Goal: Task Accomplishment & Management: Complete application form

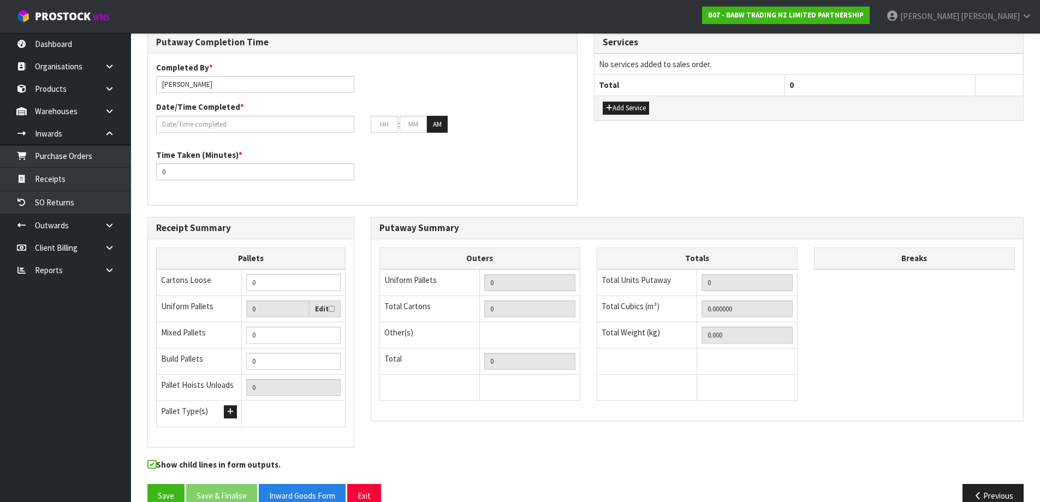
scroll to position [1112, 0]
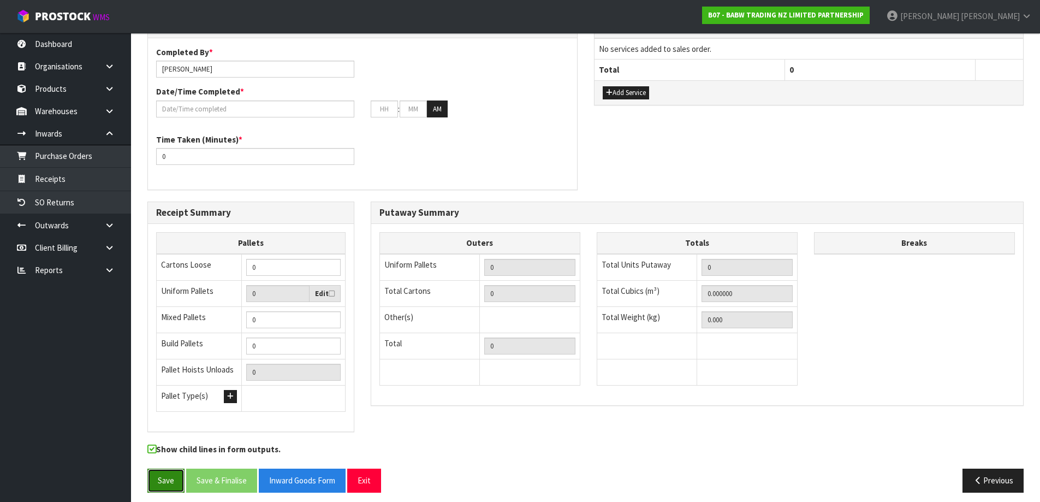
click at [152, 470] on button "Save" at bounding box center [165, 479] width 37 height 23
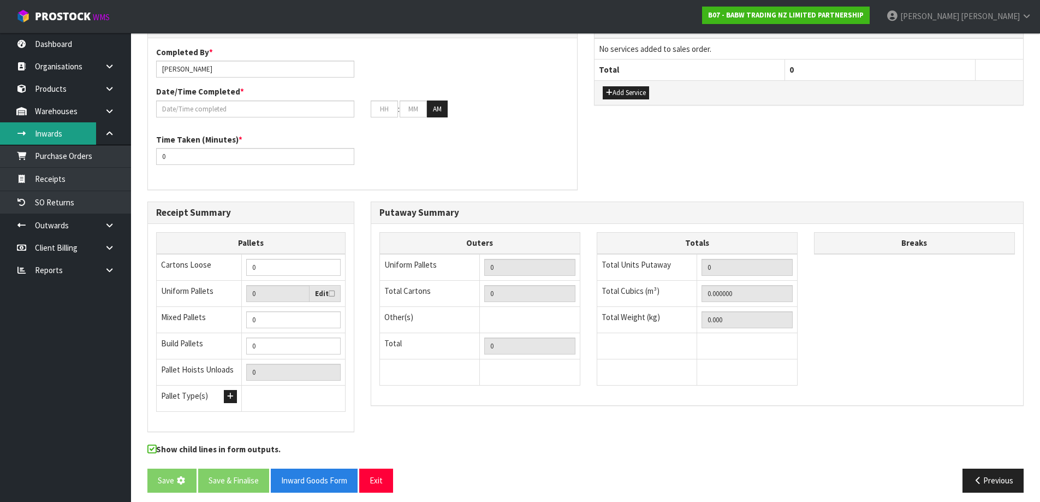
scroll to position [0, 0]
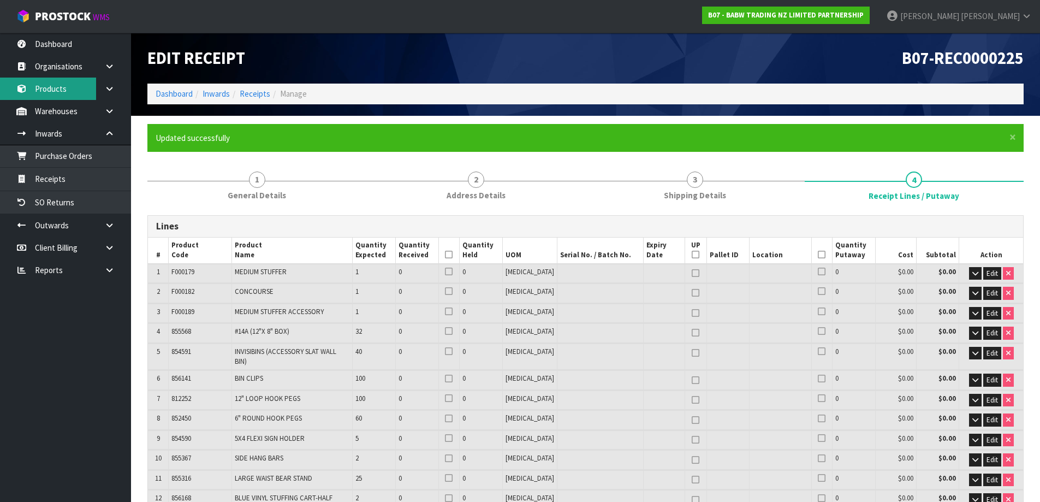
click at [63, 92] on link "Products" at bounding box center [65, 88] width 131 height 22
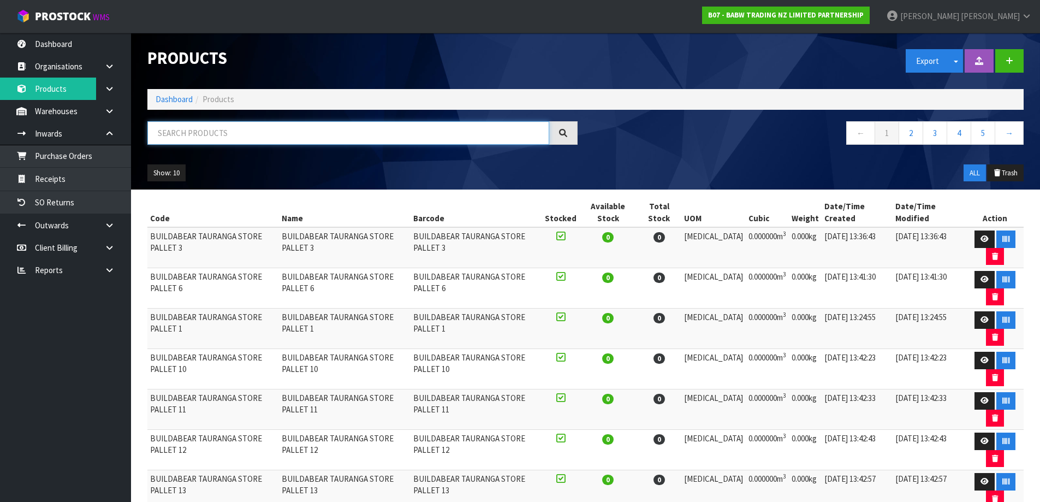
click at [210, 133] on input "text" at bounding box center [348, 132] width 402 height 23
paste input "KE820OHBAG"
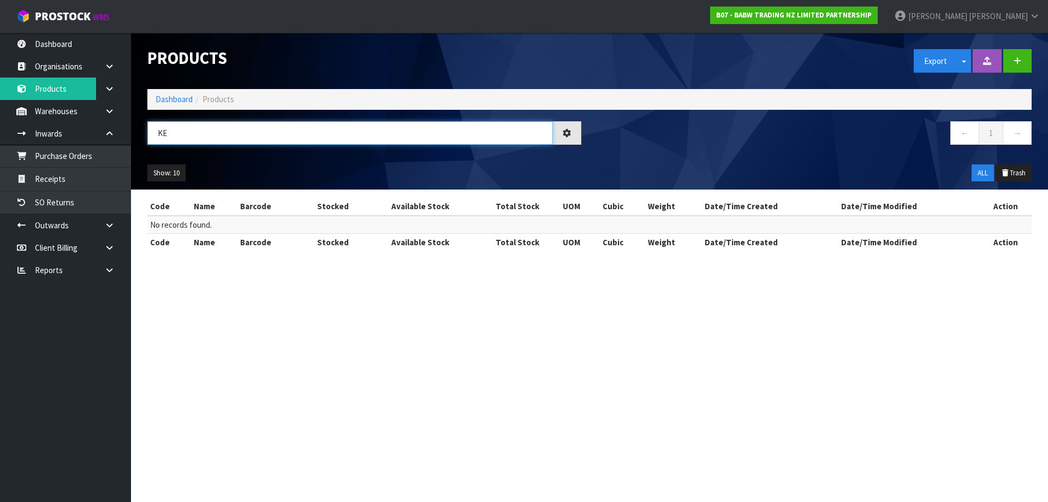
type input "K"
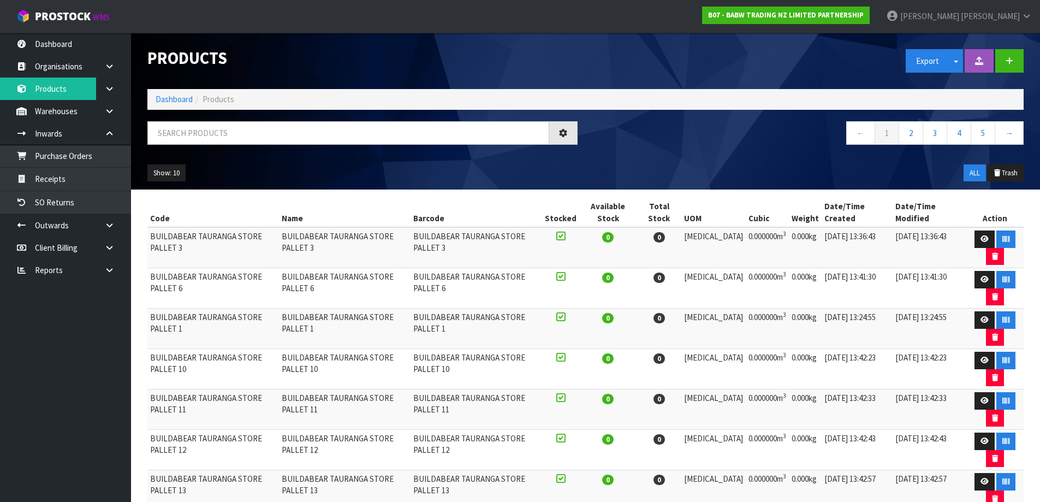
click at [158, 236] on td "BUILDABEAR TAURANGA STORE PALLET 3" at bounding box center [213, 247] width 132 height 41
click at [203, 254] on td "BUILDABEAR TAURANGA STORE PALLET 3" at bounding box center [213, 247] width 132 height 41
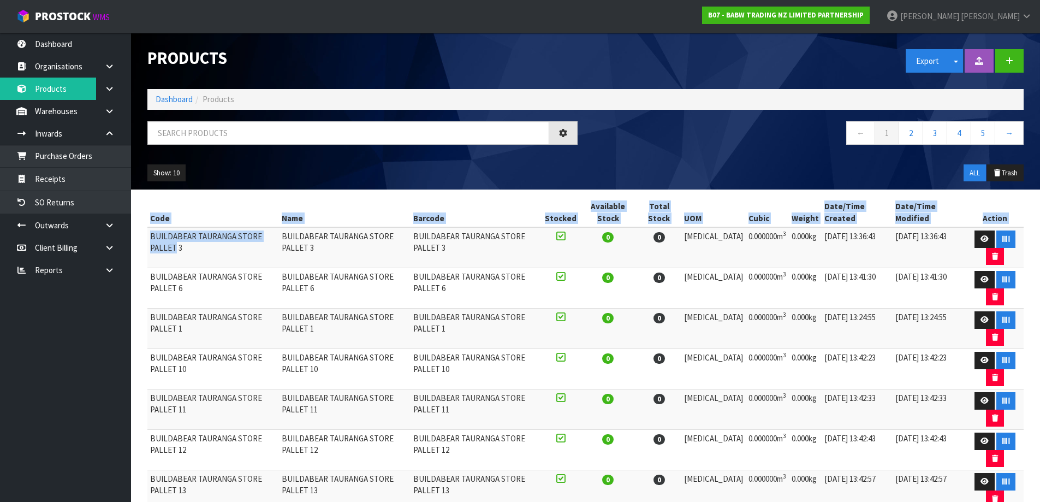
drag, startPoint x: 284, startPoint y: 232, endPoint x: 147, endPoint y: 242, distance: 137.3
click at [147, 242] on div "Code Name Barcode Stocked Available Stock Total Stock UOM Cubic Weight Date/Tim…" at bounding box center [585, 435] width 892 height 474
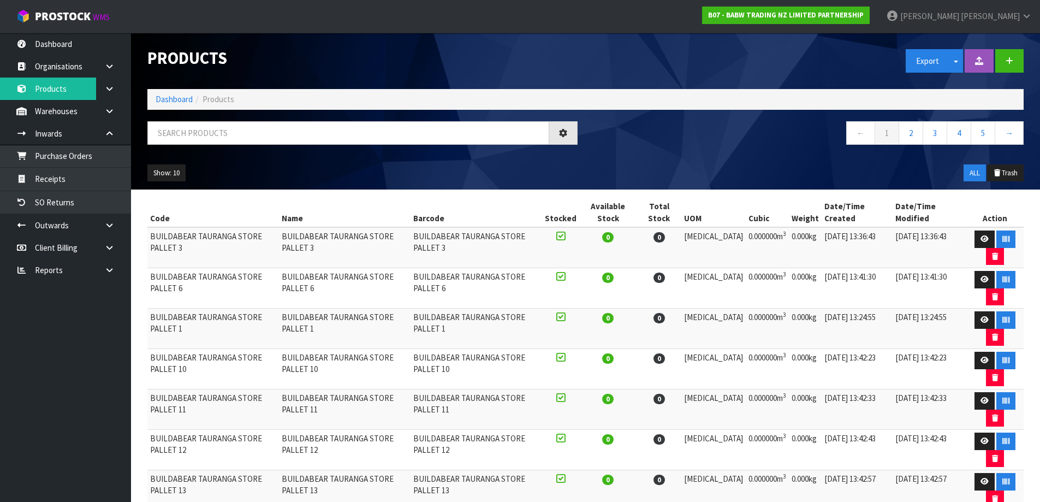
click at [292, 236] on td "BUILDABEAR TAURANGA STORE PALLET 3" at bounding box center [345, 247] width 132 height 41
drag, startPoint x: 287, startPoint y: 236, endPoint x: 150, endPoint y: 237, distance: 136.4
click at [150, 237] on td "BUILDABEAR TAURANGA STORE PALLET 3" at bounding box center [213, 247] width 132 height 41
copy td "BUILDABEAR TAURANGA STORE PALLET"
click at [224, 130] on input "text" at bounding box center [348, 132] width 402 height 23
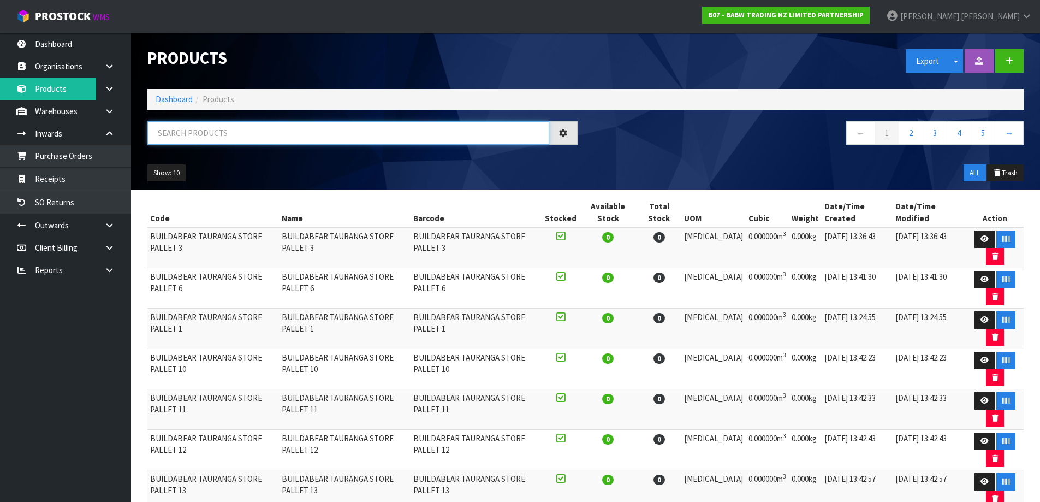
paste input "BUILDABEAR TAURANGA STORE PALLET"
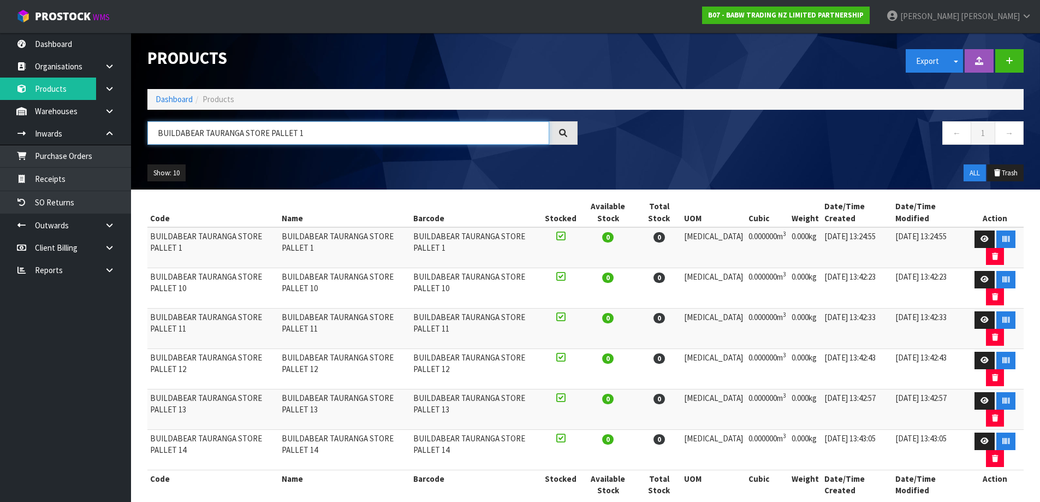
click at [294, 132] on input "BUILDABEAR TAURANGA STORE PALLET 1" at bounding box center [348, 132] width 402 height 23
drag, startPoint x: 294, startPoint y: 132, endPoint x: 245, endPoint y: 132, distance: 48.6
click at [245, 132] on input "BUILDABEAR TAURANGA STORE PALLET 1" at bounding box center [348, 132] width 402 height 23
click at [290, 133] on input "BUILDABEAR TAURANGA STORE PALLET 1" at bounding box center [348, 132] width 402 height 23
click at [294, 133] on input "BUILDABEAR TAURANGA STORE PALLET 1" at bounding box center [348, 132] width 402 height 23
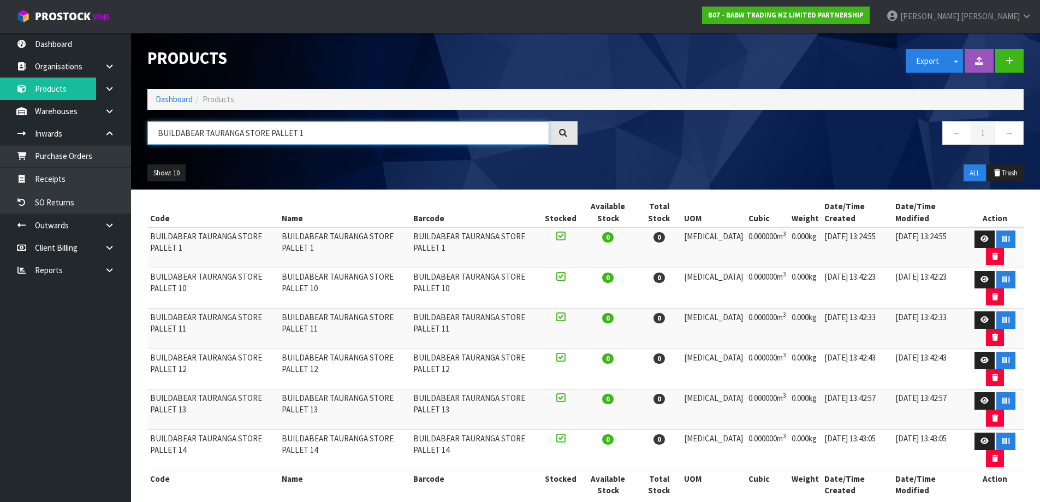
drag, startPoint x: 294, startPoint y: 133, endPoint x: 285, endPoint y: 132, distance: 8.8
click at [287, 133] on input "BUILDABEAR TAURANGA STORE PALLET 1" at bounding box center [348, 132] width 402 height 23
click at [290, 131] on input "BUILDABEAR TAURANGA STORE PALLET 1" at bounding box center [348, 132] width 402 height 23
click at [294, 131] on input "BUILDABEAR TAURANGA STORE PALLET 1" at bounding box center [348, 132] width 402 height 23
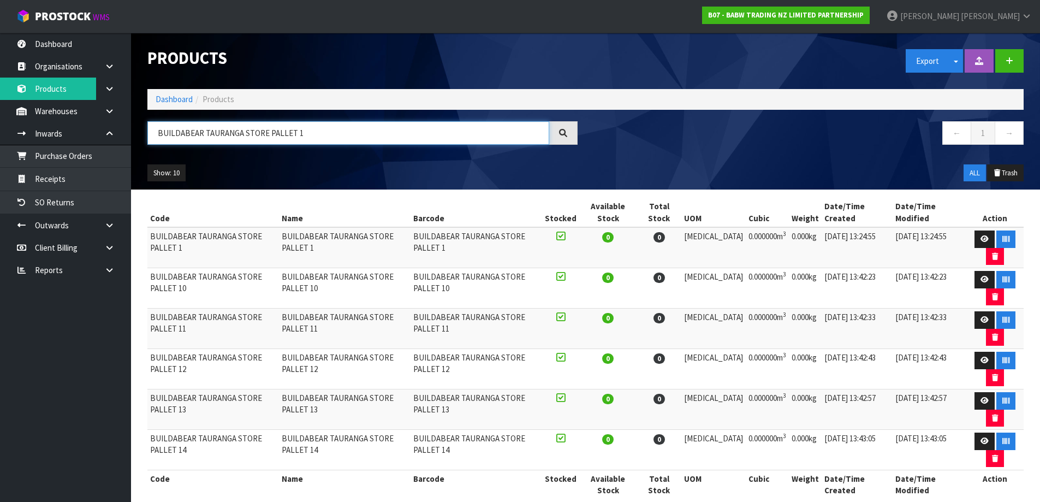
click at [294, 131] on input "BUILDABEAR TAURANGA STORE PALLET 1" at bounding box center [348, 132] width 402 height 23
click at [299, 131] on input "BUILDABEAR TAURANGA STORE PALLET 1" at bounding box center [348, 132] width 402 height 23
click at [293, 132] on input "BUILDABEAR TAURANGA STORE PALLET 1" at bounding box center [348, 132] width 402 height 23
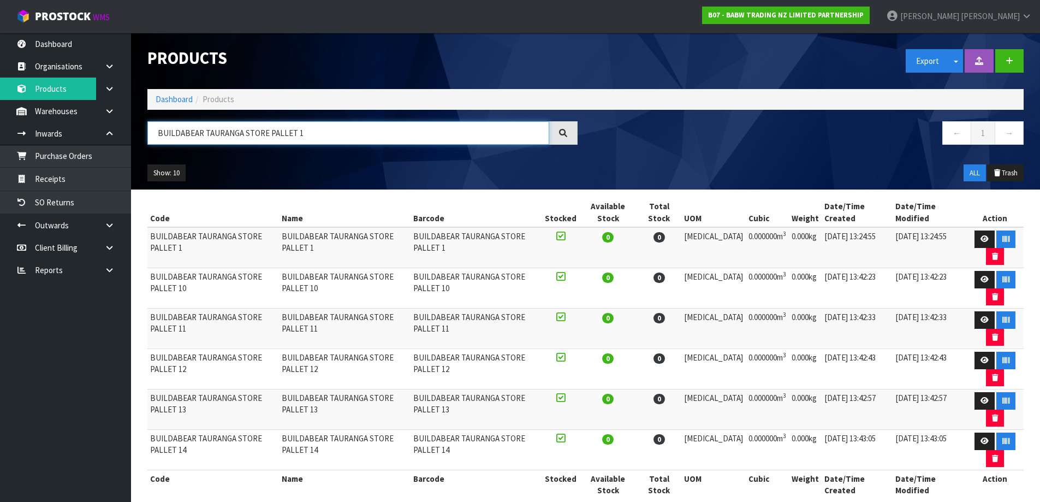
click at [306, 132] on input "BUILDABEAR TAURANGA STORE PALLET 1" at bounding box center [348, 132] width 402 height 23
drag, startPoint x: 294, startPoint y: 132, endPoint x: 150, endPoint y: 140, distance: 143.8
click at [150, 140] on input "BUILDABEAR TAURANGA STORE PALLET 1" at bounding box center [348, 132] width 402 height 23
click at [325, 136] on input "BUILDABEAR TAURANGA STORE PALLET 1" at bounding box center [348, 132] width 402 height 23
type input "BUILDABEAR TAURANGA STORE PALLET 1"
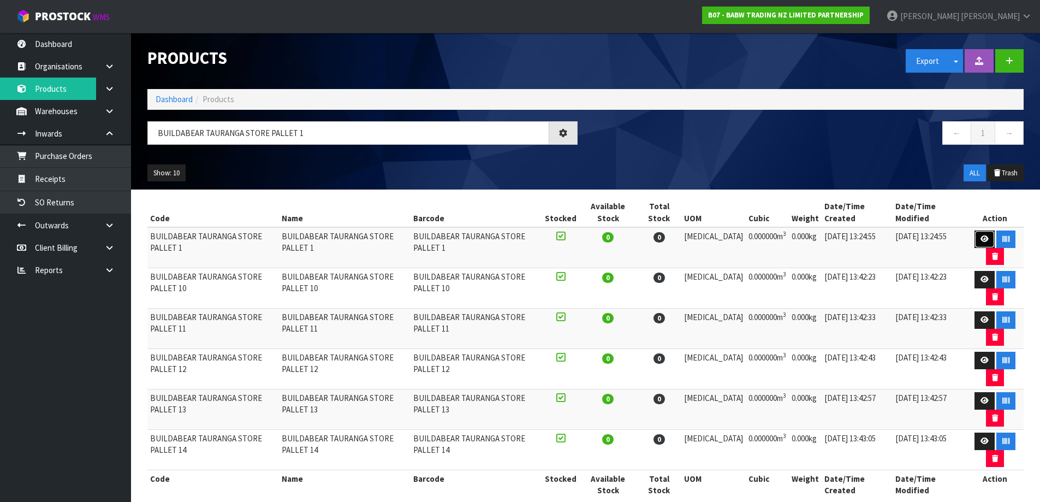
click at [975, 235] on link at bounding box center [984, 238] width 20 height 17
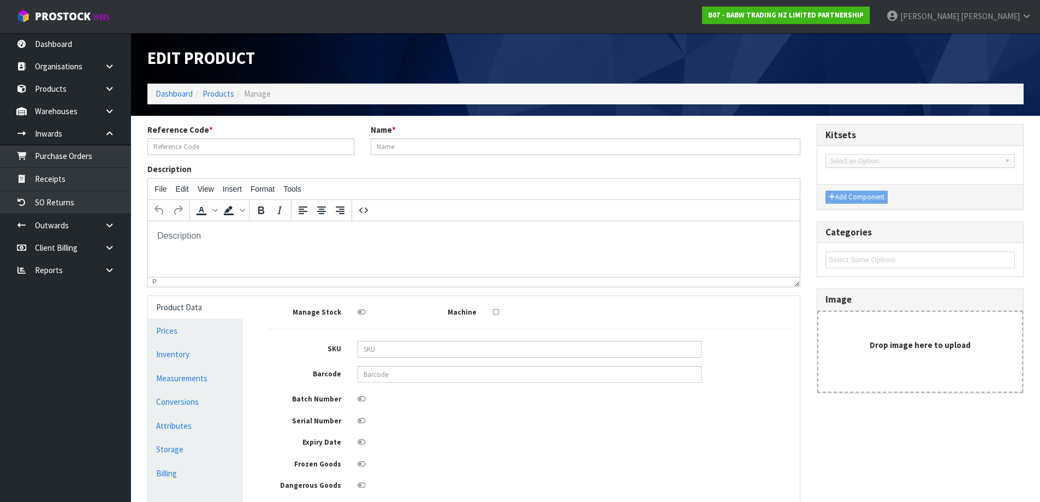
type input "BUILDABEAR TAURANGA STORE PALLET 1"
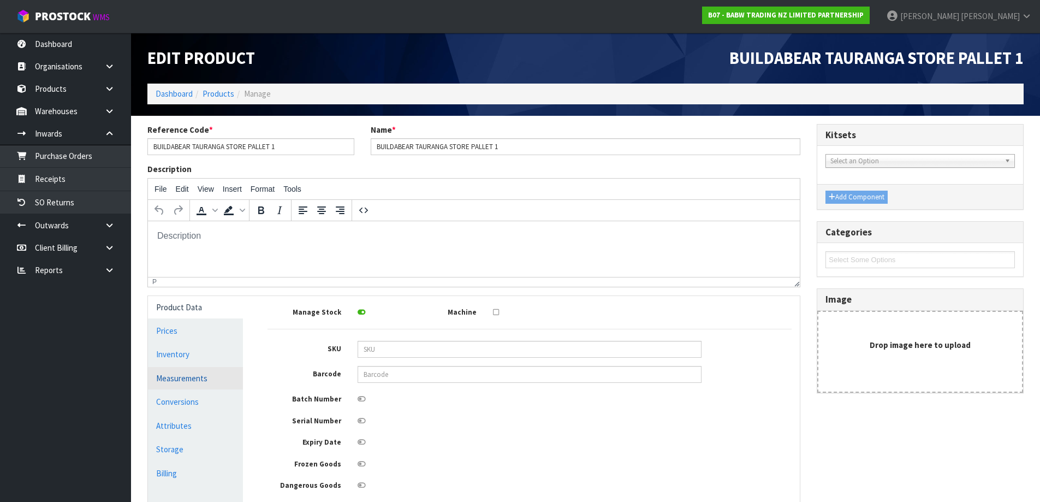
click at [201, 373] on link "Measurements" at bounding box center [195, 378] width 95 height 22
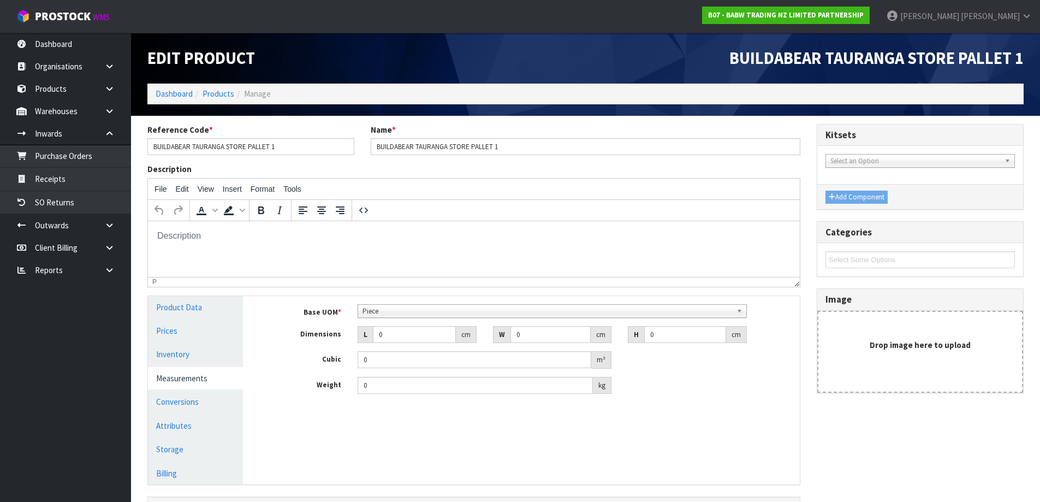
click at [395, 313] on span "Piece" at bounding box center [546, 311] width 369 height 13
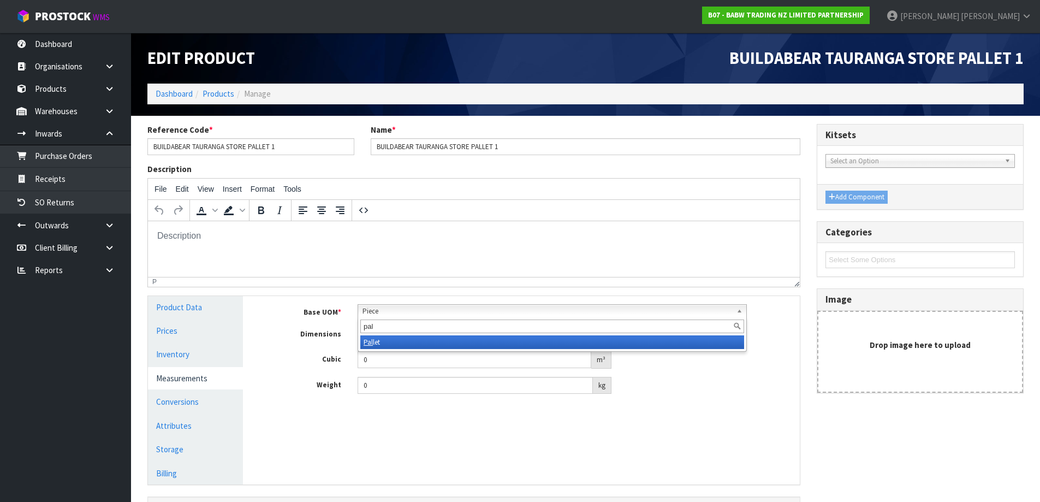
type input "pal"
click at [381, 339] on li "Pal let" at bounding box center [552, 342] width 384 height 14
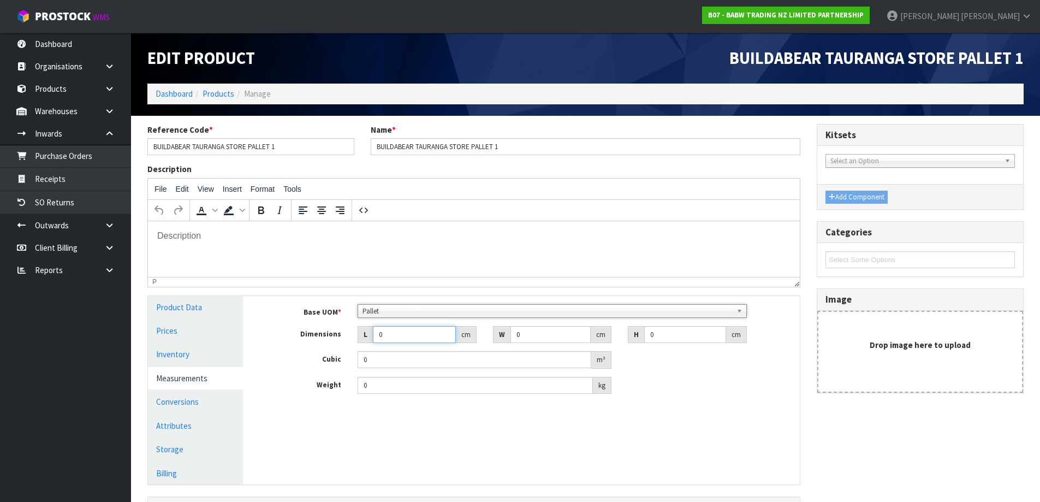
drag, startPoint x: 398, startPoint y: 341, endPoint x: 317, endPoint y: 338, distance: 81.9
click at [315, 339] on div "Dimensions L 0 cm W 0 cm H 0 cm" at bounding box center [529, 334] width 540 height 17
type input "1"
type input "0.000001"
type input "106"
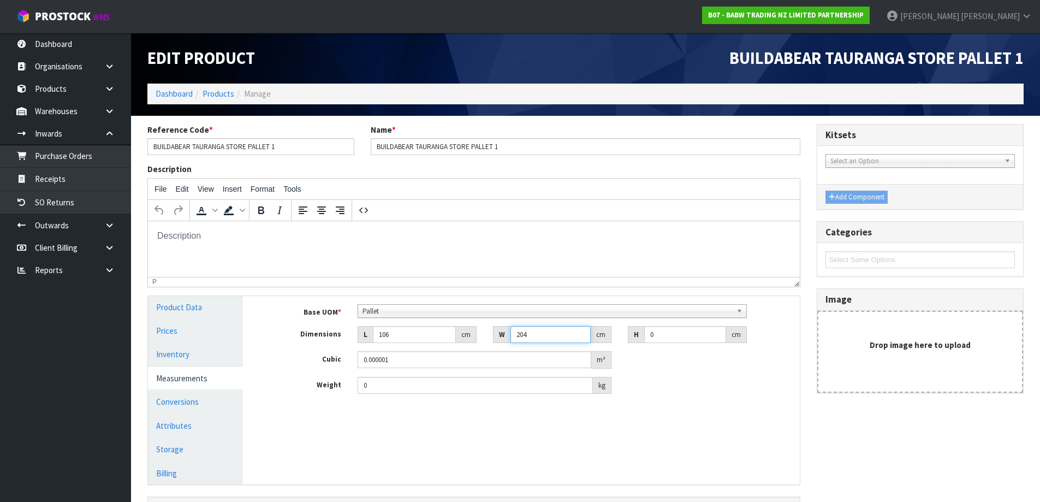
type input "204"
type input "1"
type input "0.021624"
type input "15"
type input "0.32436"
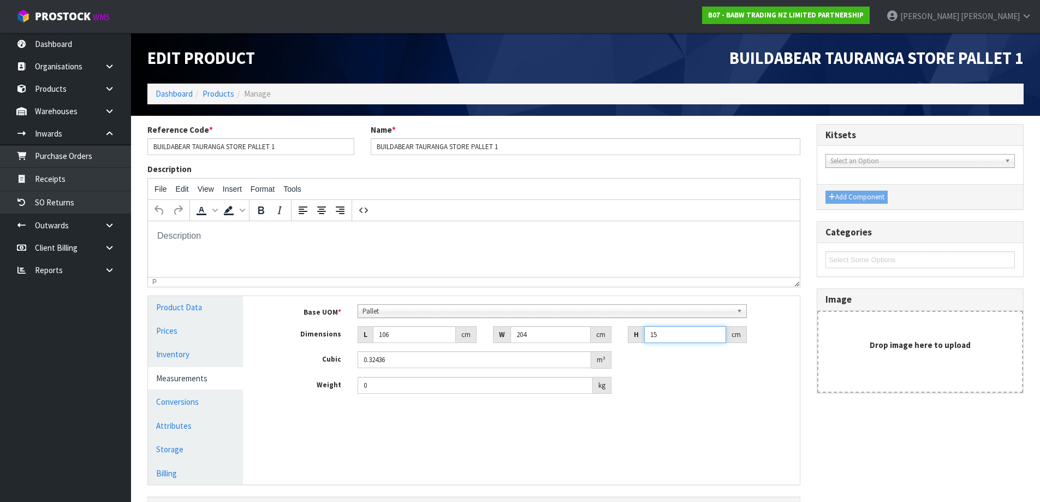
type input "158"
type input "3.416592"
type input "158"
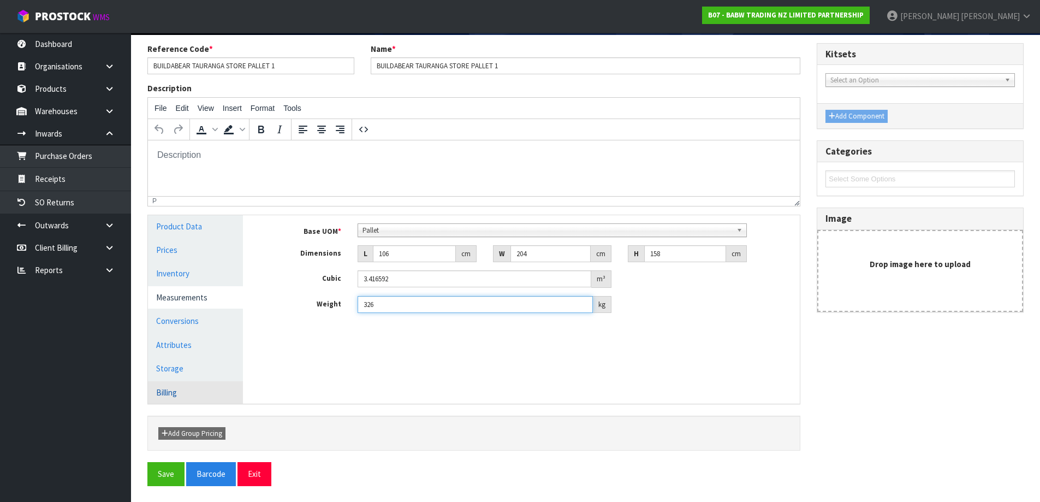
scroll to position [81, 0]
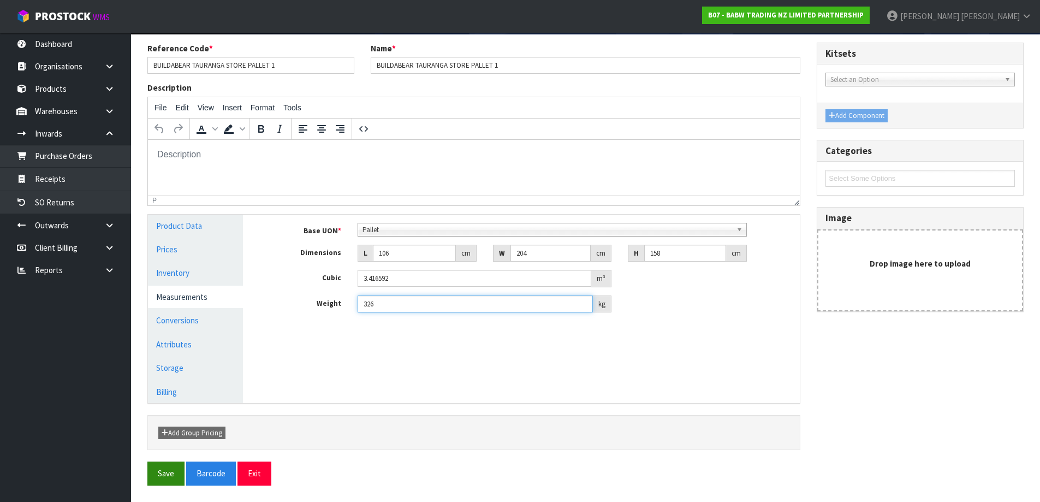
type input "326"
click at [157, 470] on button "Save" at bounding box center [165, 472] width 37 height 23
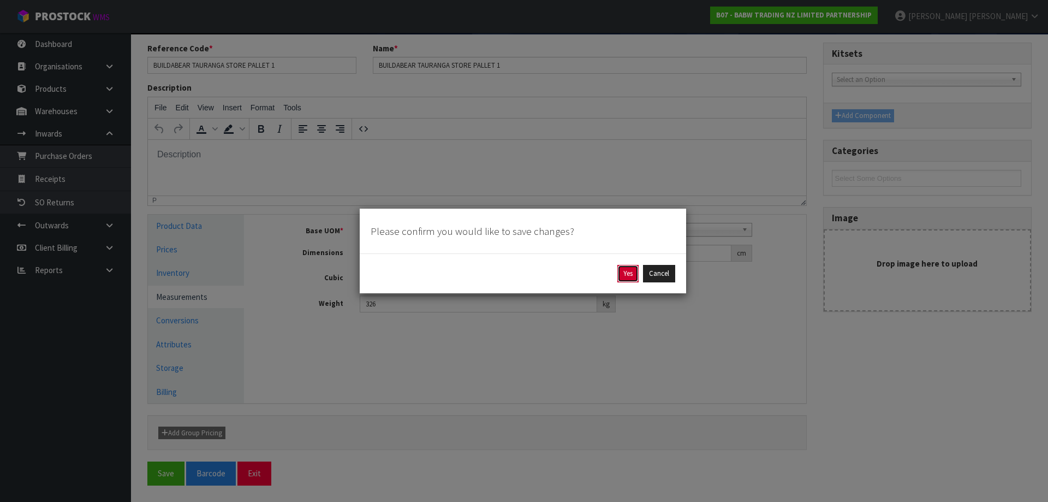
click at [621, 278] on button "Yes" at bounding box center [627, 273] width 21 height 17
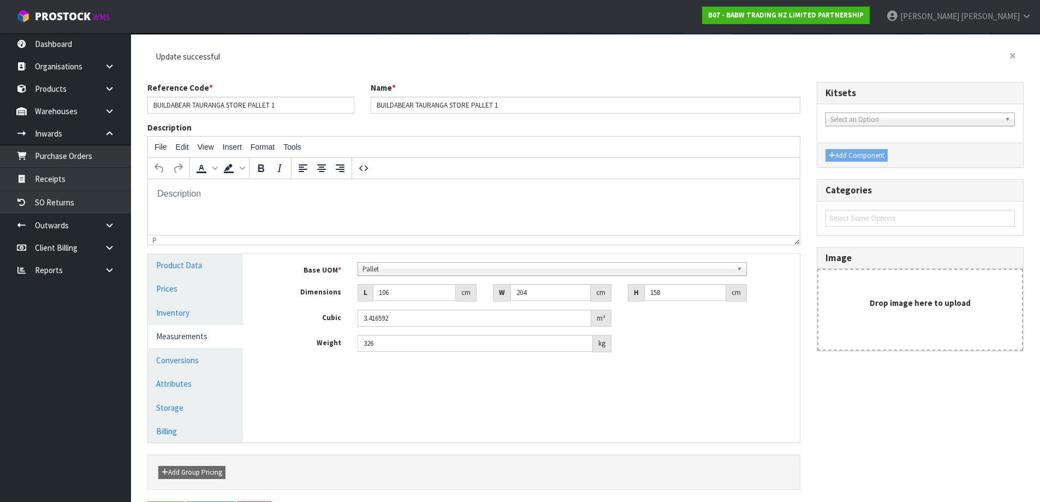
scroll to position [0, 0]
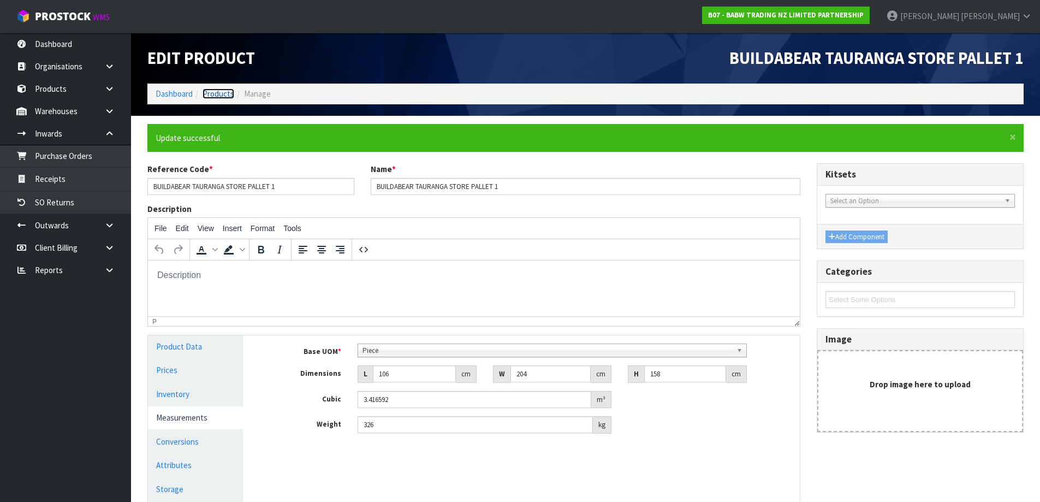
click at [205, 95] on link "Products" at bounding box center [218, 93] width 32 height 10
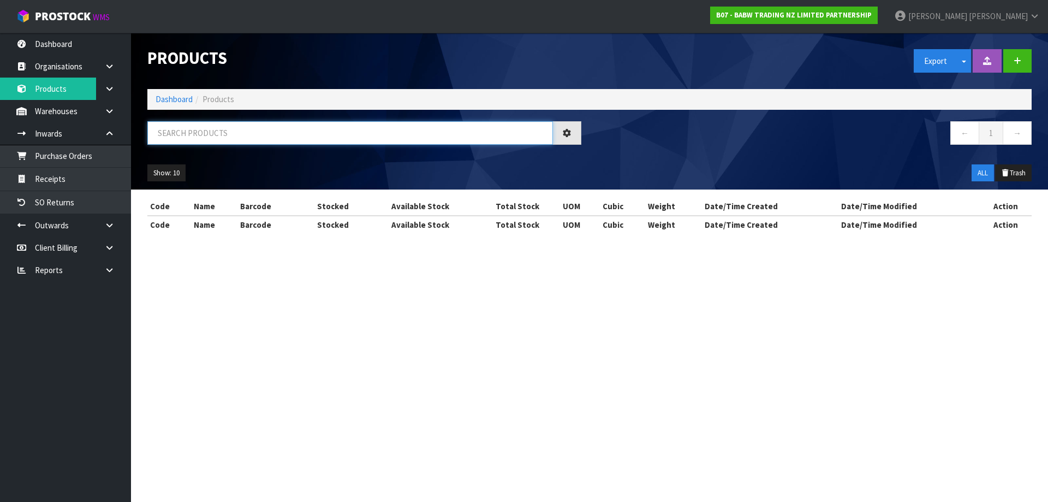
click at [215, 141] on input "text" at bounding box center [349, 132] width 405 height 23
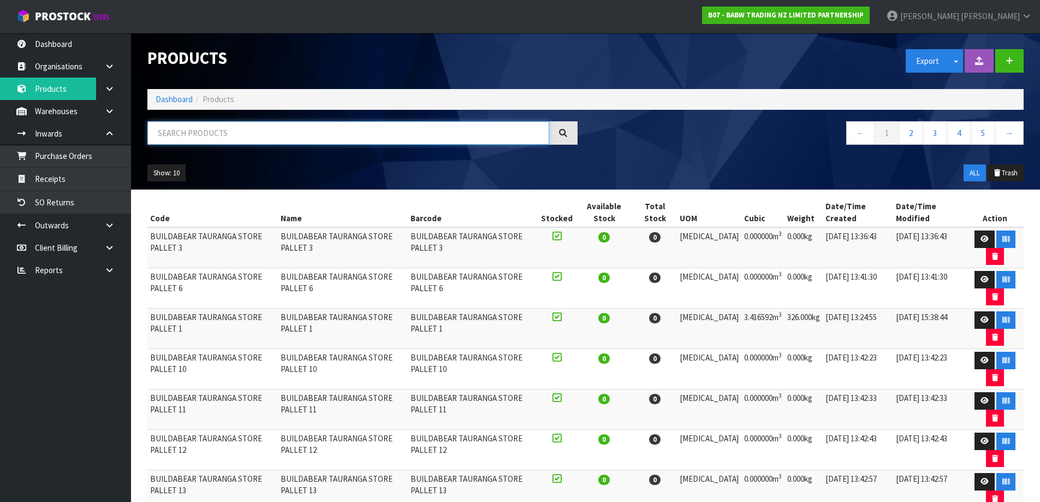
paste input "BUILDABEAR TAURANGA STORE PALLET"
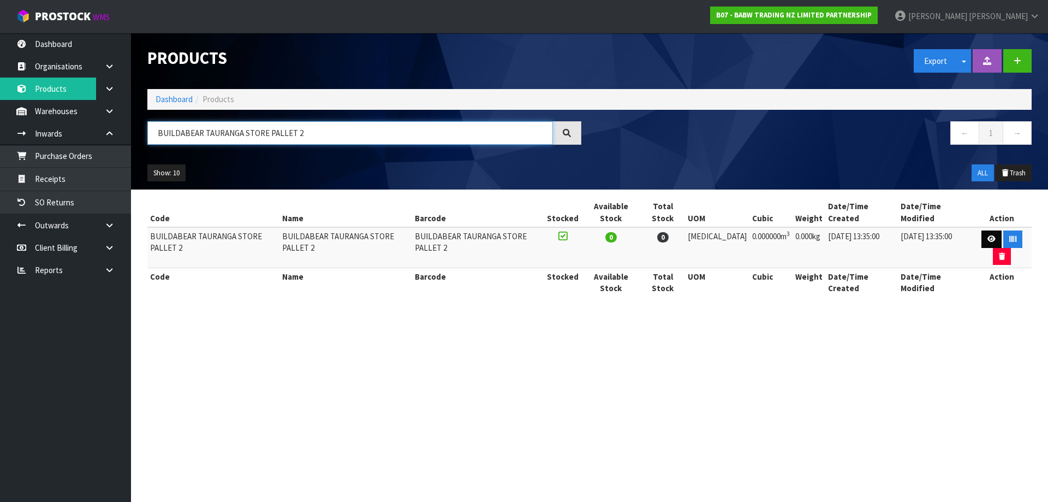
type input "BUILDABEAR TAURANGA STORE PALLET 2"
click at [987, 237] on icon at bounding box center [991, 238] width 8 height 7
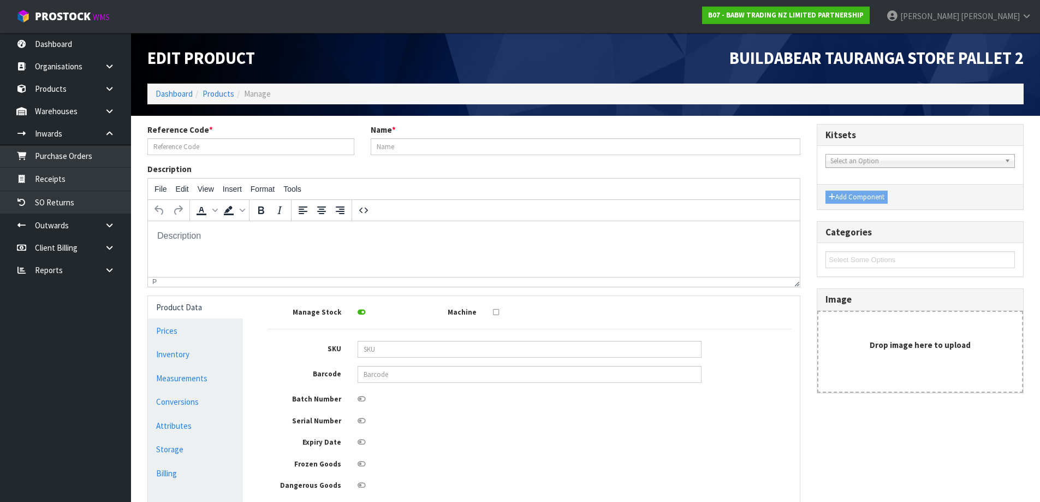
type input "BUILDABEAR TAURANGA STORE PALLET 2"
type input "0"
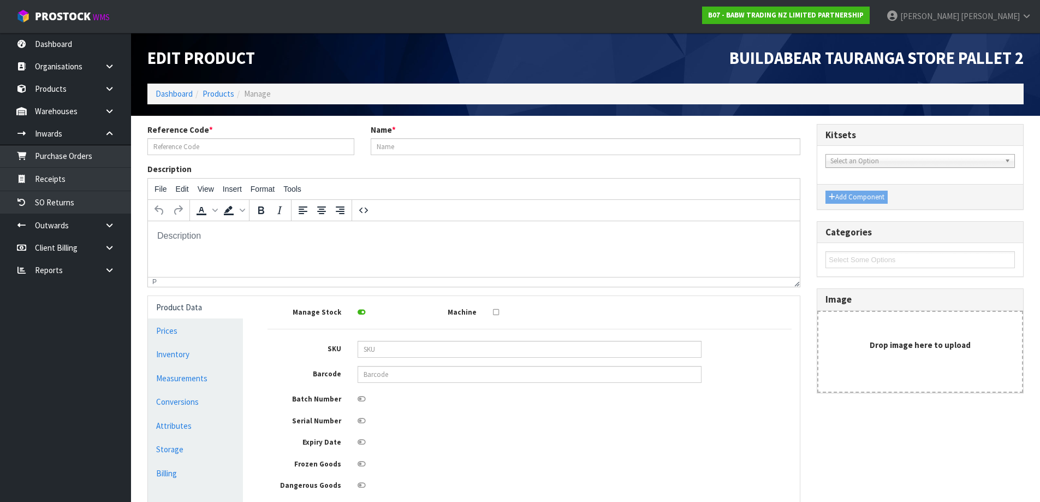
type input "0"
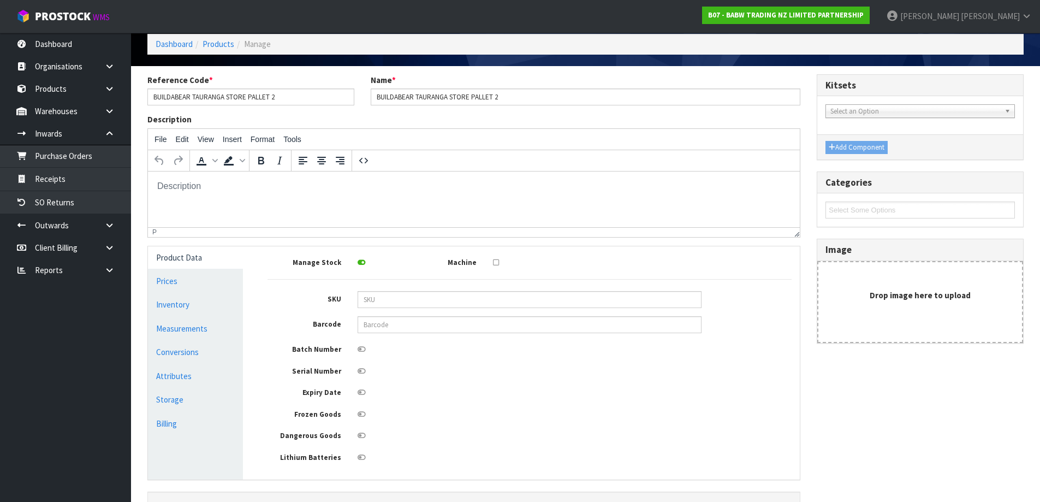
scroll to position [126, 0]
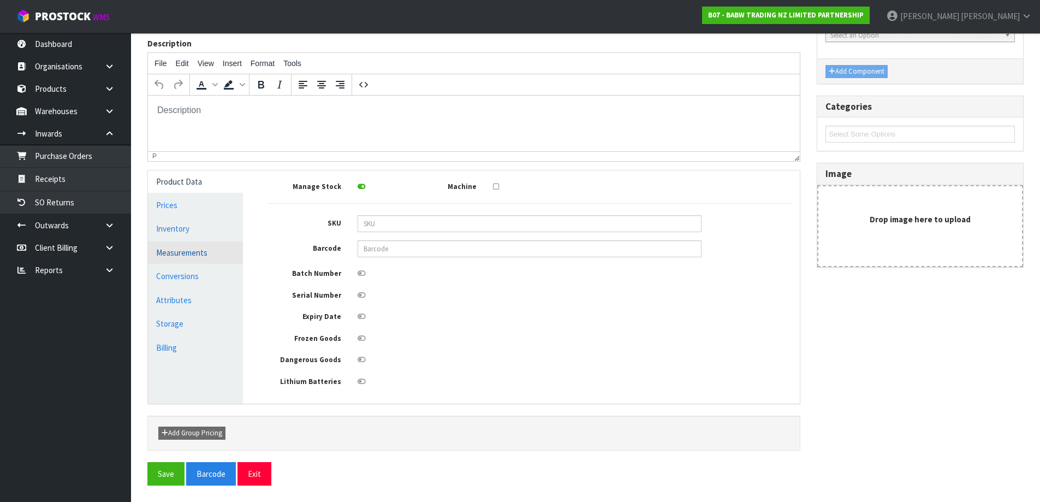
click at [202, 254] on link "Measurements" at bounding box center [195, 252] width 95 height 22
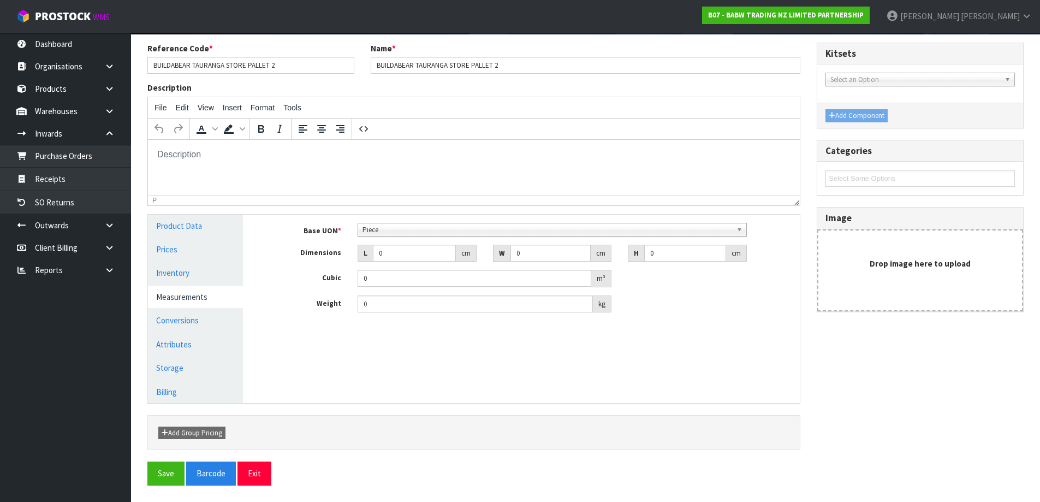
click at [387, 224] on span "Piece" at bounding box center [546, 229] width 369 height 13
drag, startPoint x: 373, startPoint y: 255, endPoint x: 367, endPoint y: 258, distance: 6.9
click at [367, 258] on div "L 0 cm" at bounding box center [416, 253] width 119 height 17
type input "1"
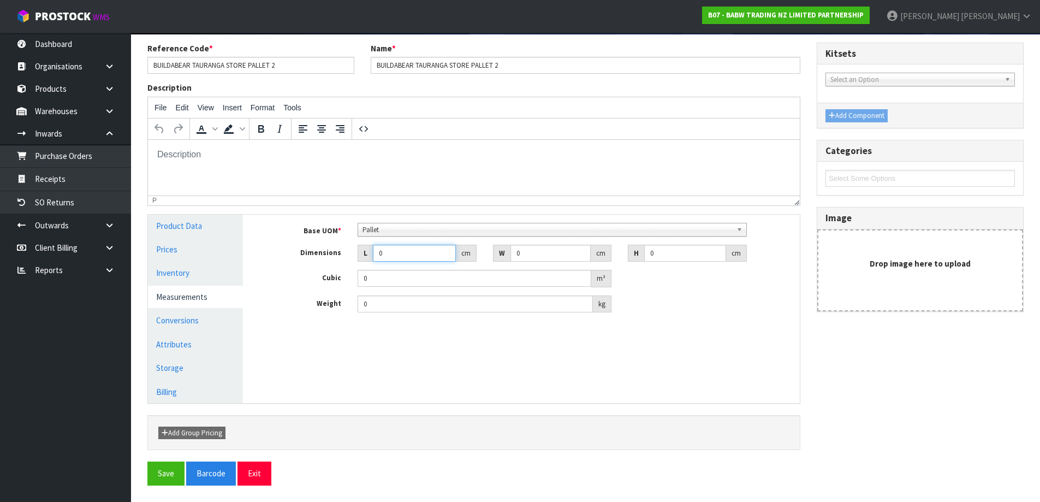
type input "0.000001"
type input "107"
type input "204"
type input "1"
type input "0.021828"
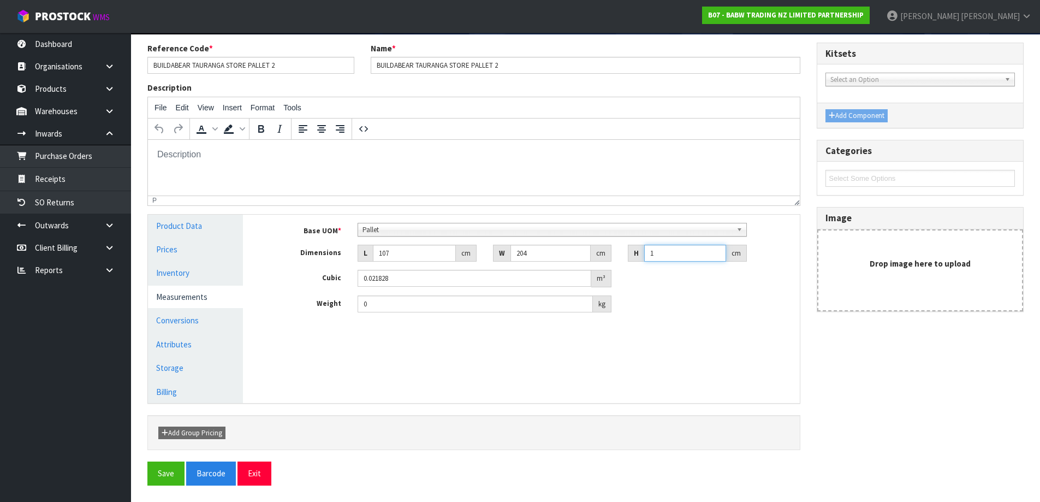
type input "15"
type input "0.32742"
type input "158"
type input "3.448824"
type input "158"
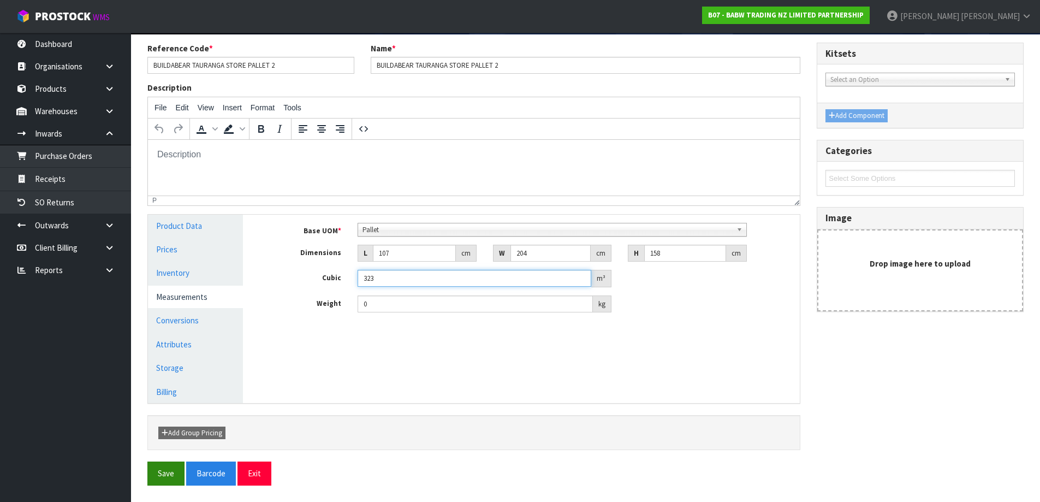
type input "323"
click at [170, 477] on button "Save" at bounding box center [165, 472] width 37 height 23
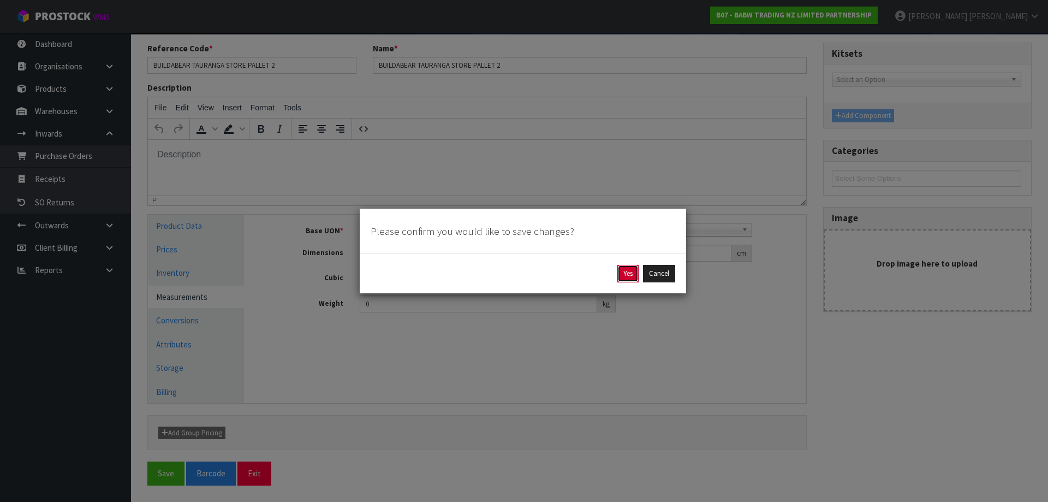
click at [627, 272] on button "Yes" at bounding box center [627, 273] width 21 height 17
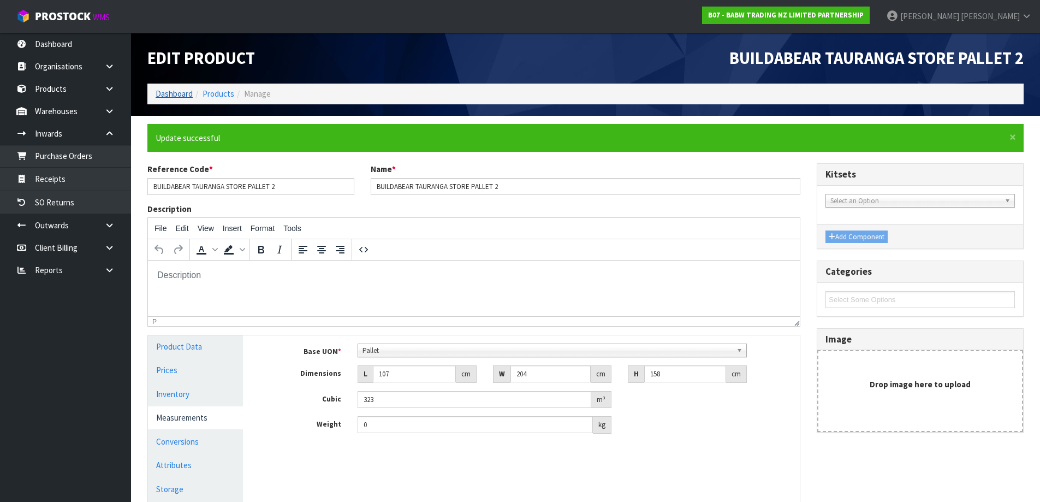
scroll to position [0, 0]
click at [206, 88] on link "Products" at bounding box center [218, 93] width 32 height 10
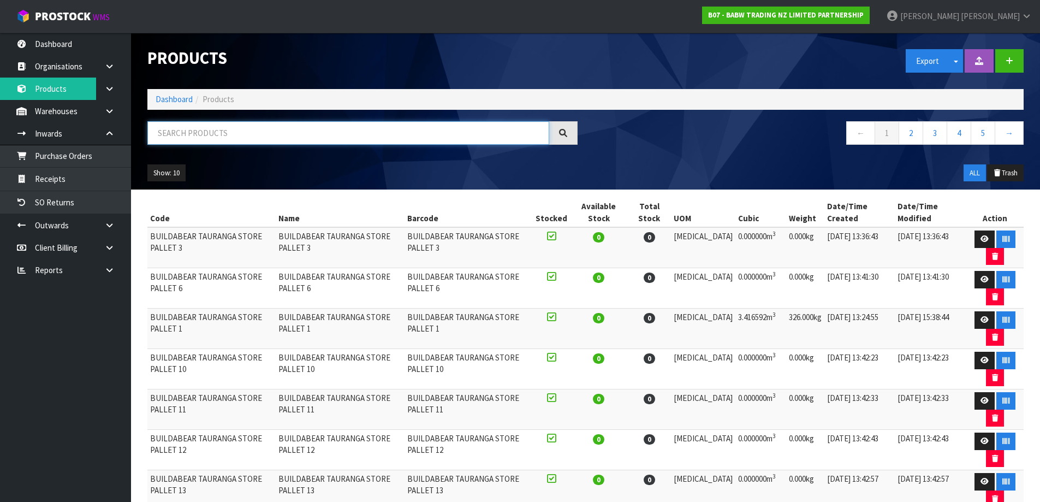
click at [217, 138] on input "text" at bounding box center [348, 132] width 402 height 23
paste input "BUILDABEAR TAURANGA STORE PALLET"
type input "BUILDABEAR TAURANGA STORE PALLET"
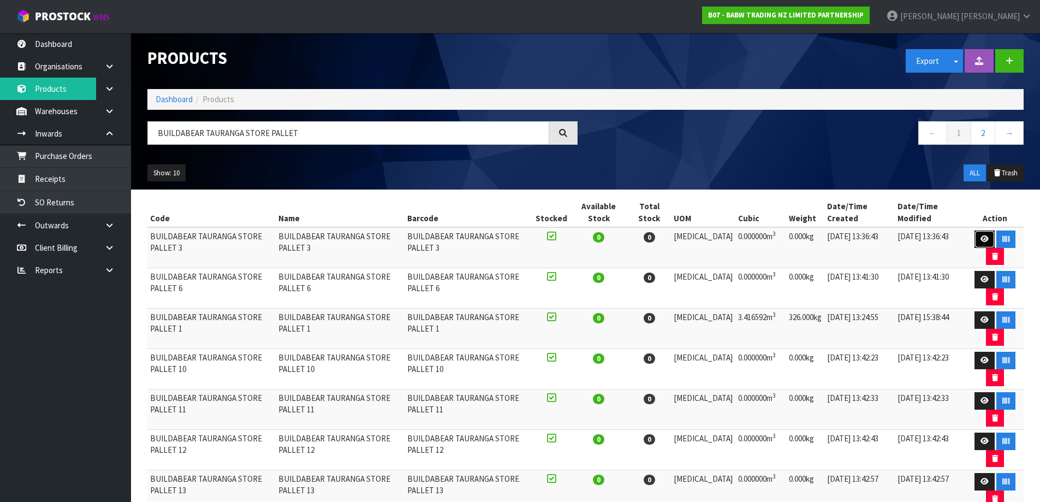
click at [980, 239] on icon at bounding box center [984, 238] width 8 height 7
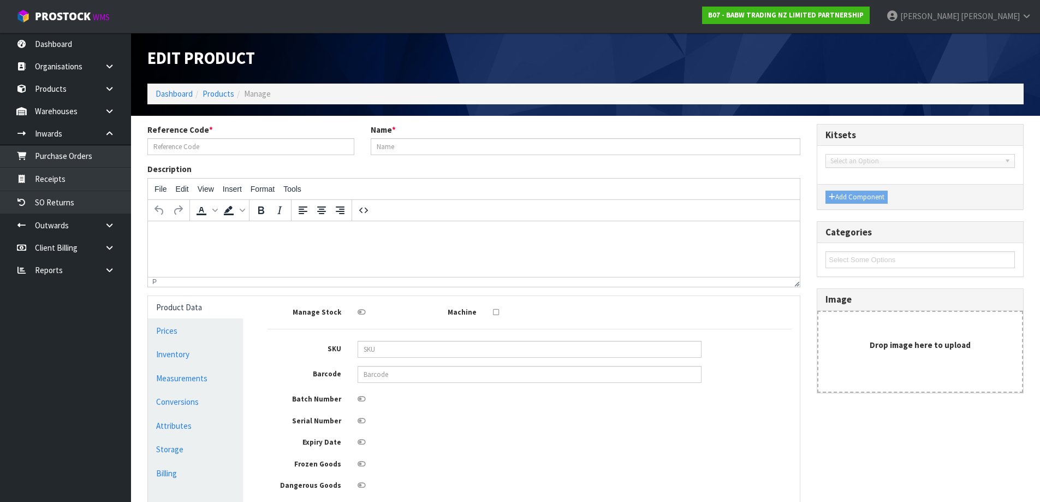
type input "BUILDABEAR TAURANGA STORE PALLET 3"
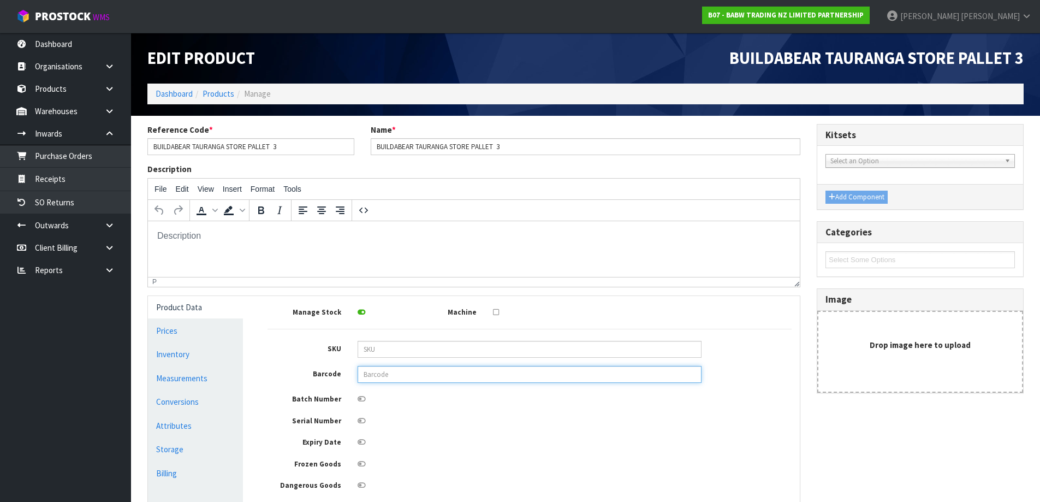
click at [383, 378] on input "text" at bounding box center [529, 374] width 344 height 17
click at [192, 371] on link "Measurements" at bounding box center [195, 378] width 95 height 22
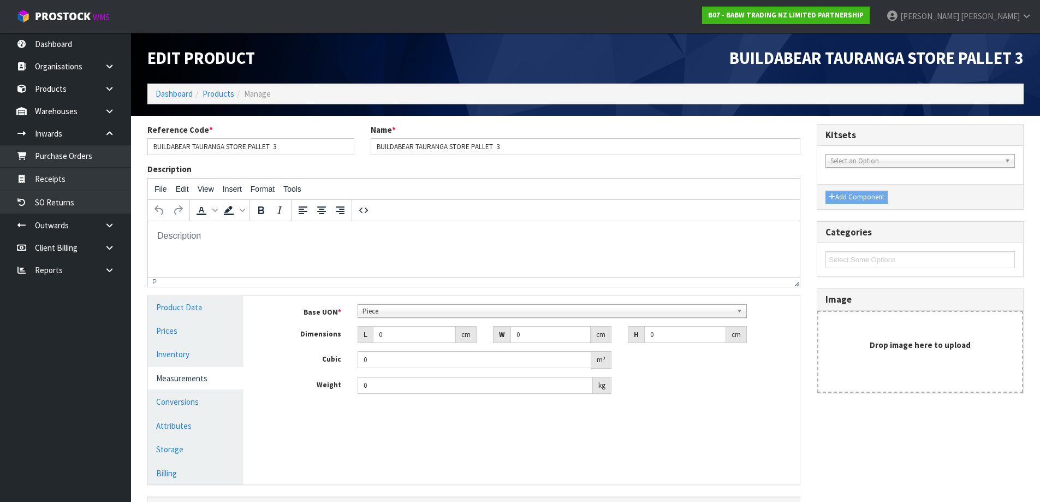
scroll to position [210, 0]
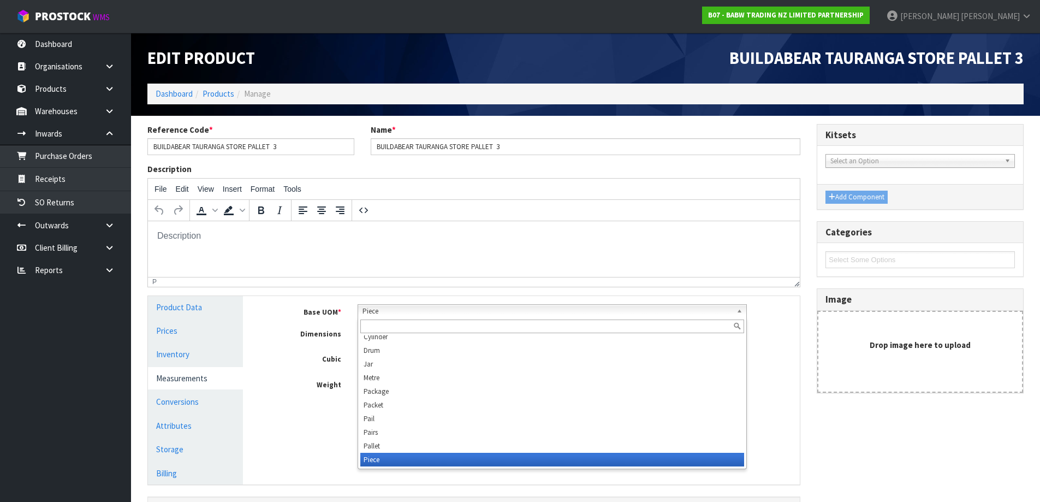
click at [438, 309] on span "Piece" at bounding box center [546, 311] width 369 height 13
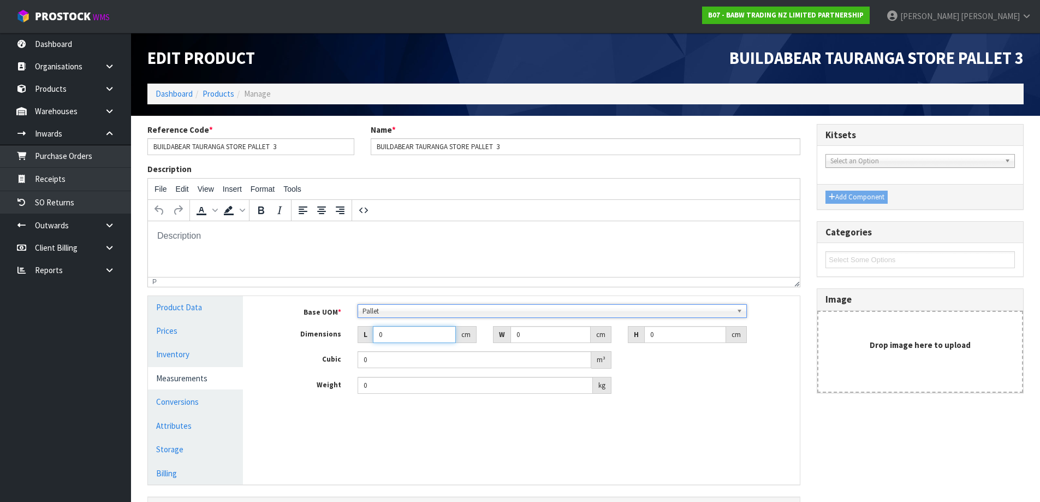
drag, startPoint x: 384, startPoint y: 335, endPoint x: 350, endPoint y: 337, distance: 34.5
click at [350, 337] on div "L 0 cm" at bounding box center [416, 334] width 135 height 17
type input "1"
type input "0.000001"
type input "120"
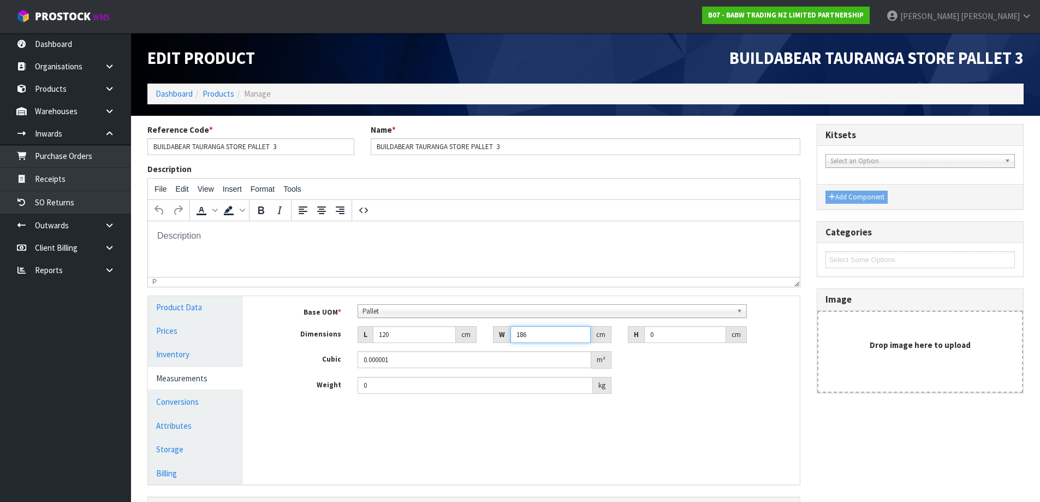
type input "186"
type input "1"
type input "0.02232"
type input "13"
type input "0.29016"
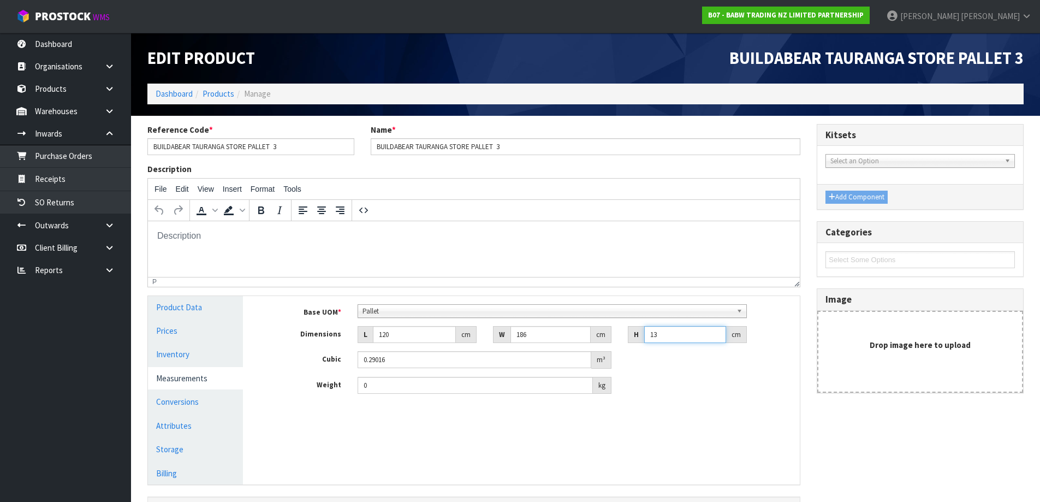
type input "138"
type input "3.08016"
type input "138"
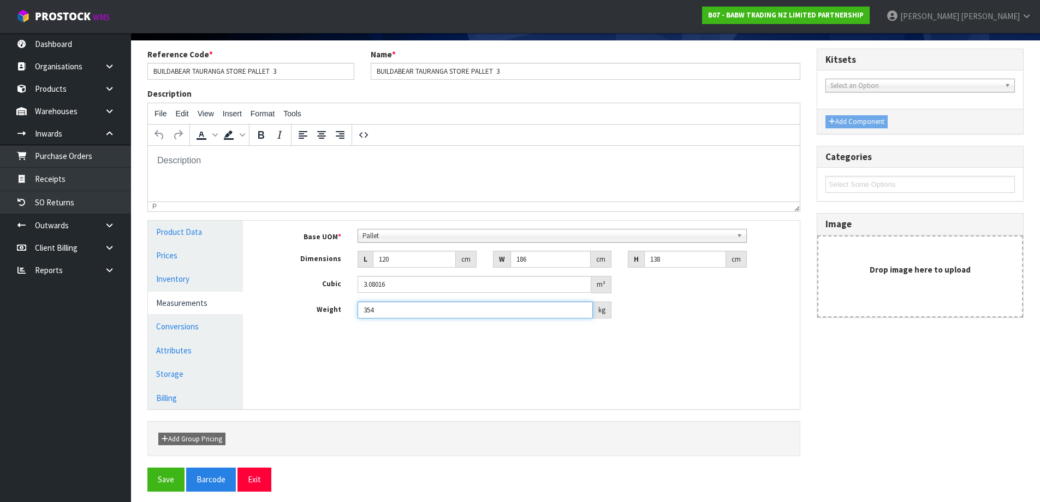
scroll to position [81, 0]
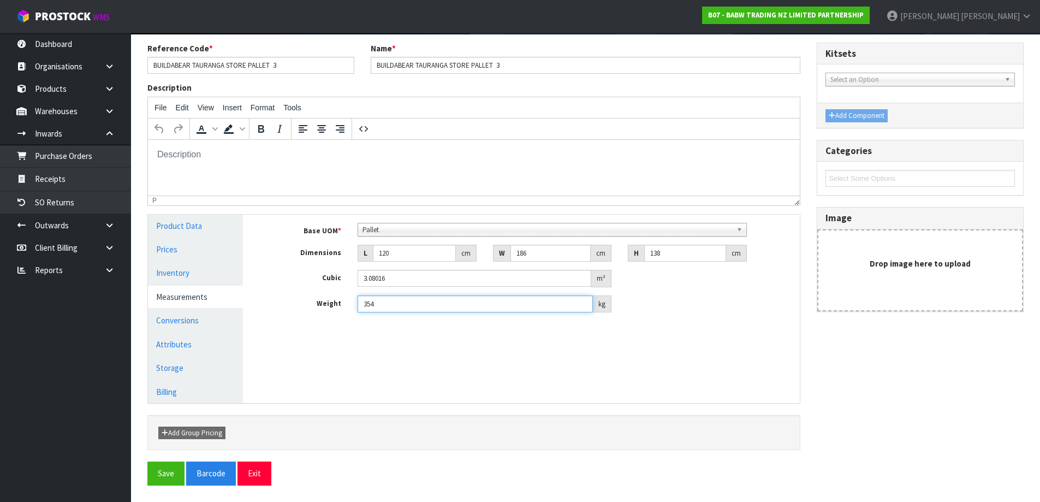
type input "354"
click at [147, 479] on div "Reference Code * BUILDABEAR TAURANGA STORE PALLET 3 Name * BUILDABEAR TAURANGA …" at bounding box center [585, 268] width 892 height 451
click at [165, 468] on button "Save" at bounding box center [165, 472] width 37 height 23
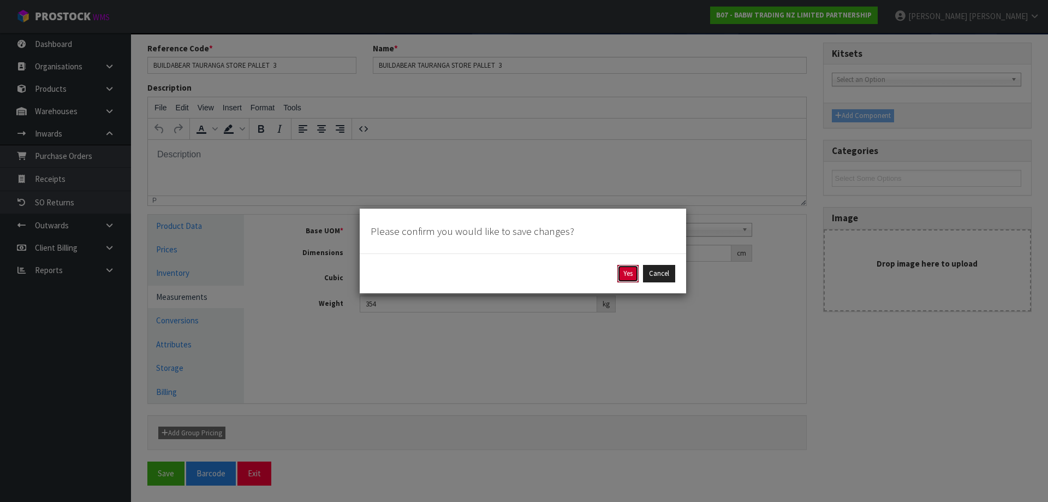
click at [634, 272] on button "Yes" at bounding box center [627, 273] width 21 height 17
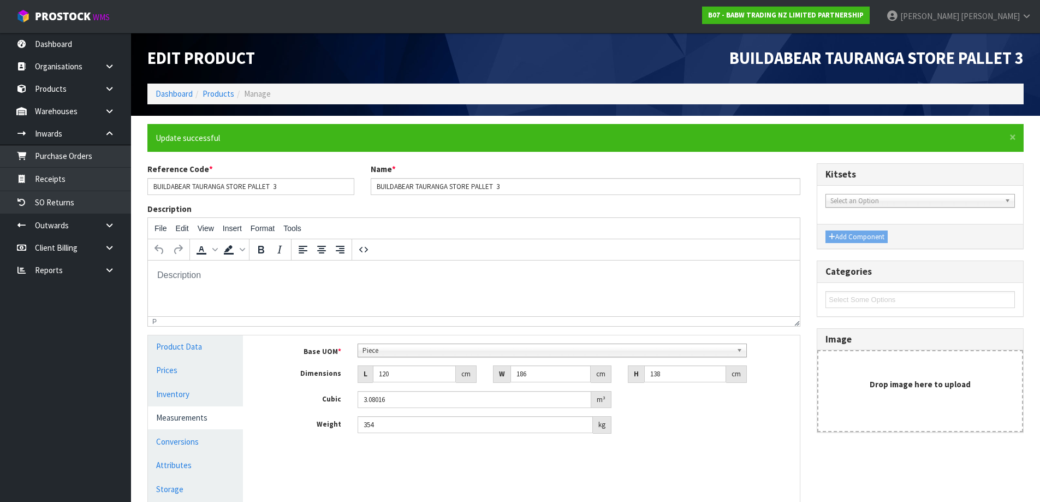
scroll to position [0, 0]
click at [227, 93] on link "Products" at bounding box center [218, 93] width 32 height 10
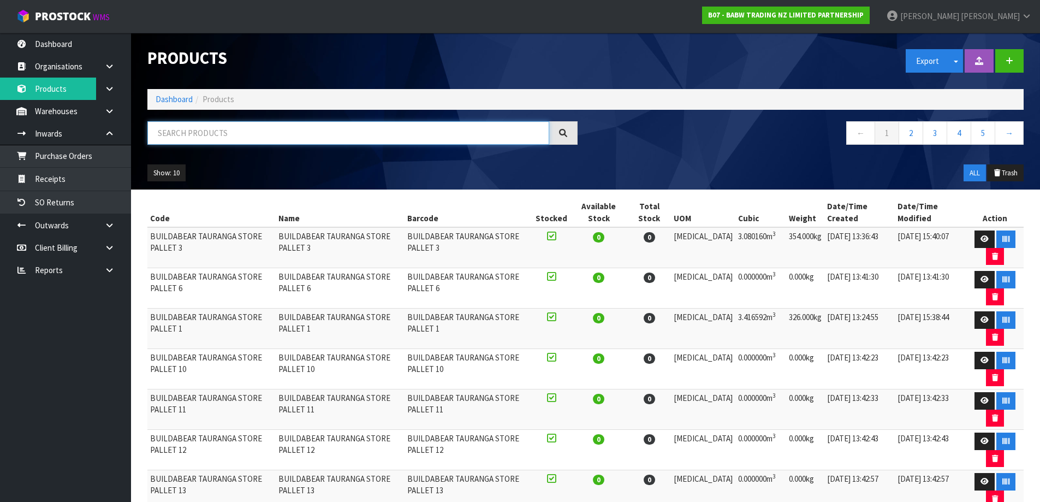
click at [222, 134] on input "text" at bounding box center [348, 132] width 402 height 23
paste input "BUILDABEAR TAURANGA STORE PALLET"
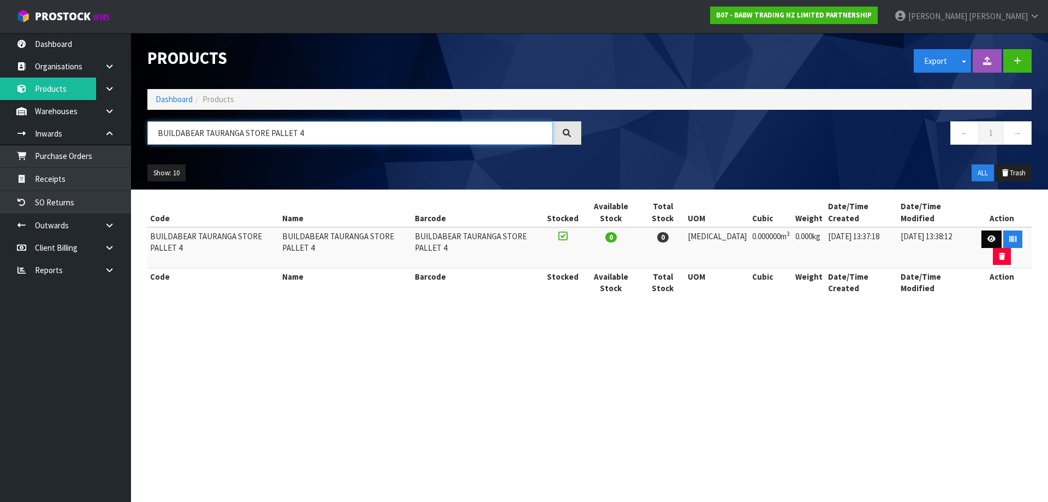
type input "BUILDABEAR TAURANGA STORE PALLET 4"
click at [981, 234] on link at bounding box center [991, 238] width 20 height 17
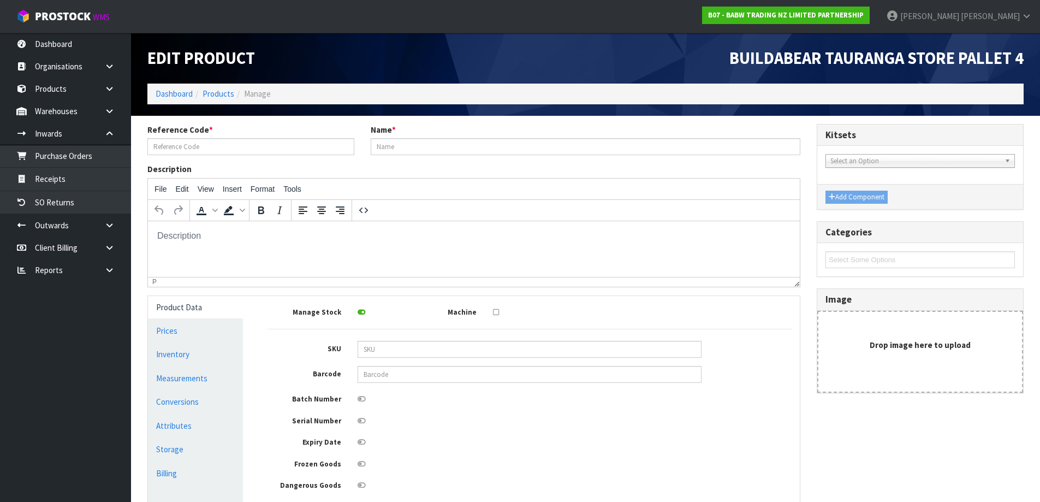
type input "BUILDABEAR TAURANGA STORE PALLET 4"
type input "0"
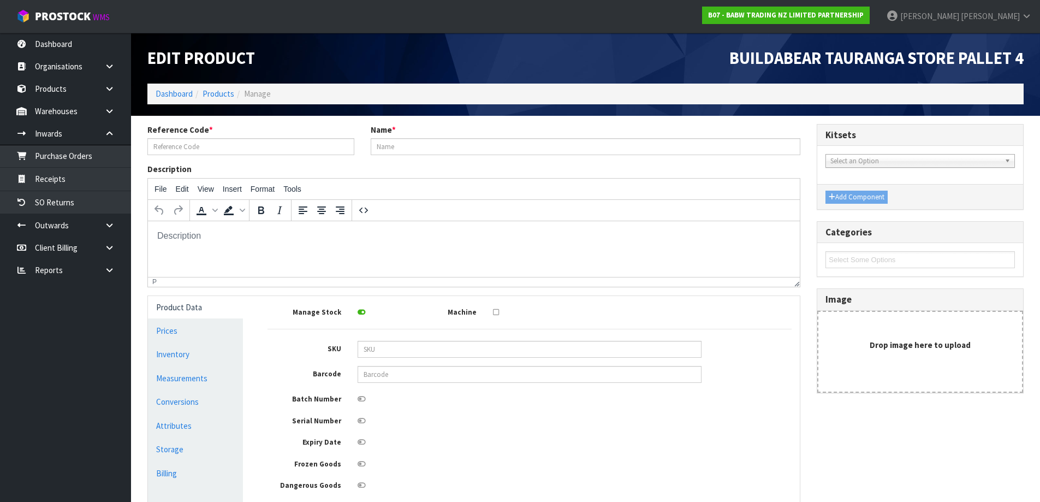
type input "0"
click at [184, 395] on link "Conversions" at bounding box center [195, 401] width 95 height 22
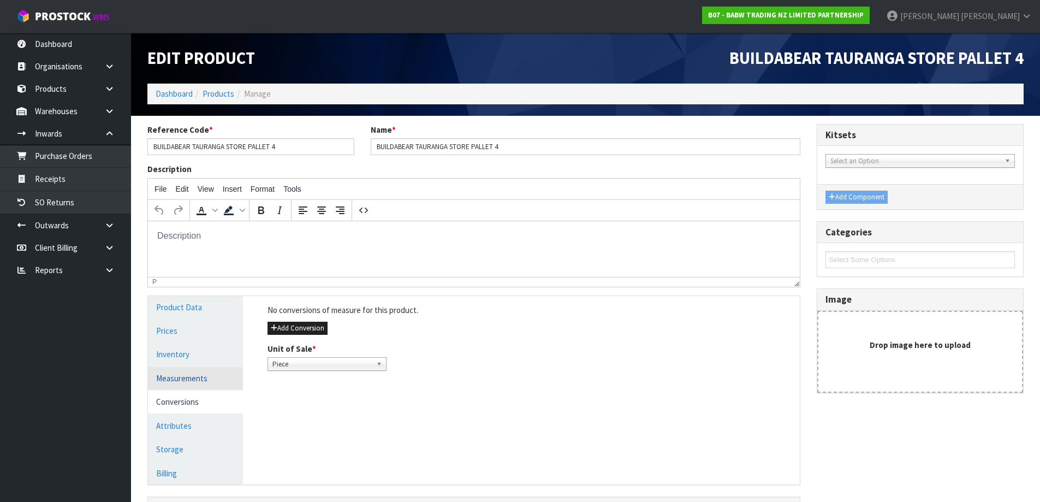
click at [181, 385] on link "Measurements" at bounding box center [195, 378] width 95 height 22
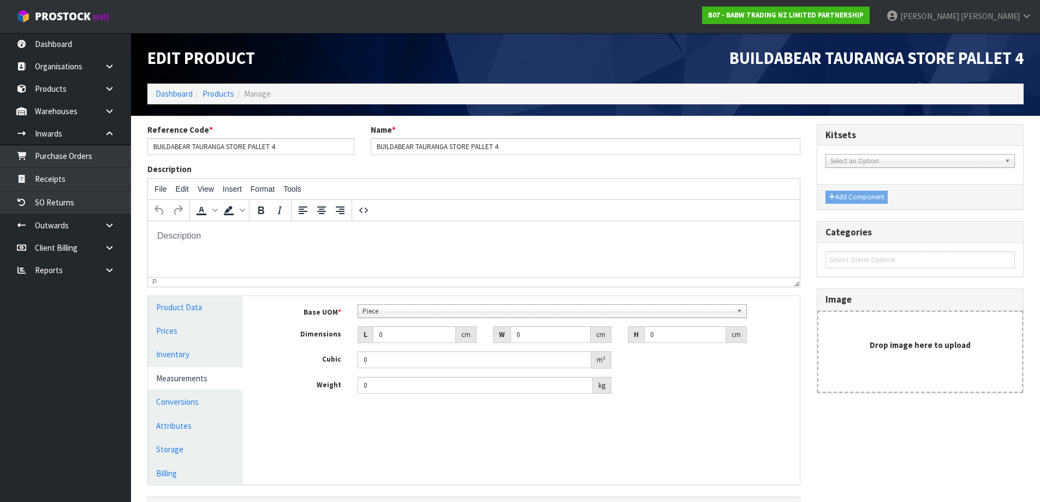
click at [377, 310] on span "Piece" at bounding box center [546, 311] width 369 height 13
drag, startPoint x: 398, startPoint y: 332, endPoint x: 332, endPoint y: 332, distance: 66.6
click at [332, 332] on div "Dimensions L 0 cm W 0 cm H 0 cm" at bounding box center [529, 334] width 540 height 17
type input "7"
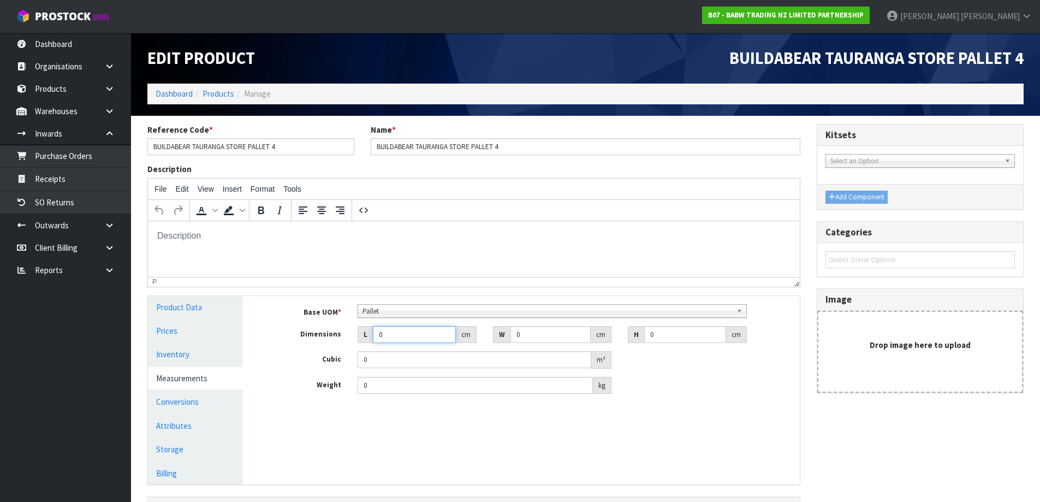
type input "0.000001"
type input "70"
type input "193"
type input "1"
type input "0.01351"
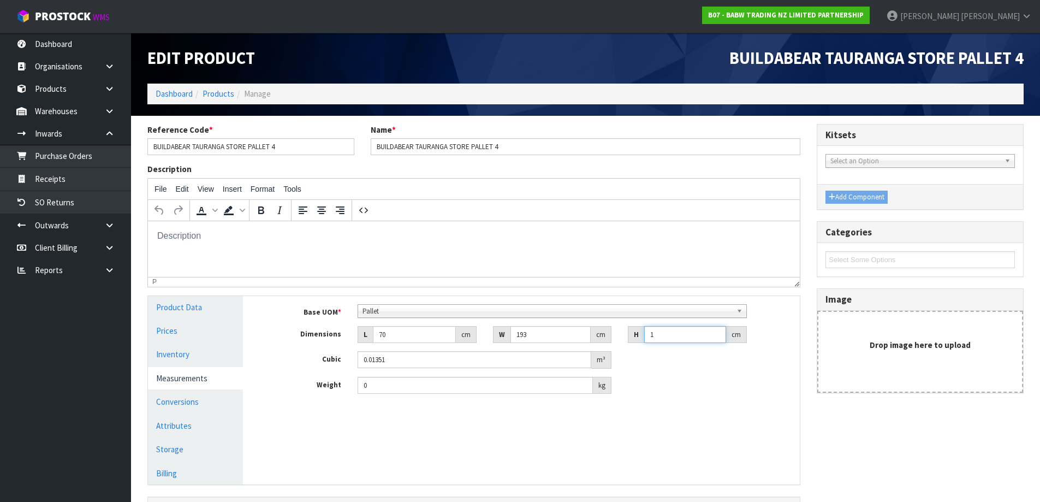
type input "13"
type input "0.17563"
type input "139"
type input "1.87789"
type input "139"
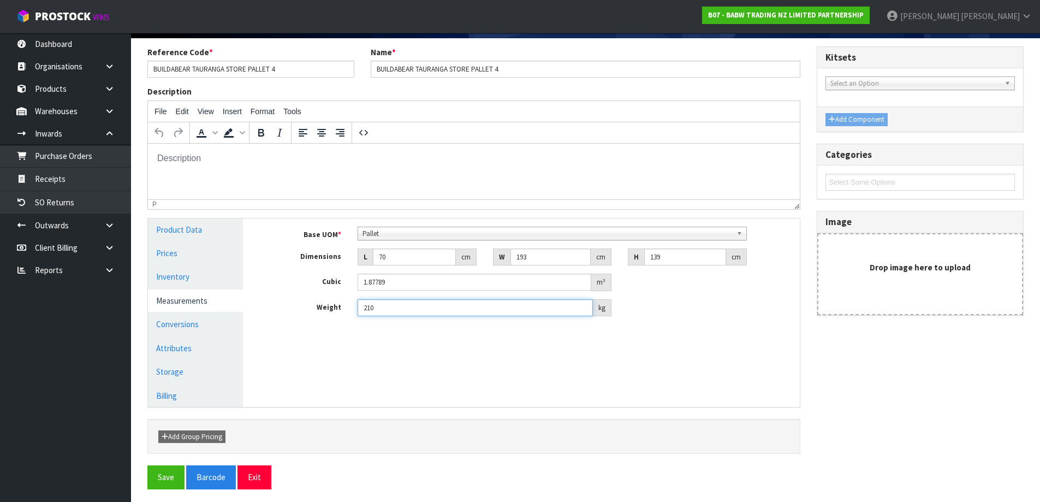
scroll to position [81, 0]
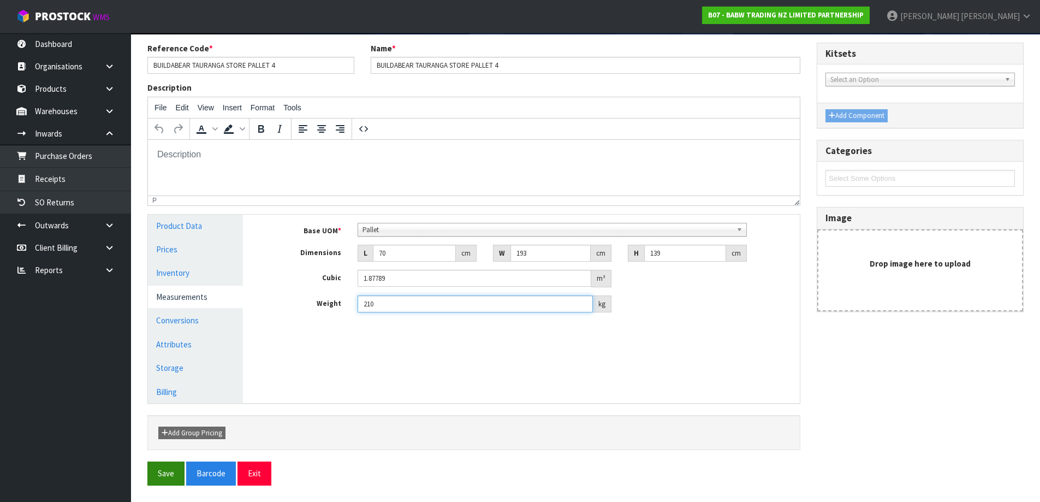
type input "210"
click at [173, 479] on button "Save" at bounding box center [165, 472] width 37 height 23
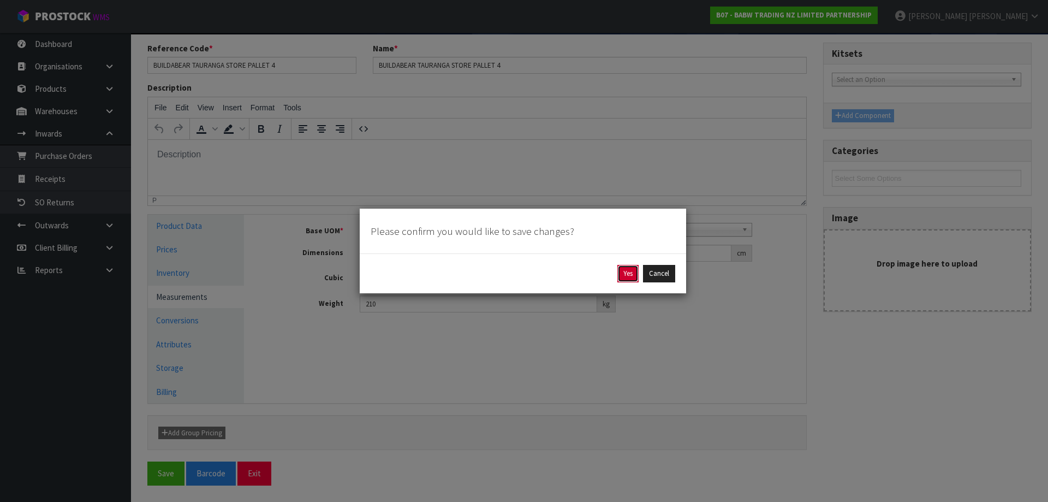
click at [625, 275] on button "Yes" at bounding box center [627, 273] width 21 height 17
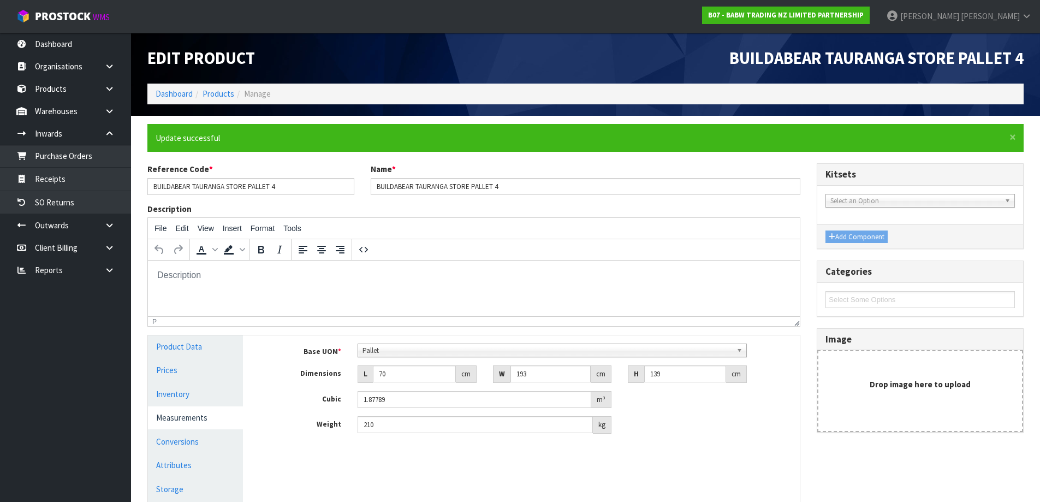
scroll to position [0, 0]
click at [218, 97] on link "Products" at bounding box center [218, 93] width 32 height 10
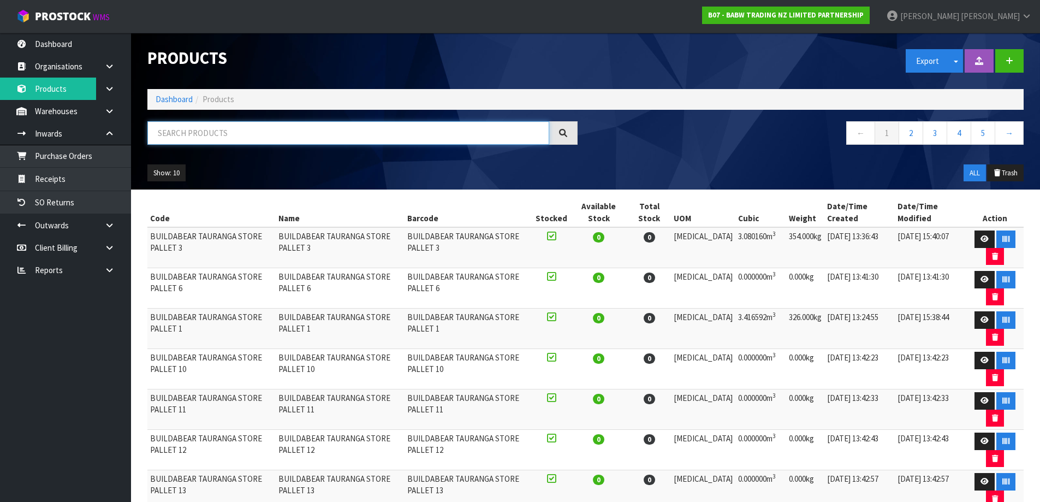
click at [252, 124] on input "text" at bounding box center [348, 132] width 402 height 23
paste input "BUILDABEAR TAURANGA STORE PALLET"
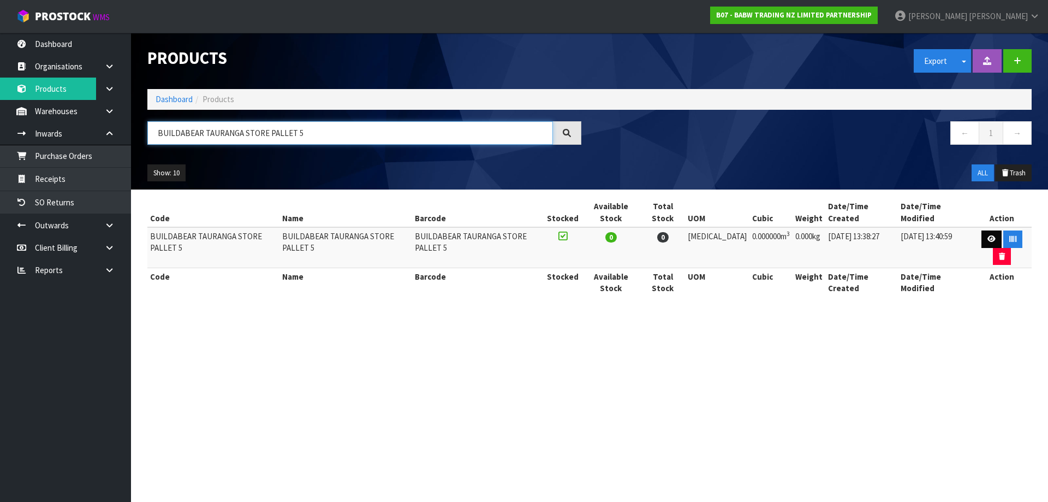
type input "BUILDABEAR TAURANGA STORE PALLET 5"
click at [988, 242] on icon at bounding box center [991, 238] width 8 height 7
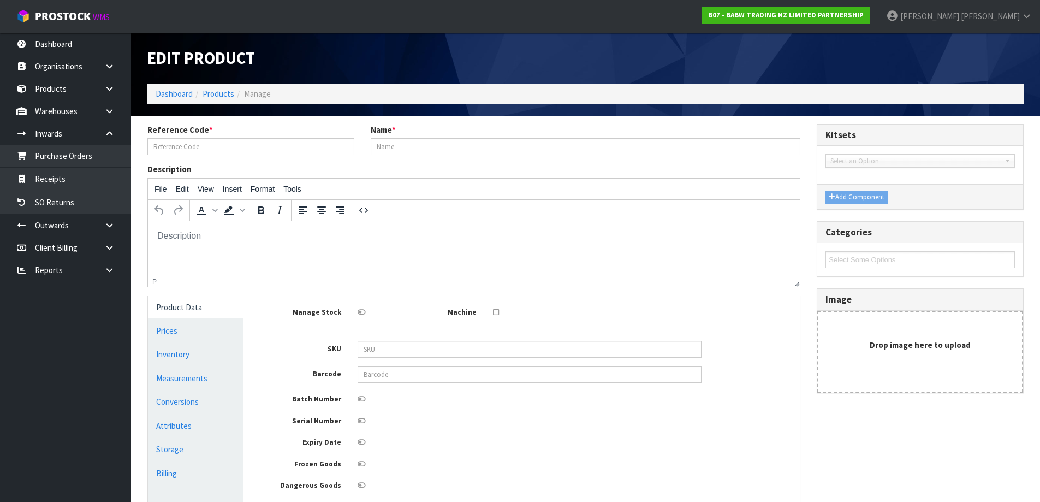
type input "BUILDABEAR TAURANGA STORE PALLET 5"
type input "0"
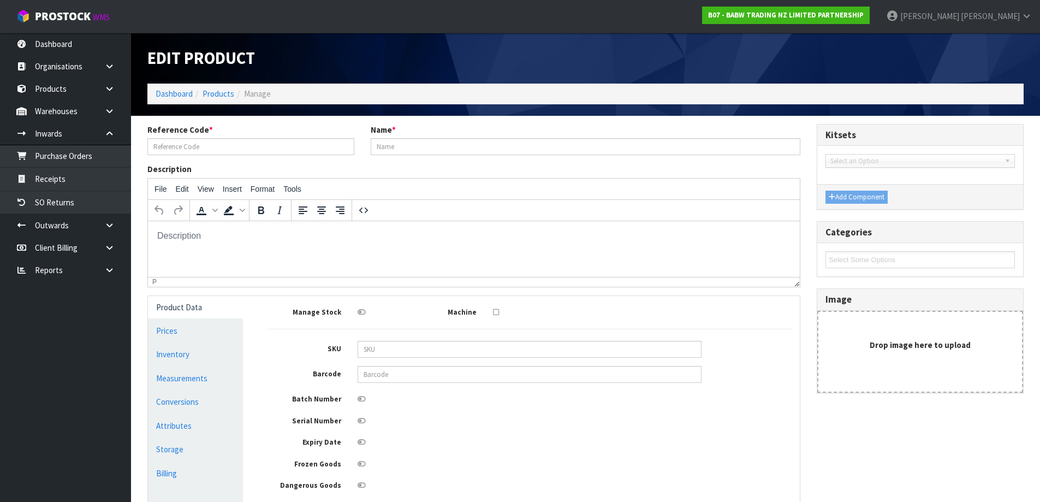
type input "0"
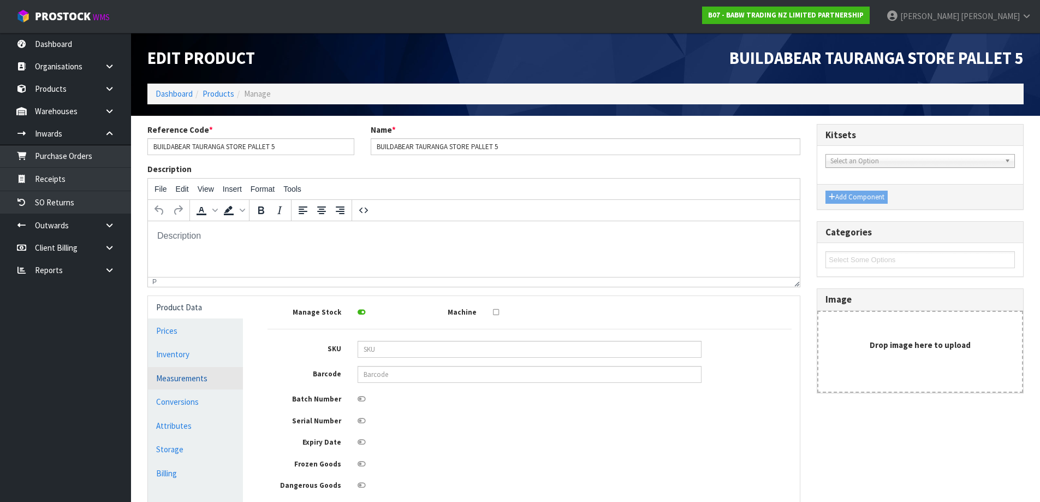
click at [210, 376] on link "Measurements" at bounding box center [195, 378] width 95 height 22
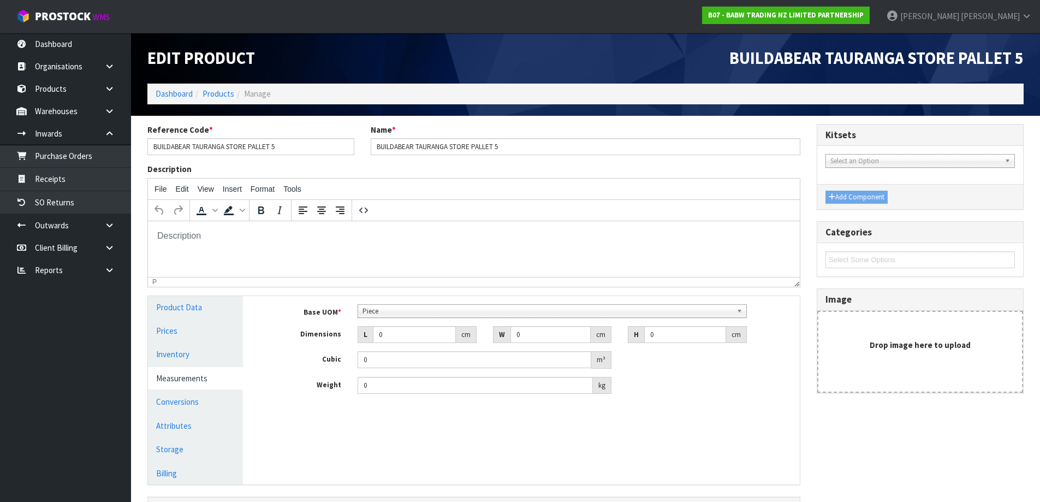
click at [407, 317] on div "Piece" at bounding box center [551, 311] width 389 height 14
drag, startPoint x: 400, startPoint y: 333, endPoint x: 348, endPoint y: 355, distance: 56.3
click at [348, 355] on div "Base UOM * Bag Bar Basket Bin Bottle Box Bundle Cabinet Cage Carton Case Coil C…" at bounding box center [529, 349] width 524 height 90
type input "1"
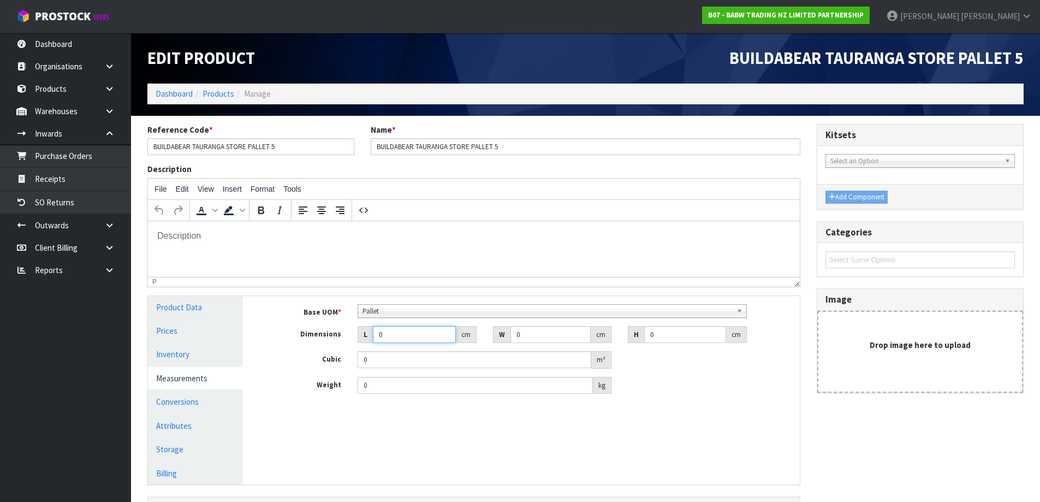
type input "0.000001"
type input "111"
type input "138"
type input "1"
type input "0.015318"
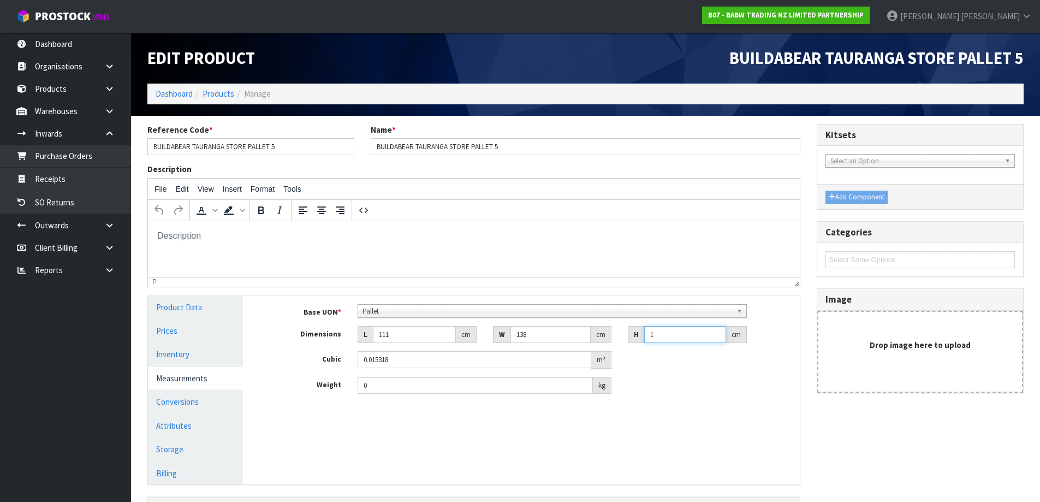
type input "18"
type input "0.275724"
type input "181"
type input "2.772558"
type input "181"
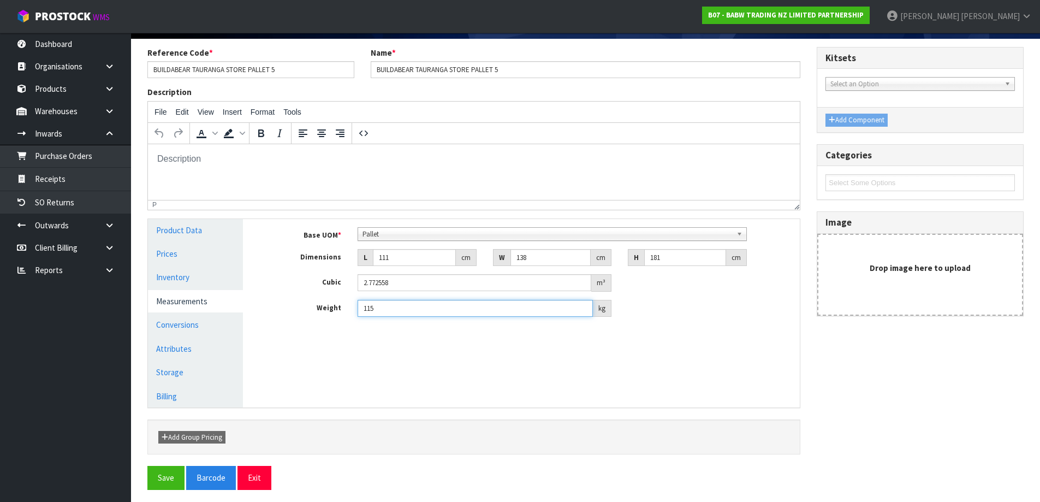
scroll to position [81, 0]
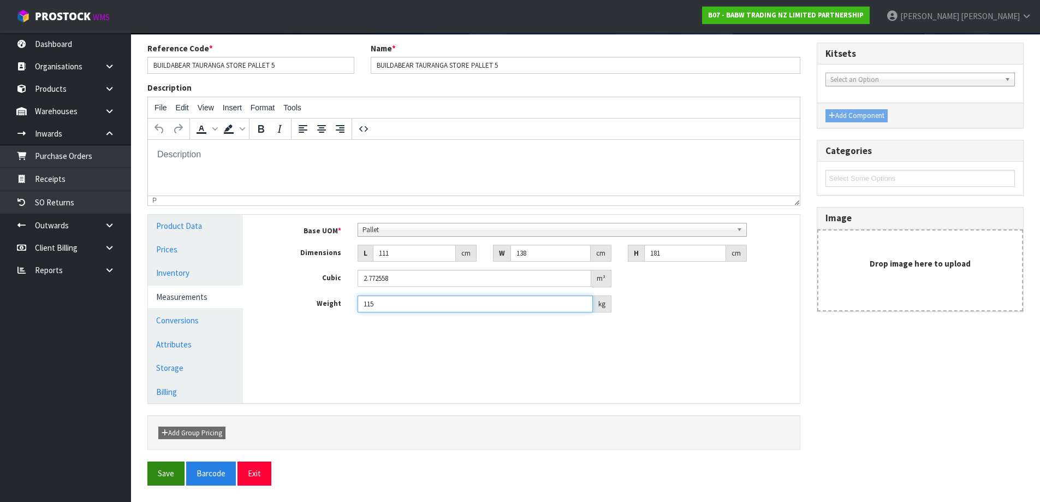
type input "115"
click at [164, 480] on button "Save" at bounding box center [165, 472] width 37 height 23
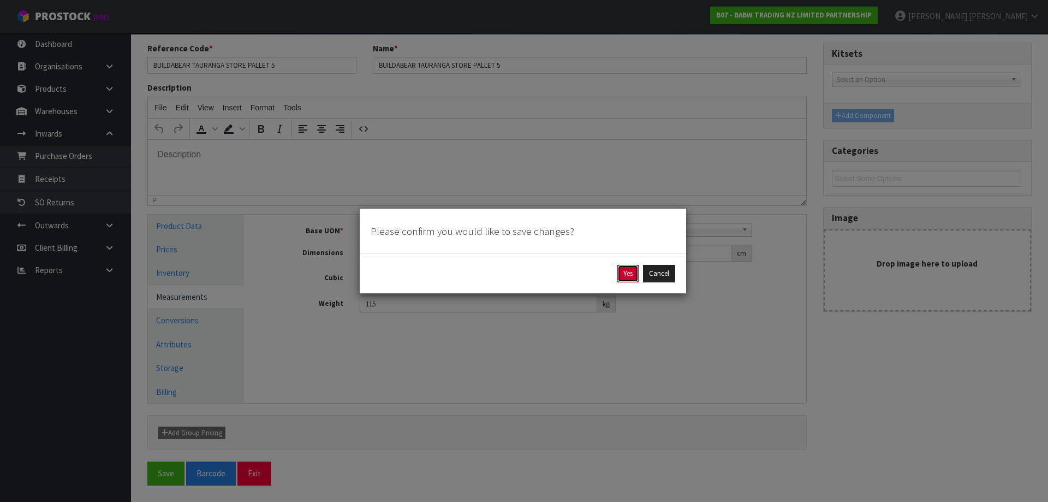
click at [625, 275] on button "Yes" at bounding box center [627, 273] width 21 height 17
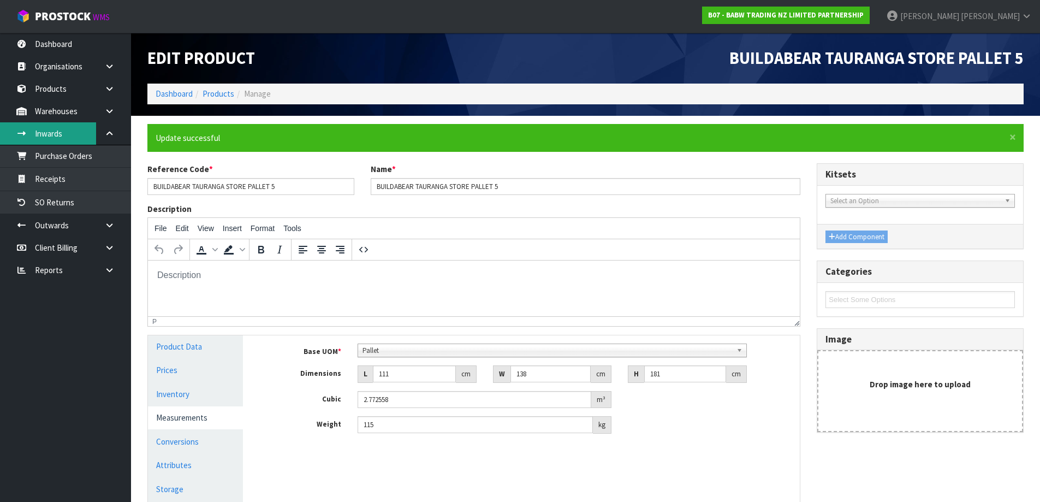
scroll to position [0, 0]
click at [228, 94] on link "Products" at bounding box center [218, 93] width 32 height 10
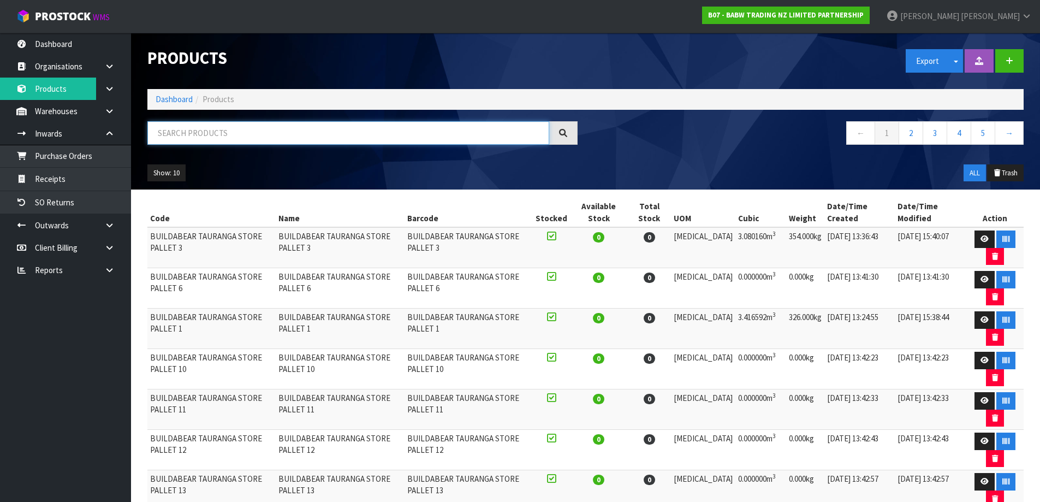
click at [238, 128] on input "text" at bounding box center [348, 132] width 402 height 23
paste input "BUILDABEAR TAURANGA STORE PALLET"
type input "BUILDABEAR TAURANGA STORE PALLET"
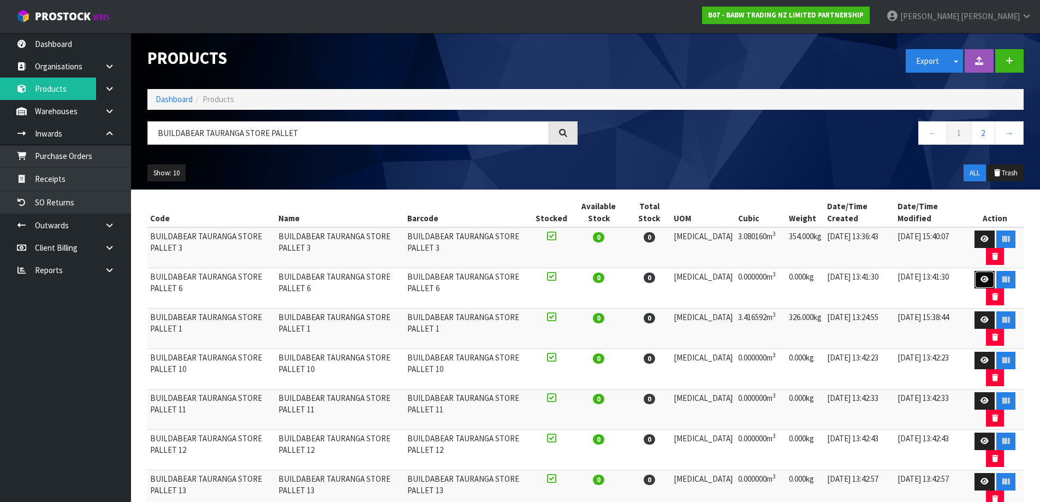
click at [981, 281] on icon at bounding box center [984, 279] width 8 height 7
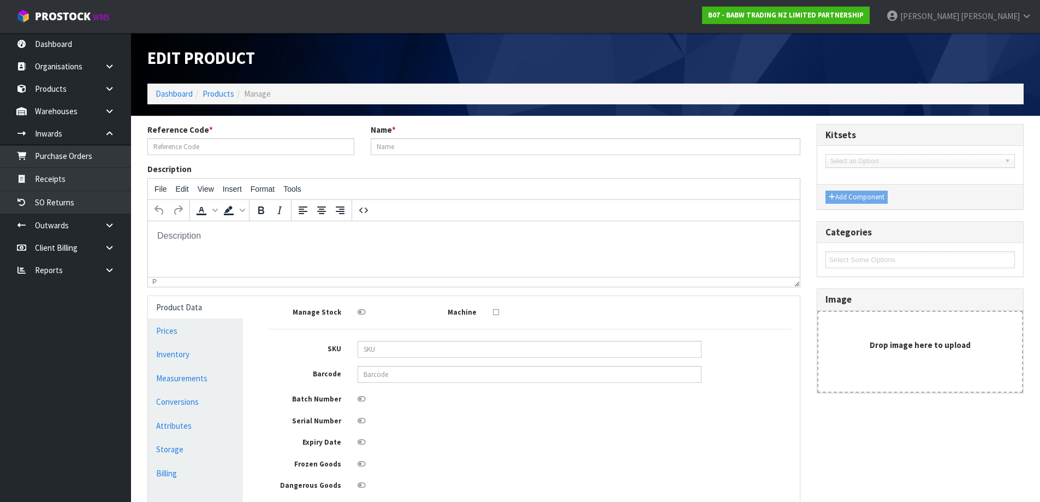
type input "BUILDABEAR TAURANGA STORE PALLET 6"
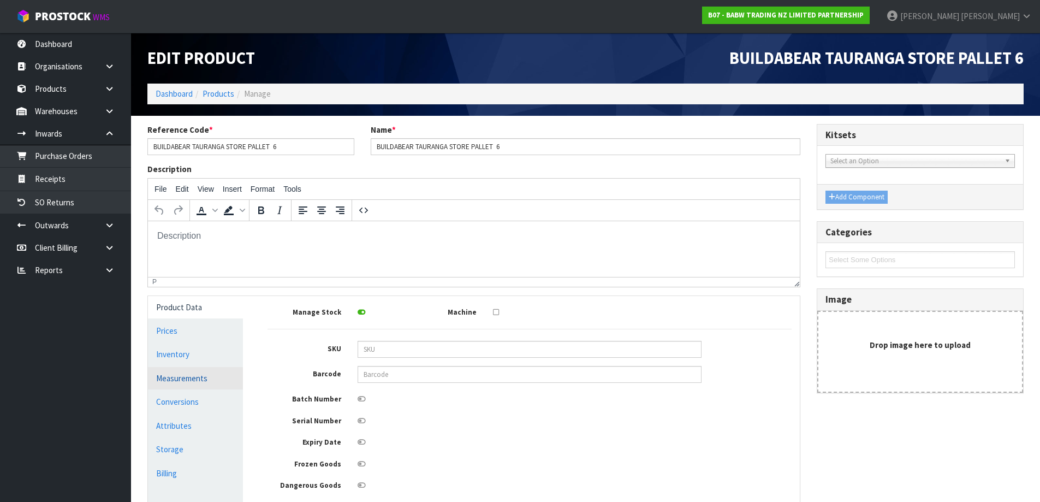
click at [210, 373] on link "Measurements" at bounding box center [195, 378] width 95 height 22
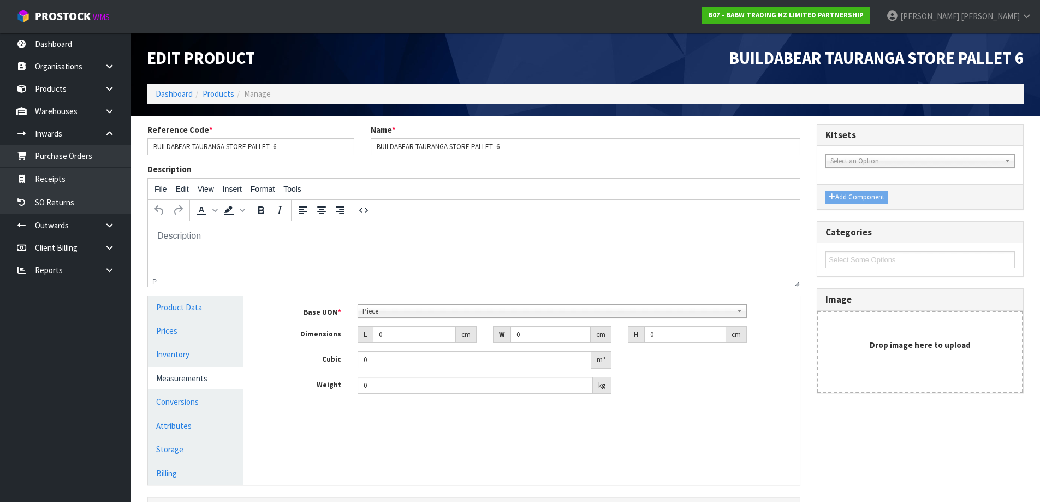
click at [408, 314] on span "Piece" at bounding box center [546, 311] width 369 height 13
drag, startPoint x: 390, startPoint y: 332, endPoint x: 341, endPoint y: 341, distance: 49.4
click at [341, 341] on div "Dimensions L 0 cm W 0 cm H 0 cm" at bounding box center [529, 334] width 540 height 17
type input "7"
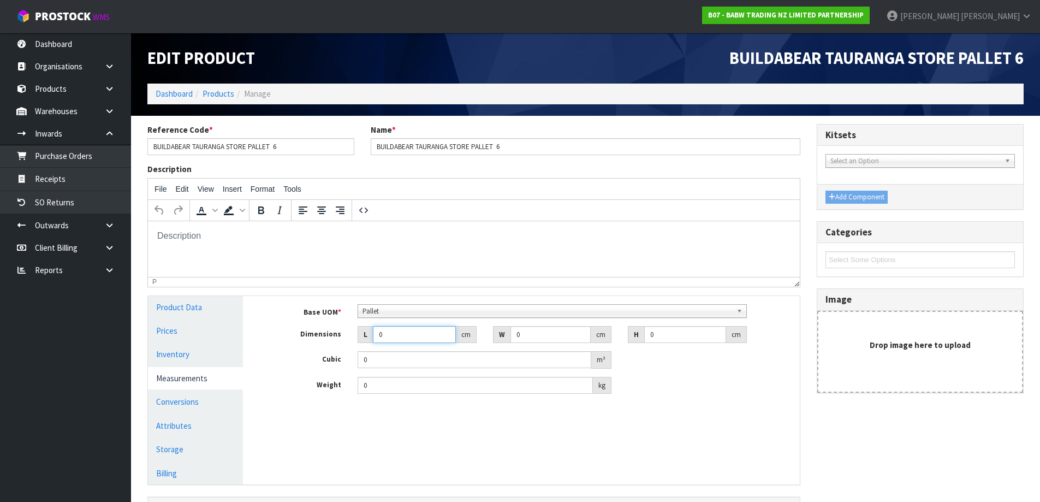
type input "0.000001"
type input "70"
type input "153"
type input "1"
type input "0.01071"
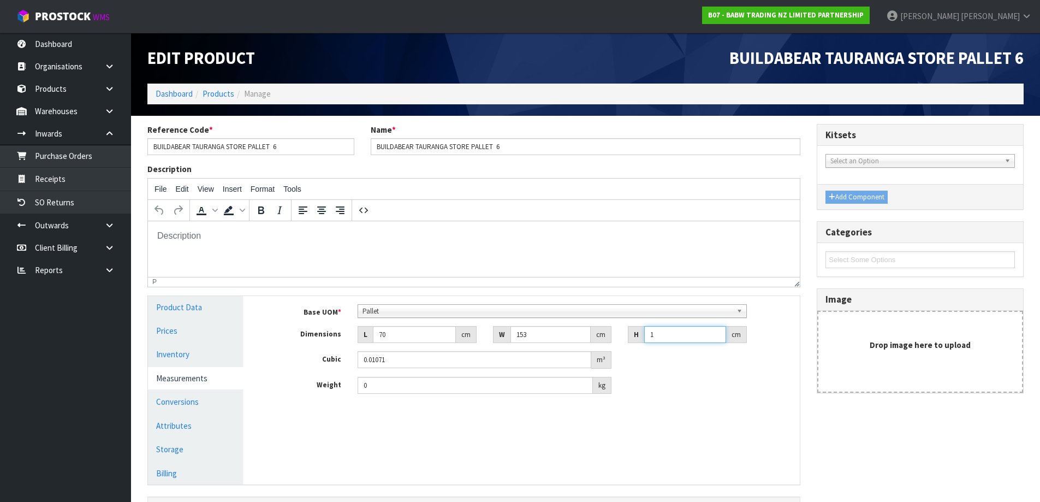
type input "14"
type input "0.14994"
type input "140"
type input "1.4994"
type input "140"
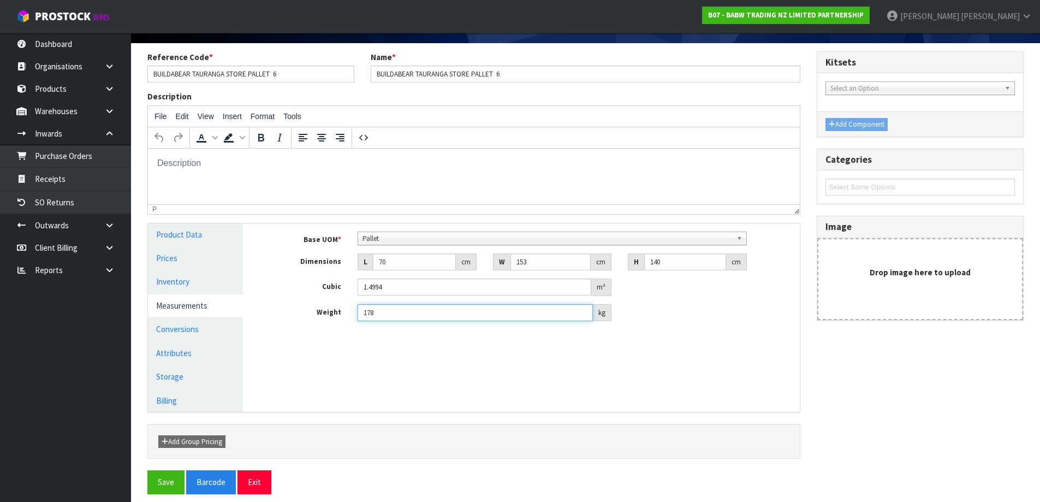
scroll to position [81, 0]
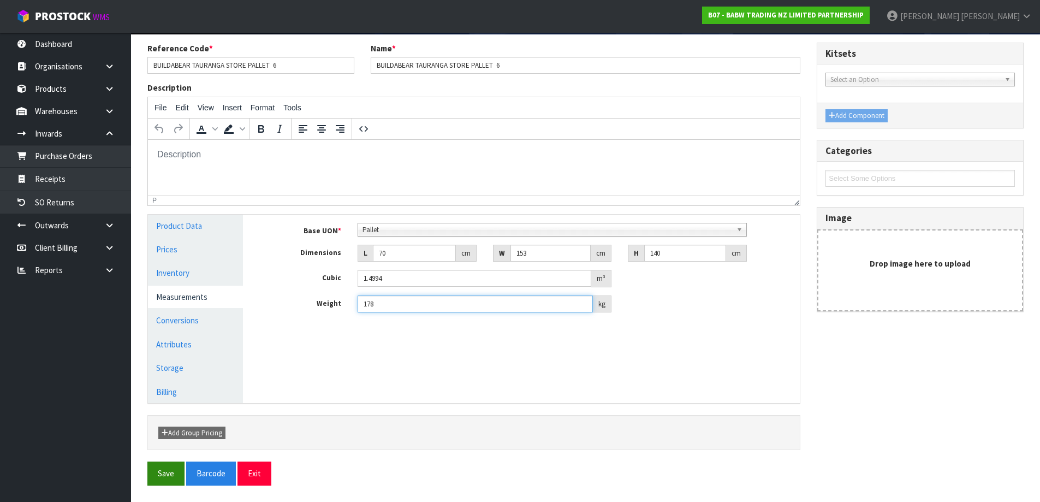
type input "178"
click at [172, 466] on button "Save" at bounding box center [165, 472] width 37 height 23
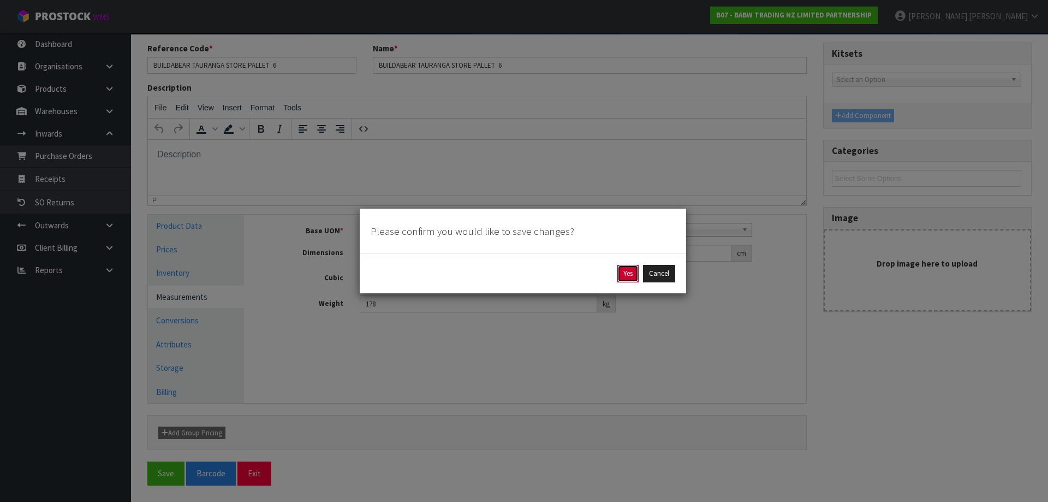
click at [624, 272] on button "Yes" at bounding box center [627, 273] width 21 height 17
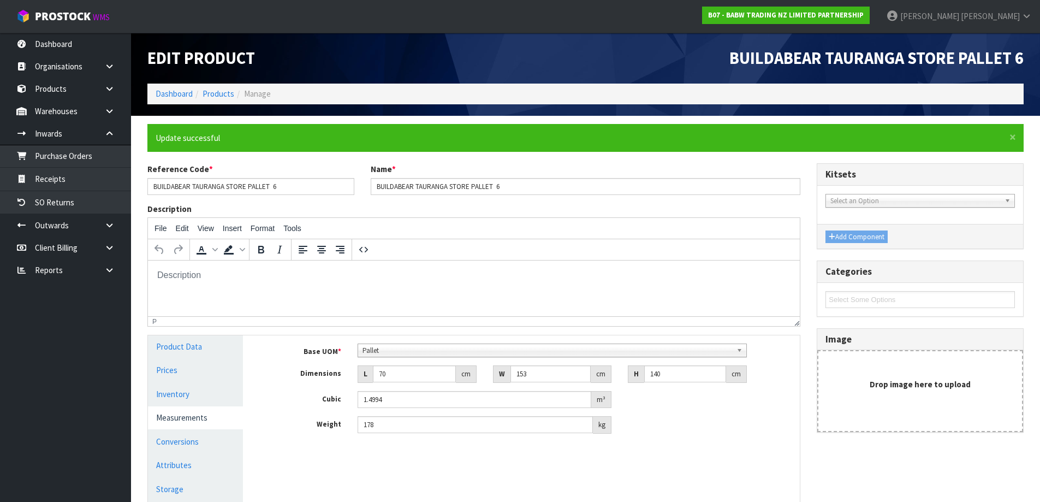
scroll to position [0, 0]
click at [207, 418] on link "Measurements" at bounding box center [195, 417] width 95 height 22
click at [220, 93] on link "Products" at bounding box center [218, 93] width 32 height 10
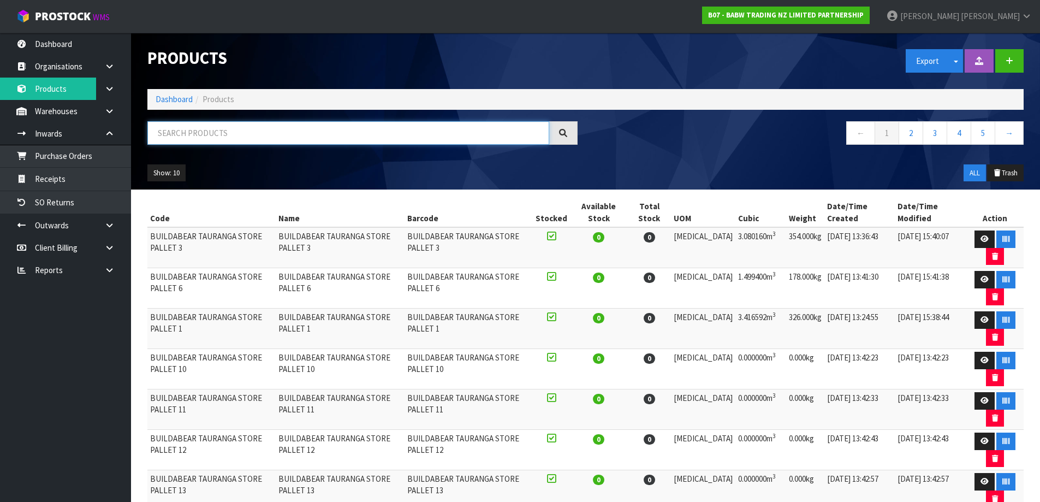
click at [238, 130] on input "text" at bounding box center [348, 132] width 402 height 23
paste input "BUILDABEAR TAURANGA STORE PALLET"
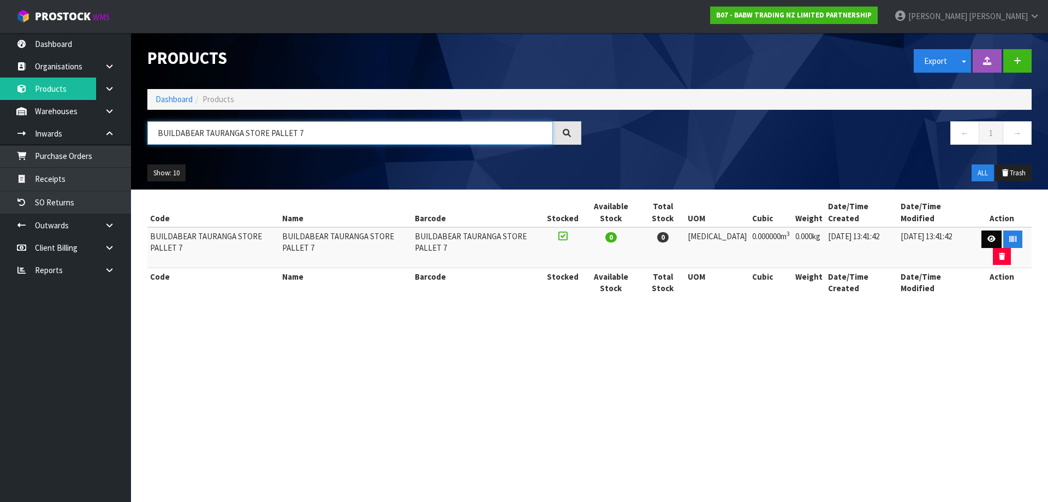
type input "BUILDABEAR TAURANGA STORE PALLET 7"
click at [985, 235] on link at bounding box center [991, 238] width 20 height 17
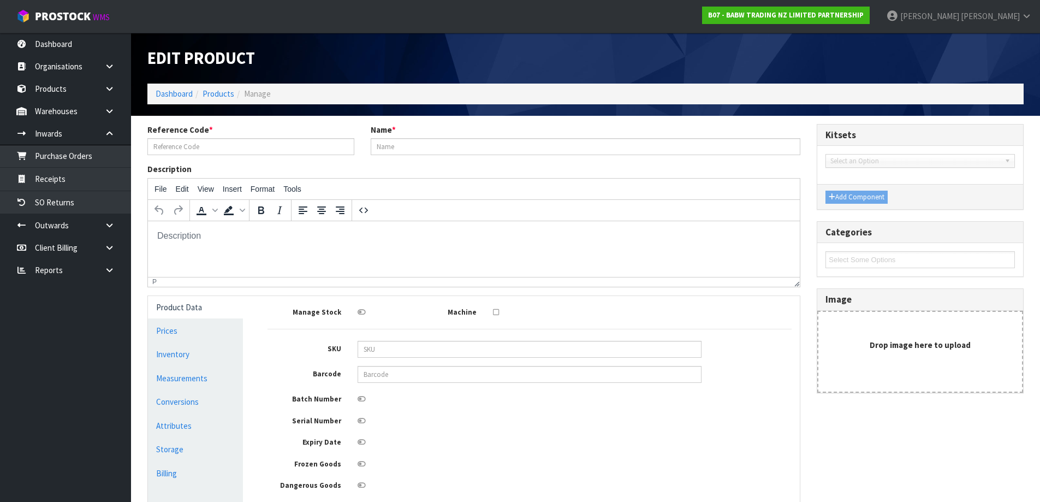
type input "BUILDABEAR TAURANGA STORE PALLET 7"
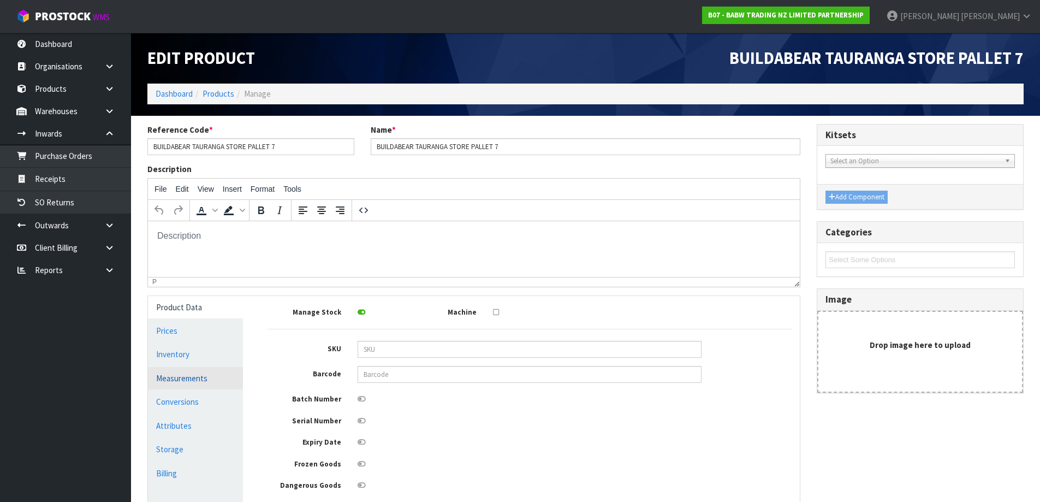
click at [192, 380] on link "Measurements" at bounding box center [195, 378] width 95 height 22
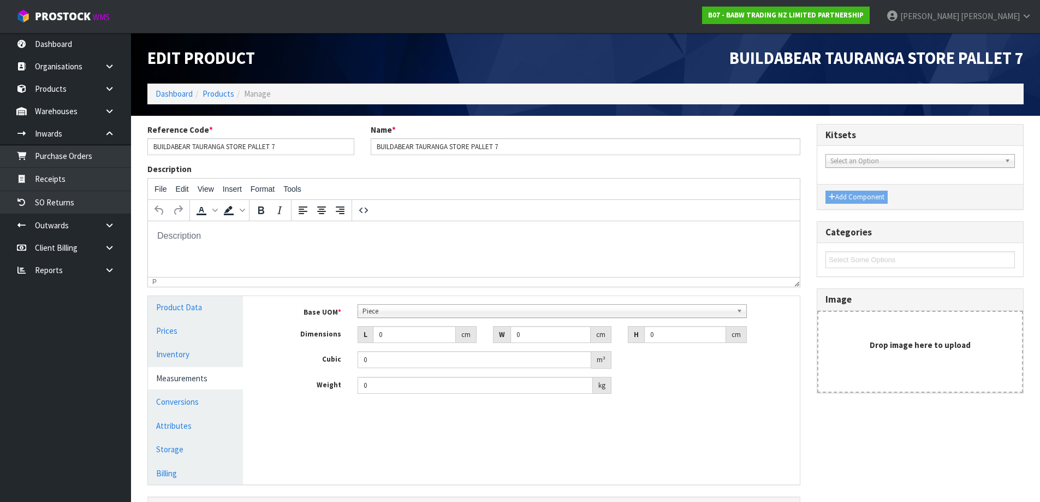
click at [379, 314] on span "Piece" at bounding box center [546, 311] width 369 height 13
drag, startPoint x: 395, startPoint y: 335, endPoint x: 357, endPoint y: 339, distance: 38.0
click at [357, 339] on div "L 0 cm" at bounding box center [416, 334] width 119 height 17
type input "1"
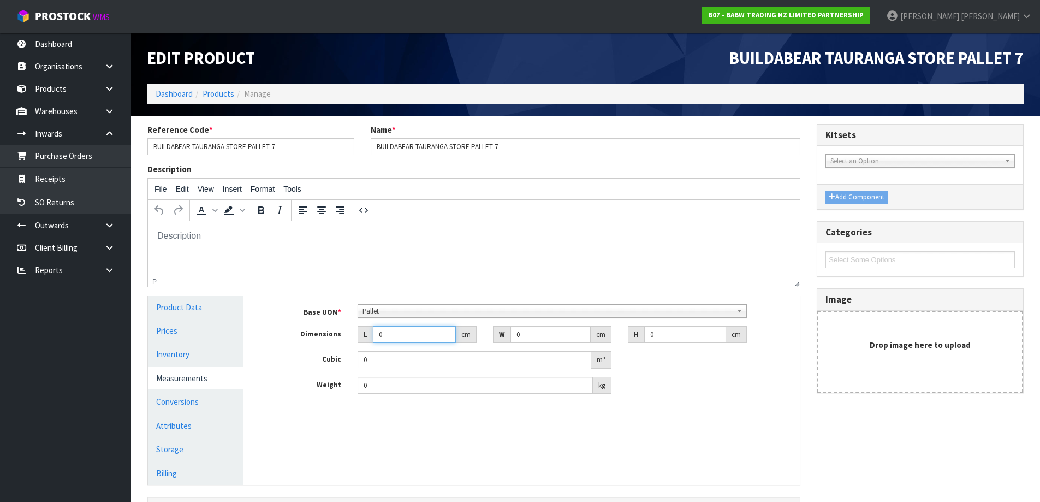
type input "0.000001"
type input "152"
type input "258"
type input "1"
type input "0.039216"
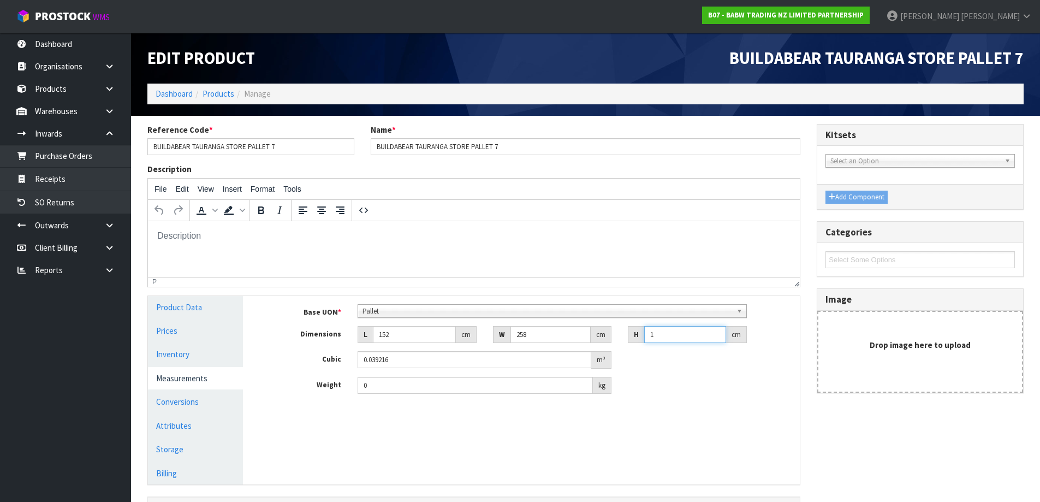
type input "16"
type input "0.627456"
type input "164"
type input "6.431424"
type input "164"
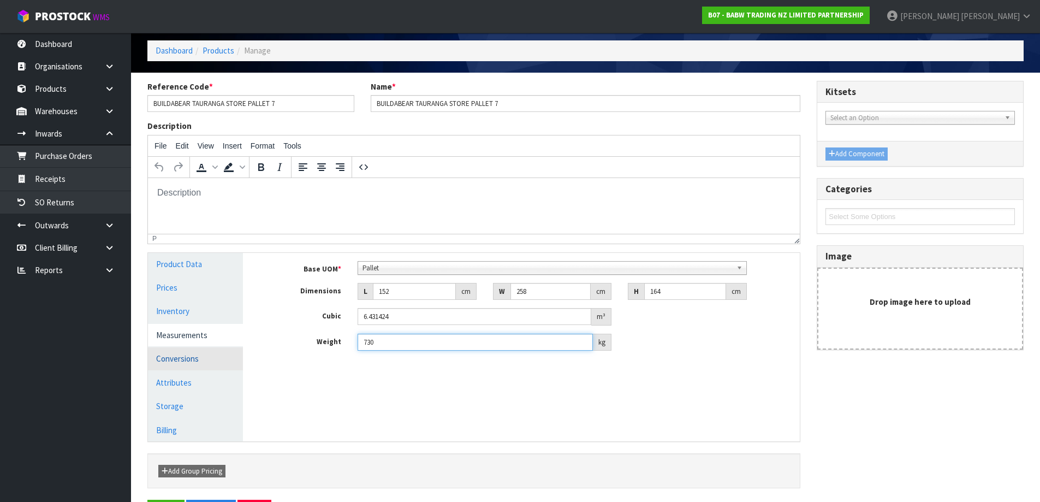
scroll to position [81, 0]
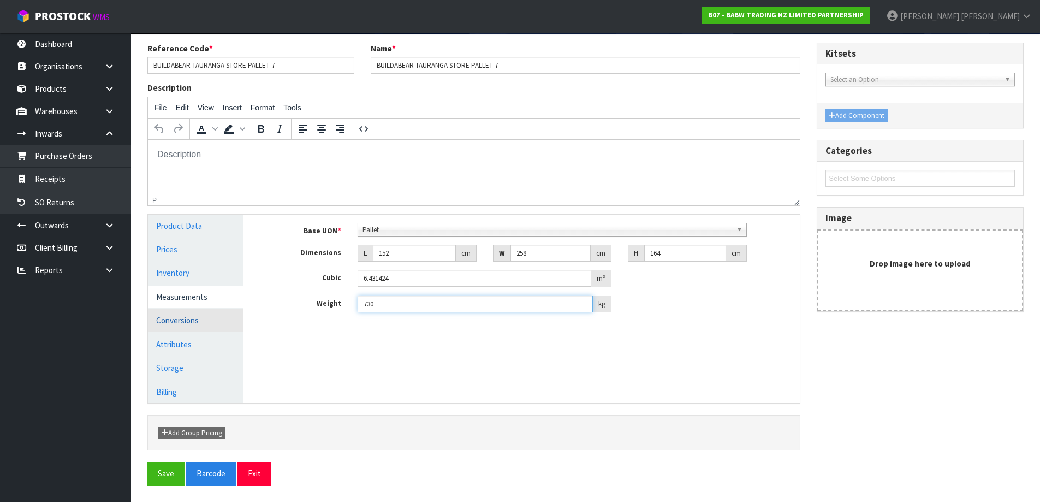
type input "730"
click at [147, 461] on button "Save" at bounding box center [165, 472] width 37 height 23
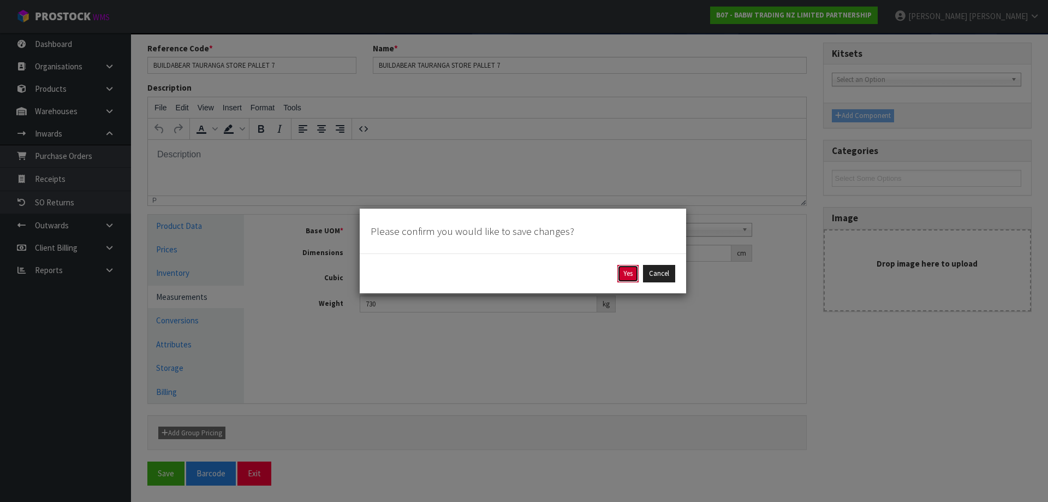
click at [627, 275] on button "Yes" at bounding box center [627, 273] width 21 height 17
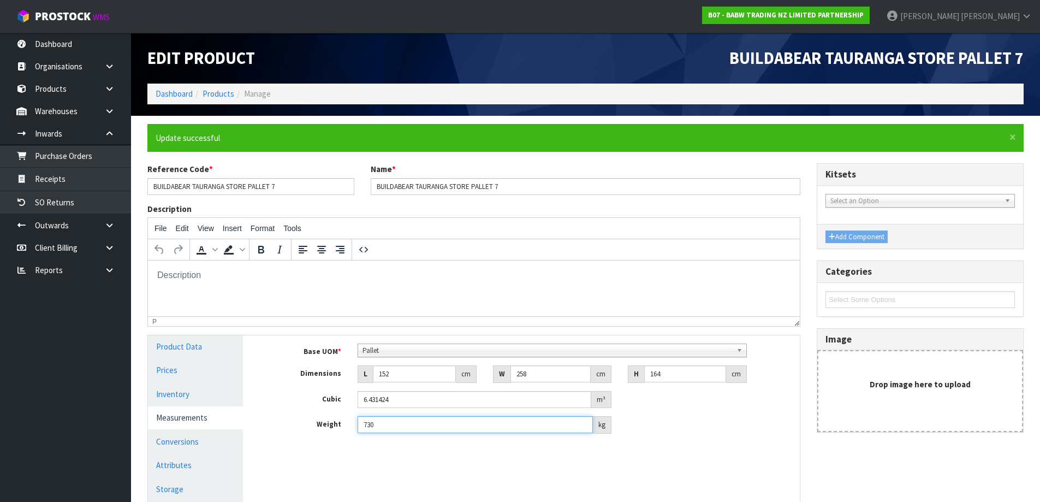
scroll to position [0, 0]
click at [222, 96] on link "Products" at bounding box center [218, 93] width 32 height 10
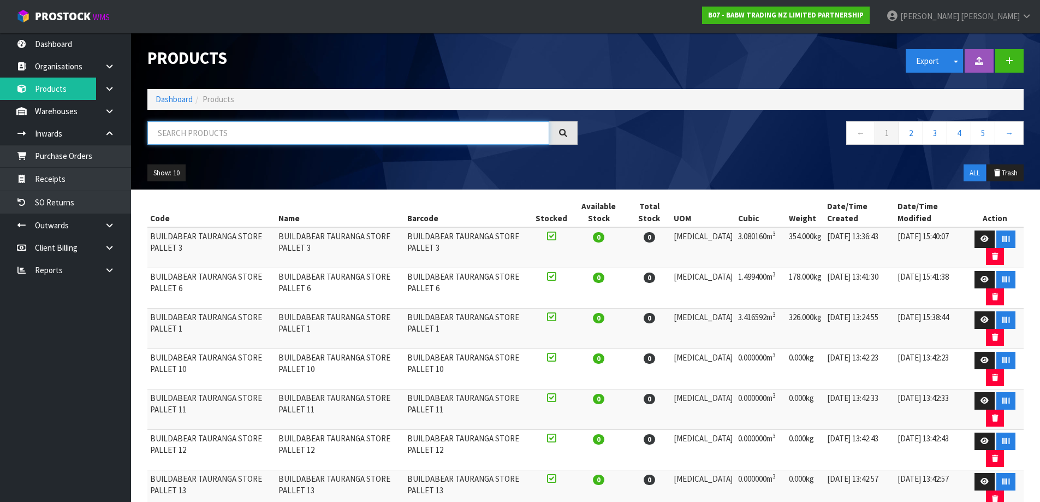
click at [212, 135] on input "text" at bounding box center [348, 132] width 402 height 23
paste input "BUILDABEAR TAURANGA STORE PALLET"
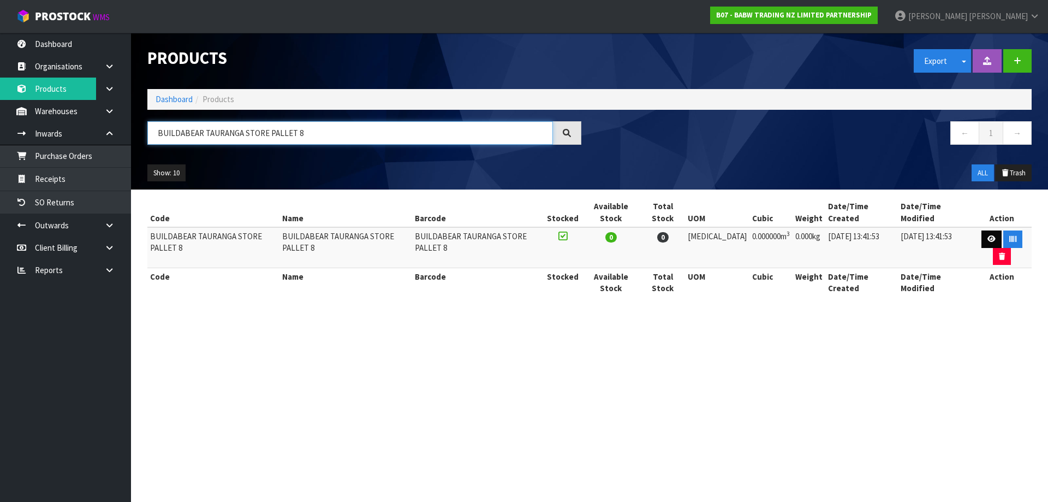
type input "BUILDABEAR TAURANGA STORE PALLET 8"
click at [981, 237] on link at bounding box center [991, 238] width 20 height 17
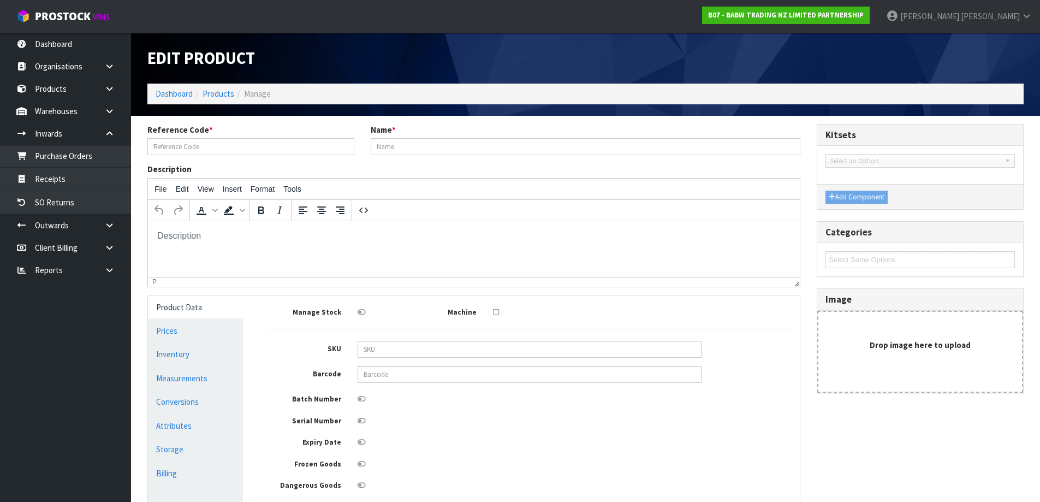
type input "BUILDABEAR TAURANGA STORE PALLET 8"
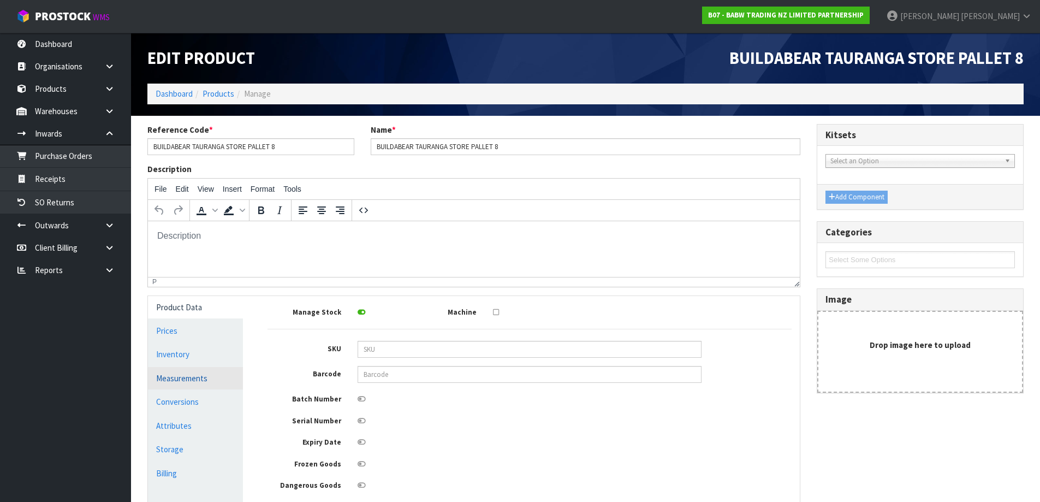
click at [190, 379] on link "Measurements" at bounding box center [195, 378] width 95 height 22
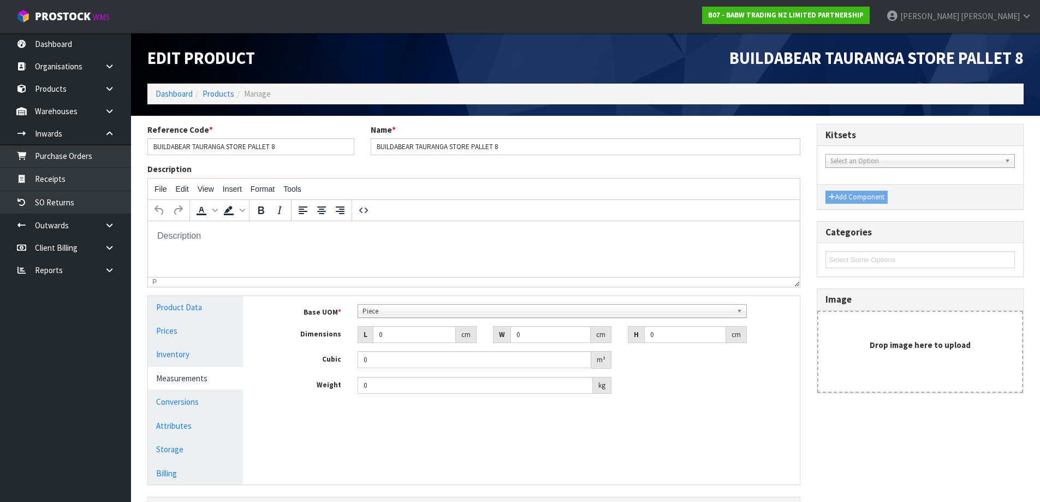
click at [394, 313] on span "Piece" at bounding box center [546, 311] width 369 height 13
drag, startPoint x: 403, startPoint y: 332, endPoint x: 351, endPoint y: 341, distance: 52.6
click at [351, 341] on div "L 0 cm" at bounding box center [416, 334] width 135 height 17
type input "7"
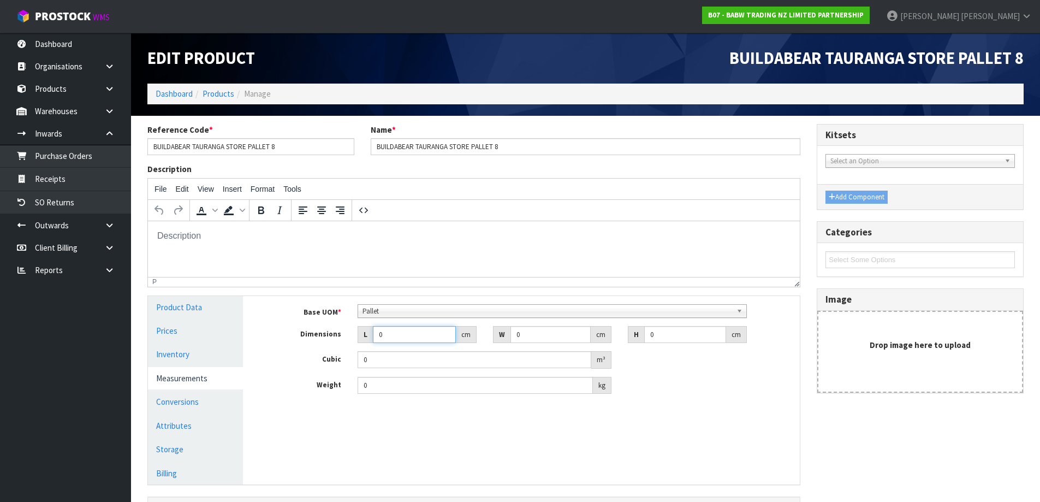
type input "0.000001"
type input "71"
type input "103"
type input "1"
type input "0.007313"
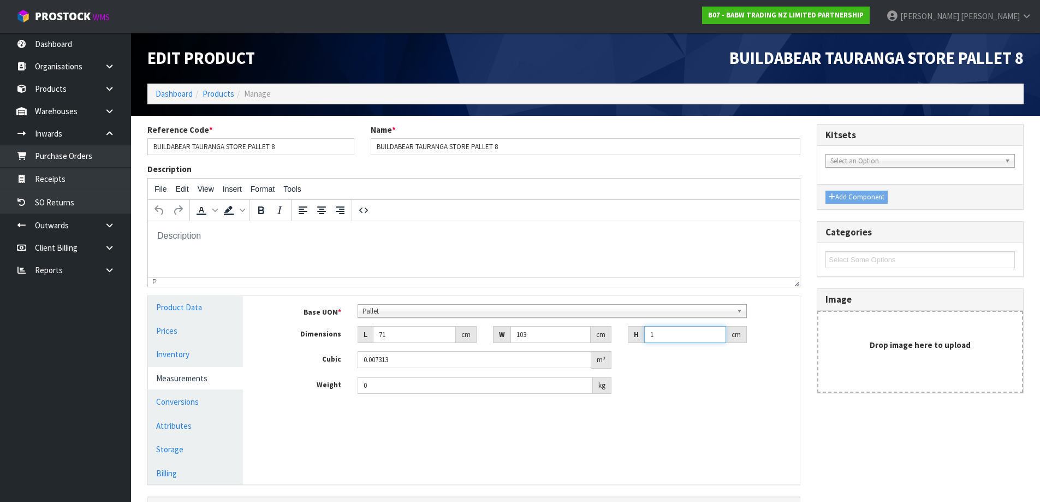
type input "13"
type input "0.095069"
type input "139"
type input "1.016507"
type input "139"
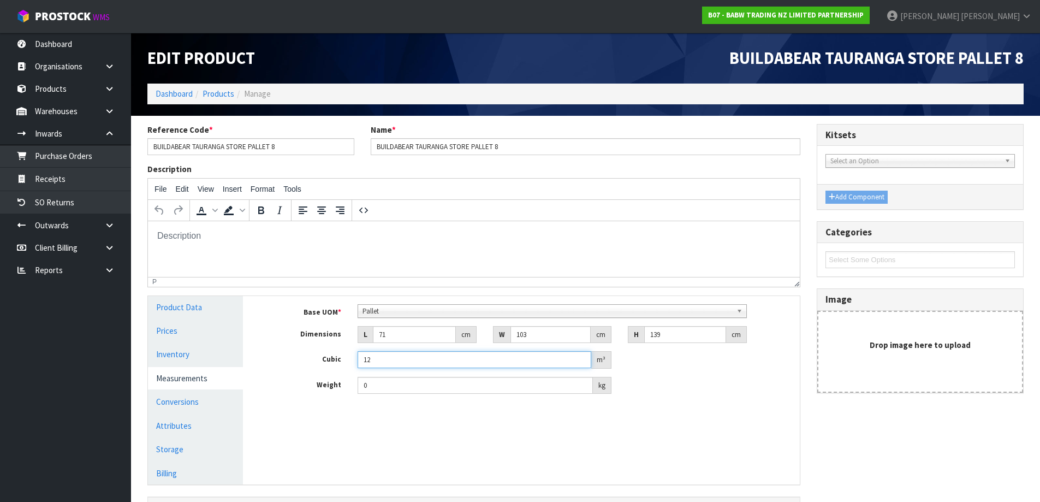
type input "1"
click at [267, 381] on label "Weight" at bounding box center [304, 384] width 90 height 14
click at [193, 395] on link "Conversions" at bounding box center [195, 401] width 95 height 22
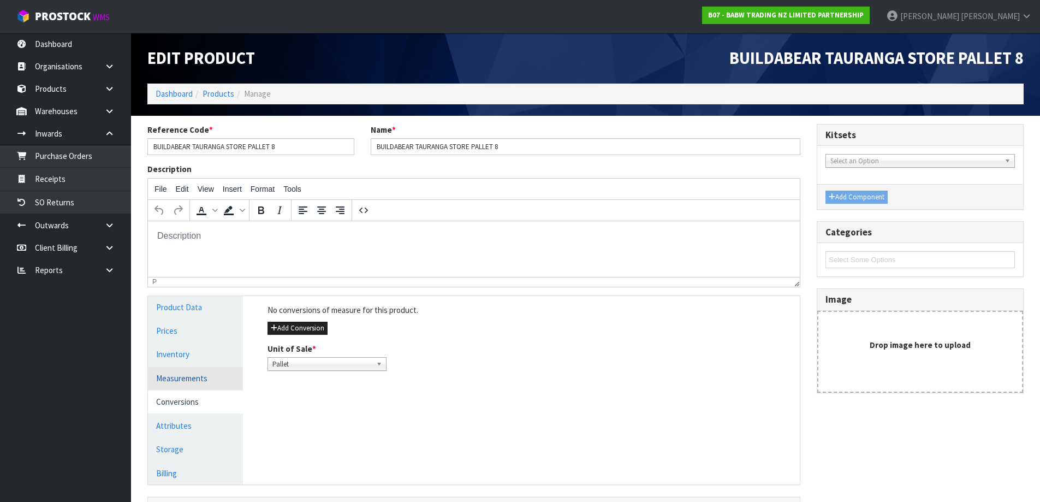
click at [190, 380] on link "Measurements" at bounding box center [195, 378] width 95 height 22
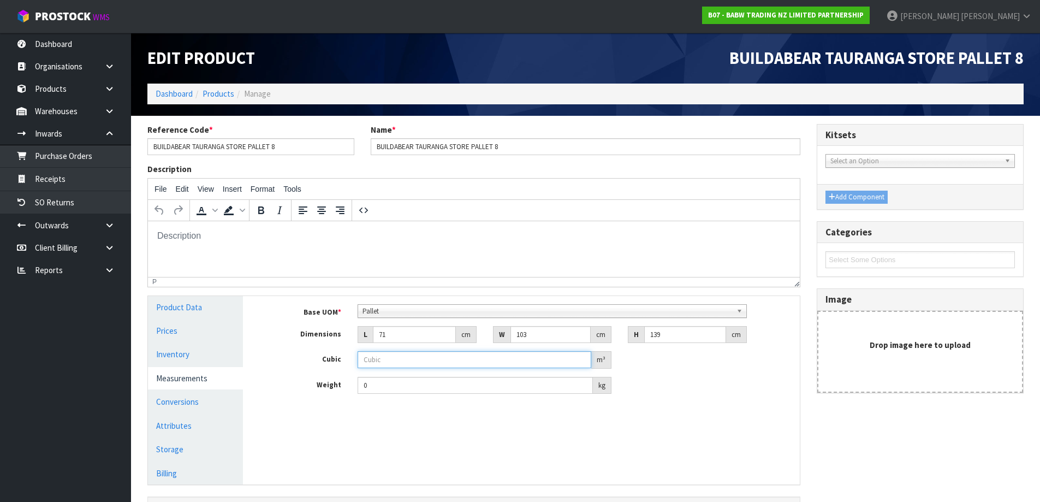
click at [422, 362] on input "number" at bounding box center [474, 359] width 234 height 17
click at [224, 90] on link "Products" at bounding box center [218, 93] width 32 height 10
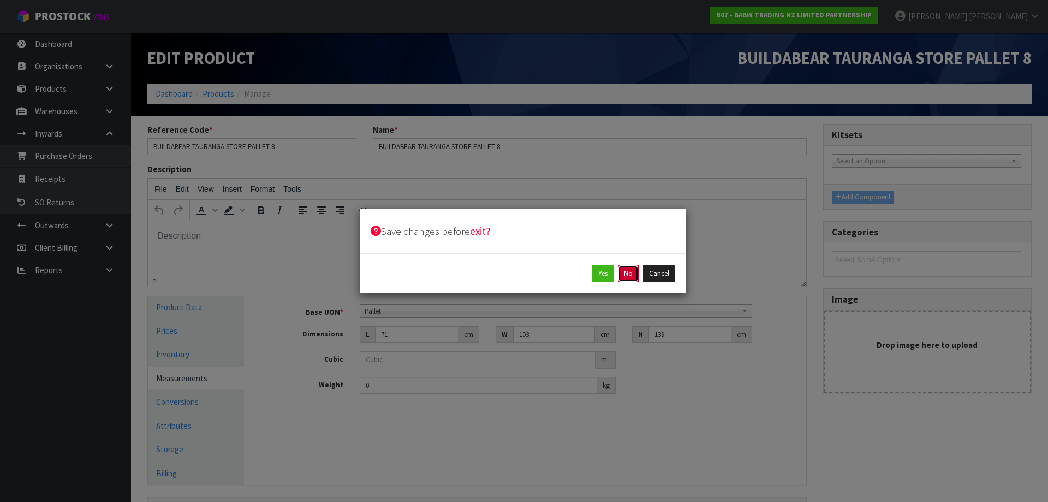
click at [632, 275] on button "No" at bounding box center [628, 273] width 21 height 17
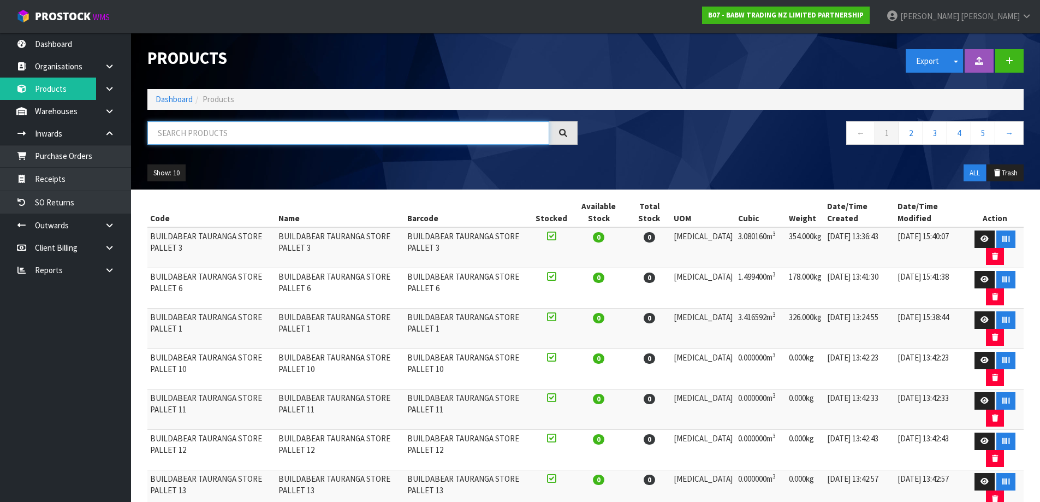
click at [284, 124] on input "text" at bounding box center [348, 132] width 402 height 23
paste input "BUILDABEAR TAURANGA STORE PALLET"
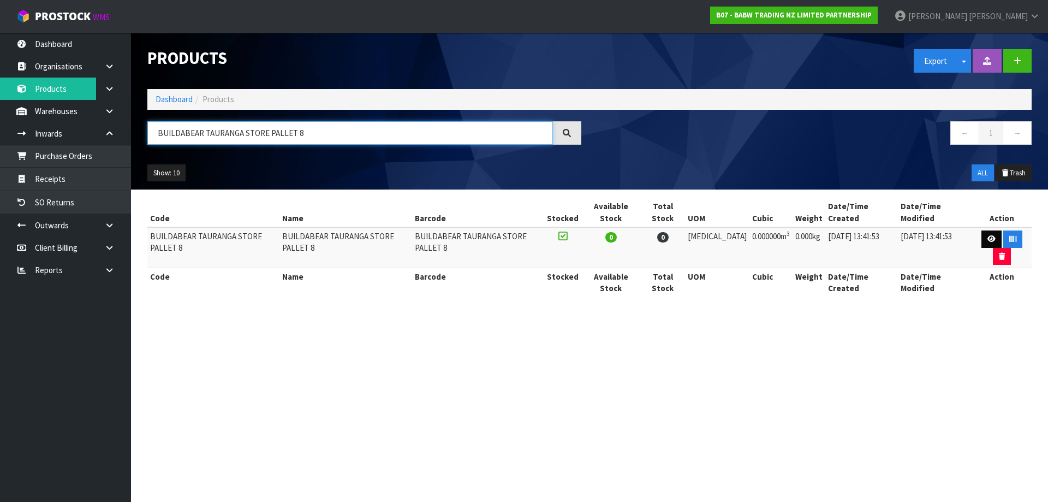
type input "BUILDABEAR TAURANGA STORE PALLET 8"
click at [981, 239] on link at bounding box center [991, 238] width 20 height 17
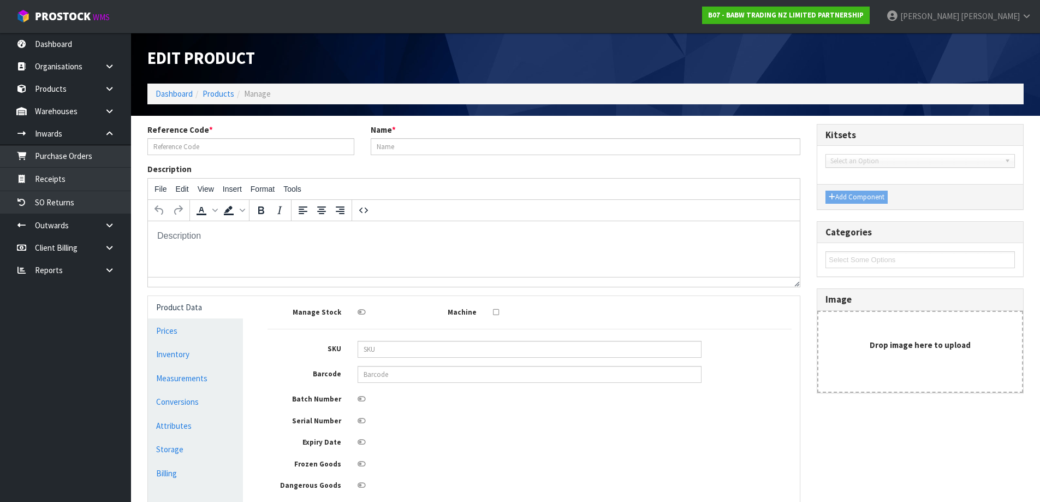
type input "BUILDABEAR TAURANGA STORE PALLET 8"
type input "0"
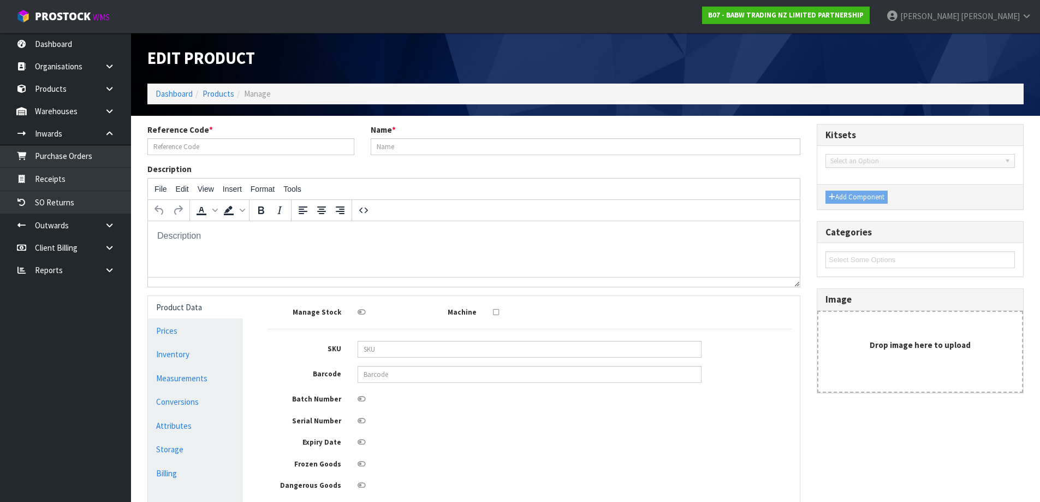
type input "0"
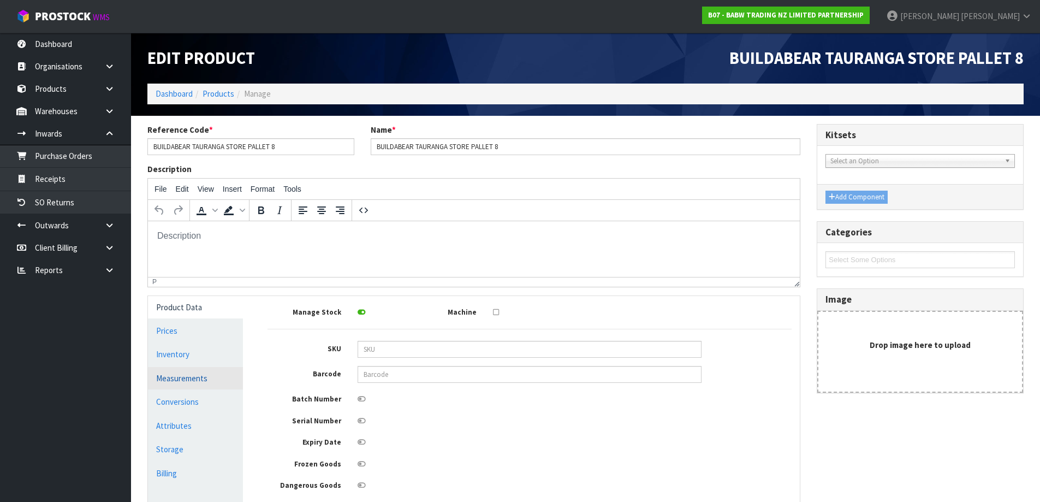
click at [192, 379] on link "Measurements" at bounding box center [195, 378] width 95 height 22
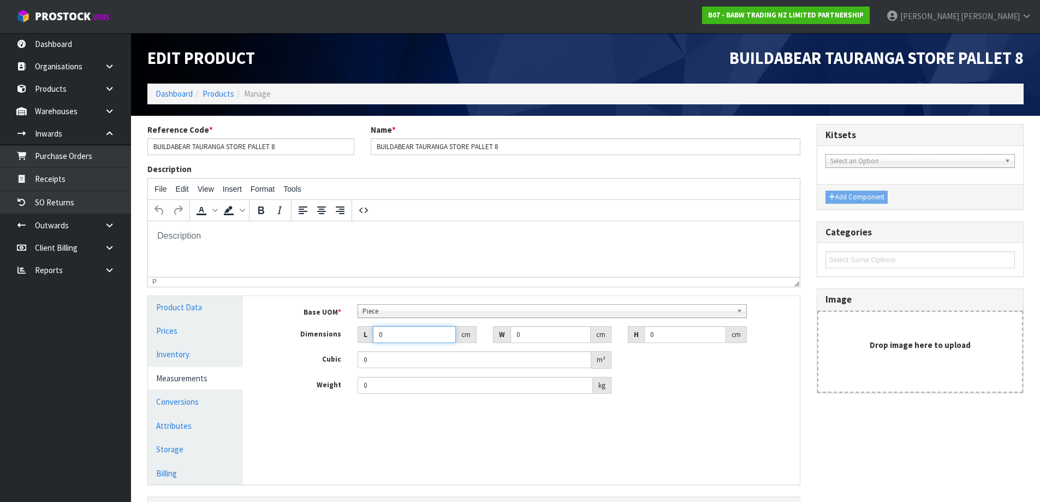
drag, startPoint x: 421, startPoint y: 332, endPoint x: 358, endPoint y: 343, distance: 64.3
click at [358, 343] on div "Base UOM * Bag Bar Basket Bin Bottle Box Bundle Cabinet Cage Carton Case Coil C…" at bounding box center [529, 349] width 524 height 90
type input "7"
type input "0.000001"
type input "71"
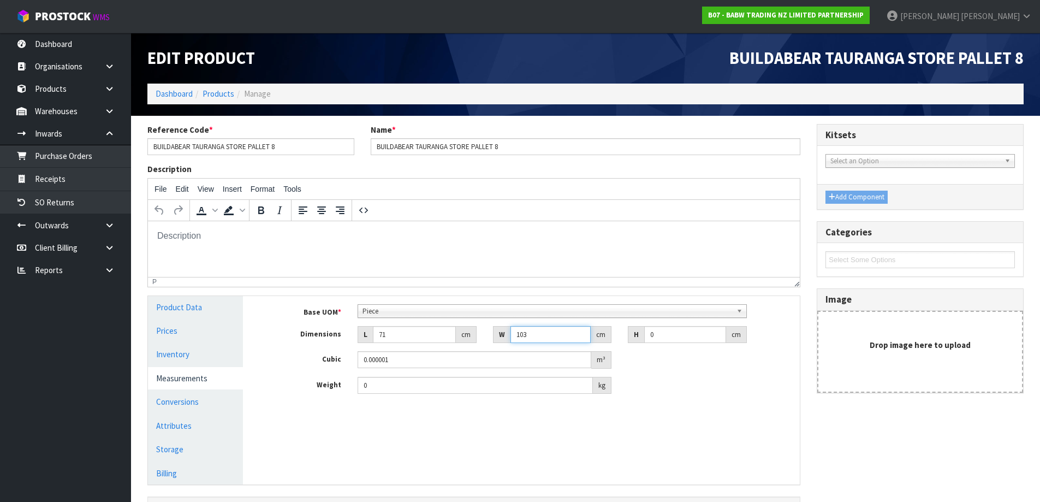
type input "103"
type input "1"
type input "0.007313"
type input "13"
type input "0.095069"
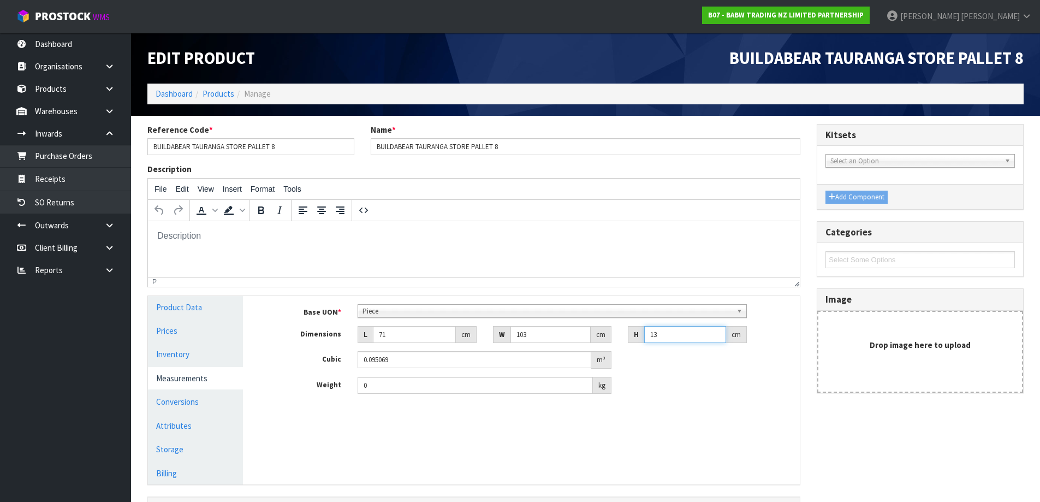
type input "139"
type input "1.016507"
type input "139"
type input "122"
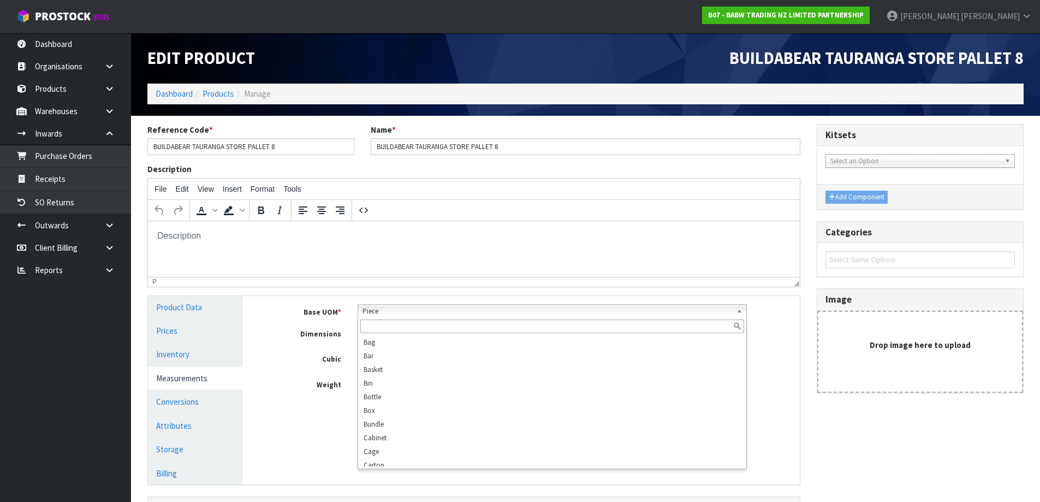
click at [393, 313] on span "Piece" at bounding box center [546, 311] width 369 height 13
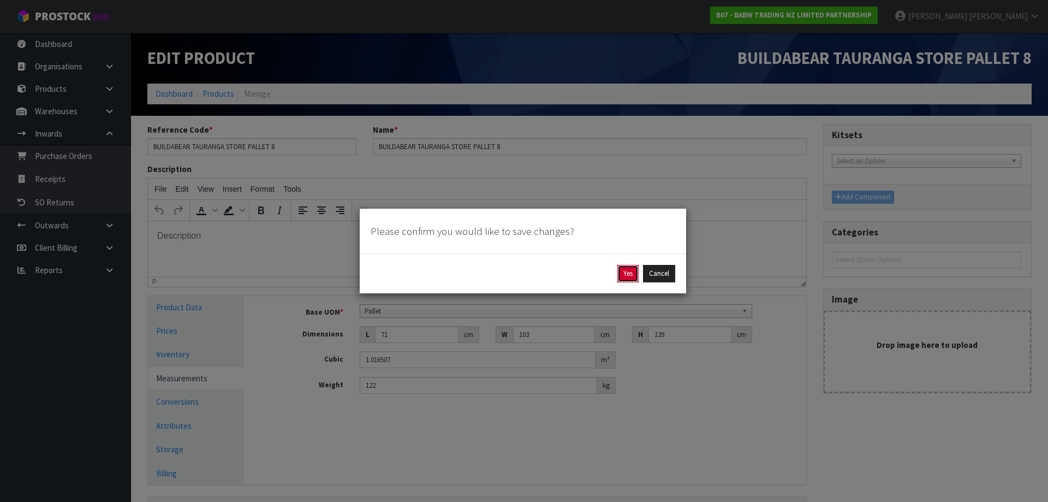
click at [630, 269] on button "Yes" at bounding box center [627, 273] width 21 height 17
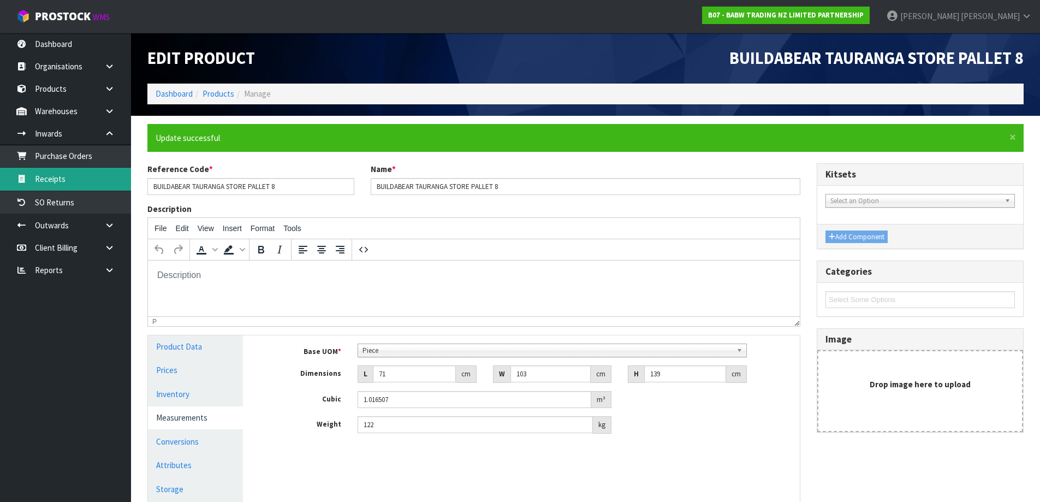
scroll to position [0, 0]
click at [213, 90] on link "Products" at bounding box center [218, 93] width 32 height 10
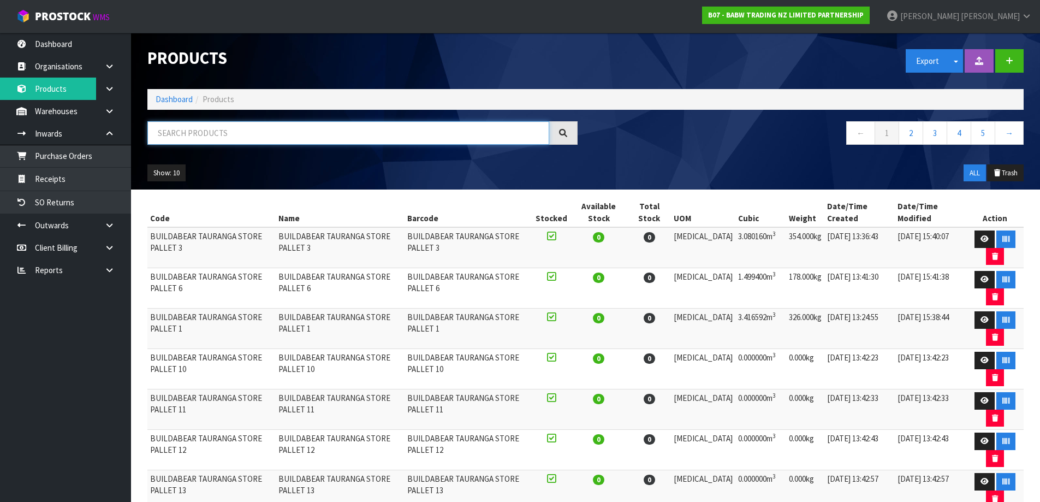
click at [282, 139] on input "text" at bounding box center [348, 132] width 402 height 23
paste input "BUILDABEAR TAURANGA STORE PALLET"
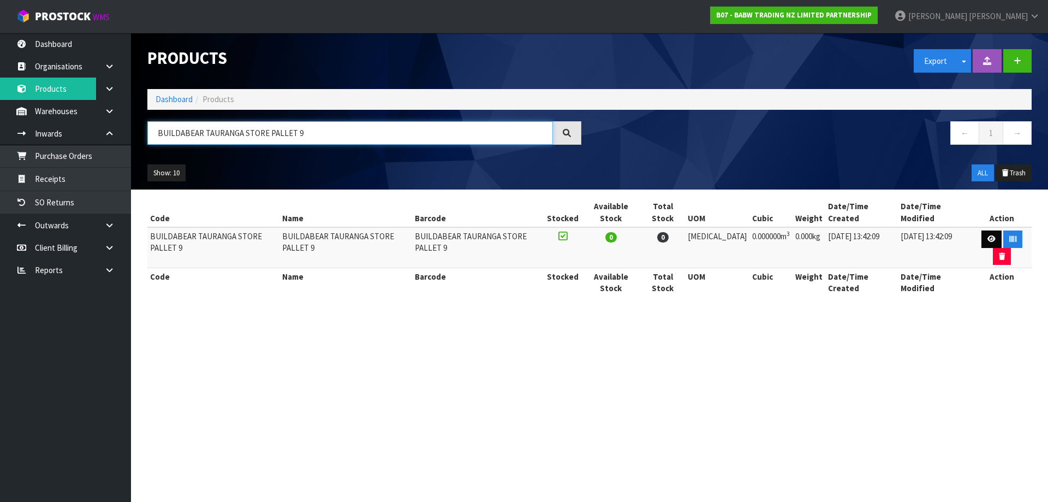
type input "BUILDABEAR TAURANGA STORE PALLET 9"
click at [988, 237] on icon at bounding box center [991, 238] width 8 height 7
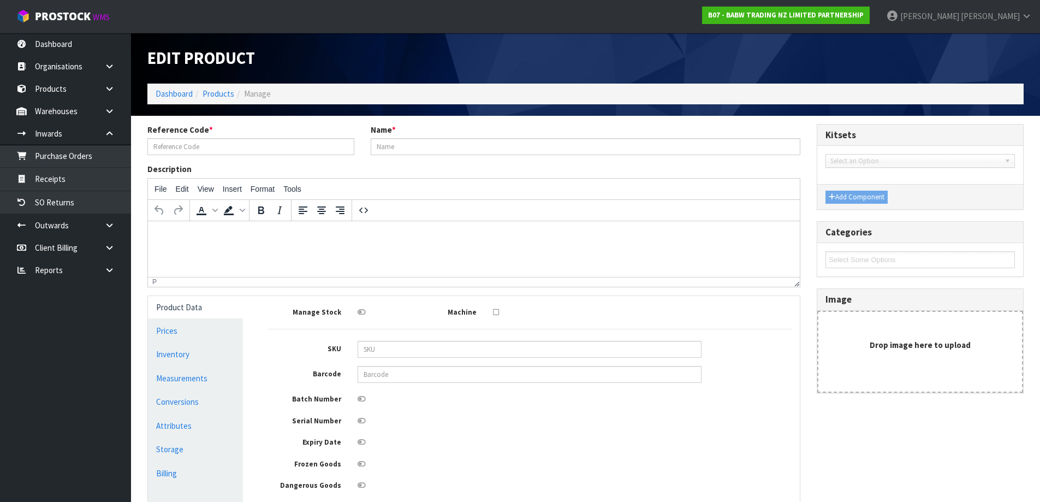
type input "BUILDABEAR TAURANGA STORE PALLET 9"
type input "0"
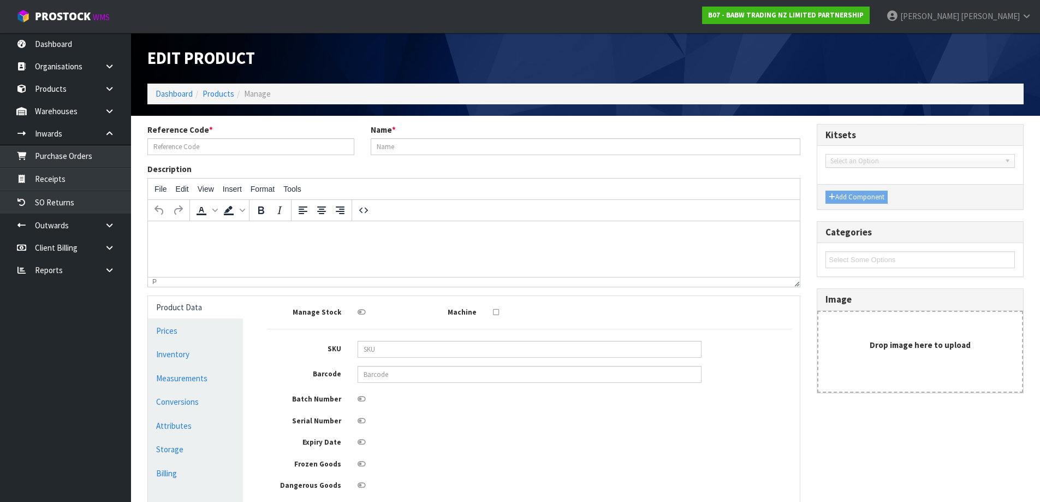
type input "0"
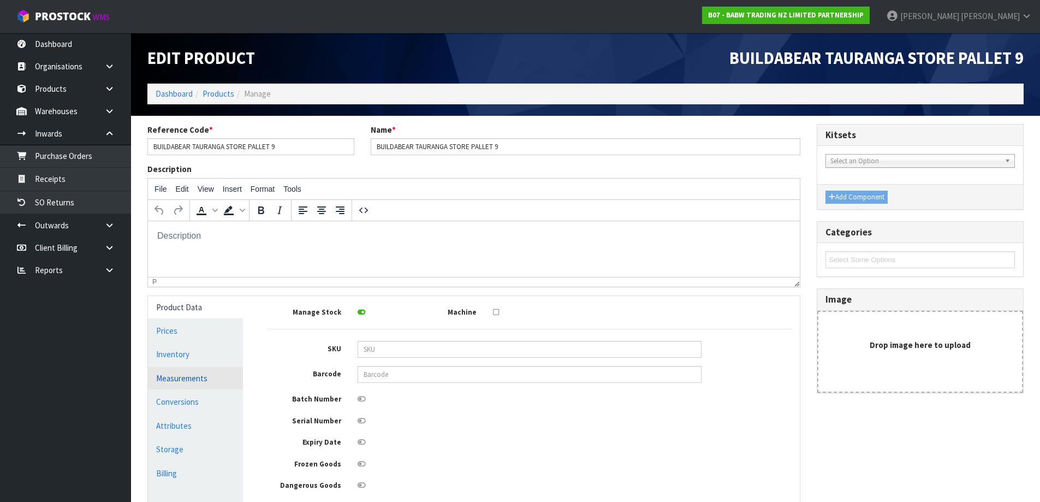
click at [189, 372] on link "Measurements" at bounding box center [195, 378] width 95 height 22
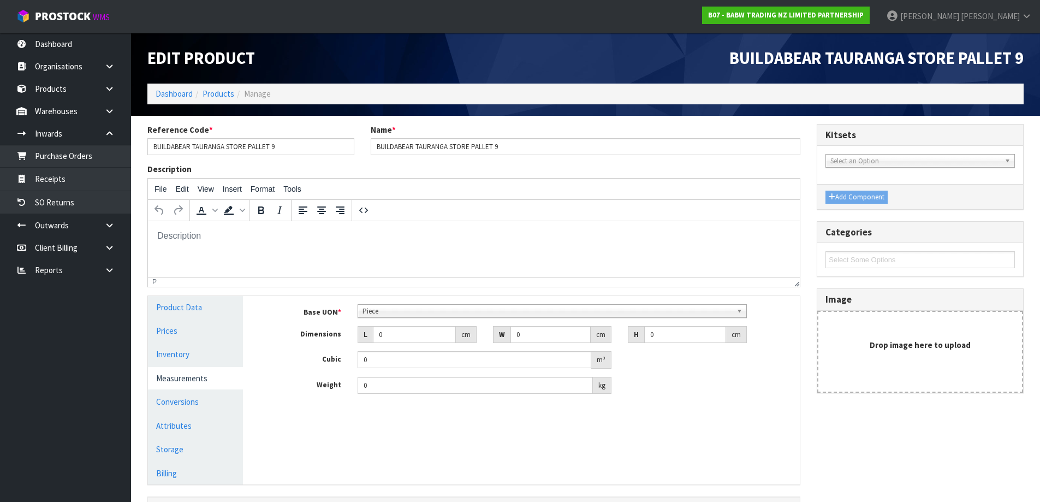
click at [403, 318] on div "Base UOM * Bag Bar Basket Bin Bottle Box Bundle Cabinet Cage Carton Case Coil C…" at bounding box center [529, 349] width 524 height 90
click at [404, 317] on div "Piece Bag Bar Basket Bin Bottle Box Bundle Cabinet Cage Carton Case Coil Cradle…" at bounding box center [551, 311] width 389 height 14
drag, startPoint x: 391, startPoint y: 341, endPoint x: 352, endPoint y: 342, distance: 38.8
click at [352, 342] on div "L 0 cm" at bounding box center [416, 334] width 135 height 17
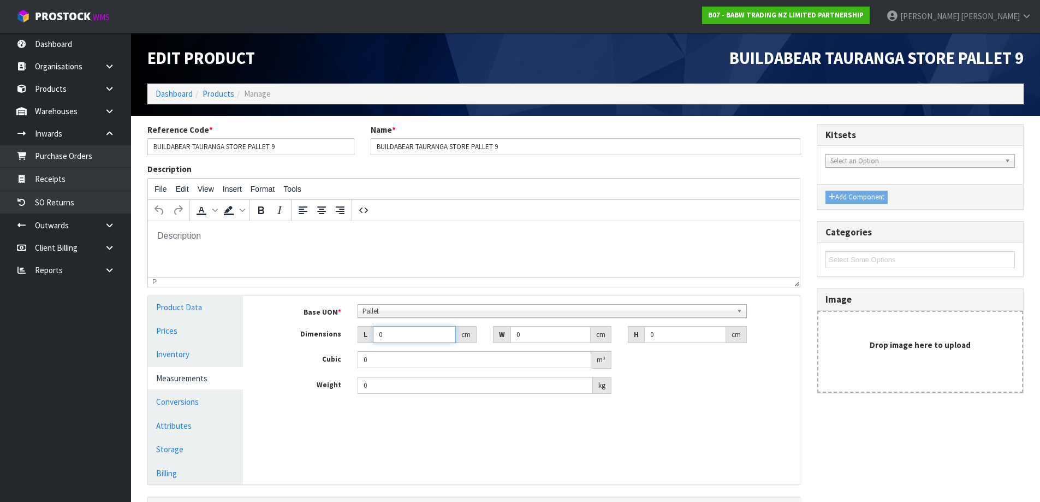
type input "1"
type input "0.000001"
type input "128"
type input "158"
type input "3"
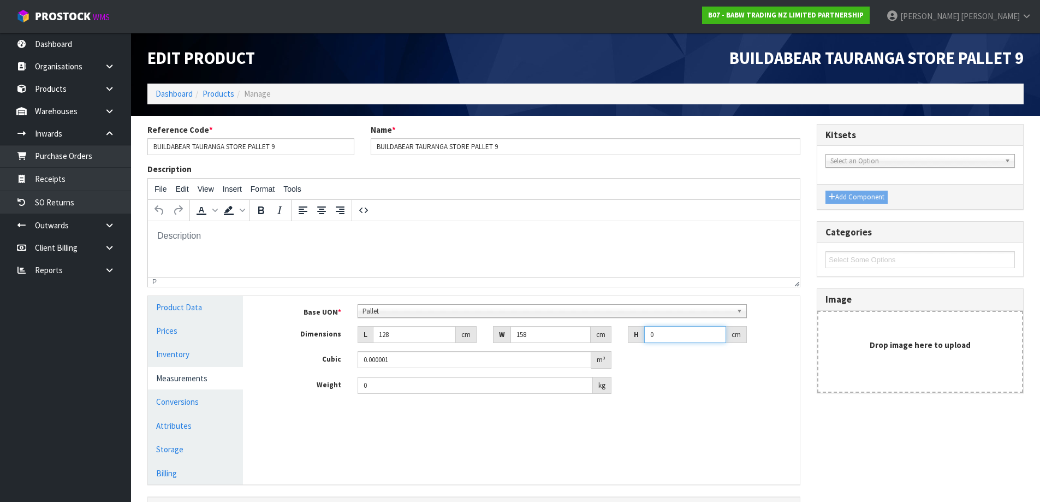
type input "0.060672"
type input "32"
type input "0.647168"
type input "32"
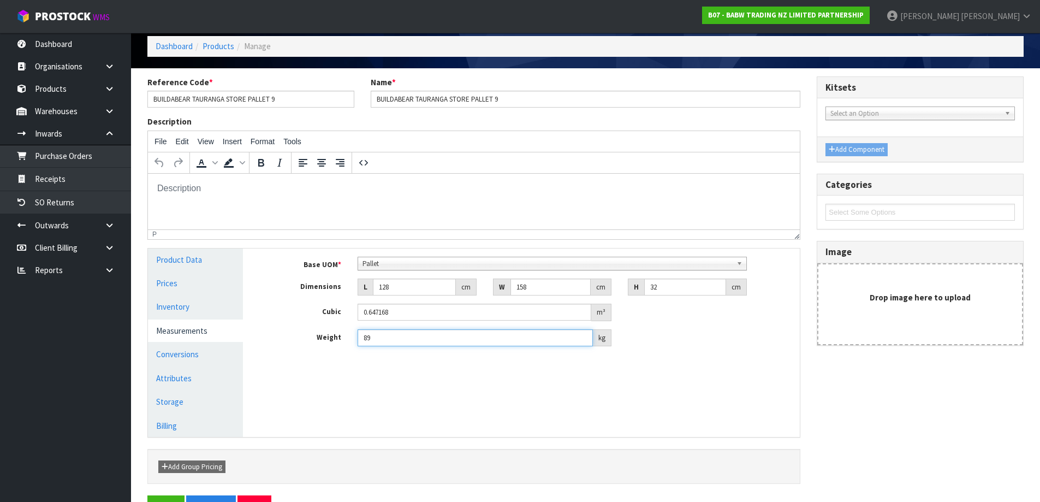
scroll to position [81, 0]
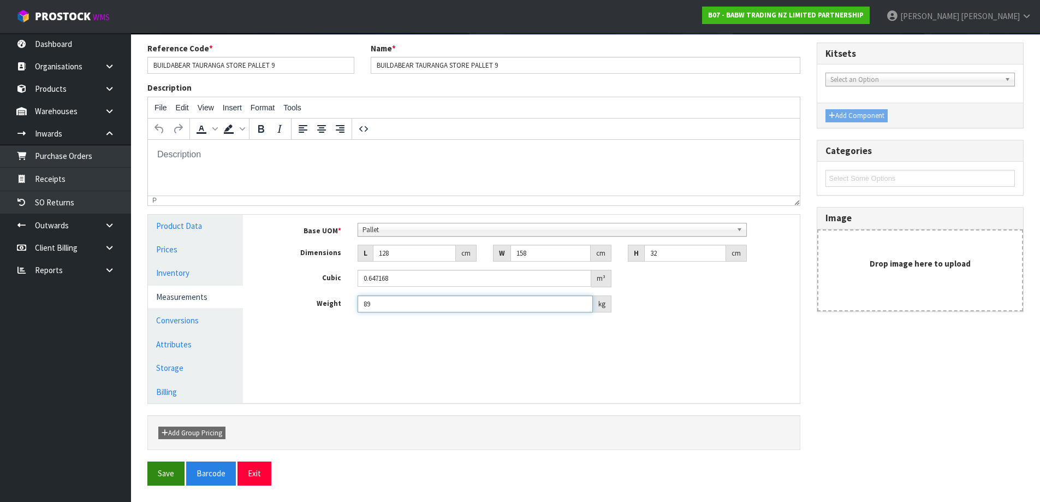
type input "89"
click at [169, 466] on button "Save" at bounding box center [165, 472] width 37 height 23
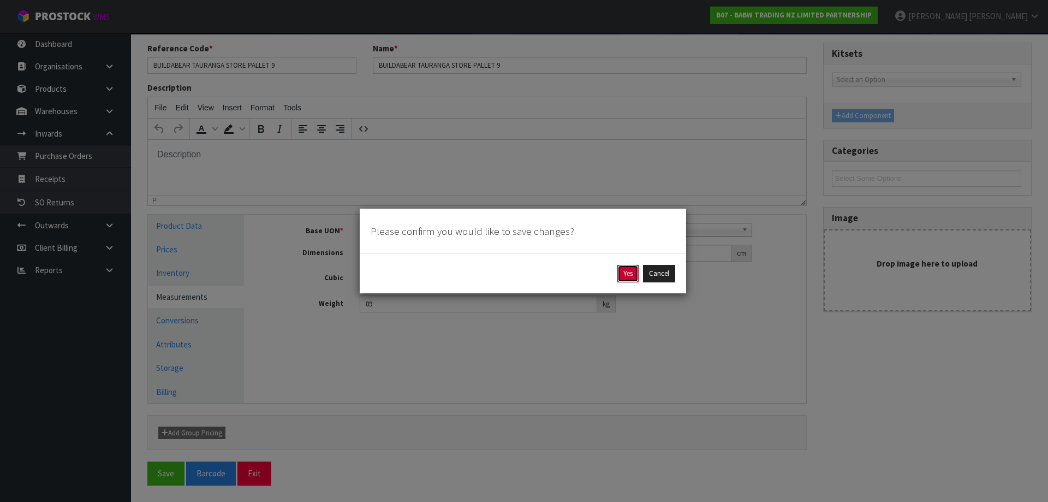
click at [625, 272] on button "Yes" at bounding box center [627, 273] width 21 height 17
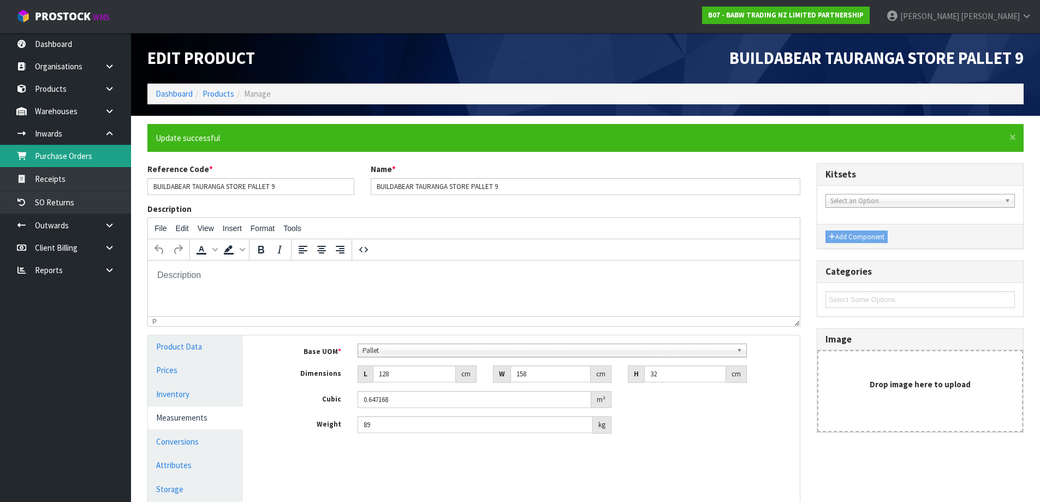
scroll to position [0, 0]
click at [220, 95] on link "Products" at bounding box center [218, 93] width 32 height 10
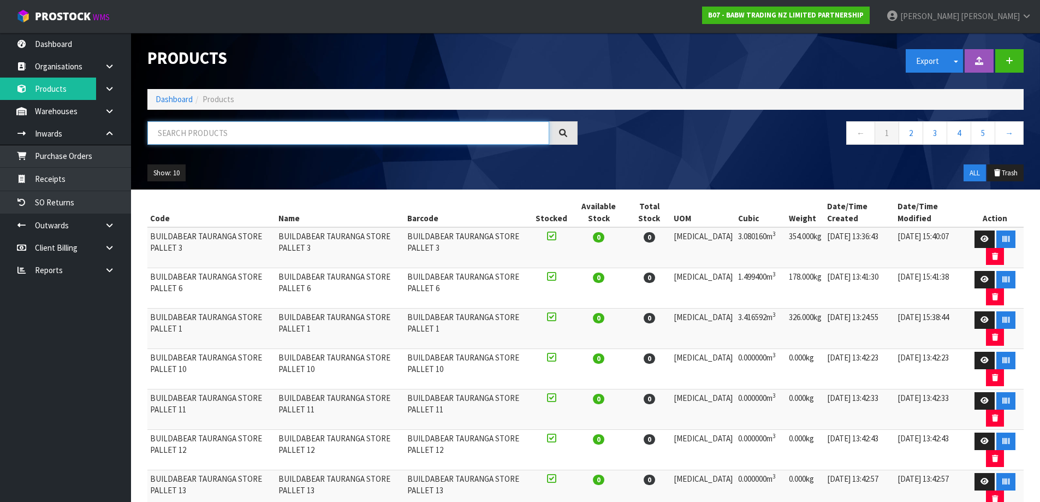
click at [213, 133] on input "text" at bounding box center [348, 132] width 402 height 23
paste input "BUILDABEAR TAURANGA STORE PALLET"
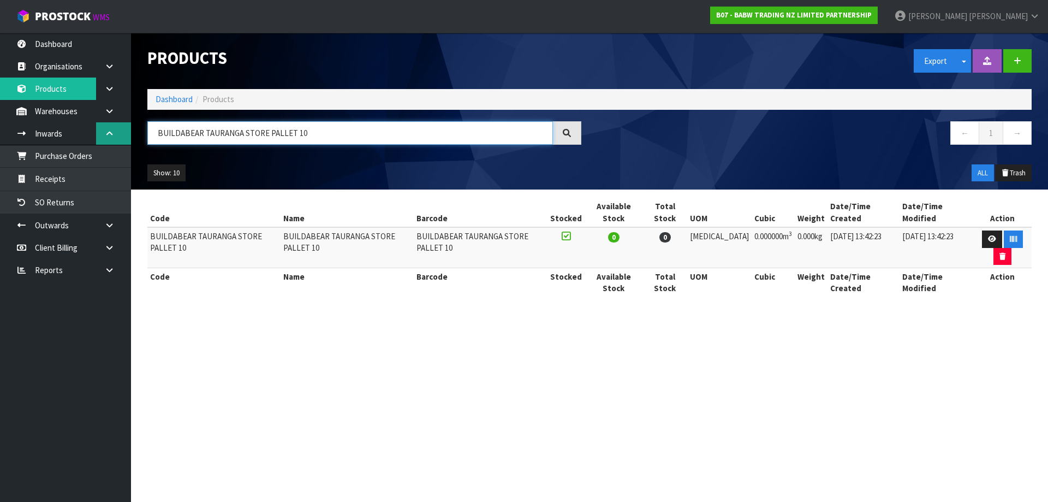
drag, startPoint x: 296, startPoint y: 130, endPoint x: 128, endPoint y: 139, distance: 168.3
click at [128, 139] on body "Toggle navigation ProStock WMS B07 - BABW TRADING NZ LIMITED PARTNERSHIP [PERSO…" at bounding box center [524, 251] width 1048 height 502
click at [428, 132] on input "BUILDABEAR TAURANGA STORE PALLET 10" at bounding box center [349, 132] width 405 height 23
type input "BUILDABEAR TAURANGA STORE PALLET 10"
click at [989, 241] on icon at bounding box center [992, 238] width 8 height 7
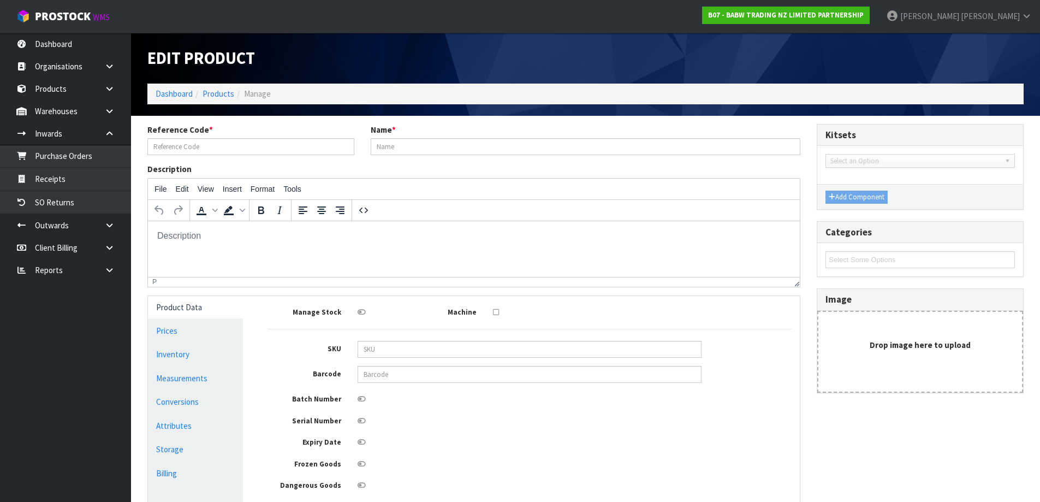
type input "BUILDABEAR TAURANGA STORE PALLET 10"
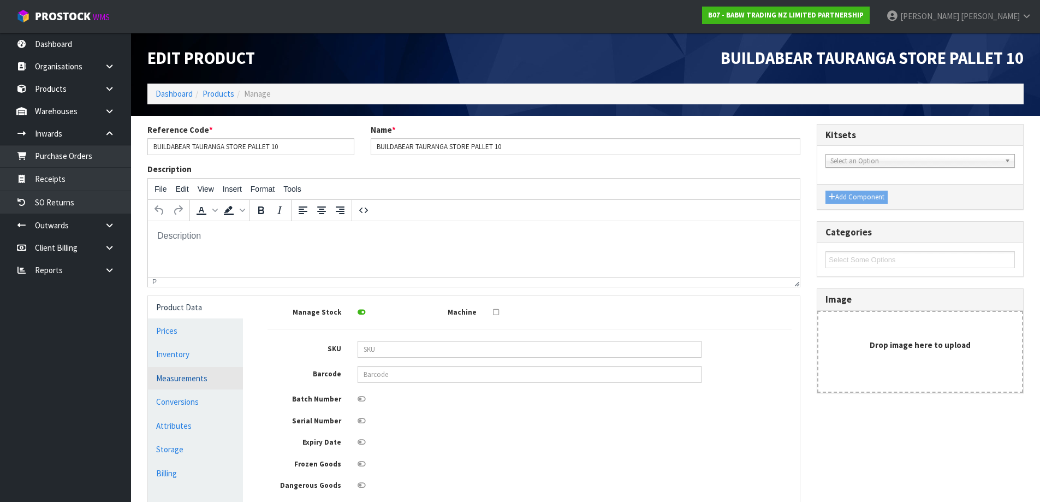
click at [205, 375] on link "Measurements" at bounding box center [195, 378] width 95 height 22
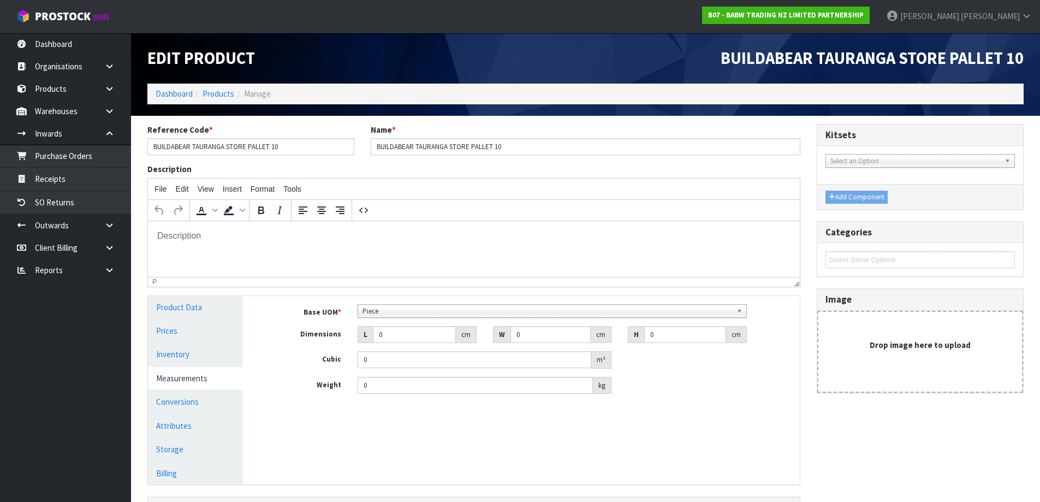
click at [397, 306] on span "Piece" at bounding box center [546, 311] width 369 height 13
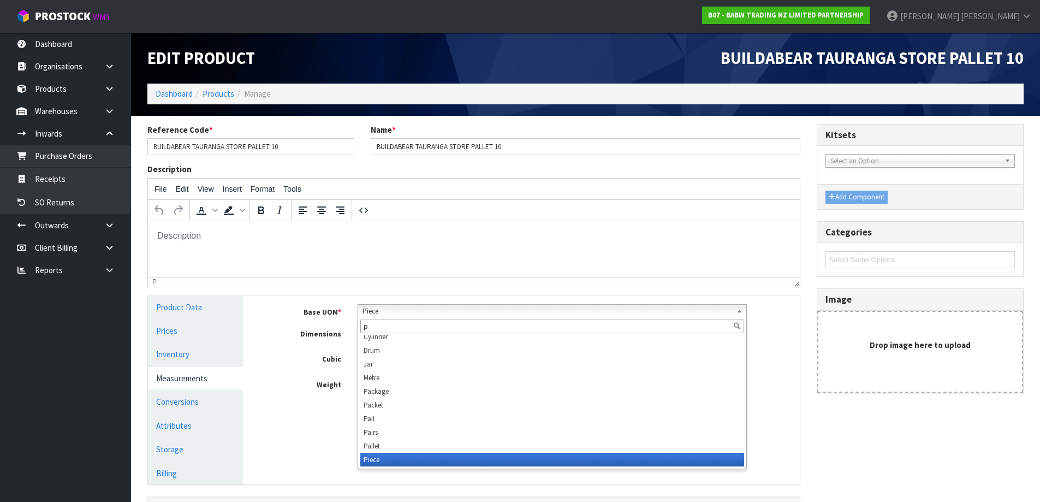
type input "pa"
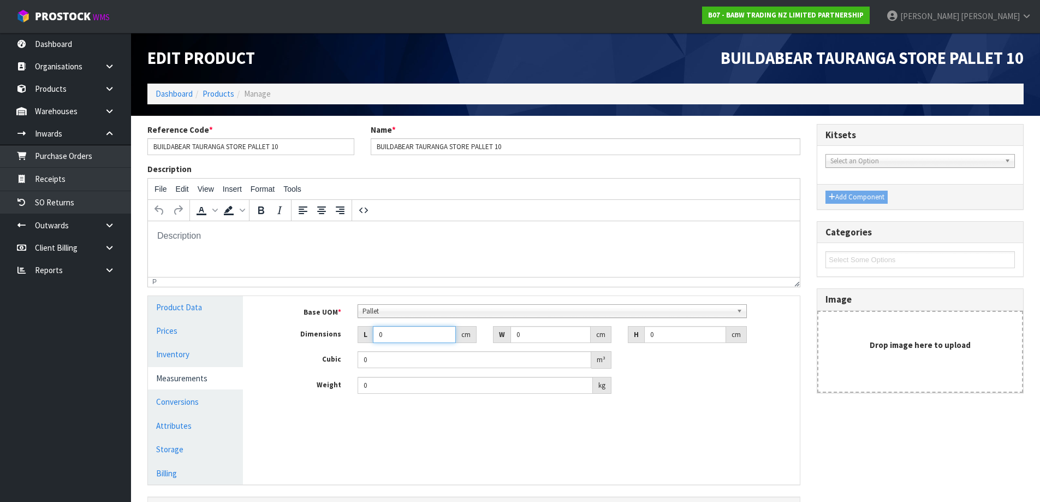
type input "1"
type input "0.000001"
type input "123"
type input "252"
type input "4"
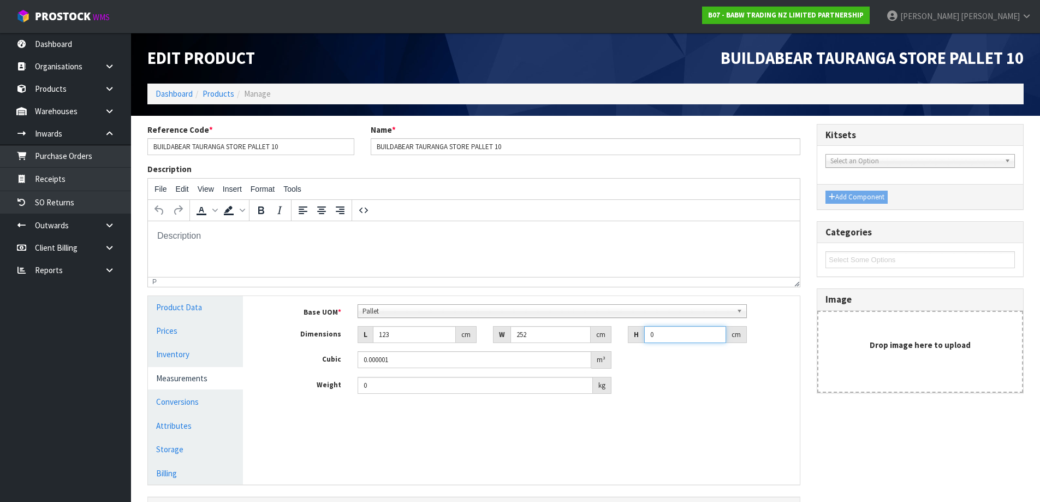
type input "0.123984"
type input "49"
type input "1.518804"
type input "49"
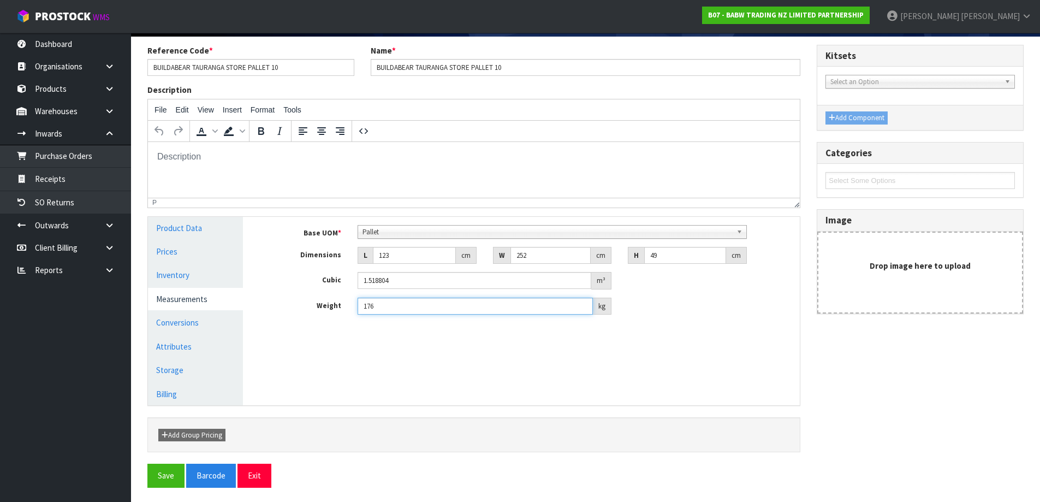
scroll to position [81, 0]
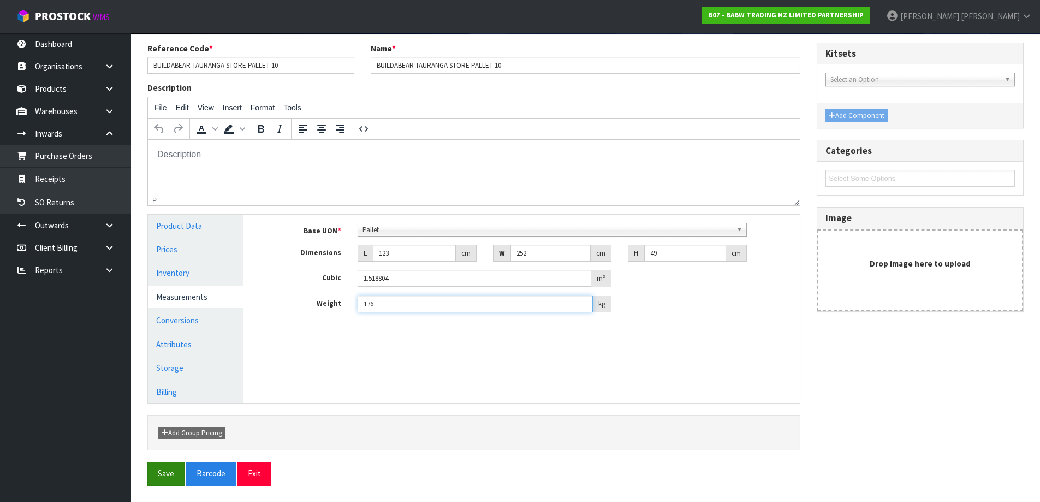
type input "176"
click at [169, 473] on button "Save" at bounding box center [165, 472] width 37 height 23
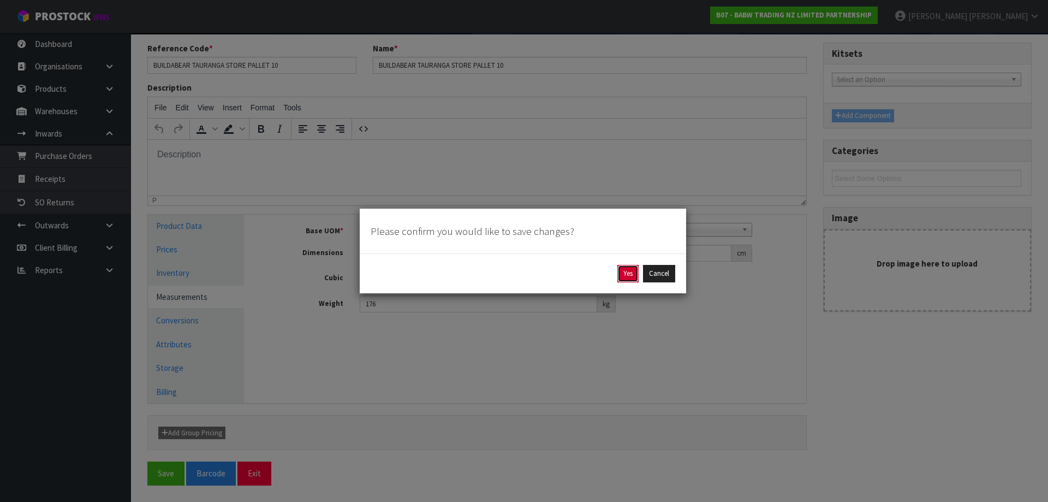
click at [628, 276] on button "Yes" at bounding box center [627, 273] width 21 height 17
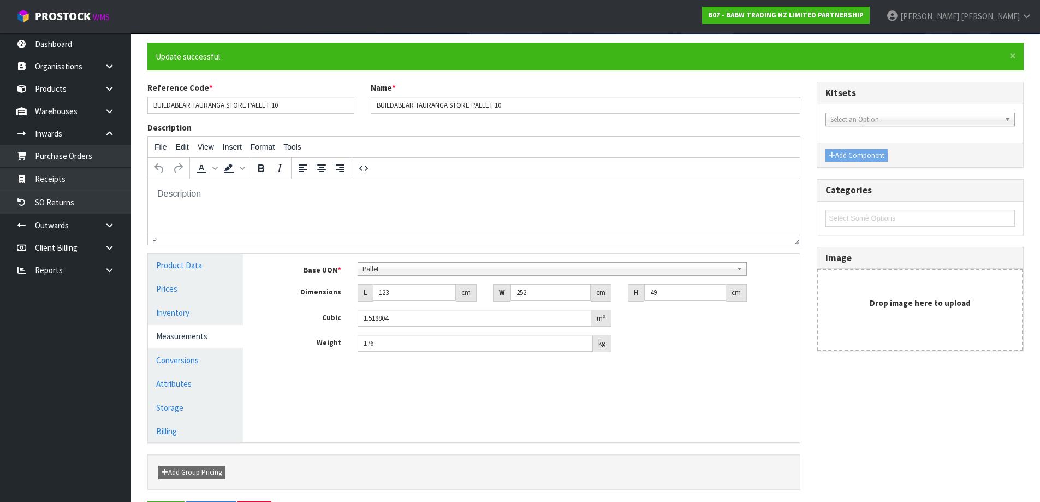
scroll to position [0, 0]
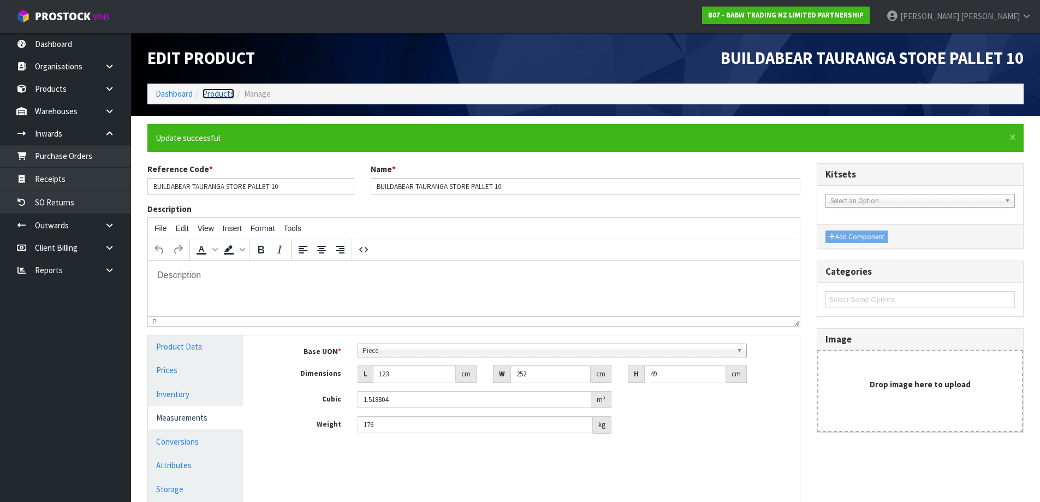
click at [220, 98] on link "Products" at bounding box center [218, 93] width 32 height 10
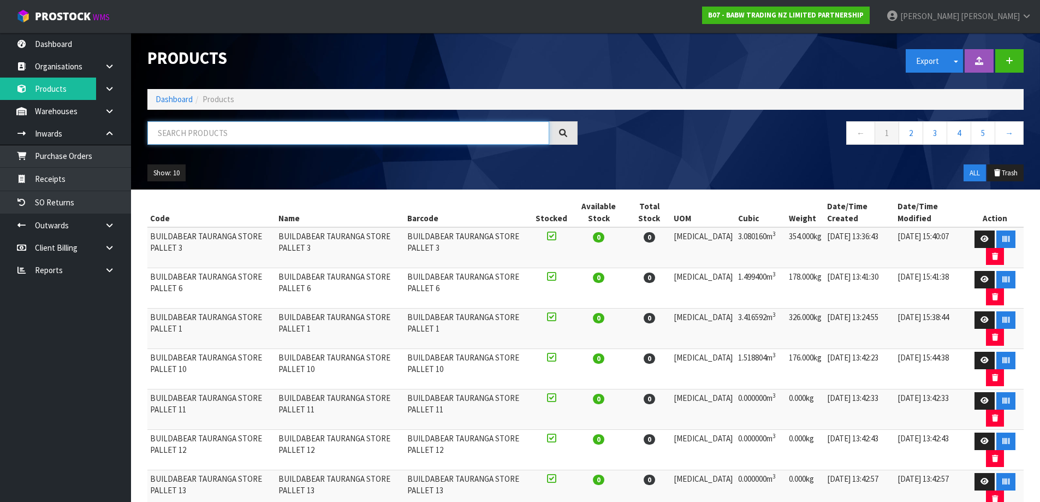
click at [240, 134] on input "text" at bounding box center [348, 132] width 402 height 23
paste input "BUILDABEAR TAURANGA STORE PALLET 1"
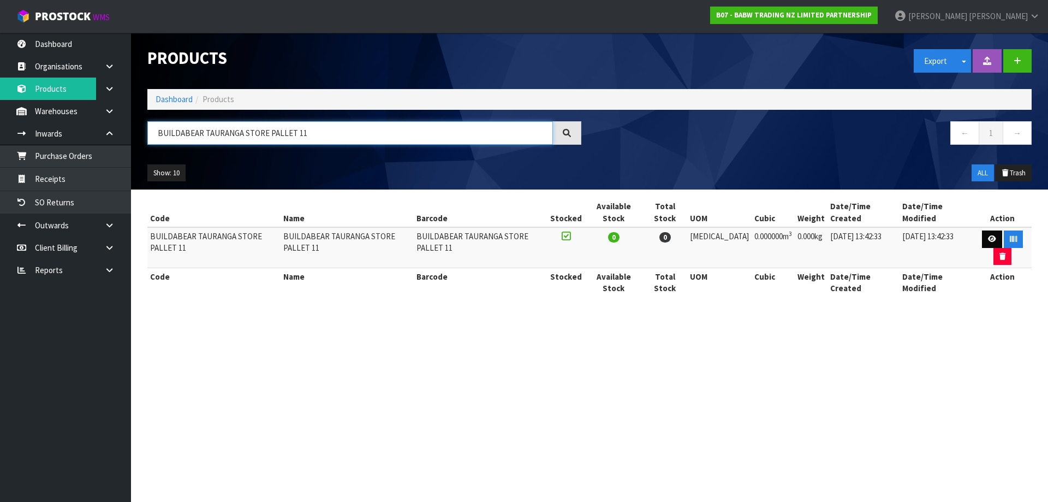
type input "BUILDABEAR TAURANGA STORE PALLET 11"
click at [991, 240] on icon at bounding box center [992, 238] width 8 height 7
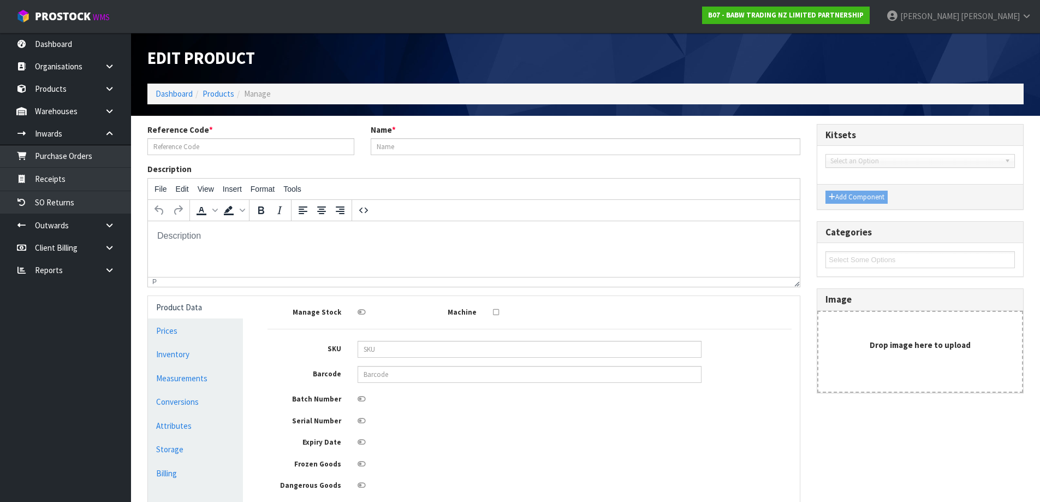
type input "BUILDABEAR TAURANGA STORE PALLET 11"
type input "0"
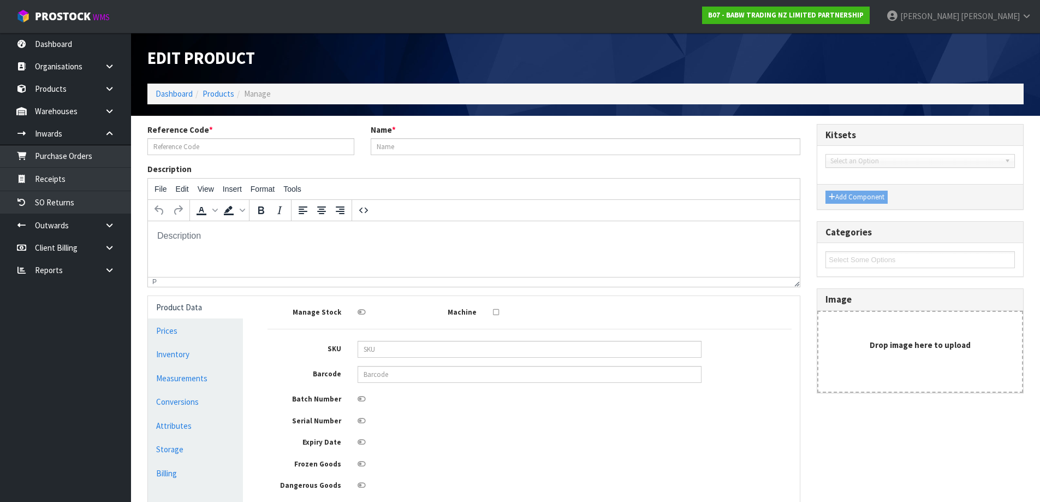
type input "0"
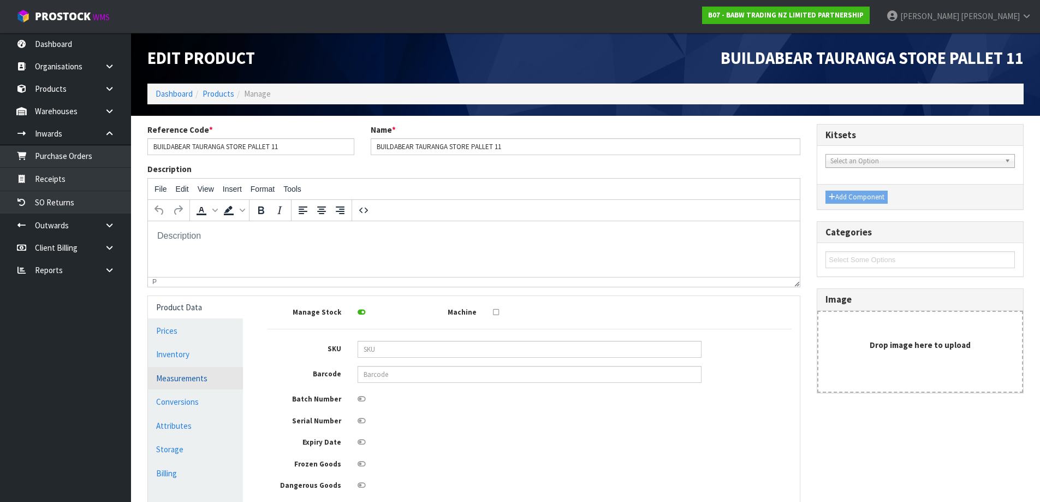
click at [213, 374] on link "Measurements" at bounding box center [195, 378] width 95 height 22
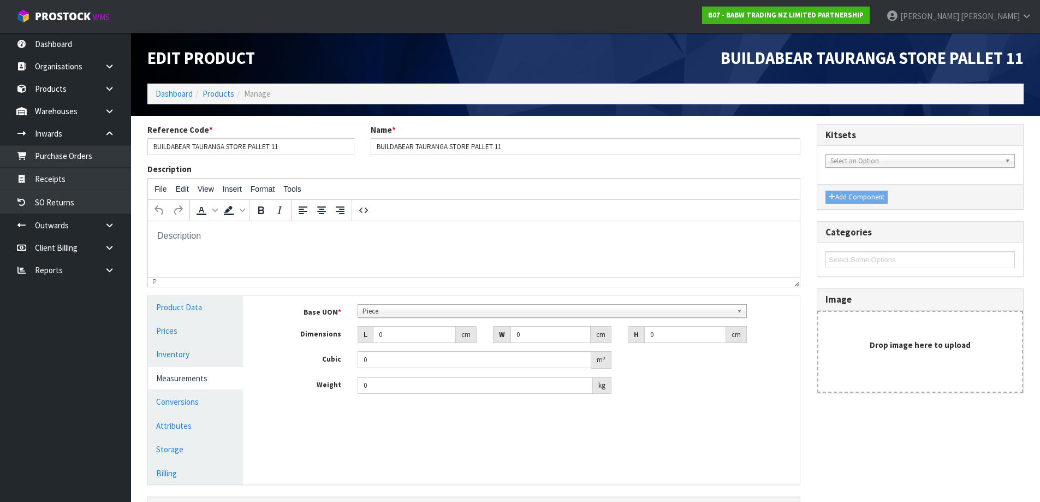
click at [392, 311] on span "Piece" at bounding box center [546, 311] width 369 height 13
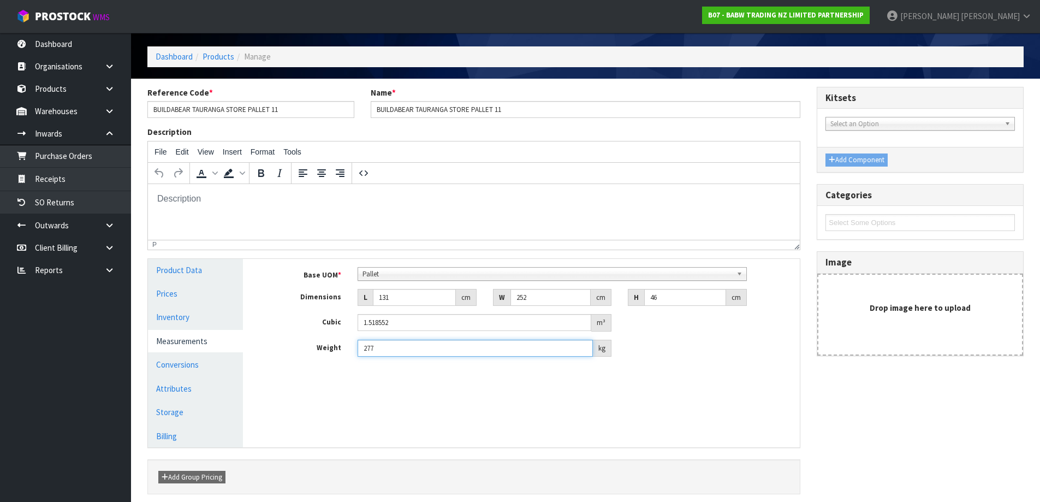
scroll to position [81, 0]
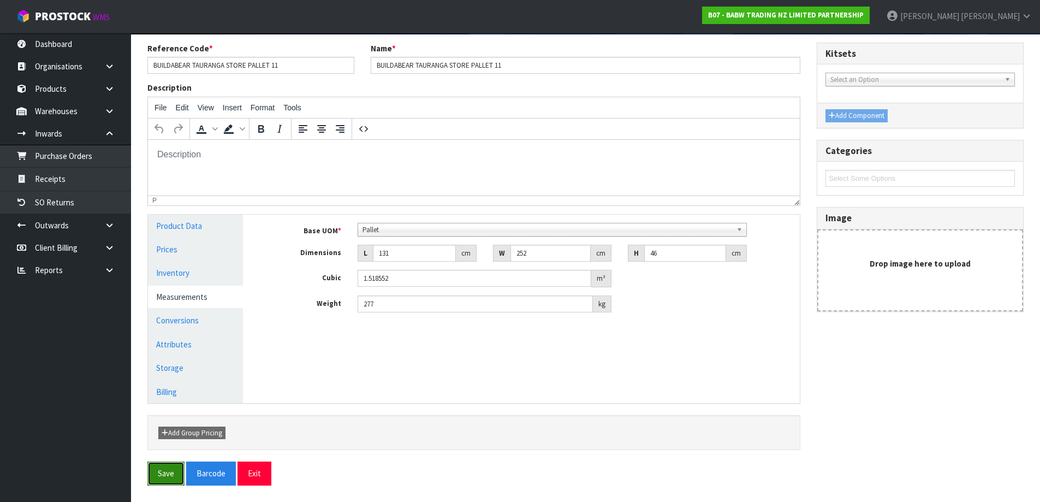
click at [179, 474] on button "Save" at bounding box center [165, 472] width 37 height 23
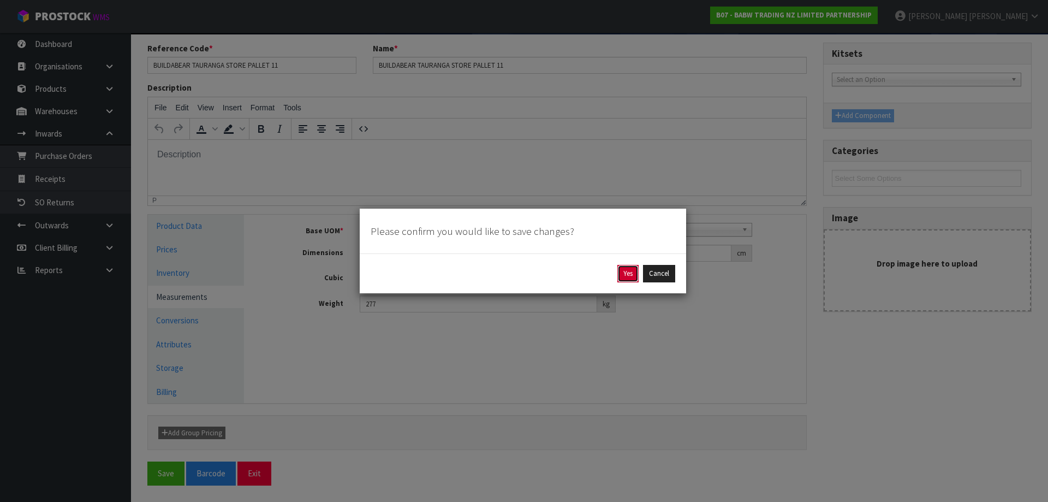
click at [625, 270] on button "Yes" at bounding box center [627, 273] width 21 height 17
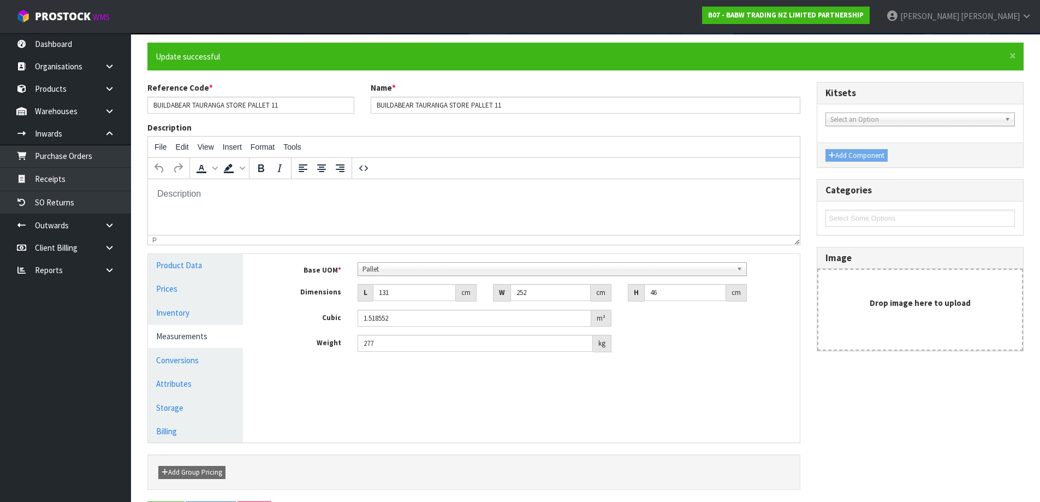
scroll to position [0, 0]
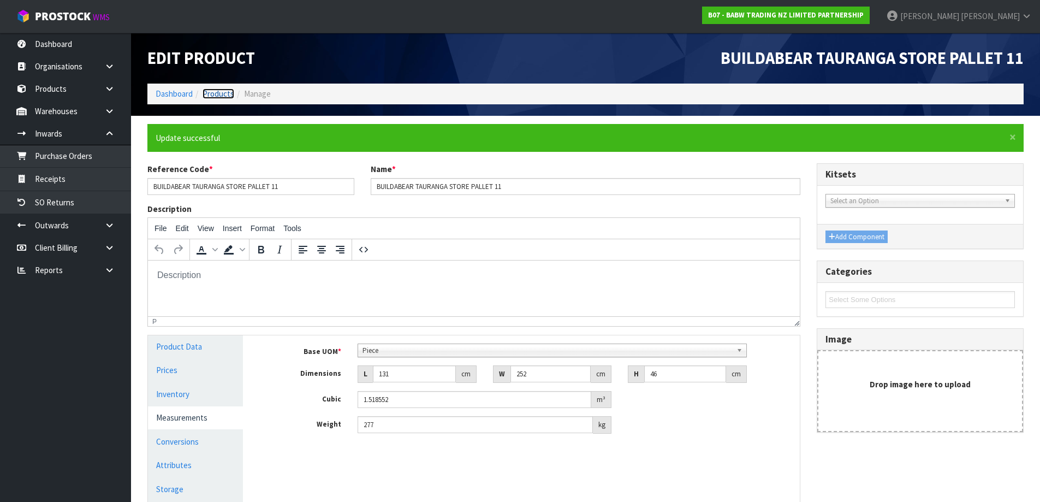
click at [219, 96] on link "Products" at bounding box center [218, 93] width 32 height 10
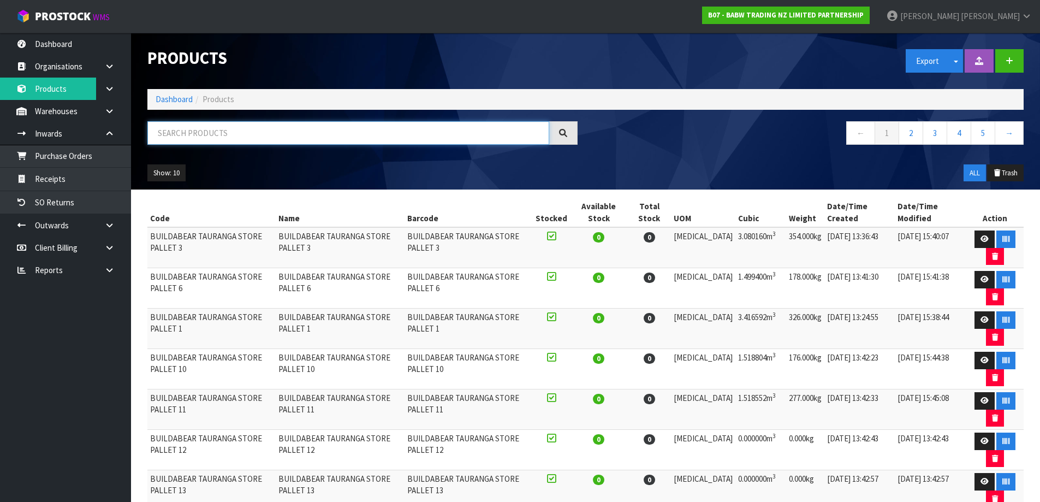
click at [230, 133] on input "text" at bounding box center [348, 132] width 402 height 23
paste input "BUILDABEAR TAURANGA STORE PALLET 1"
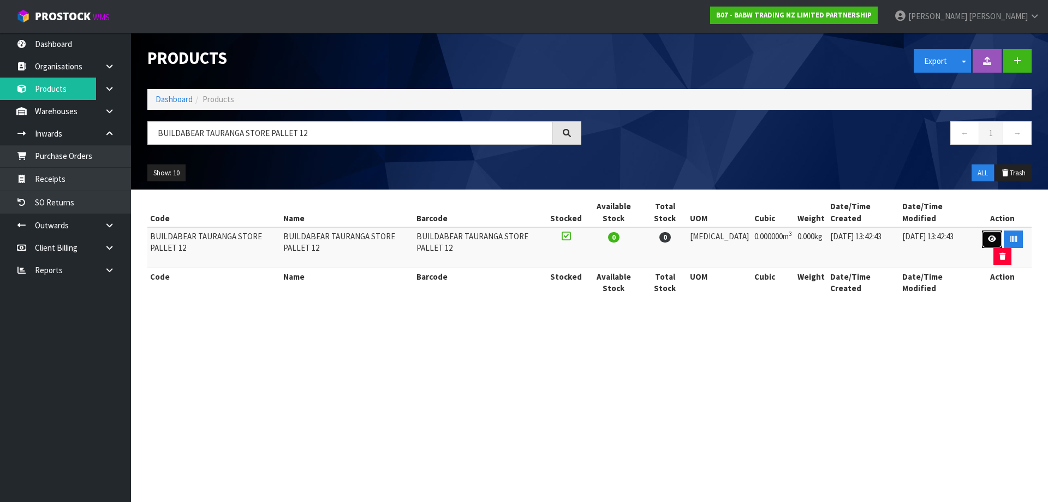
click at [993, 230] on link at bounding box center [992, 238] width 20 height 17
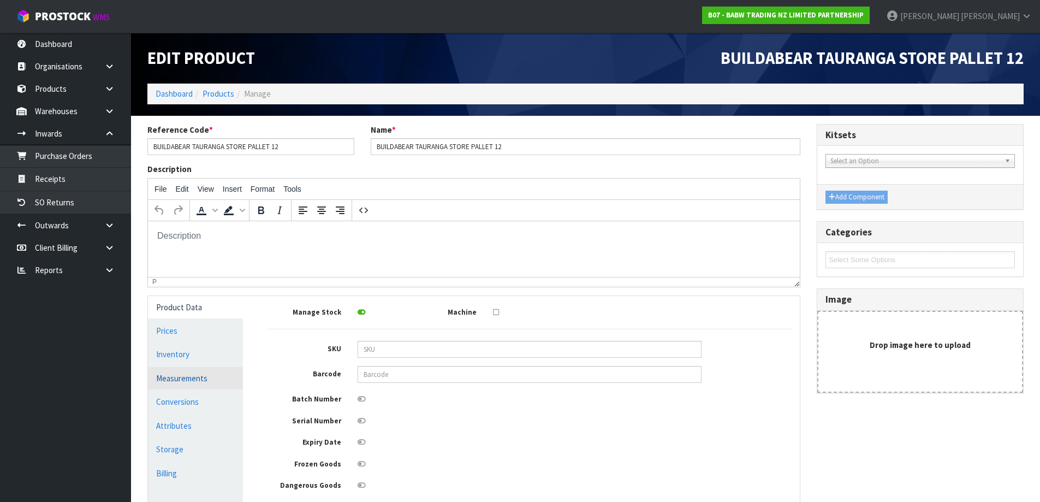
click at [181, 378] on link "Measurements" at bounding box center [195, 378] width 95 height 22
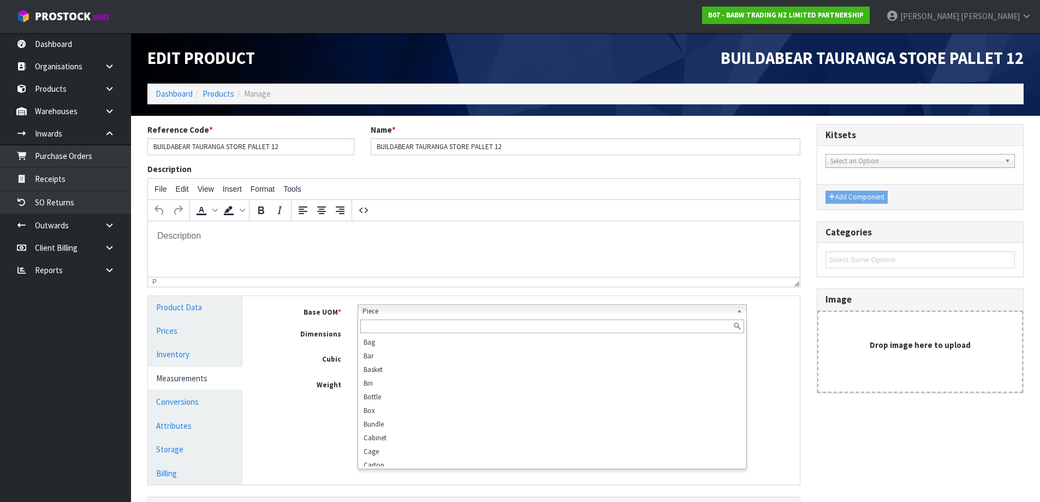
scroll to position [210, 0]
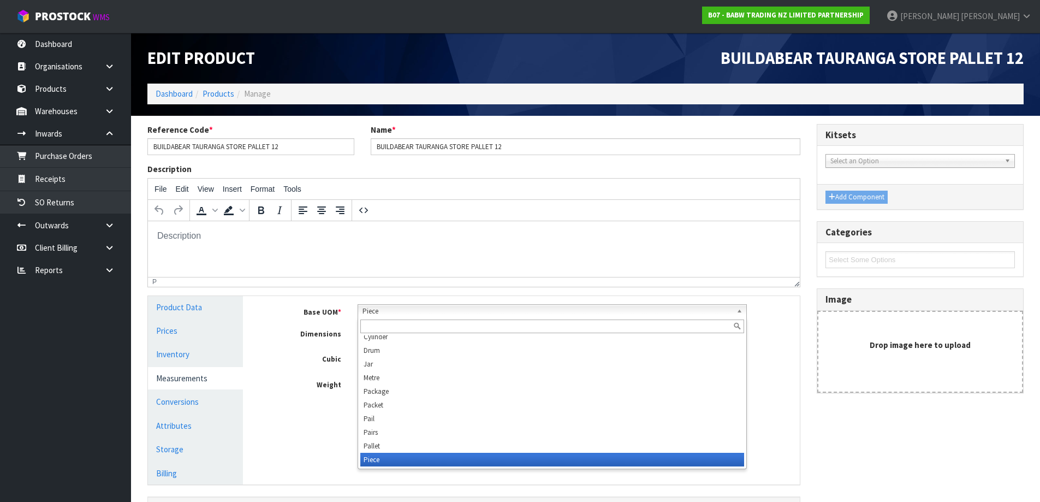
click at [399, 311] on span "Piece" at bounding box center [546, 311] width 369 height 13
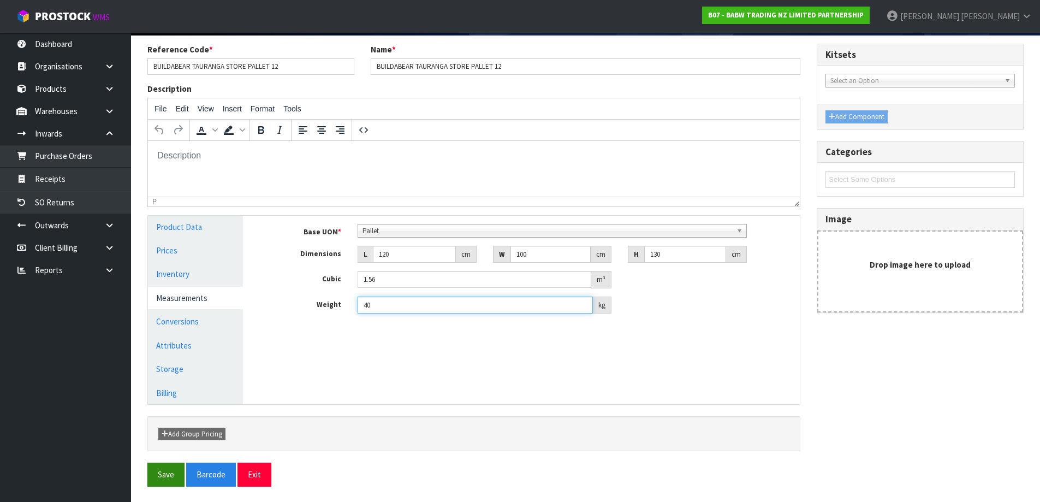
scroll to position [81, 0]
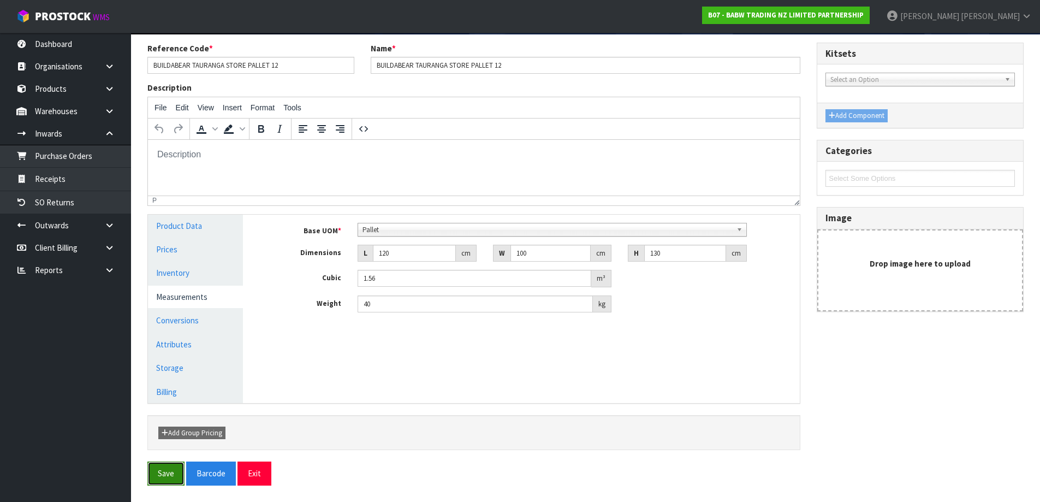
click at [170, 480] on button "Save" at bounding box center [165, 472] width 37 height 23
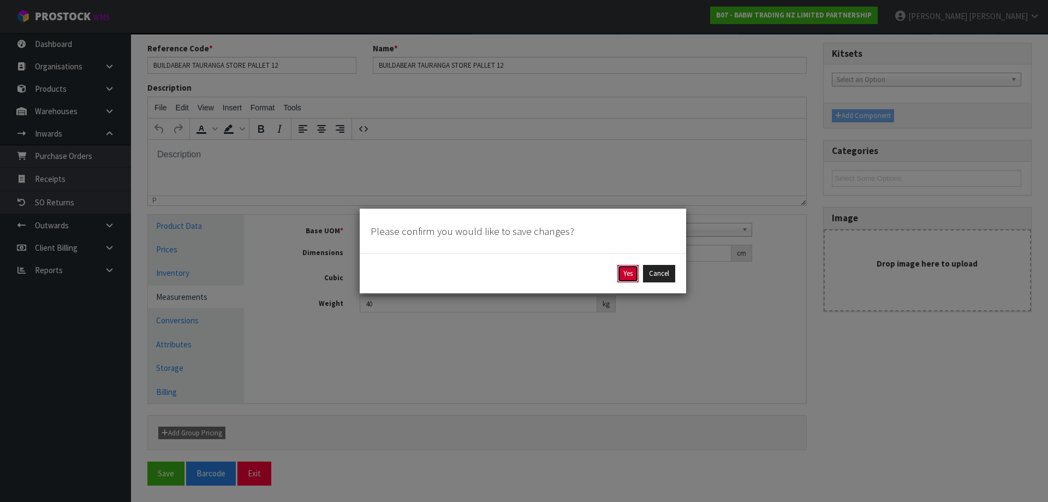
click at [622, 273] on button "Yes" at bounding box center [627, 273] width 21 height 17
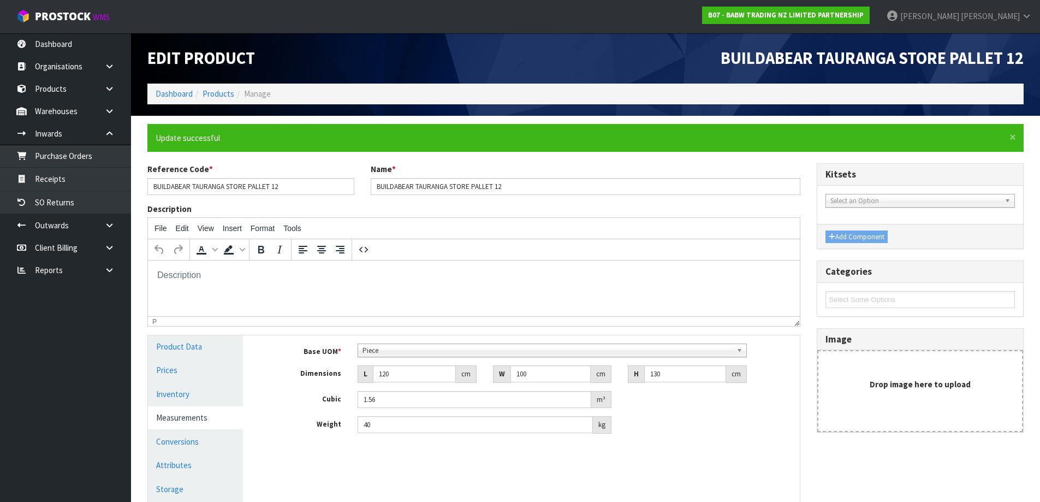
scroll to position [0, 0]
click at [222, 95] on link "Products" at bounding box center [218, 93] width 32 height 10
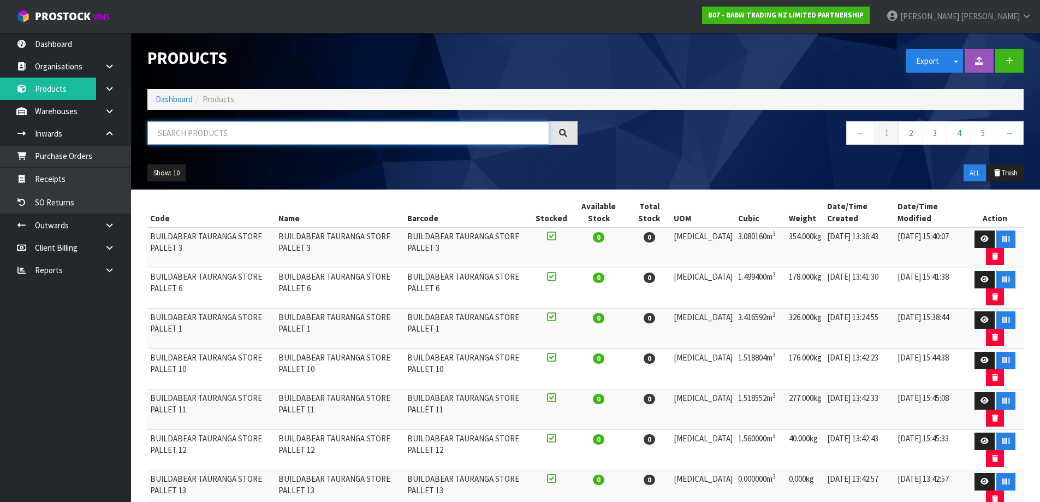
click at [242, 129] on input "text" at bounding box center [348, 132] width 402 height 23
paste input "BUILDABEAR TAURANGA STORE PALLET 1"
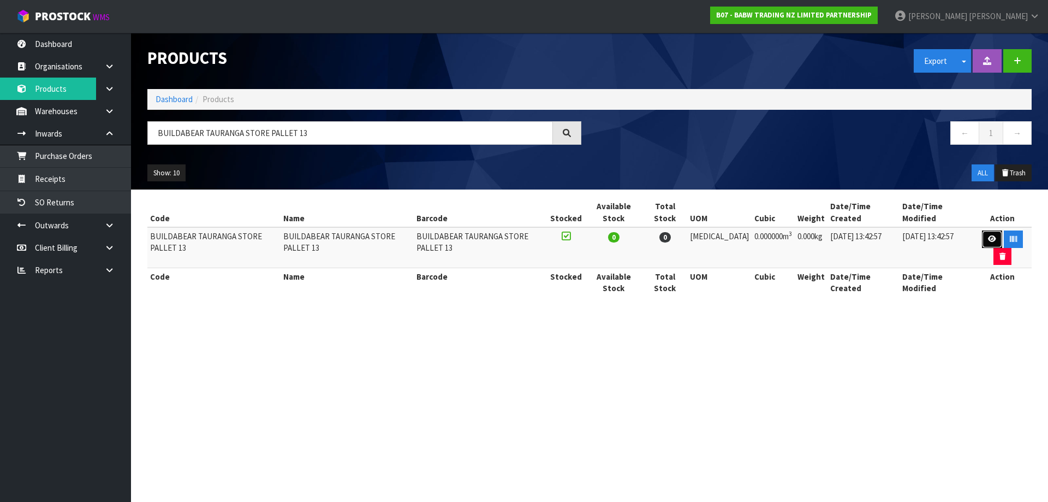
click at [993, 233] on link at bounding box center [992, 238] width 20 height 17
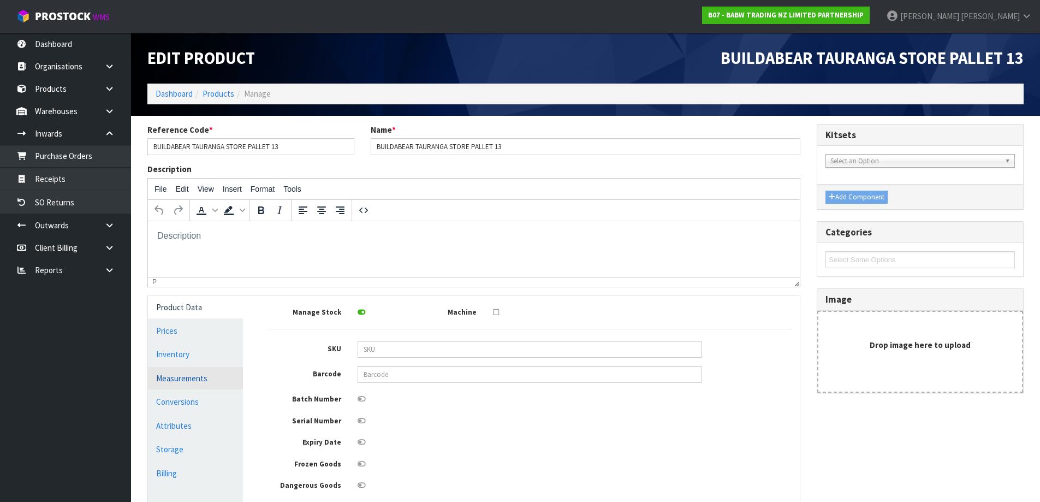
click at [212, 378] on link "Measurements" at bounding box center [195, 378] width 95 height 22
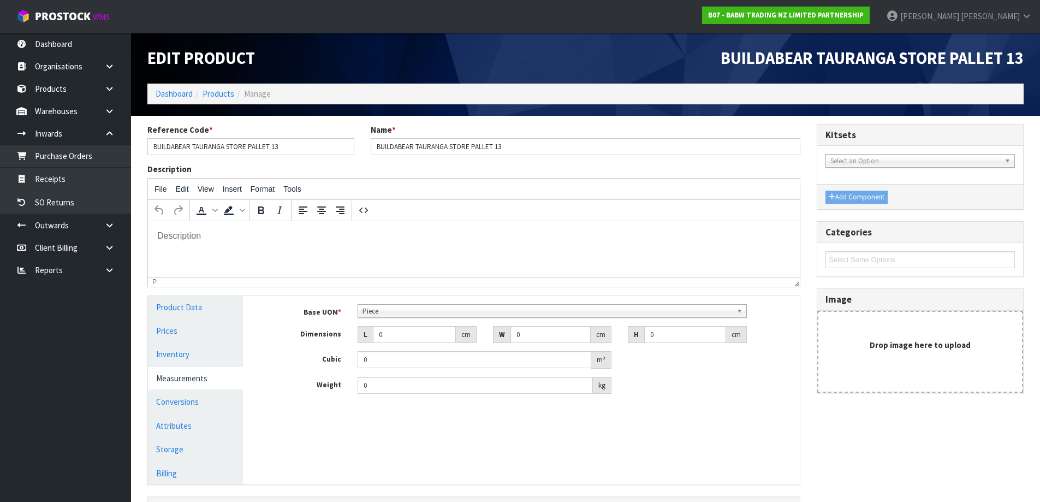
scroll to position [210, 0]
click at [402, 314] on span "Piece" at bounding box center [546, 311] width 369 height 13
drag, startPoint x: 405, startPoint y: 330, endPoint x: 352, endPoint y: 343, distance: 55.1
click at [352, 343] on div "L 0 cm" at bounding box center [416, 334] width 135 height 17
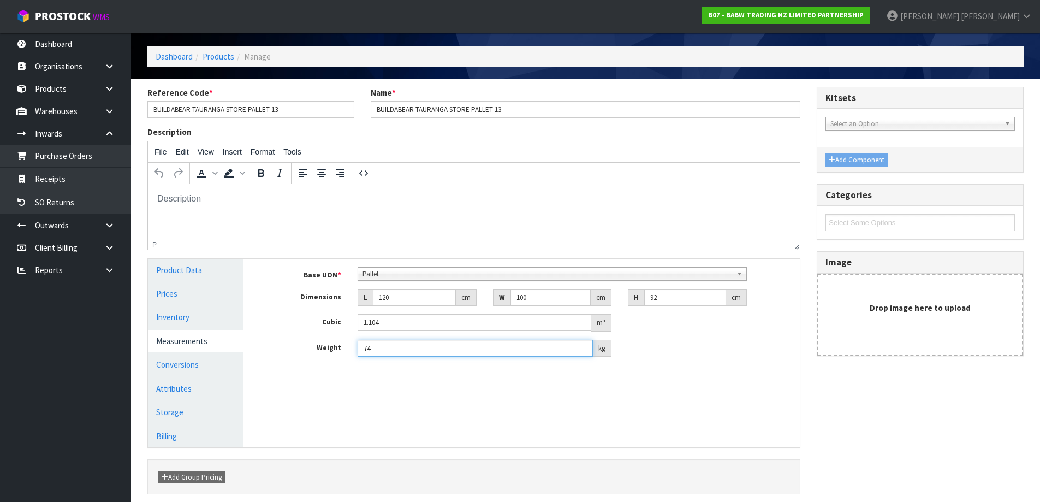
scroll to position [81, 0]
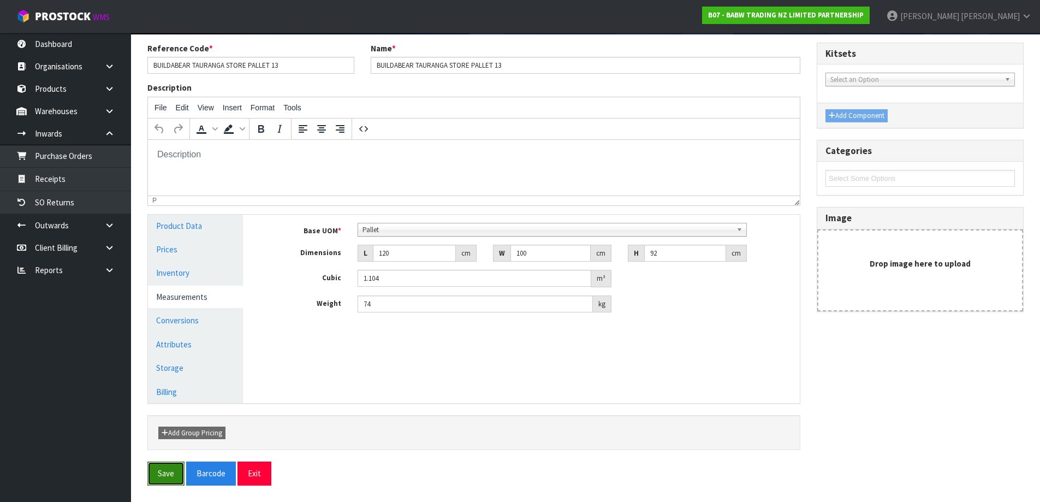
click at [172, 463] on button "Save" at bounding box center [165, 472] width 37 height 23
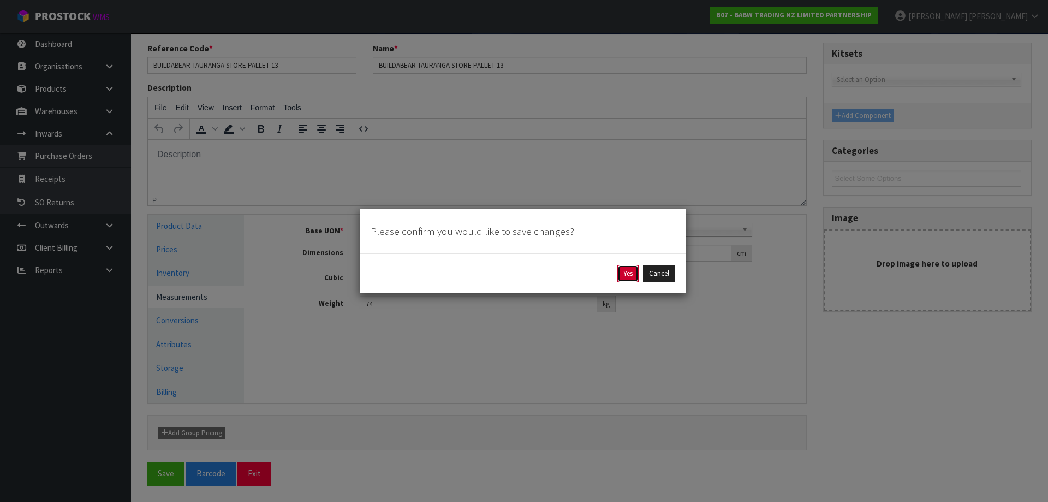
click at [621, 272] on button "Yes" at bounding box center [627, 273] width 21 height 17
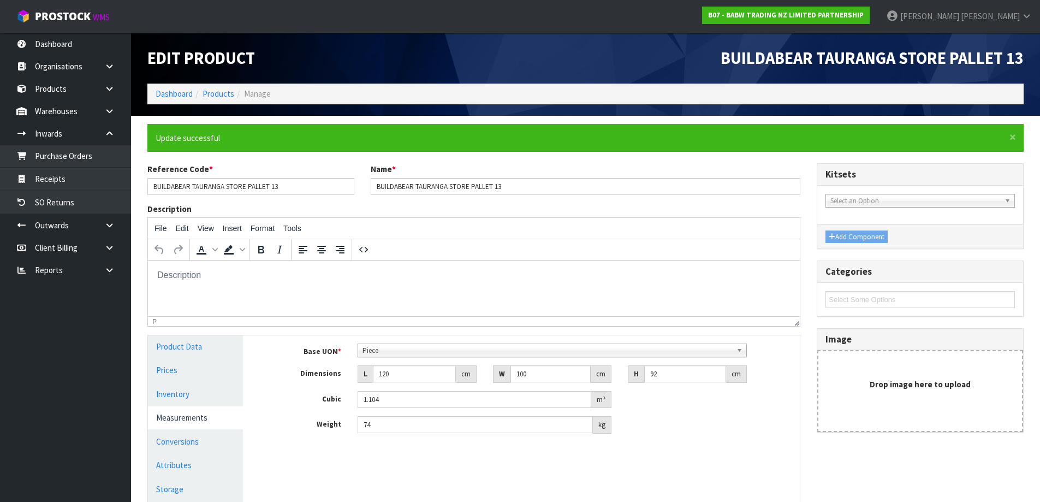
scroll to position [0, 0]
click at [211, 91] on link "Products" at bounding box center [218, 93] width 32 height 10
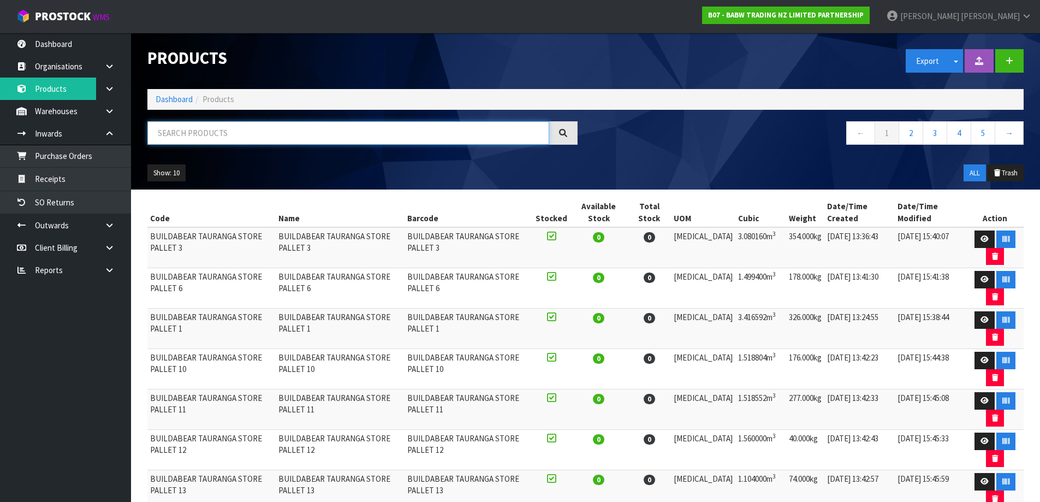
click at [223, 138] on input "text" at bounding box center [348, 132] width 402 height 23
paste input "BUILDABEAR TAURANGA STORE PALLET 1"
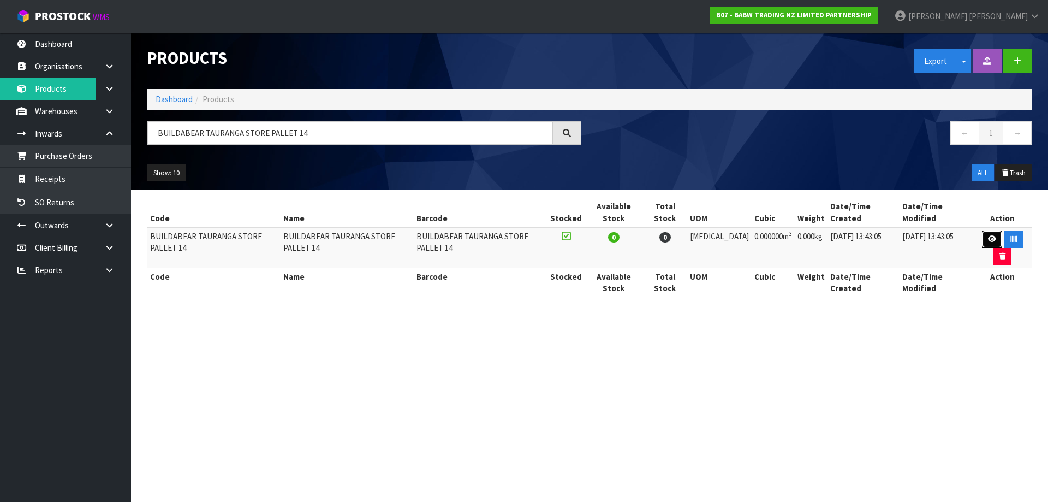
click at [987, 243] on link at bounding box center [992, 238] width 20 height 17
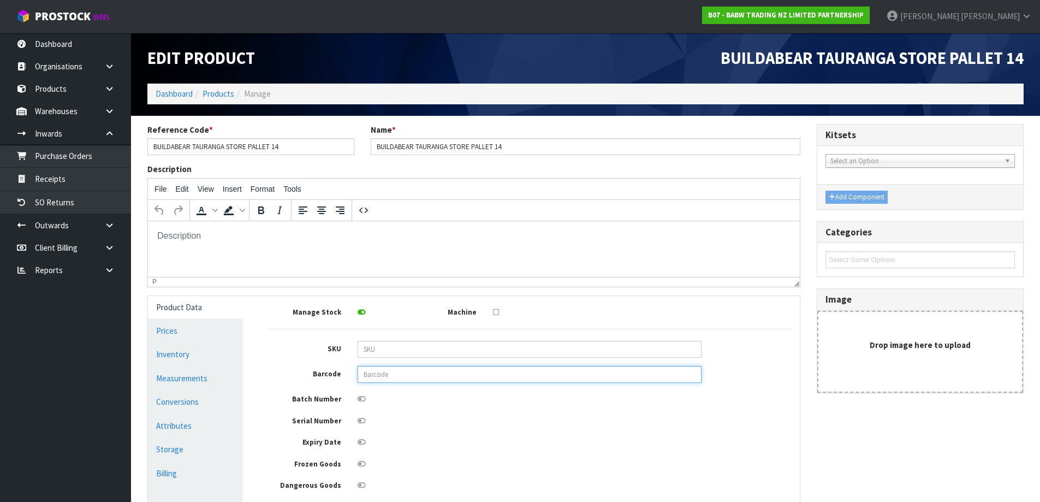
click at [374, 375] on input "text" at bounding box center [529, 374] width 344 height 17
click at [212, 374] on link "Measurements" at bounding box center [195, 378] width 95 height 22
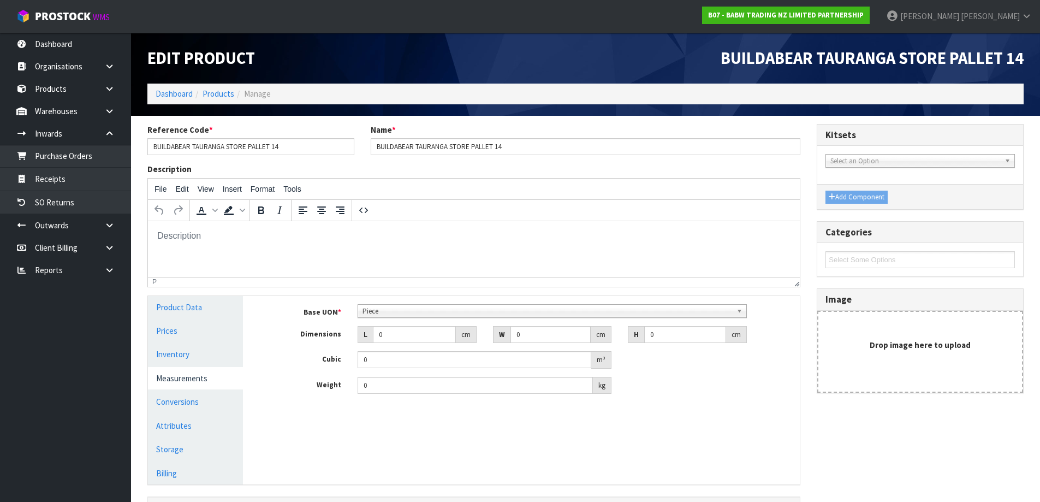
scroll to position [210, 0]
click at [401, 311] on span "Piece" at bounding box center [546, 311] width 369 height 13
click at [187, 397] on link "Conversions" at bounding box center [195, 401] width 95 height 22
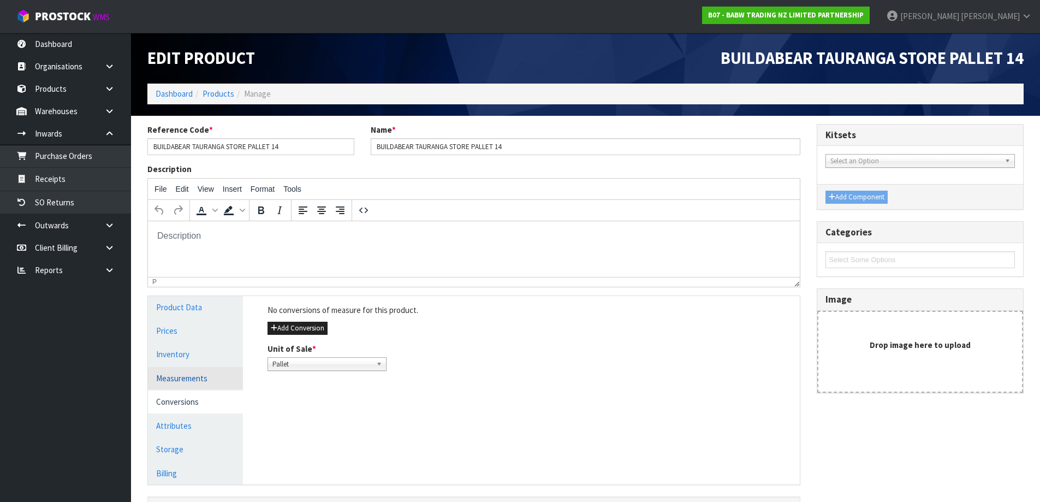
click at [220, 374] on link "Measurements" at bounding box center [195, 378] width 95 height 22
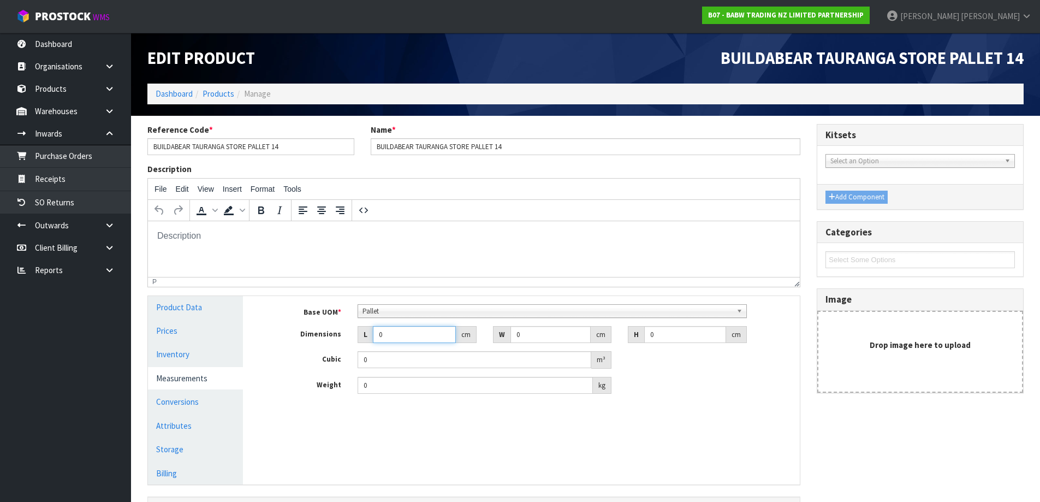
click at [397, 334] on input "0" at bounding box center [414, 334] width 83 height 17
click at [379, 332] on input "062" at bounding box center [414, 334] width 83 height 17
click at [381, 332] on input "062" at bounding box center [414, 334] width 83 height 17
click at [540, 330] on input "0" at bounding box center [550, 334] width 81 height 17
drag, startPoint x: 675, startPoint y: 333, endPoint x: 609, endPoint y: 346, distance: 66.8
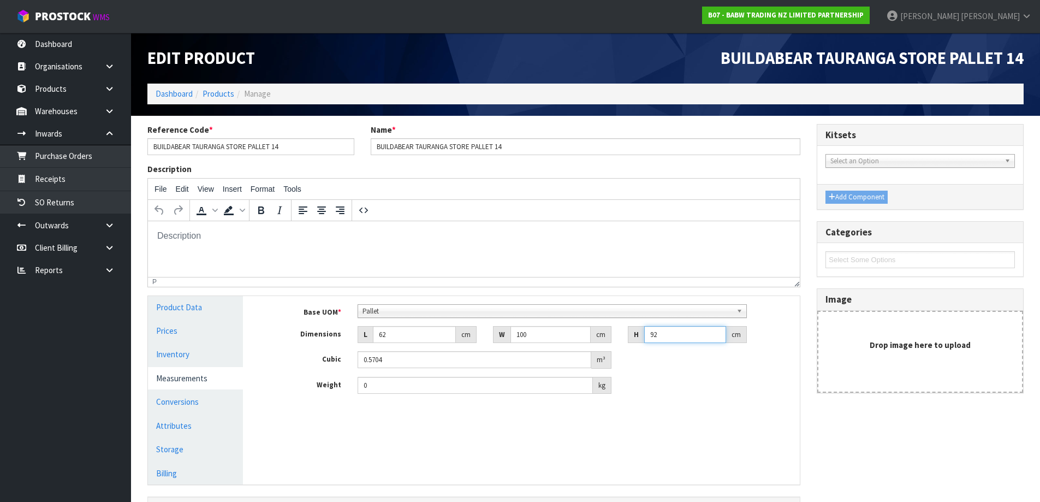
click at [609, 346] on div "Base UOM * Bag Bar Basket Bin Bottle Box Bundle Cabinet Cage Carton Case Coil C…" at bounding box center [529, 349] width 524 height 90
drag, startPoint x: 548, startPoint y: 332, endPoint x: 467, endPoint y: 368, distance: 88.4
click at [467, 368] on div "Base UOM * Bag Bar Basket Bin Bottle Box Bundle Cabinet Cage Carton Case Coil C…" at bounding box center [529, 349] width 524 height 90
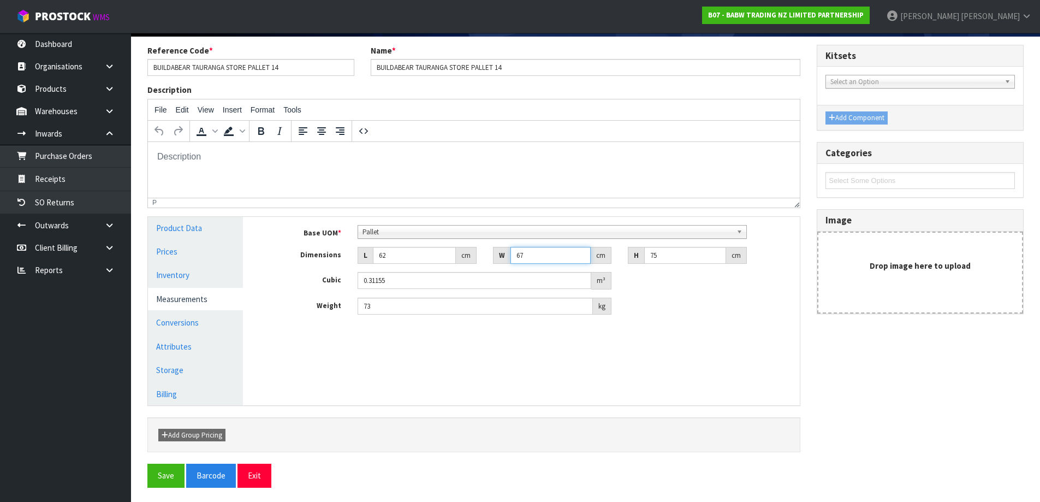
scroll to position [81, 0]
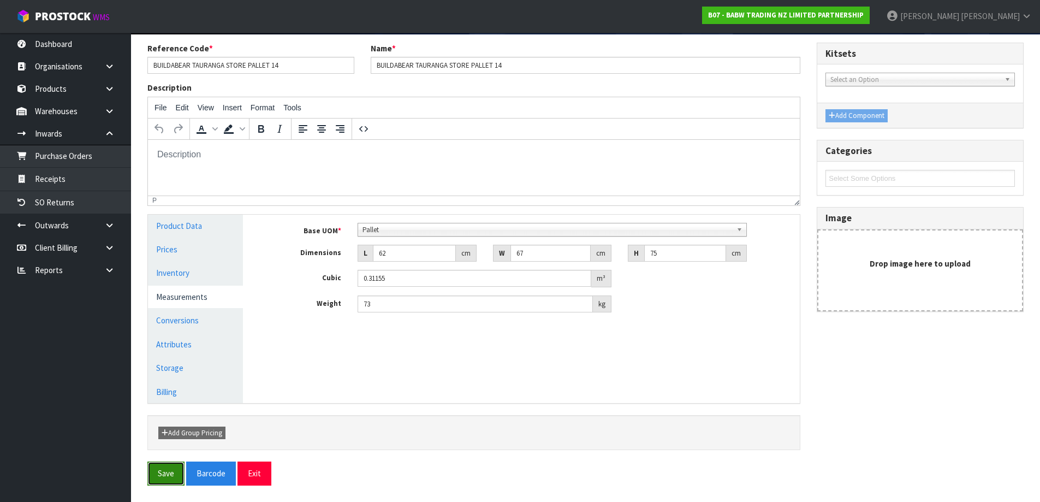
click at [160, 472] on button "Save" at bounding box center [165, 472] width 37 height 23
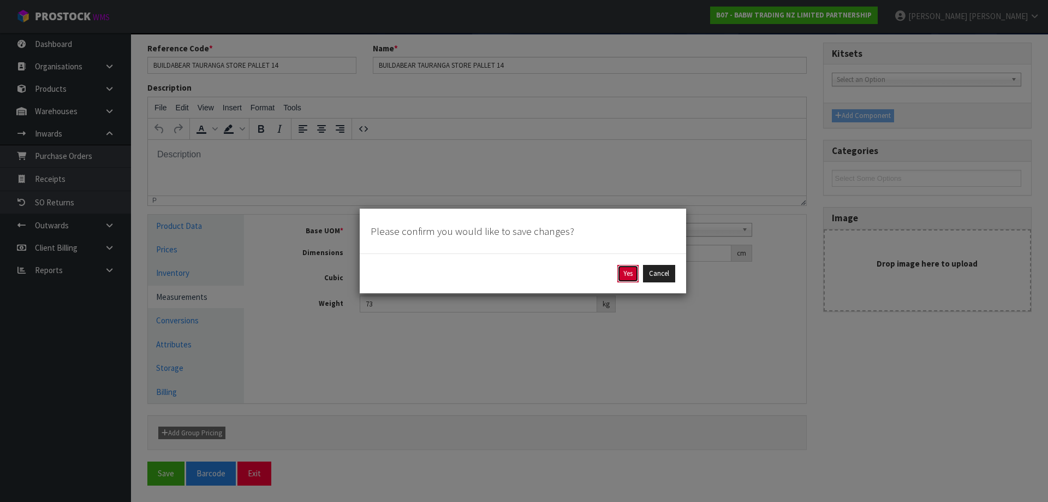
click at [628, 270] on button "Yes" at bounding box center [627, 273] width 21 height 17
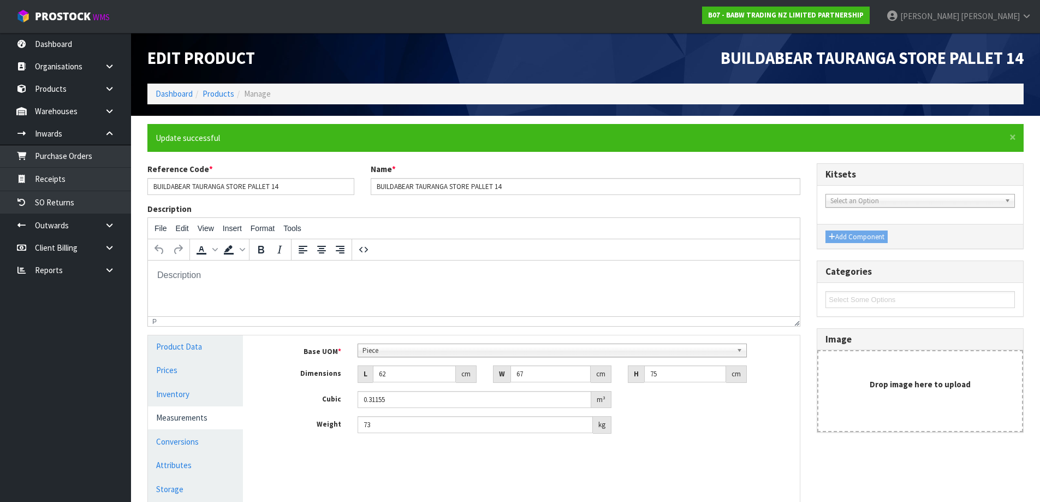
scroll to position [0, 0]
click at [218, 95] on link "Products" at bounding box center [218, 93] width 32 height 10
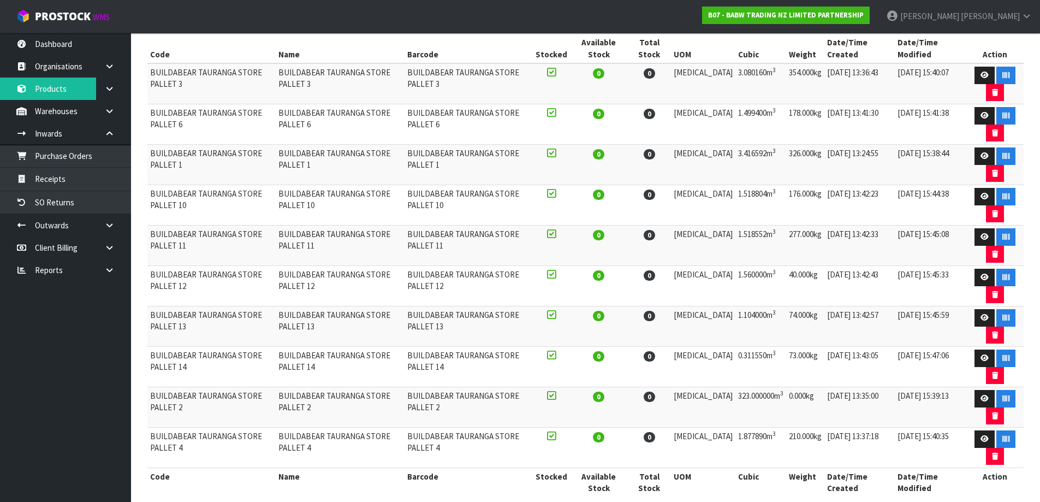
scroll to position [178, 0]
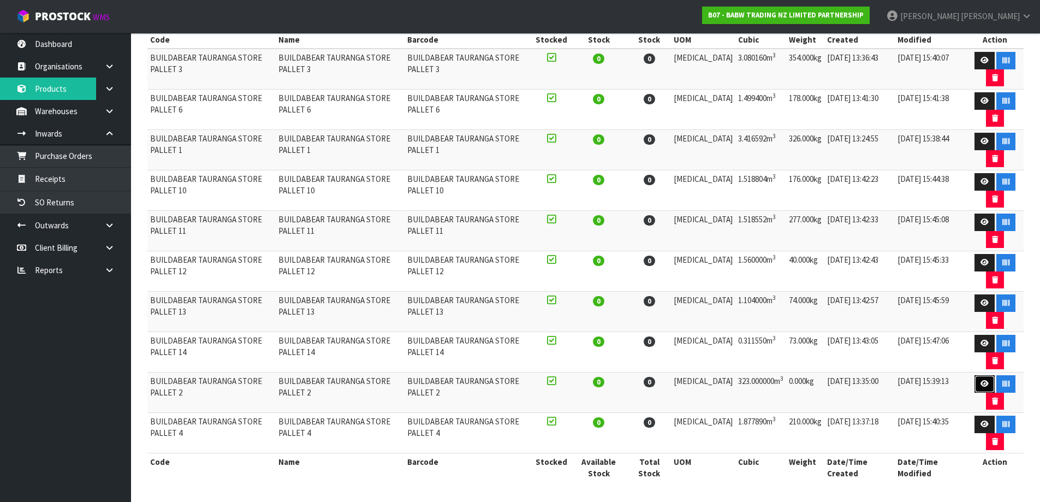
click at [977, 383] on link at bounding box center [984, 383] width 20 height 17
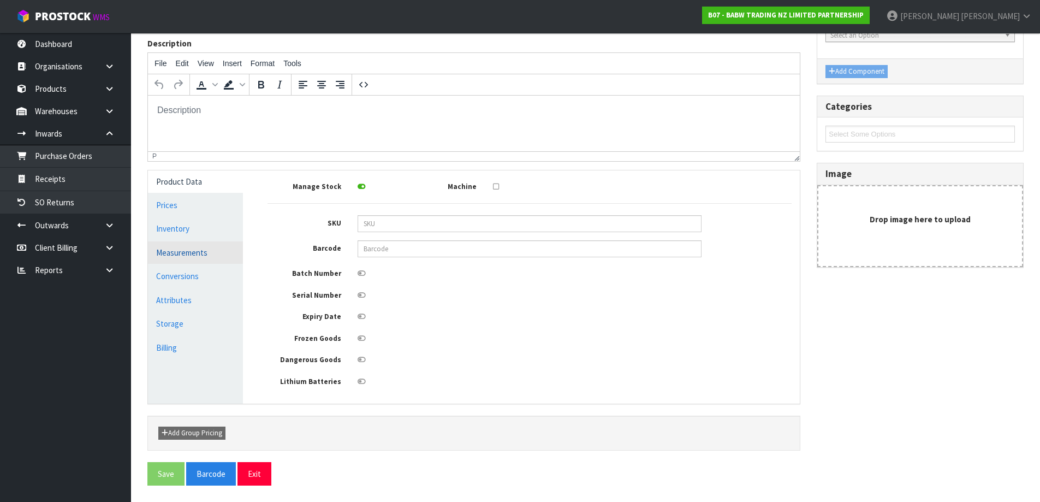
click at [206, 252] on link "Measurements" at bounding box center [195, 252] width 95 height 22
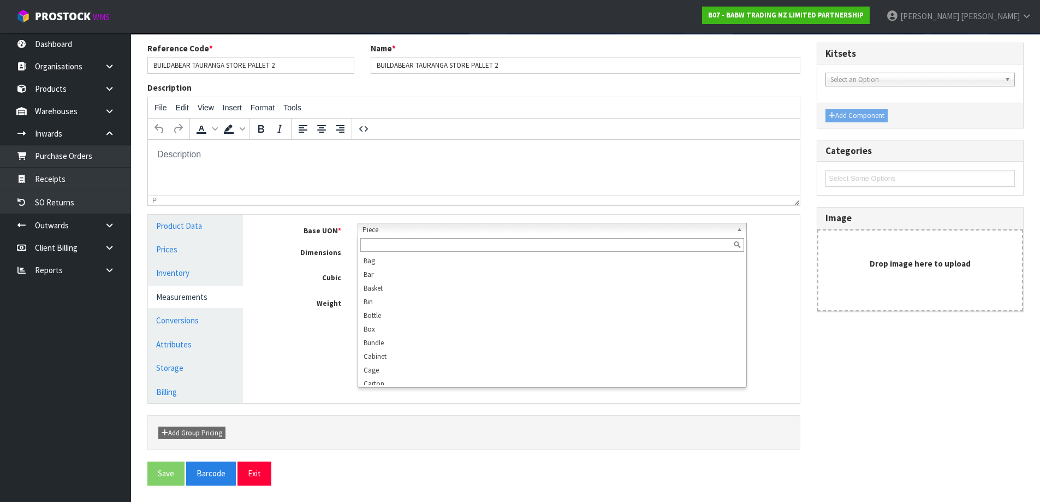
click at [402, 231] on span "Piece" at bounding box center [546, 229] width 369 height 13
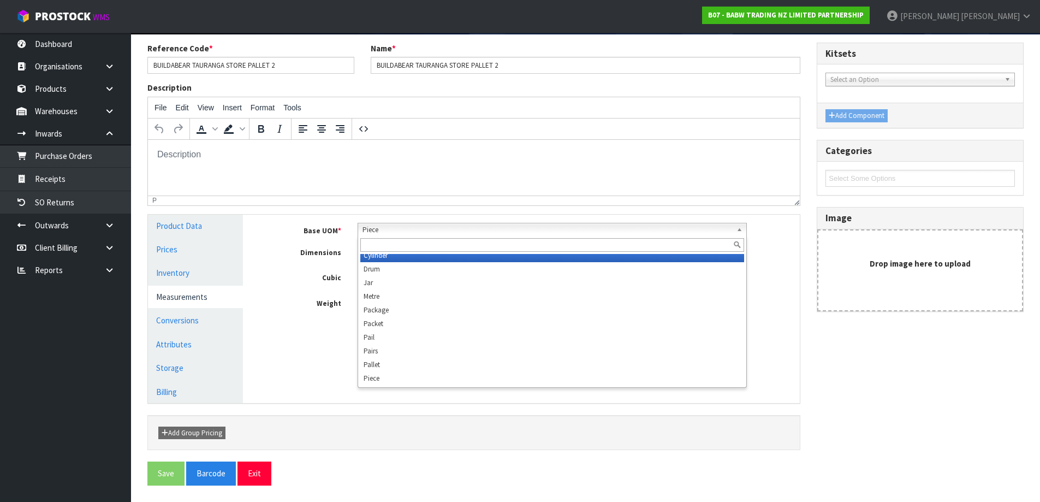
scroll to position [205, 0]
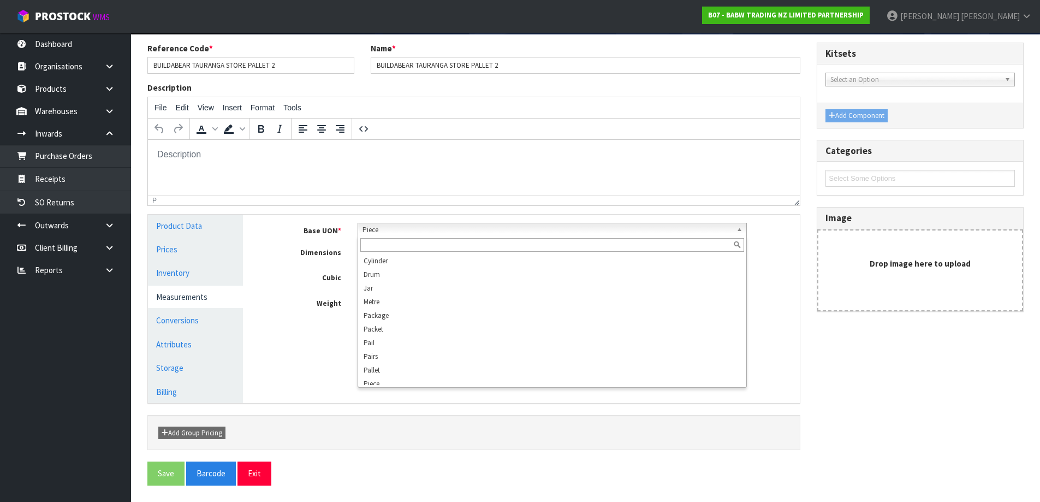
click at [295, 289] on div "Base UOM * Bag Bar Basket Bin Bottle Box Bundle Cabinet Cage Carton Case Coil C…" at bounding box center [529, 268] width 524 height 90
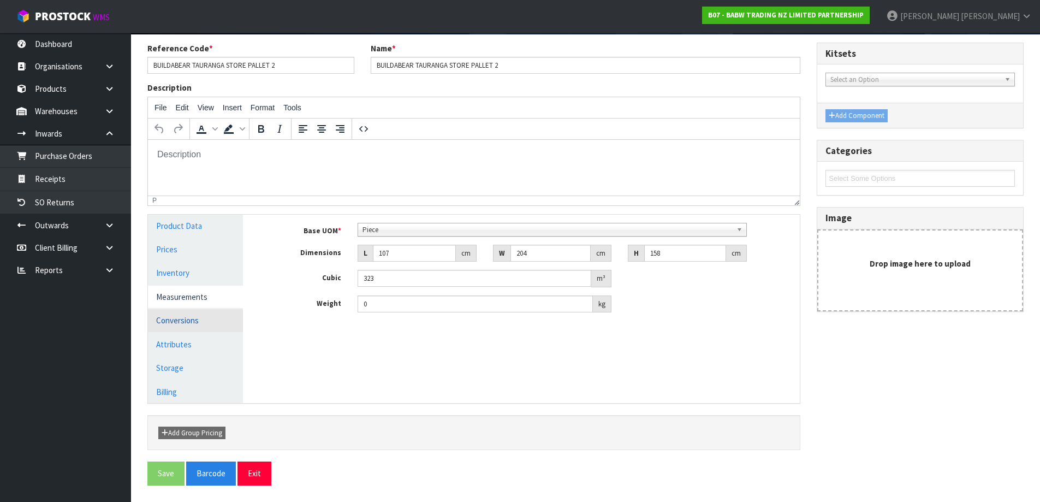
click at [192, 324] on link "Conversions" at bounding box center [195, 320] width 95 height 22
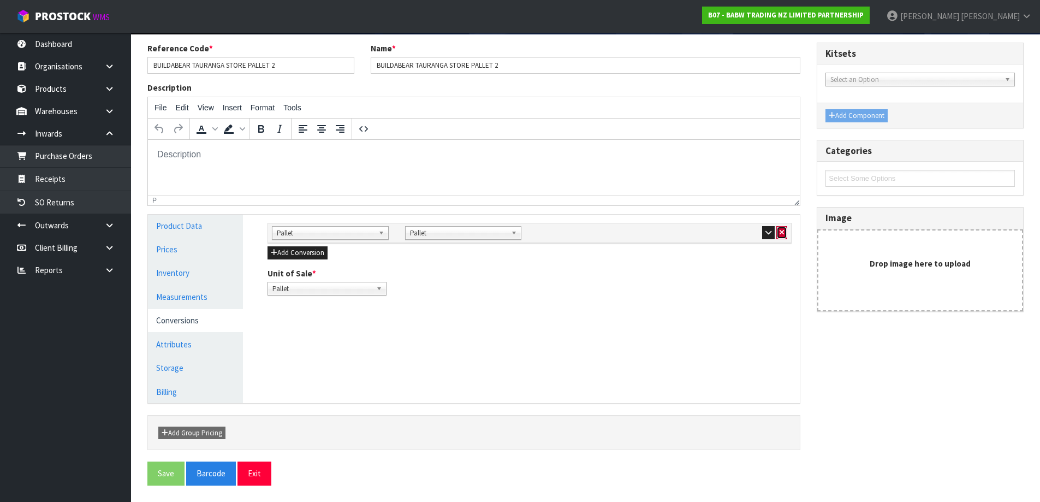
click at [786, 231] on button "button" at bounding box center [781, 232] width 11 height 13
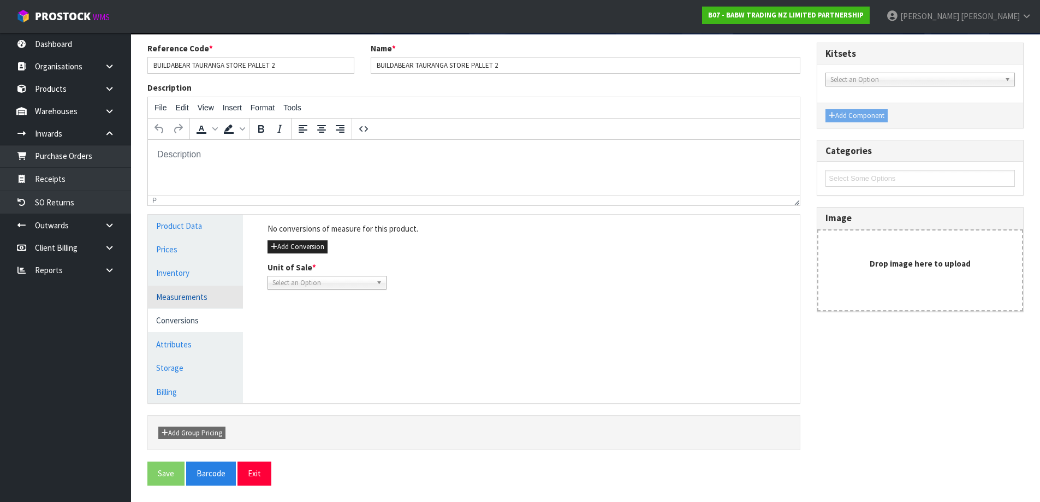
click at [199, 296] on link "Measurements" at bounding box center [195, 296] width 95 height 22
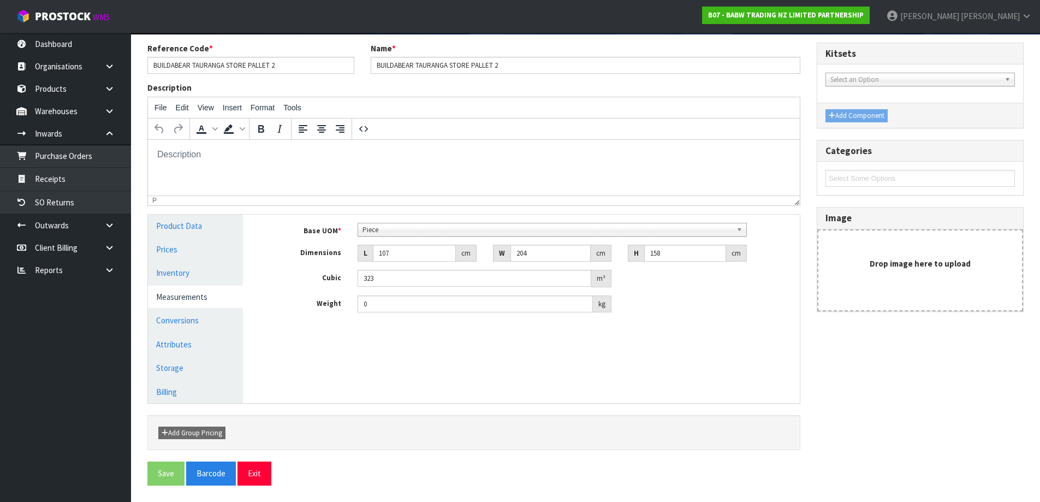
click at [388, 234] on span "Piece" at bounding box center [546, 229] width 369 height 13
drag, startPoint x: 479, startPoint y: 276, endPoint x: 161, endPoint y: 301, distance: 318.7
click at [161, 301] on div "Product Data Prices Inventory Measurements Conversions Attributes Storage Billi…" at bounding box center [474, 308] width 668 height 188
drag, startPoint x: 415, startPoint y: 303, endPoint x: 340, endPoint y: 319, distance: 77.0
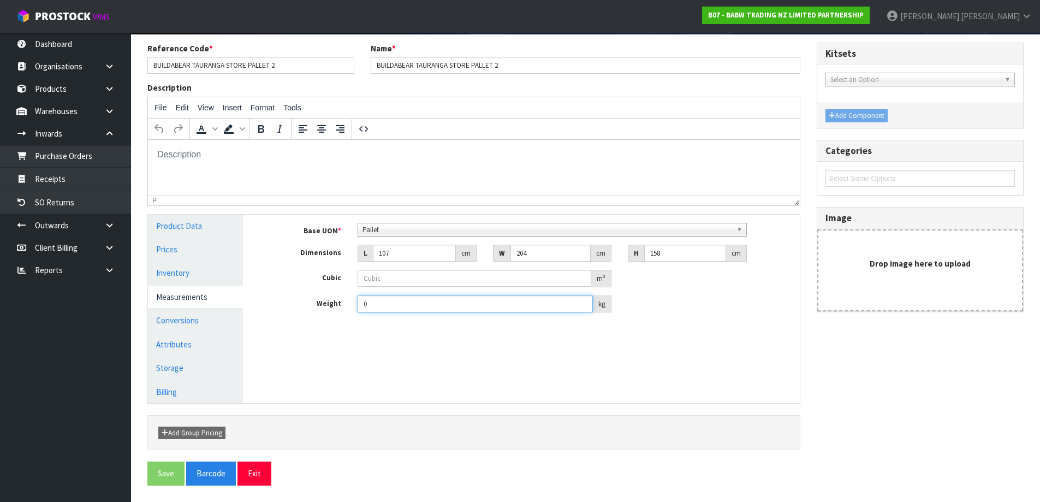
click at [340, 319] on div "Base UOM * Bag Bar Basket Bin Bottle Box Bundle Cabinet Cage Carton Case Coil C…" at bounding box center [529, 271] width 540 height 115
drag, startPoint x: 396, startPoint y: 249, endPoint x: 327, endPoint y: 265, distance: 70.0
click at [327, 265] on div "Base UOM * Bag Bar Basket Bin Bottle Box Bundle Cabinet Cage Carton Case Coil C…" at bounding box center [529, 268] width 524 height 90
click at [372, 341] on div "Manage Stock Machine SKU Barcode Batch Number Serial Number Expiry Date Frozen …" at bounding box center [529, 308] width 557 height 188
click at [236, 318] on link "Conversions" at bounding box center [195, 320] width 95 height 22
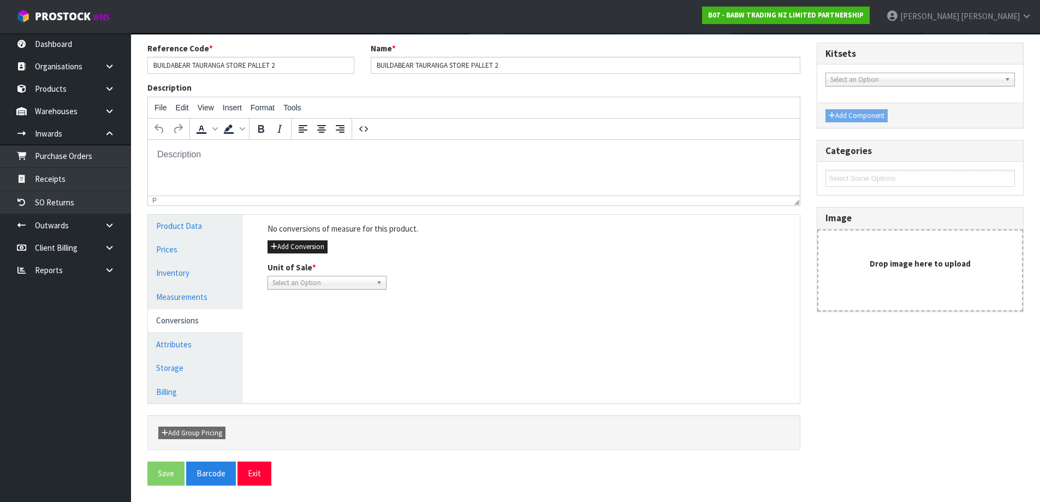
click at [310, 288] on span "Select an Option" at bounding box center [321, 282] width 99 height 13
click at [295, 313] on li "Piece" at bounding box center [327, 314] width 114 height 14
click at [155, 481] on button "Save" at bounding box center [165, 472] width 37 height 23
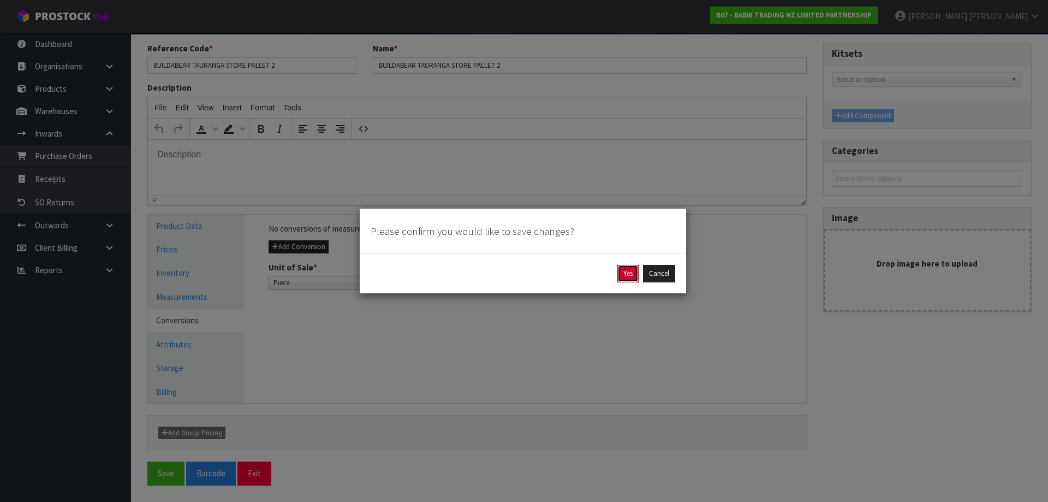
click at [626, 278] on button "Yes" at bounding box center [627, 273] width 21 height 17
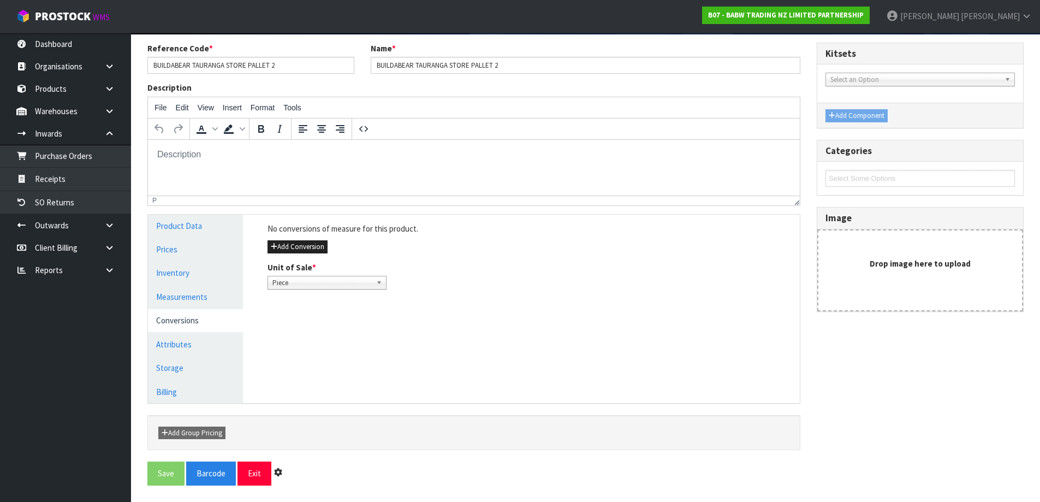
scroll to position [0, 0]
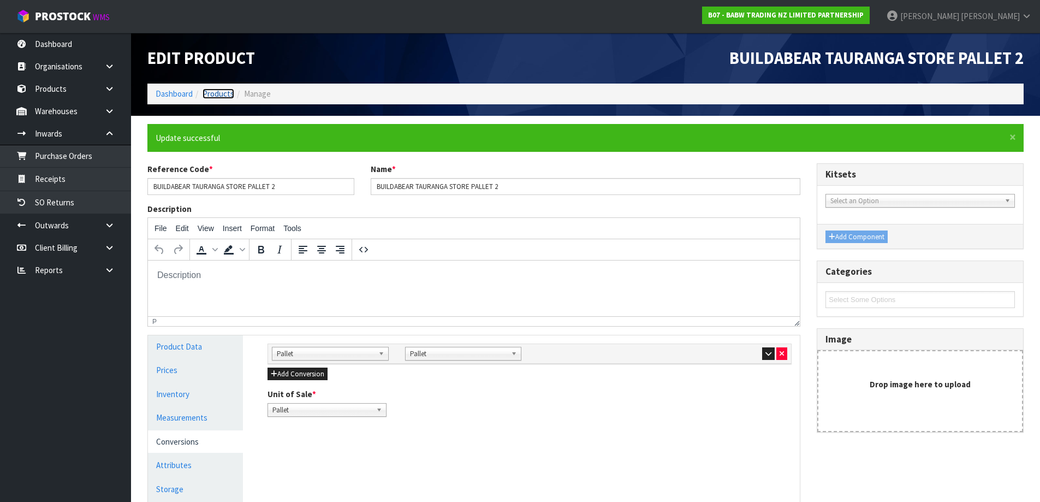
click at [209, 96] on link "Products" at bounding box center [218, 93] width 32 height 10
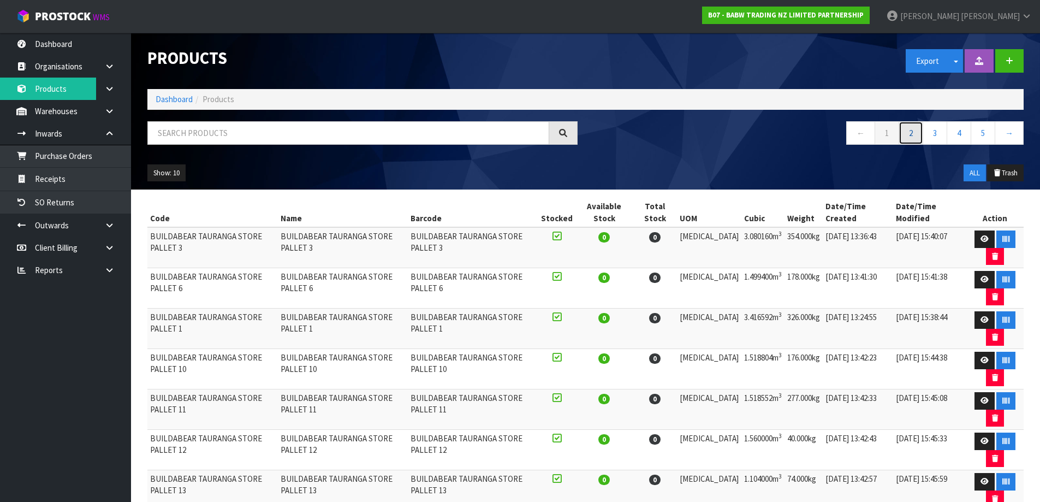
click at [910, 133] on link "2" at bounding box center [910, 132] width 25 height 23
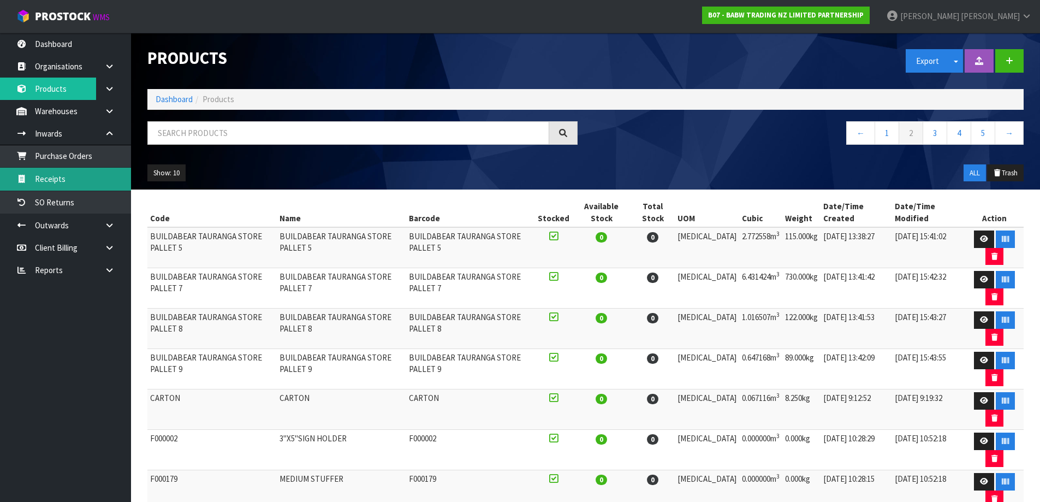
click at [55, 171] on link "Receipts" at bounding box center [65, 179] width 131 height 22
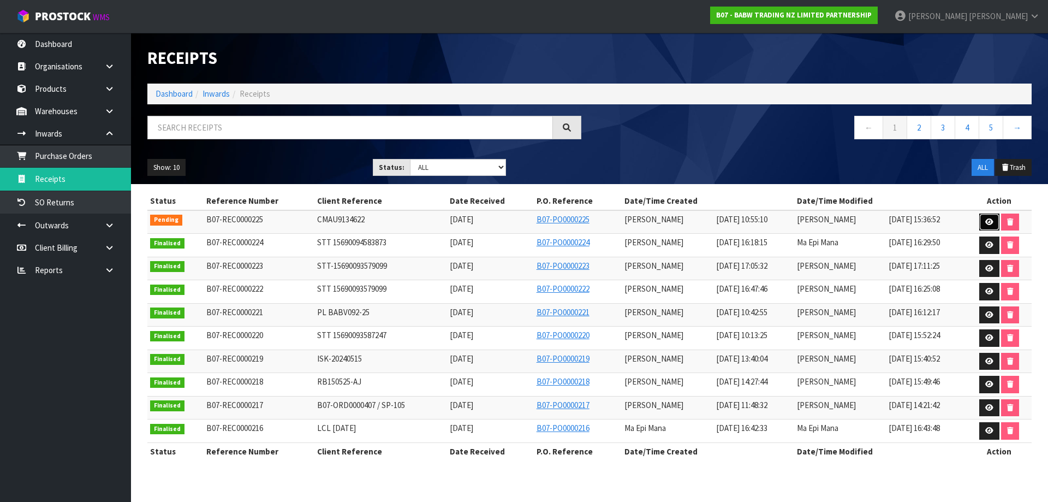
click at [994, 225] on link at bounding box center [989, 221] width 20 height 17
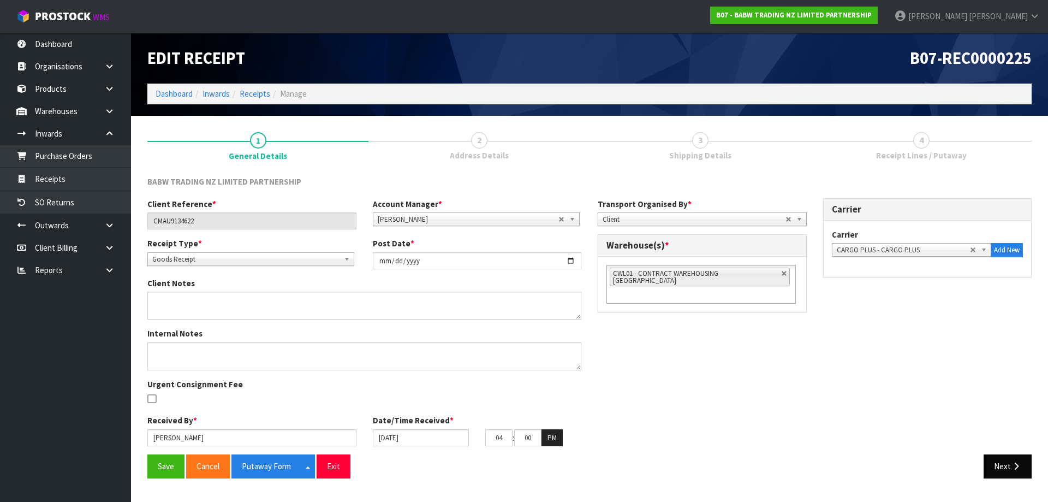
drag, startPoint x: 1023, startPoint y: 451, endPoint x: 1010, endPoint y: 462, distance: 17.1
click at [1013, 461] on div "BABW TRADING NZ LIMITED PARTNERSHIP Client Reference * CMAU9134622 Account Mana…" at bounding box center [589, 331] width 884 height 311
click at [1007, 467] on button "Next" at bounding box center [1007, 465] width 48 height 23
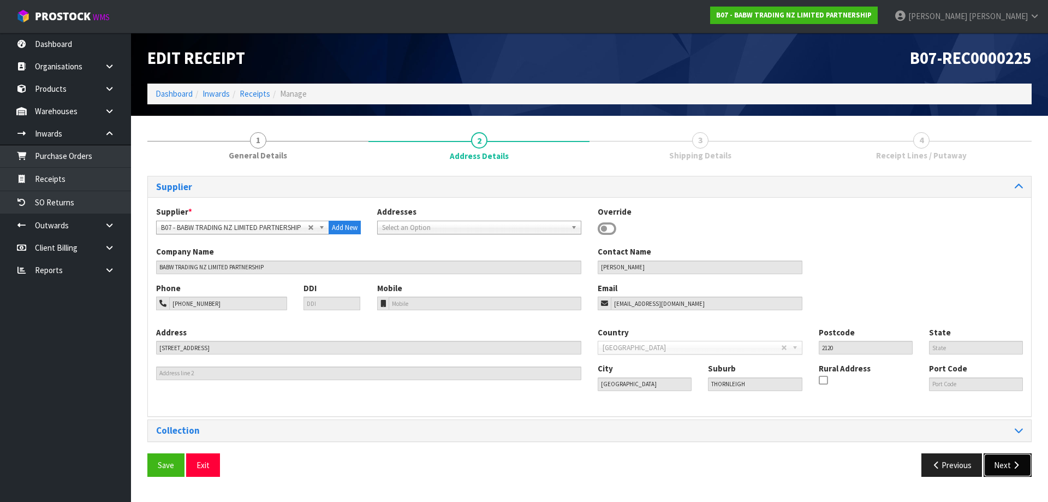
click at [1007, 467] on button "Next" at bounding box center [1007, 464] width 48 height 23
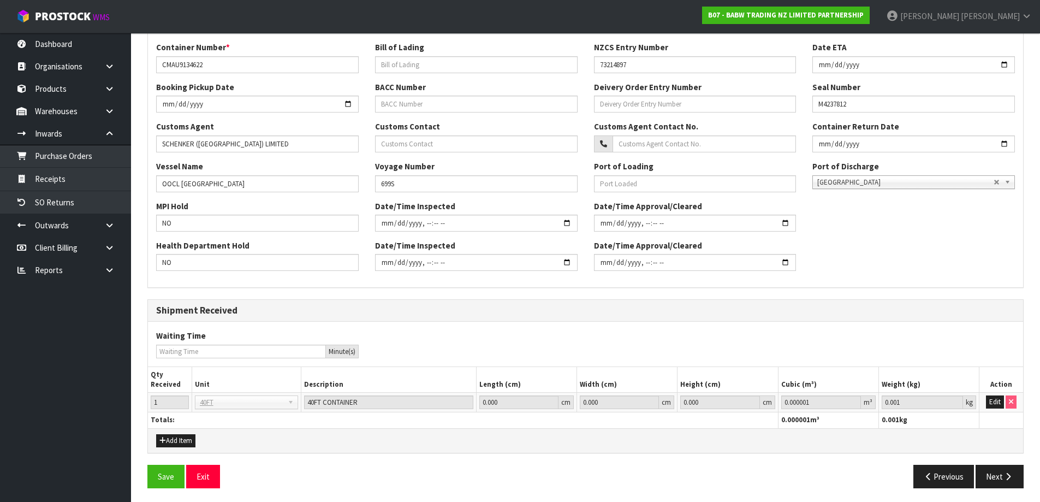
scroll to position [257, 0]
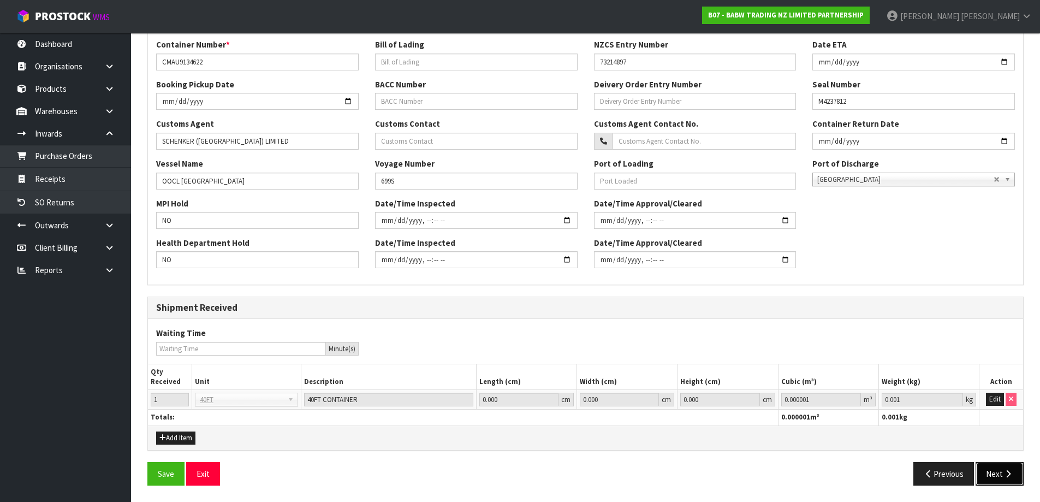
click at [991, 467] on button "Next" at bounding box center [999, 473] width 48 height 23
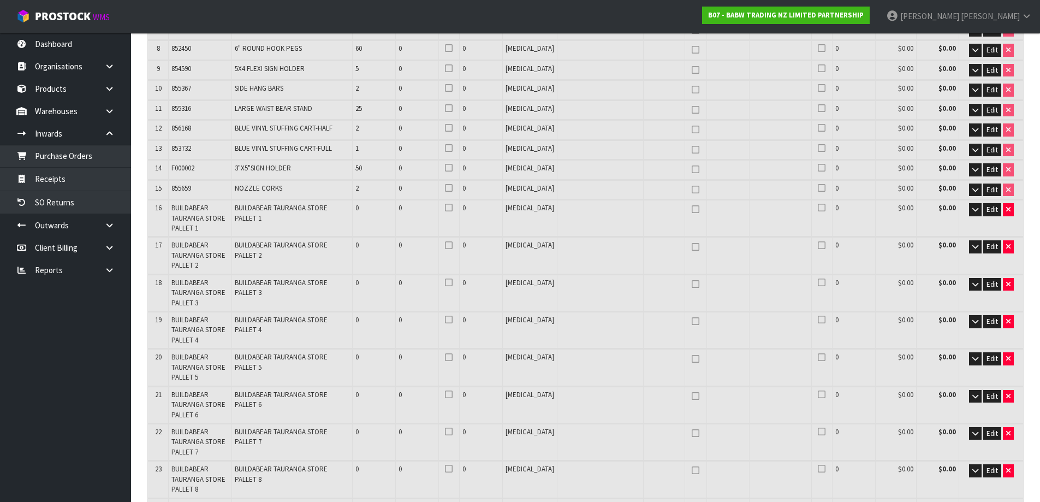
scroll to position [327, 0]
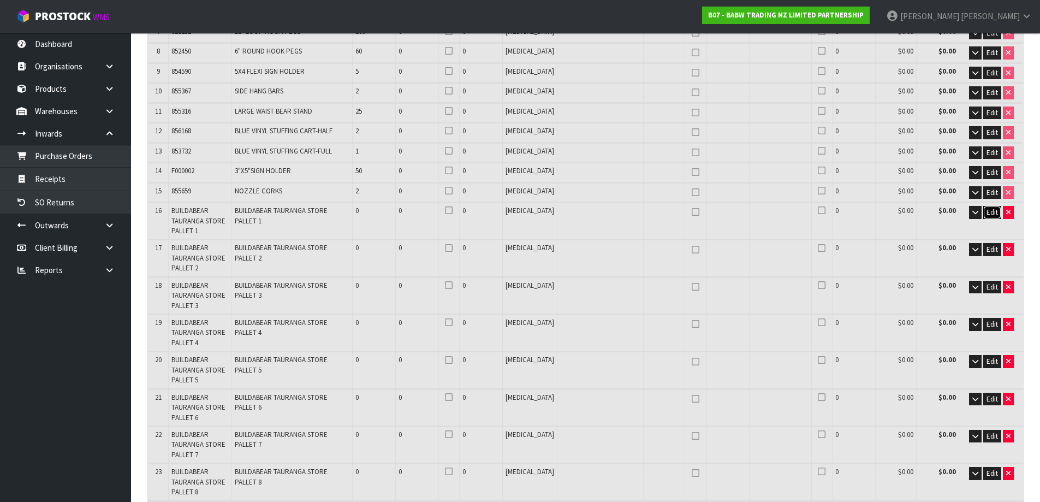
click at [991, 207] on span "Edit" at bounding box center [991, 211] width 11 height 9
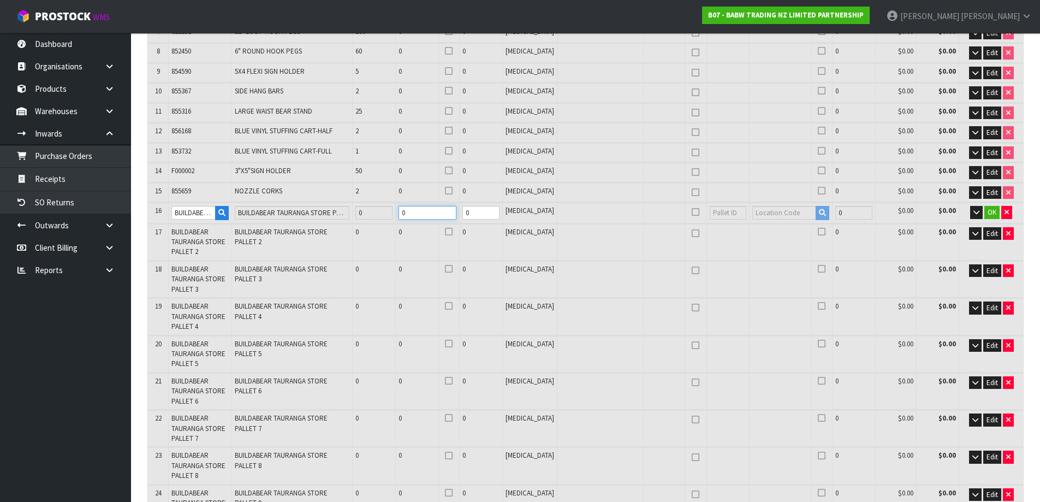
drag, startPoint x: 430, startPoint y: 205, endPoint x: 389, endPoint y: 222, distance: 43.8
click at [389, 222] on table "# Product Code Product Name Quantity Expected Quantity Received Quantity Held U…" at bounding box center [585, 288] width 875 height 837
click at [989, 229] on span "Edit" at bounding box center [991, 233] width 11 height 9
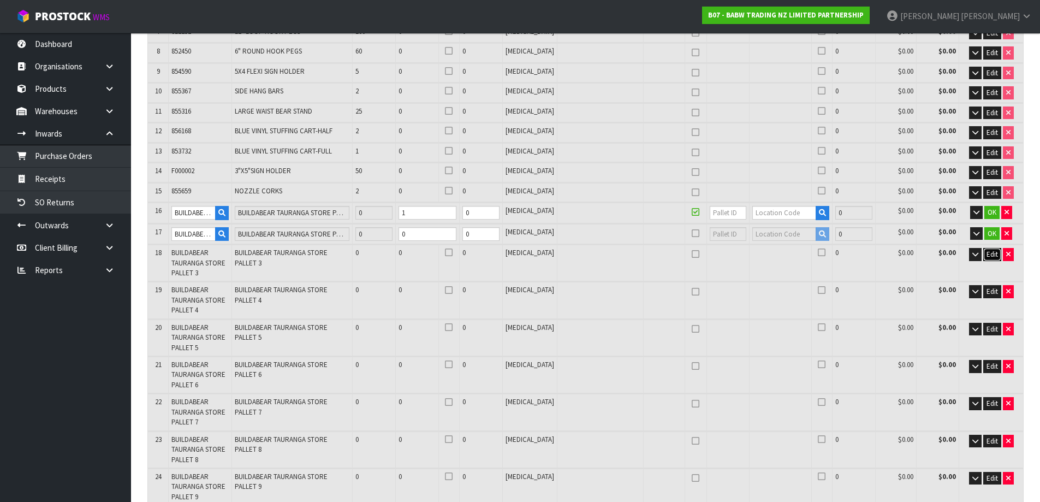
click at [991, 249] on span "Edit" at bounding box center [991, 253] width 11 height 9
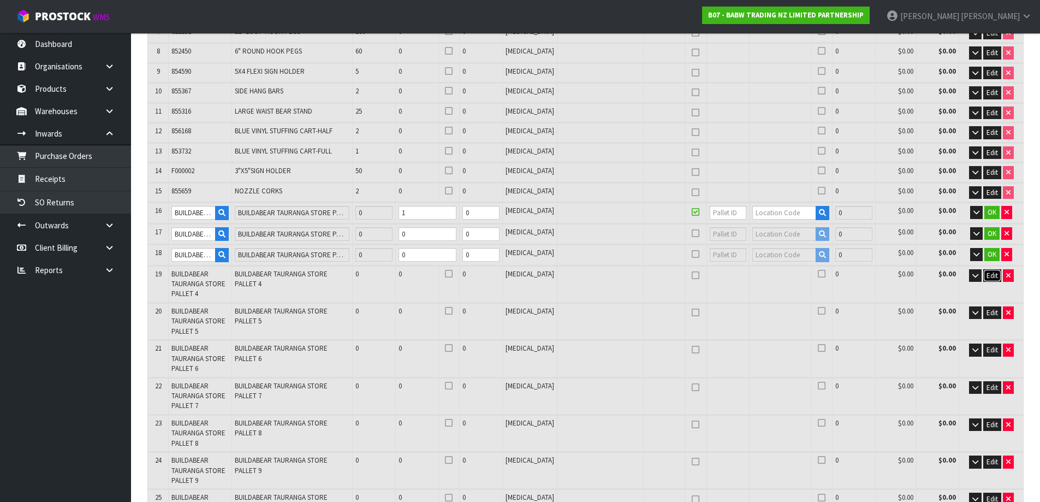
click at [994, 271] on span "Edit" at bounding box center [991, 275] width 11 height 9
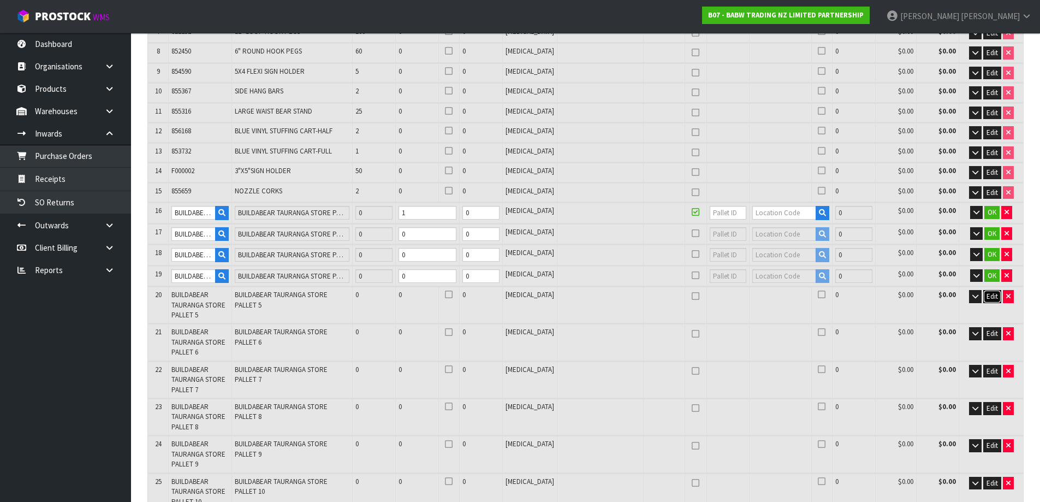
click at [992, 290] on button "Edit" at bounding box center [992, 296] width 18 height 13
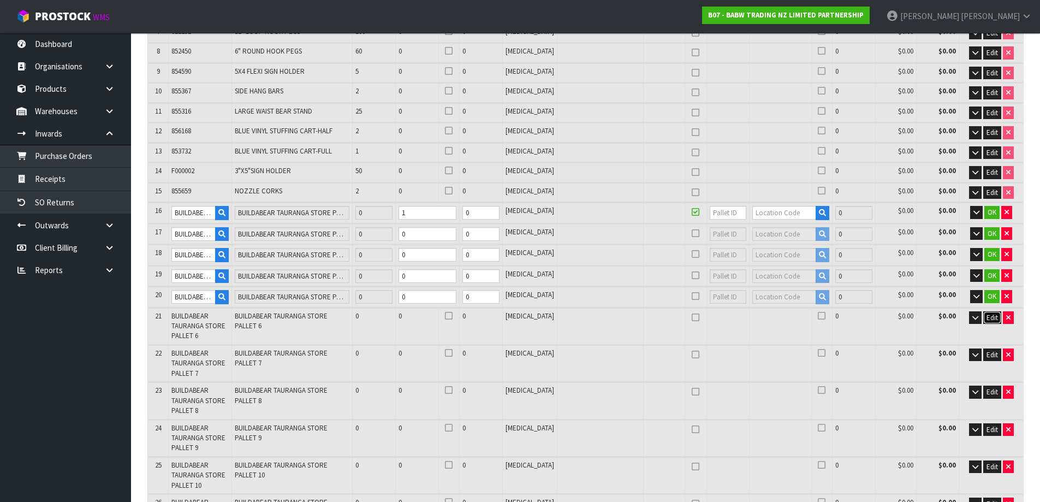
click at [992, 313] on span "Edit" at bounding box center [991, 317] width 11 height 9
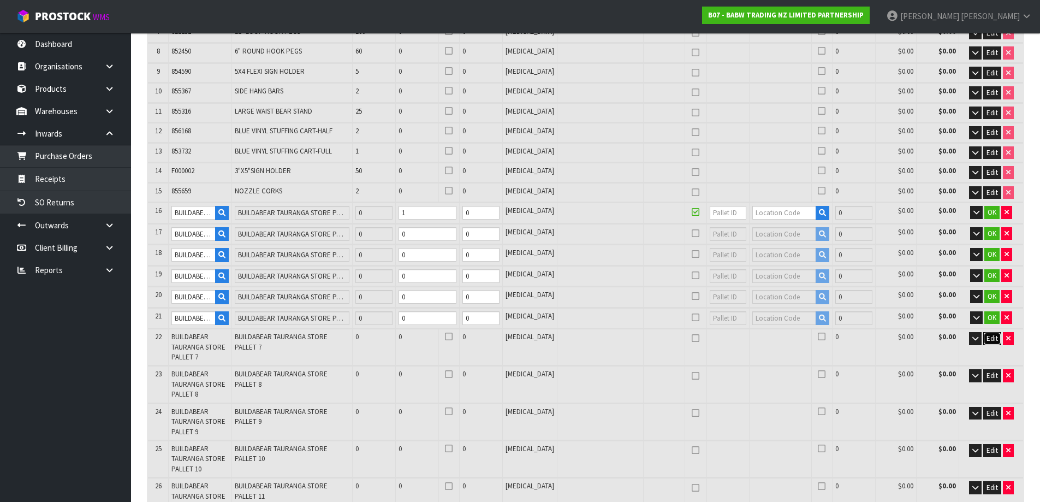
click at [992, 333] on span "Edit" at bounding box center [991, 337] width 11 height 9
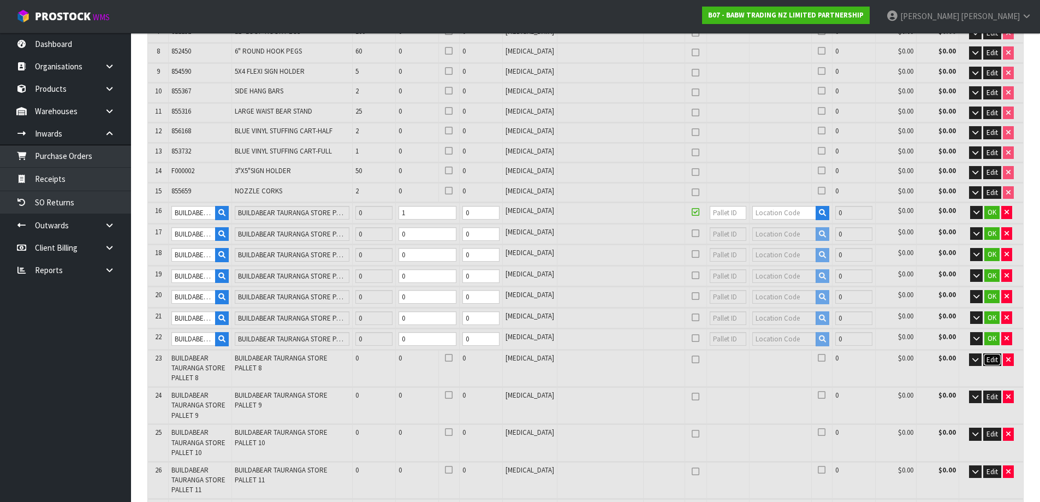
click at [992, 355] on span "Edit" at bounding box center [991, 359] width 11 height 9
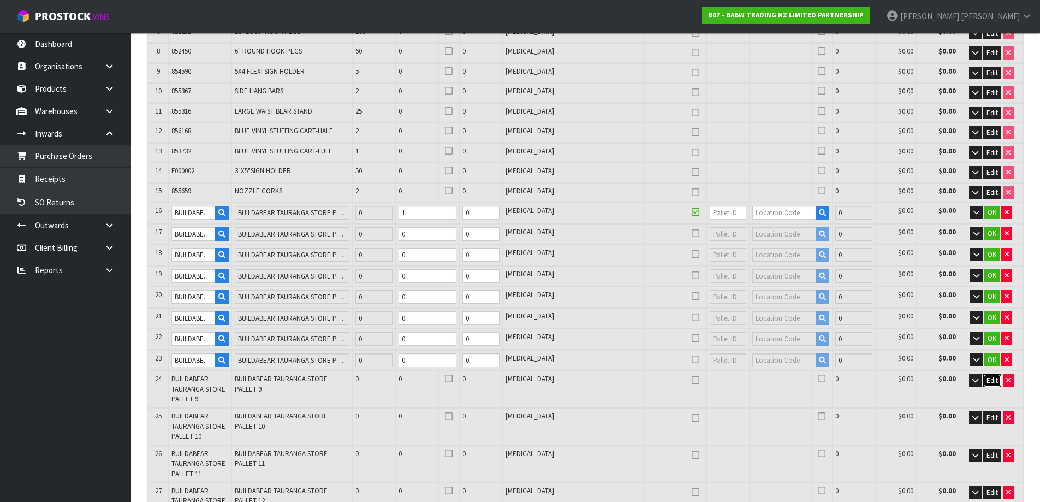
click at [992, 375] on span "Edit" at bounding box center [991, 379] width 11 height 9
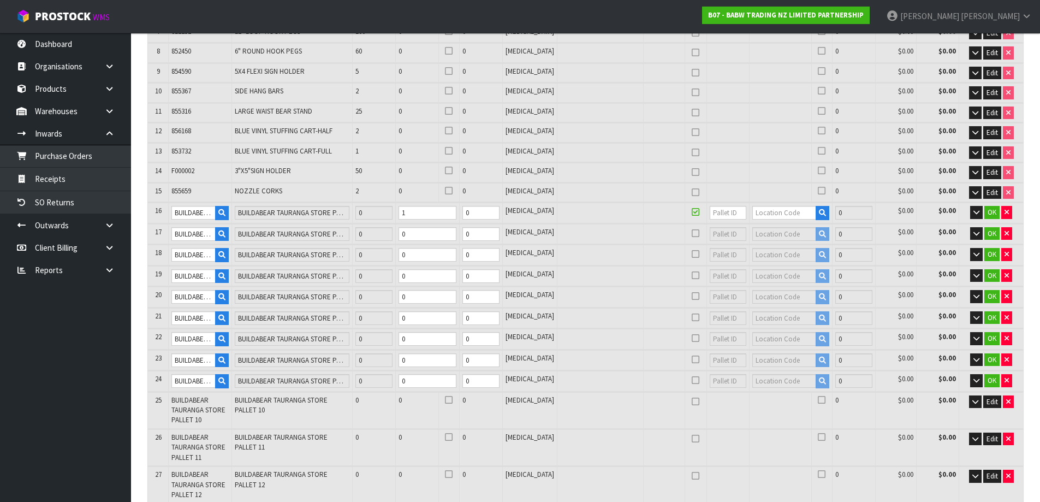
click at [989, 401] on td "Edit" at bounding box center [991, 410] width 64 height 37
click at [988, 397] on span "Edit" at bounding box center [991, 401] width 11 height 9
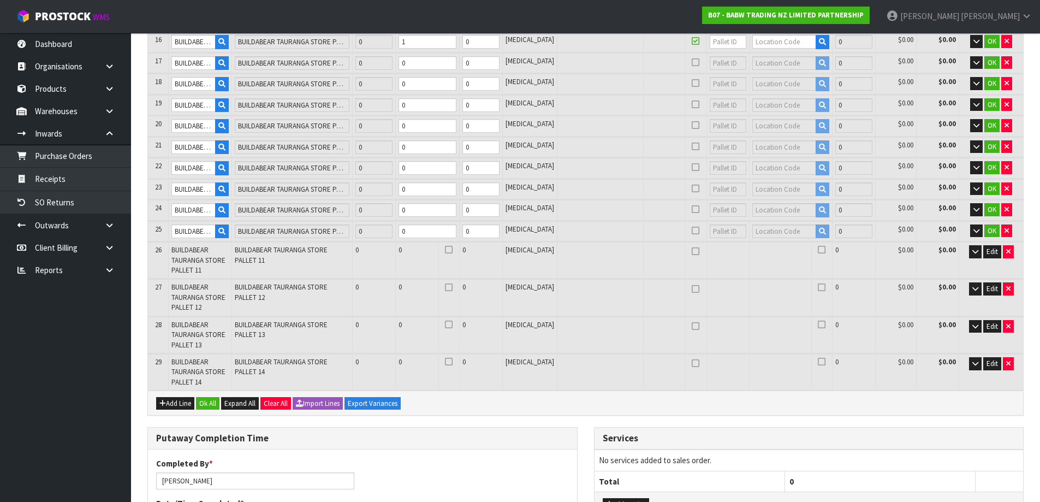
scroll to position [546, 0]
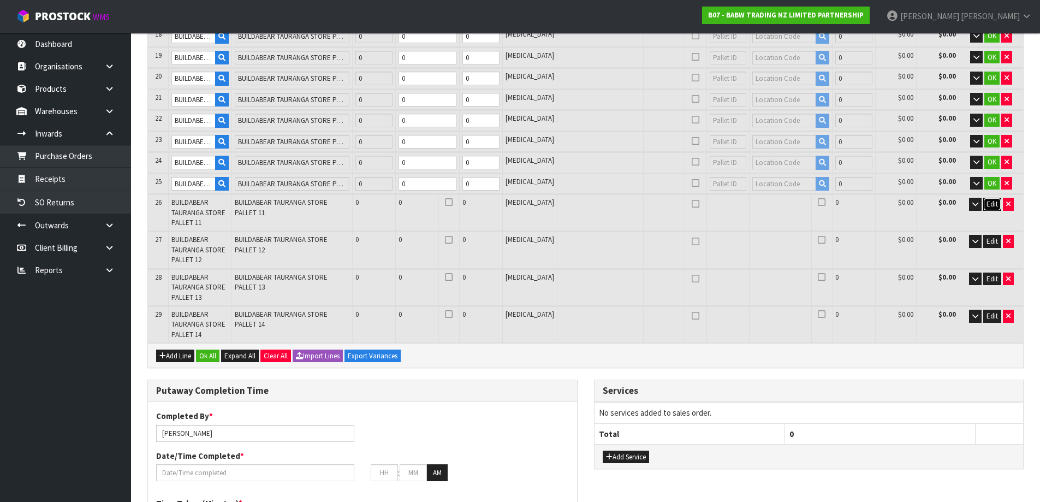
click at [991, 199] on span "Edit" at bounding box center [991, 203] width 11 height 9
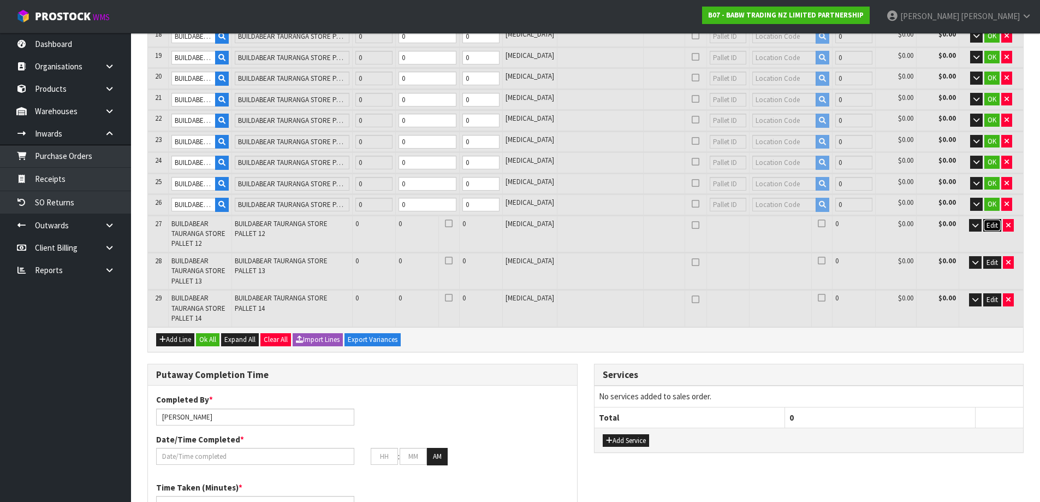
click at [989, 220] on span "Edit" at bounding box center [991, 224] width 11 height 9
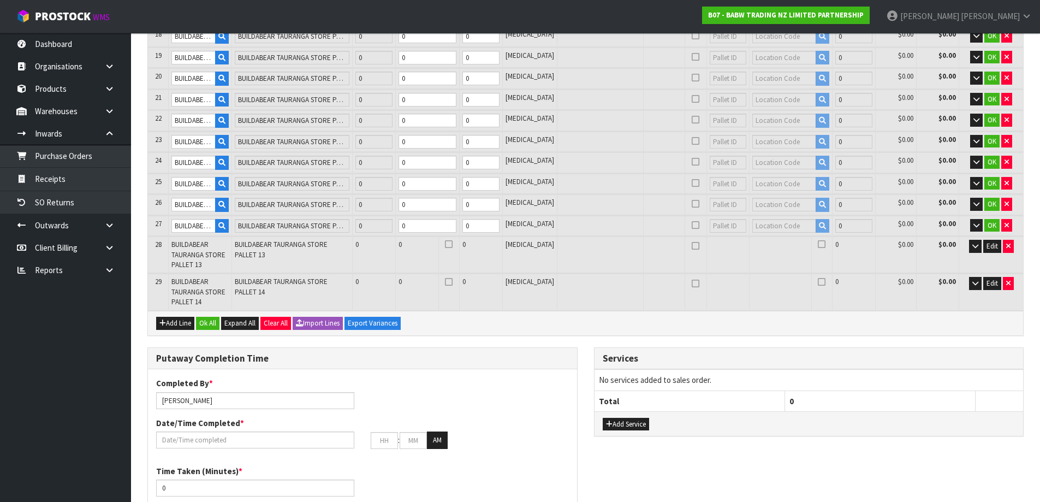
click at [993, 251] on td "Edit" at bounding box center [991, 254] width 64 height 37
click at [990, 241] on span "Edit" at bounding box center [991, 245] width 11 height 9
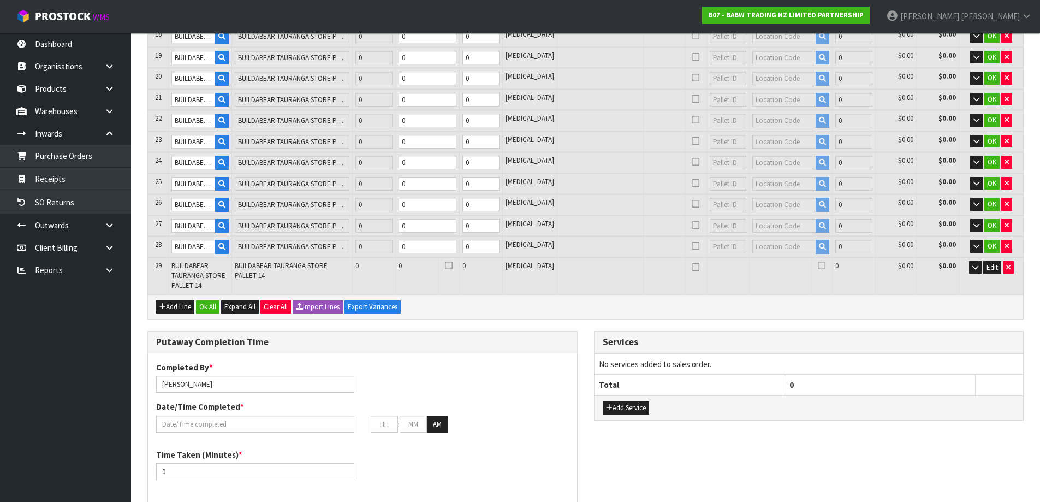
click at [991, 268] on td "Edit" at bounding box center [991, 276] width 64 height 37
click at [991, 263] on span "Edit" at bounding box center [991, 267] width 11 height 9
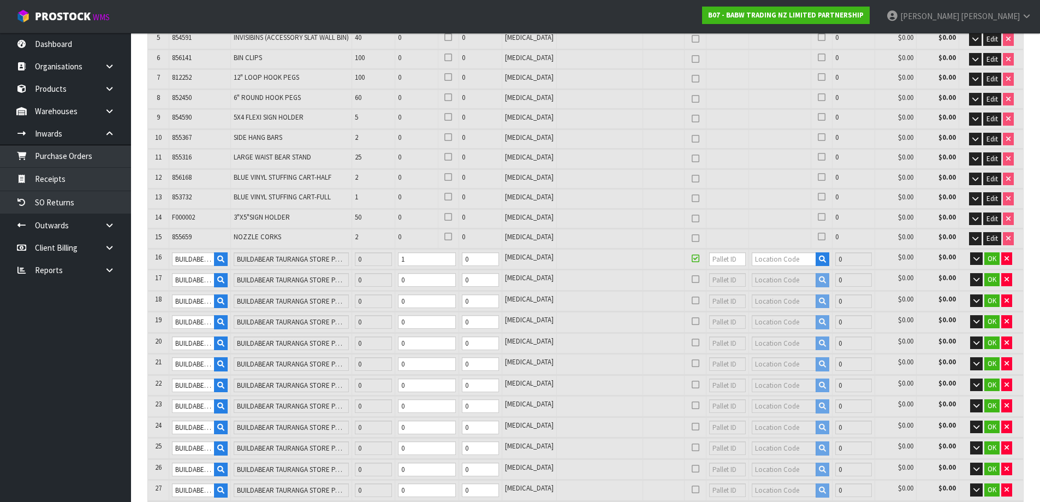
scroll to position [218, 0]
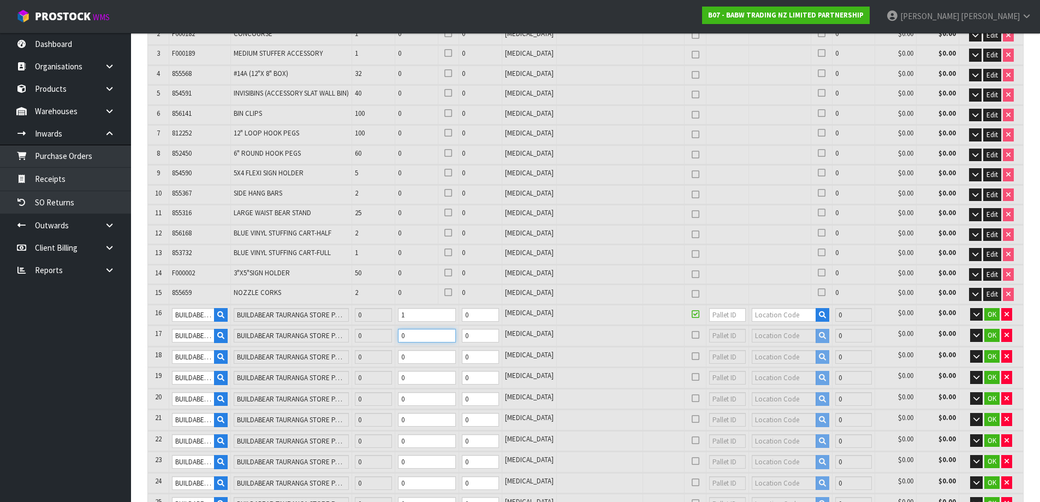
click at [395, 343] on tr "17 BUILDABEAR TAURANGA STORE PALLET 2 BUILDABEAR TAURANGA STORE PALLET 2 0 0 0 …" at bounding box center [585, 335] width 875 height 20
click at [456, 356] on input "1" at bounding box center [427, 357] width 58 height 14
click at [456, 374] on input "1" at bounding box center [427, 378] width 58 height 14
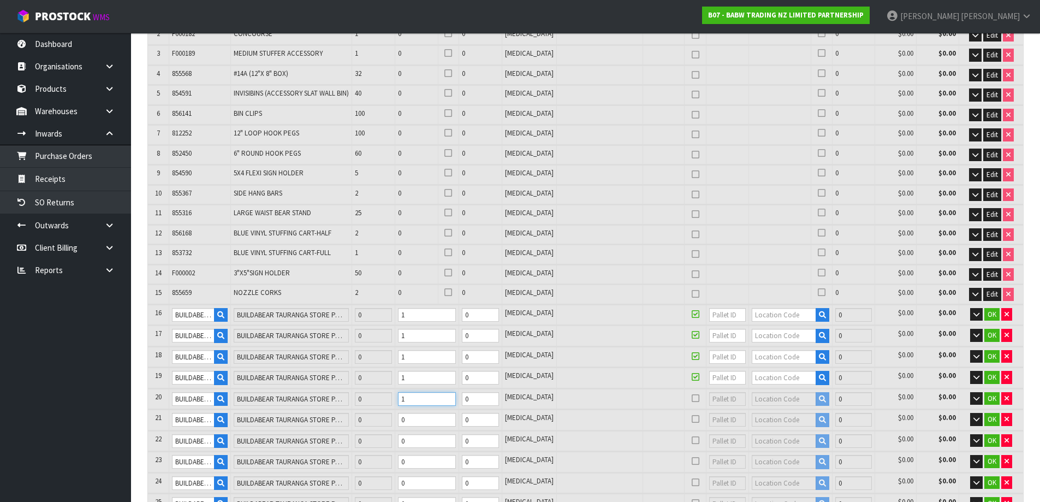
click at [456, 397] on input "1" at bounding box center [427, 399] width 58 height 14
click at [456, 416] on input "1" at bounding box center [427, 420] width 58 height 14
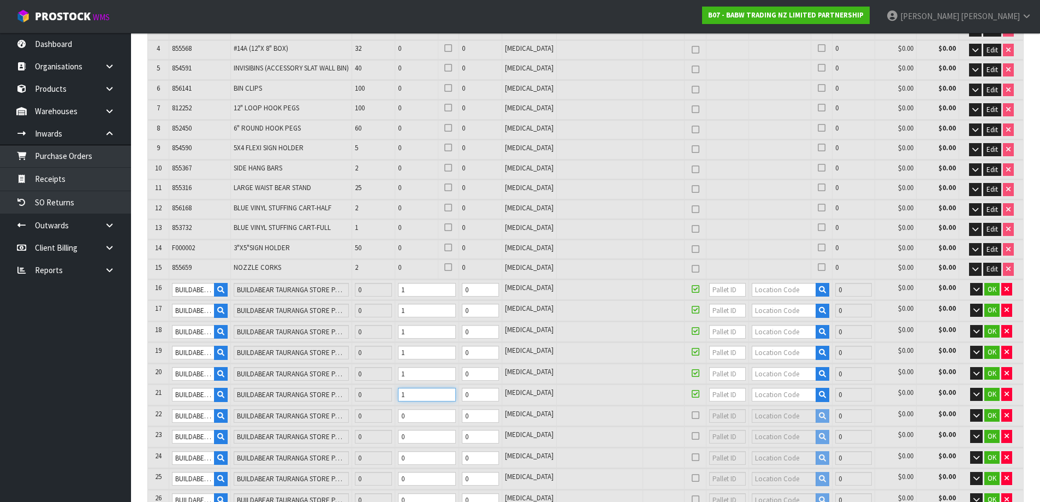
scroll to position [273, 0]
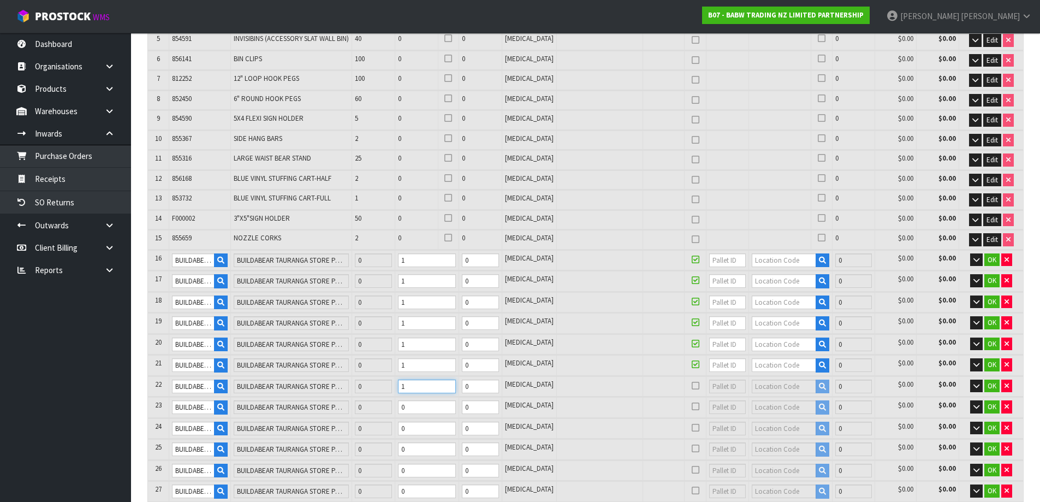
click at [456, 384] on input "1" at bounding box center [427, 386] width 58 height 14
click at [456, 404] on input "1" at bounding box center [427, 407] width 58 height 14
click at [456, 426] on input "1" at bounding box center [427, 428] width 58 height 14
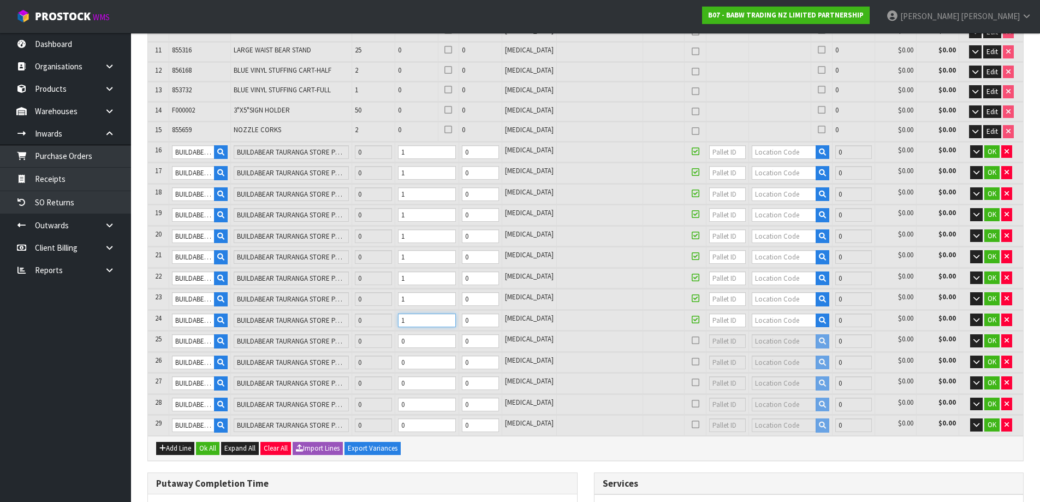
scroll to position [382, 0]
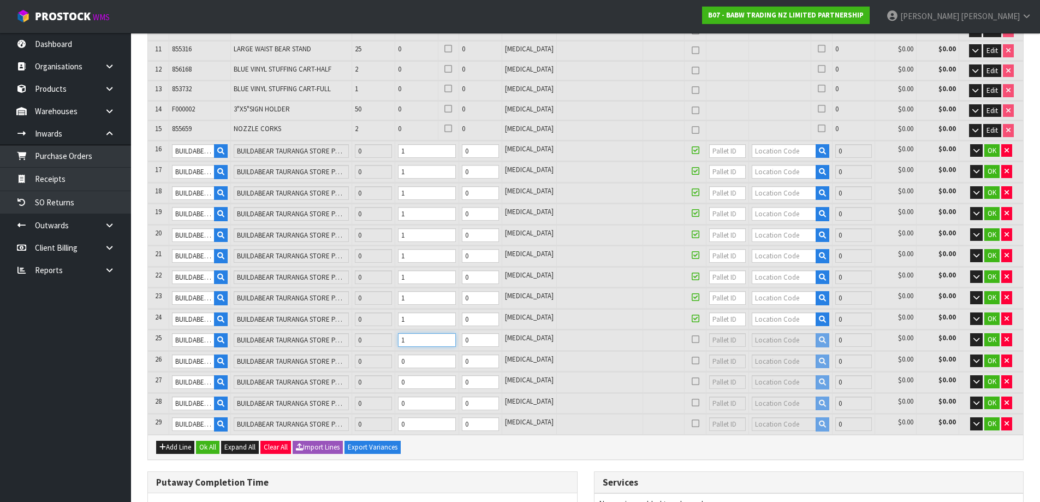
click at [456, 338] on input "1" at bounding box center [427, 340] width 58 height 14
click at [456, 359] on input "1" at bounding box center [427, 361] width 58 height 14
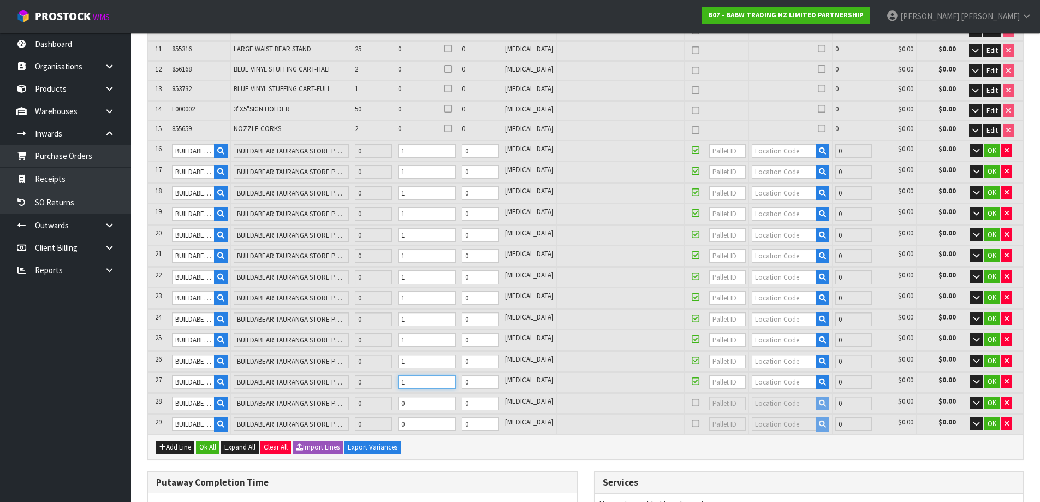
click at [456, 380] on input "1" at bounding box center [427, 382] width 58 height 14
click at [456, 399] on input "1" at bounding box center [427, 403] width 58 height 14
click at [456, 422] on input "1" at bounding box center [427, 424] width 58 height 14
click at [766, 156] on input "text" at bounding box center [784, 151] width 64 height 14
click at [819, 151] on icon "button" at bounding box center [822, 150] width 7 height 7
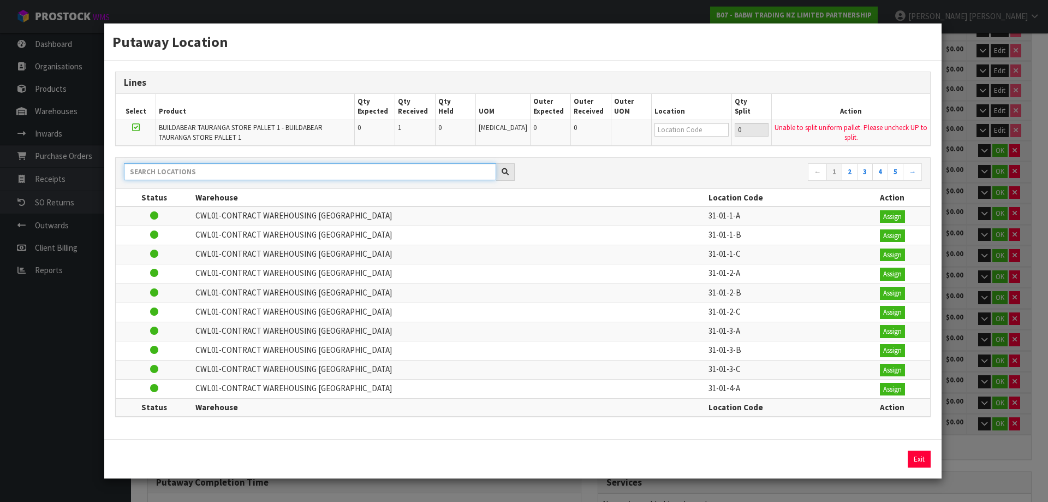
click at [230, 168] on input "text" at bounding box center [310, 171] width 372 height 17
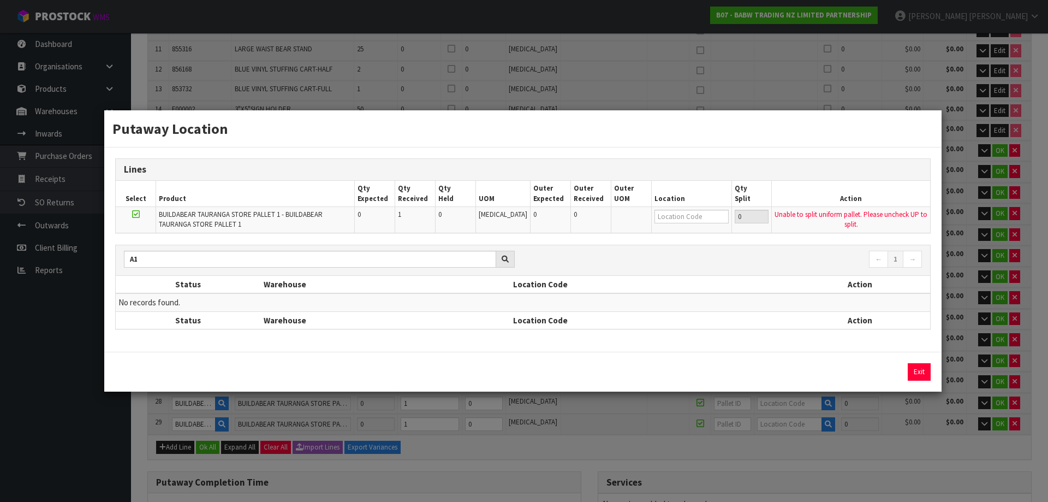
click at [776, 432] on div "Putaway Location Lines Select Product Qty Expected Qty Received Qty Held UOM Ou…" at bounding box center [524, 251] width 1048 height 502
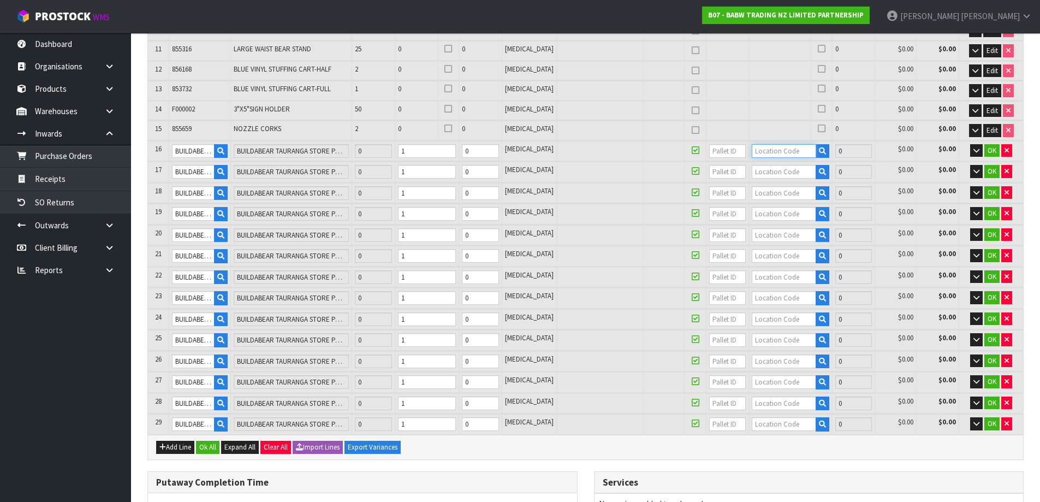
click at [766, 152] on input "text" at bounding box center [784, 151] width 64 height 14
click at [819, 151] on icon "button" at bounding box center [822, 150] width 7 height 7
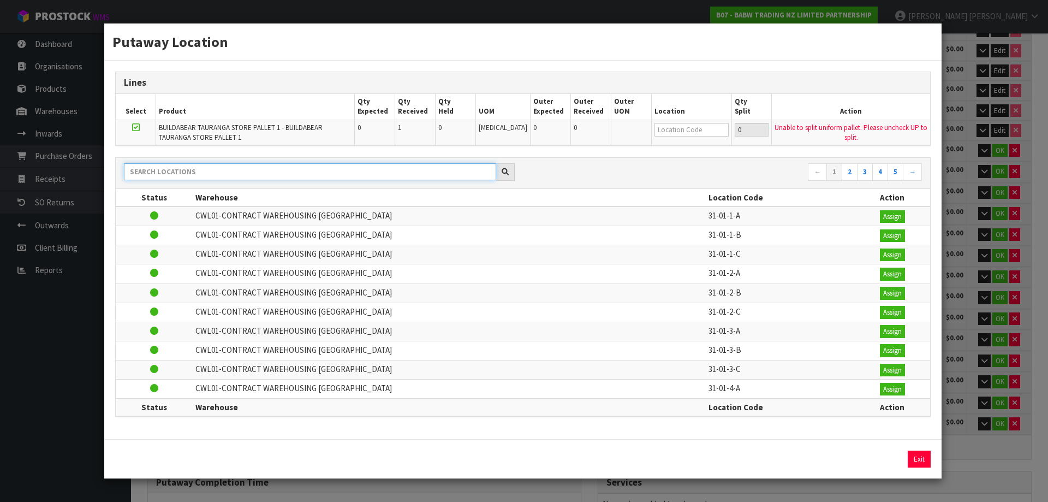
click at [150, 180] on input "text" at bounding box center [310, 171] width 372 height 17
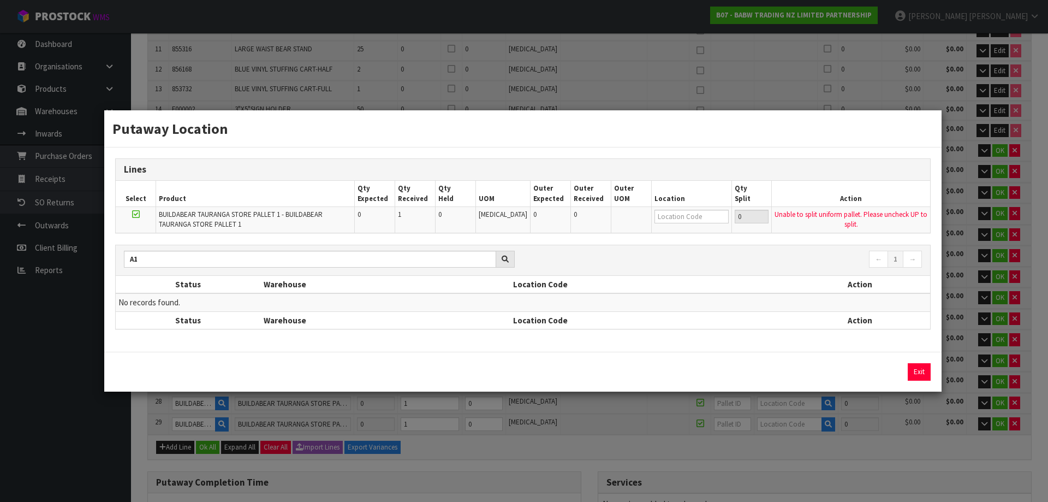
click at [869, 302] on td "No records found." at bounding box center [523, 302] width 814 height 18
click at [916, 374] on button "Exit" at bounding box center [919, 371] width 23 height 17
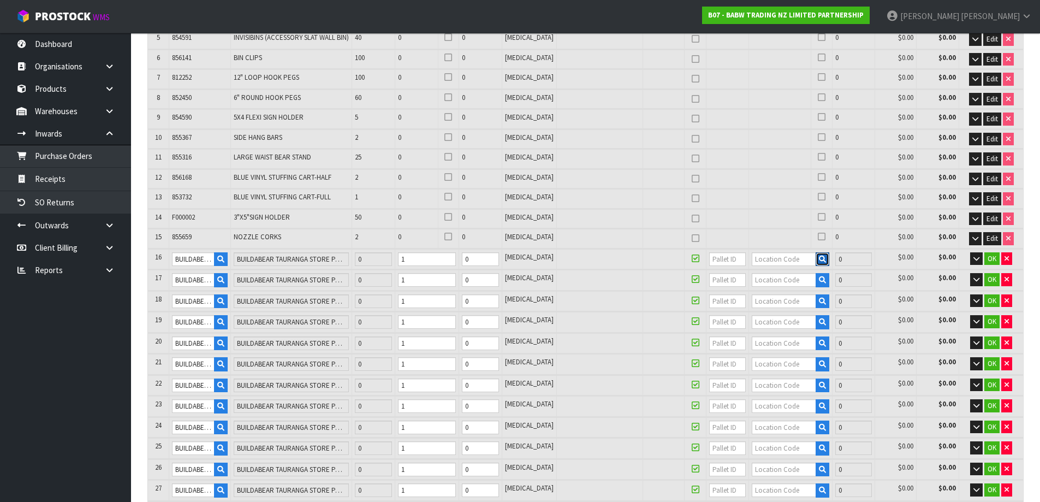
scroll to position [273, 0]
click at [773, 254] on input "text" at bounding box center [784, 260] width 64 height 14
click at [989, 260] on span "OK" at bounding box center [991, 259] width 9 height 9
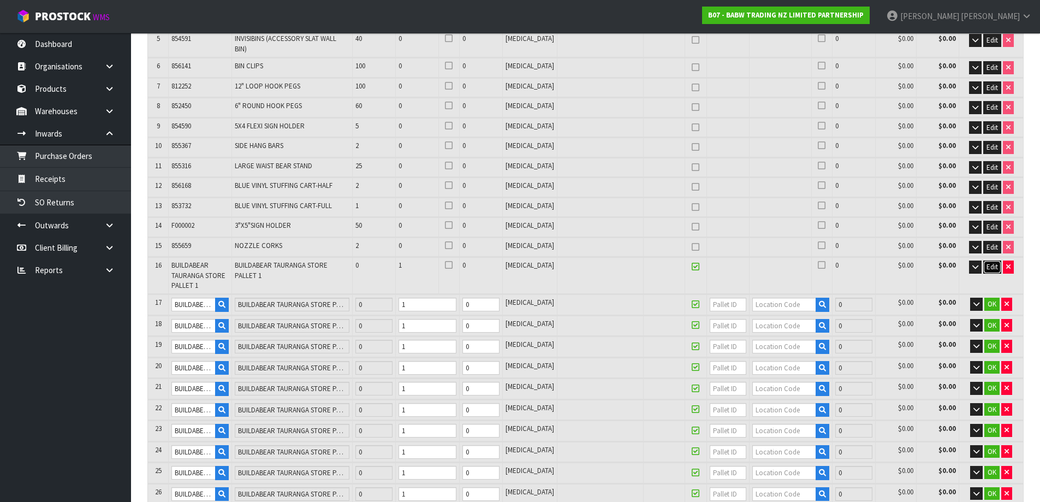
click at [994, 262] on span "Edit" at bounding box center [991, 266] width 11 height 9
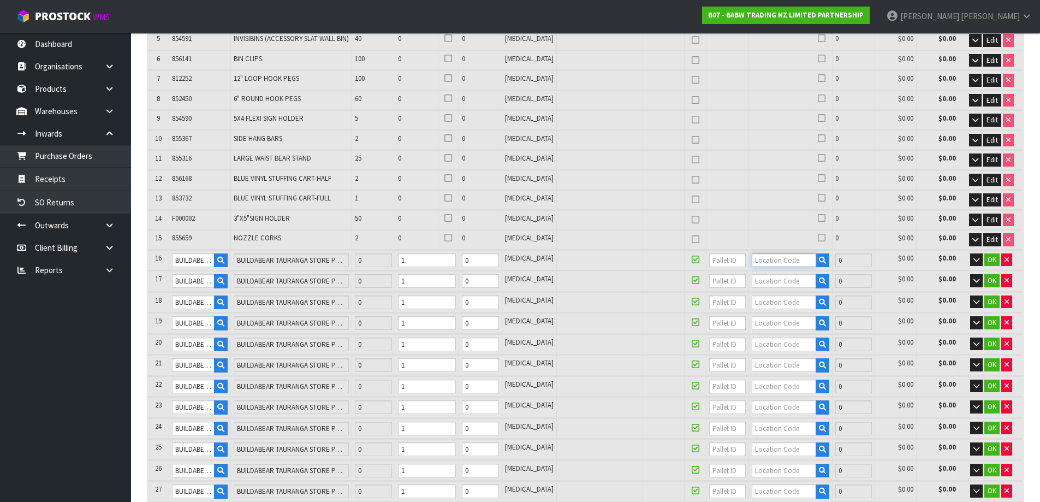
click at [755, 257] on input "text" at bounding box center [784, 260] width 64 height 14
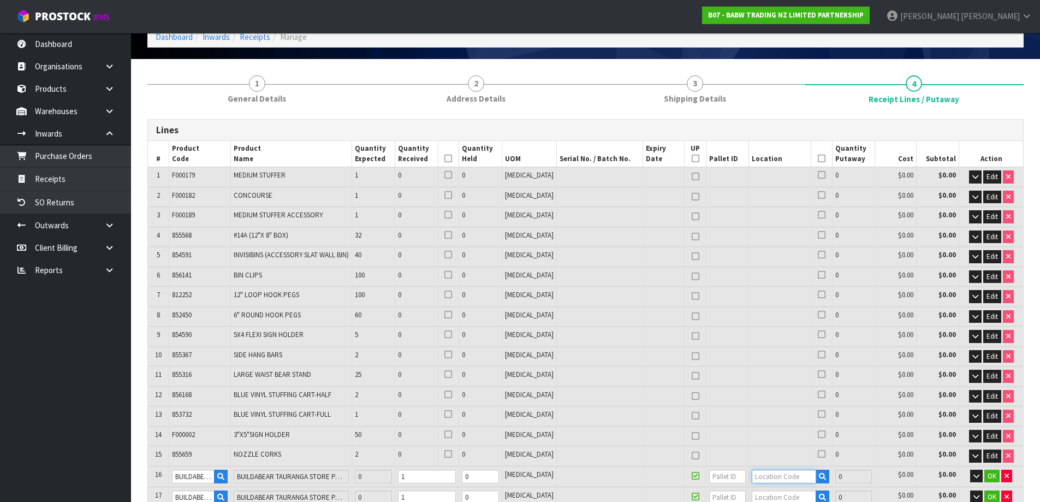
scroll to position [0, 0]
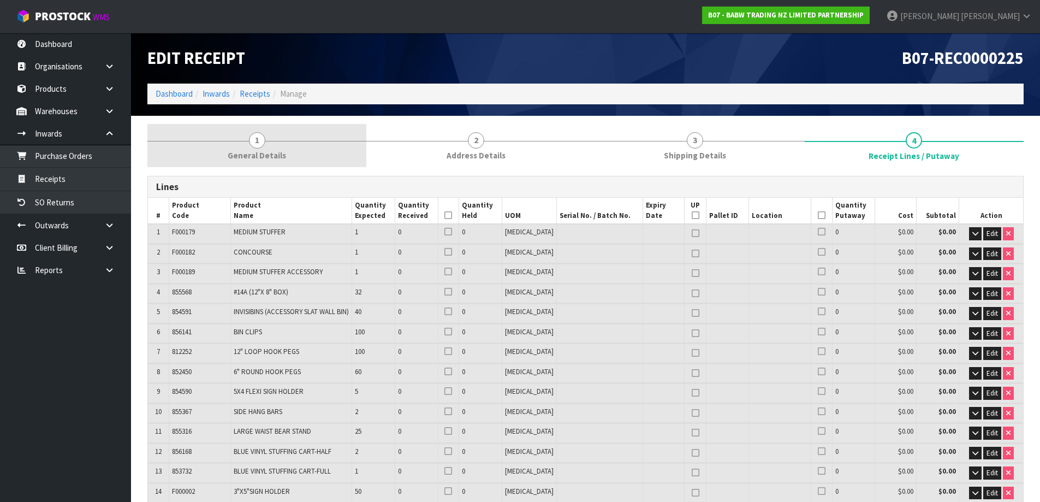
click at [268, 134] on link "1 General Details" at bounding box center [256, 145] width 219 height 43
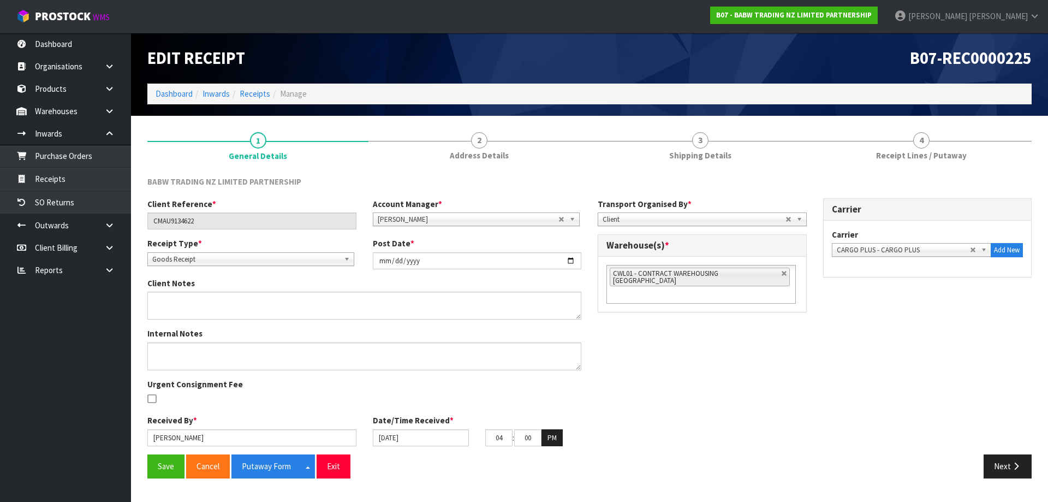
click at [718, 276] on span "CWL01 - CONTRACT WAREHOUSING [GEOGRAPHIC_DATA]" at bounding box center [665, 277] width 105 height 16
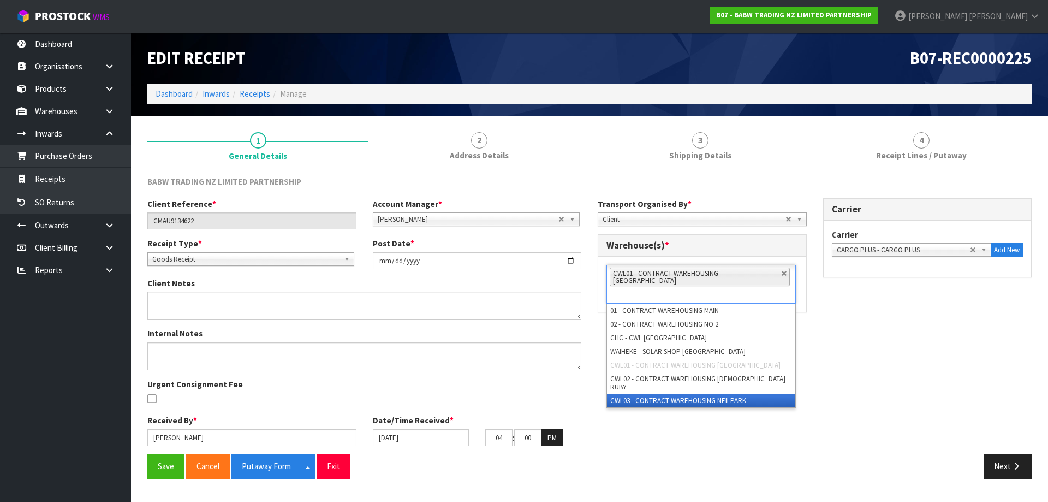
click at [682, 393] on li "CWL03 - CONTRACT WAREHOUSING NEILPARK" at bounding box center [701, 400] width 188 height 14
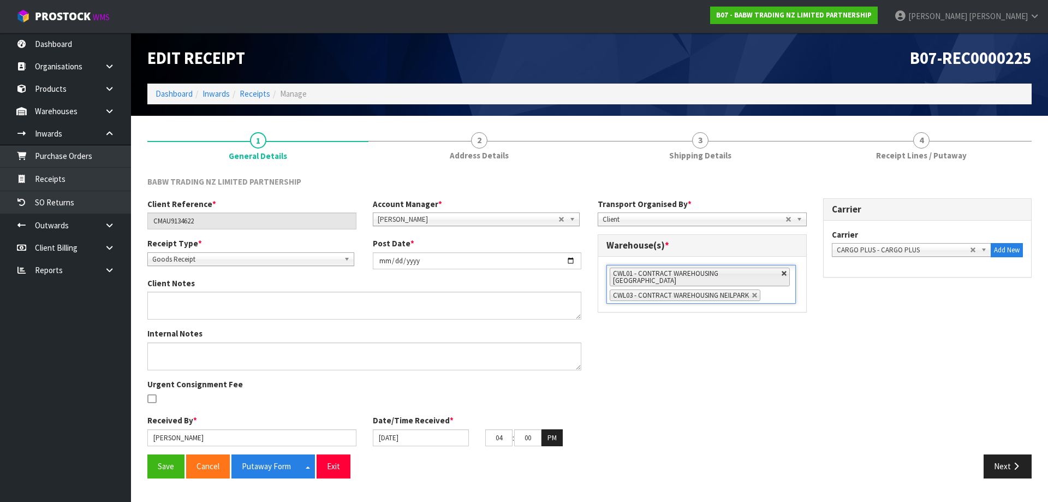
click at [781, 274] on link at bounding box center [784, 273] width 7 height 7
click at [994, 465] on button "Next" at bounding box center [1007, 465] width 48 height 23
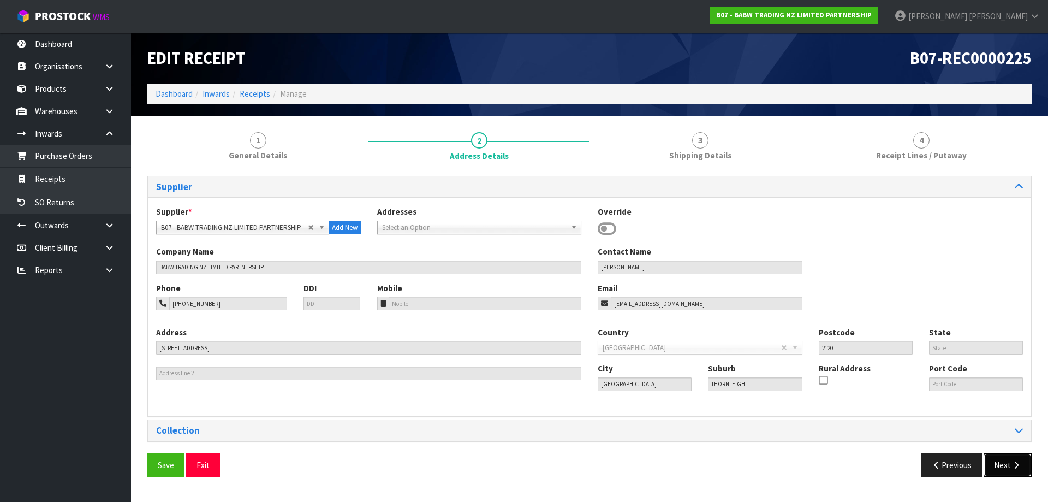
click at [994, 465] on button "Next" at bounding box center [1007, 464] width 48 height 23
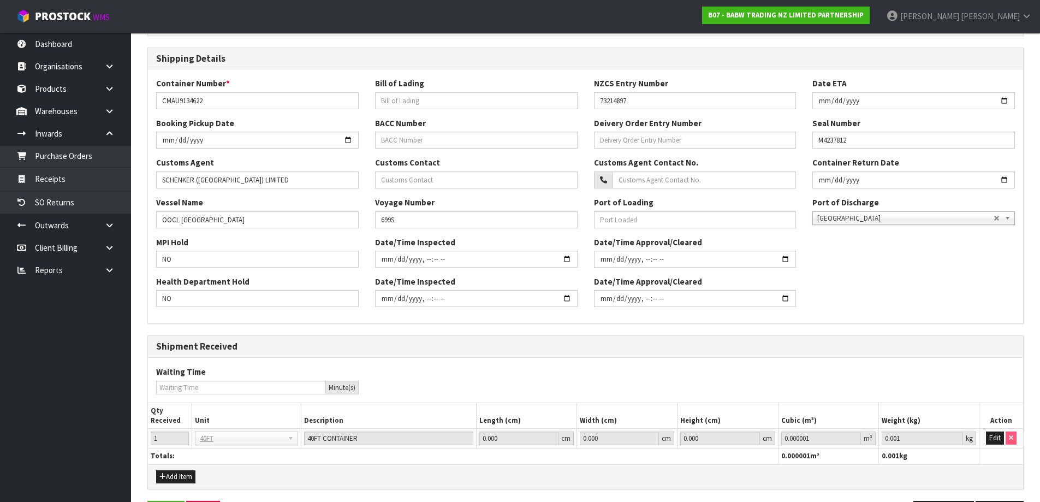
scroll to position [257, 0]
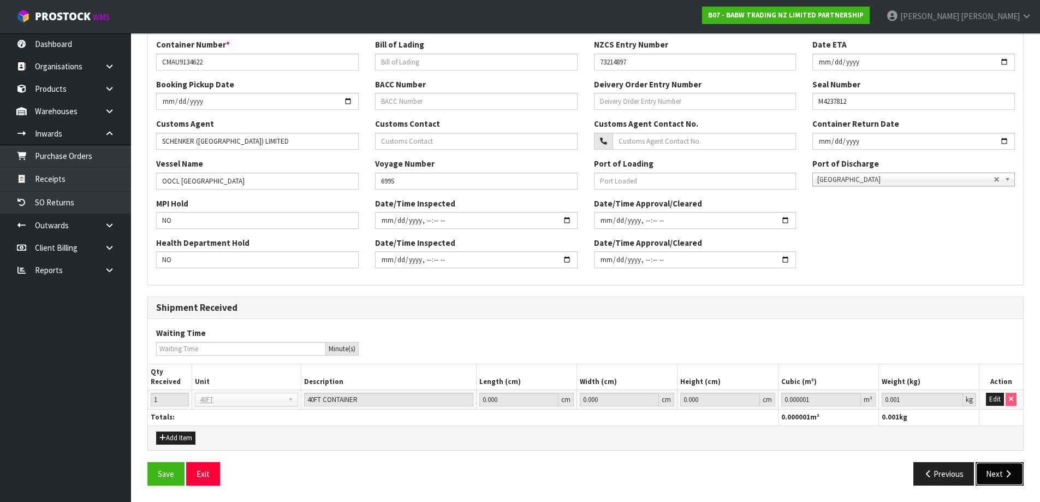
click at [998, 462] on button "Next" at bounding box center [999, 473] width 48 height 23
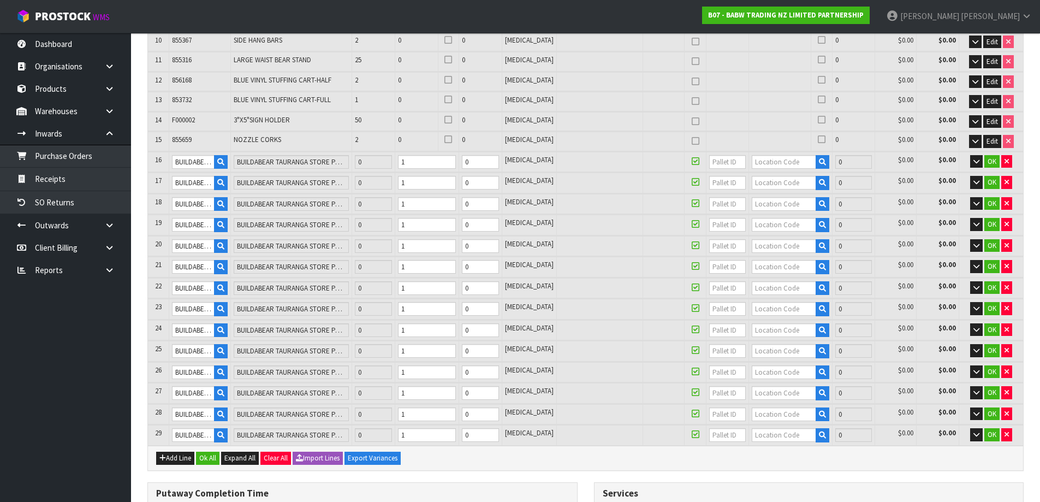
scroll to position [382, 0]
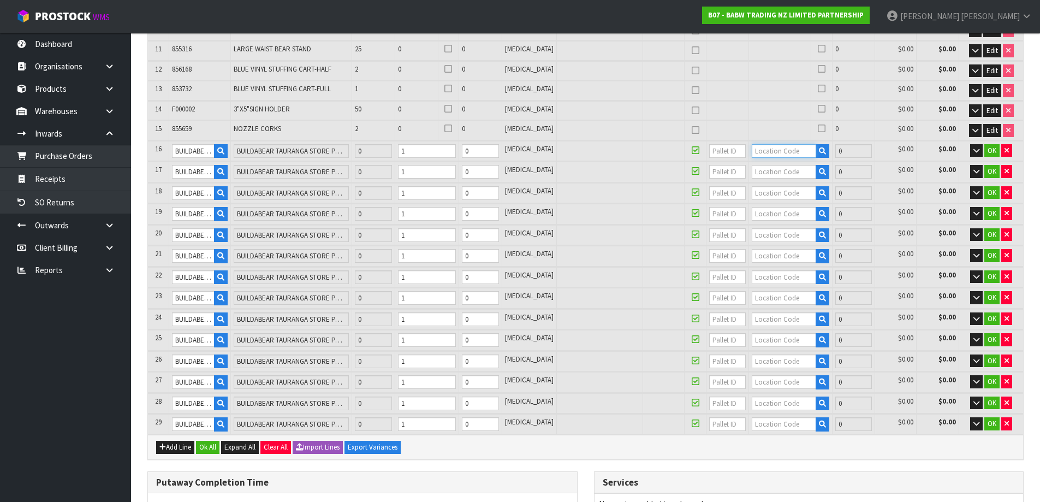
click at [765, 151] on input "text" at bounding box center [784, 151] width 64 height 14
click at [785, 172] on link "A1 -00-0-0" at bounding box center [785, 169] width 86 height 15
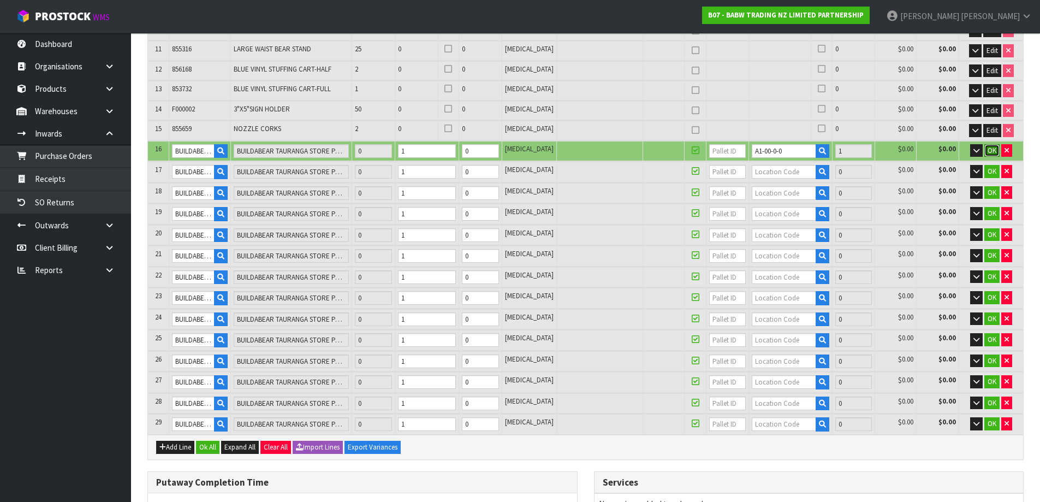
click at [988, 149] on span "OK" at bounding box center [991, 150] width 9 height 9
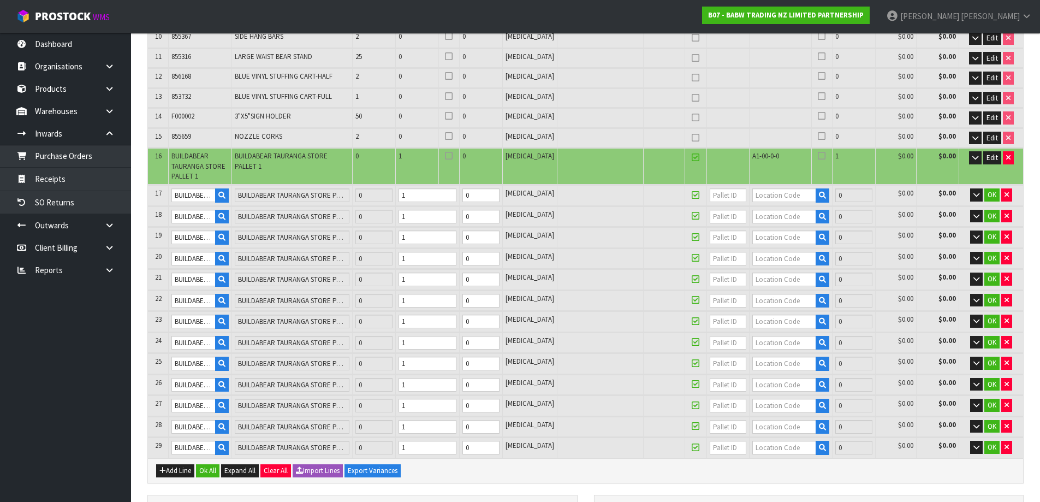
click at [759, 151] on span "A1-00-0-0" at bounding box center [765, 155] width 27 height 9
copy tr "A1-00-0-0"
click at [768, 190] on input "text" at bounding box center [784, 195] width 64 height 14
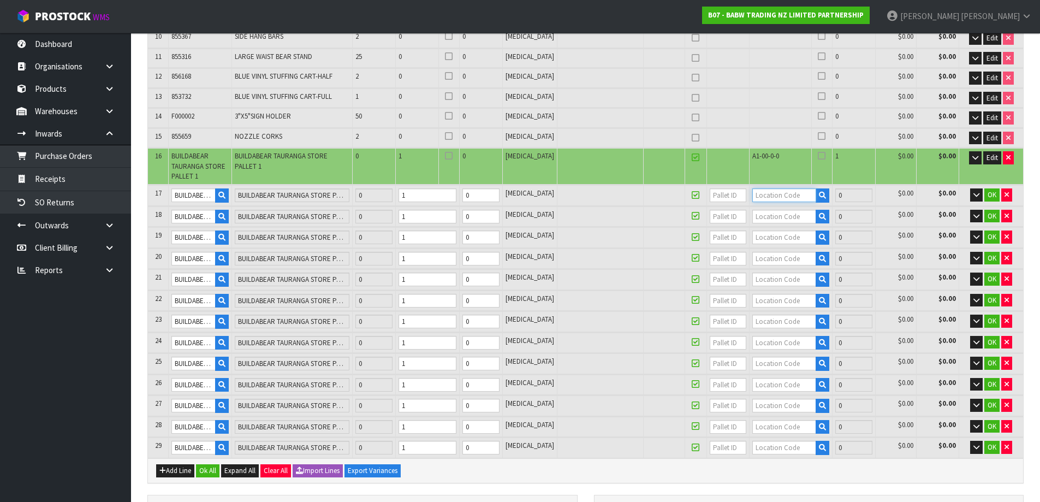
paste input "A1-00-0-0"
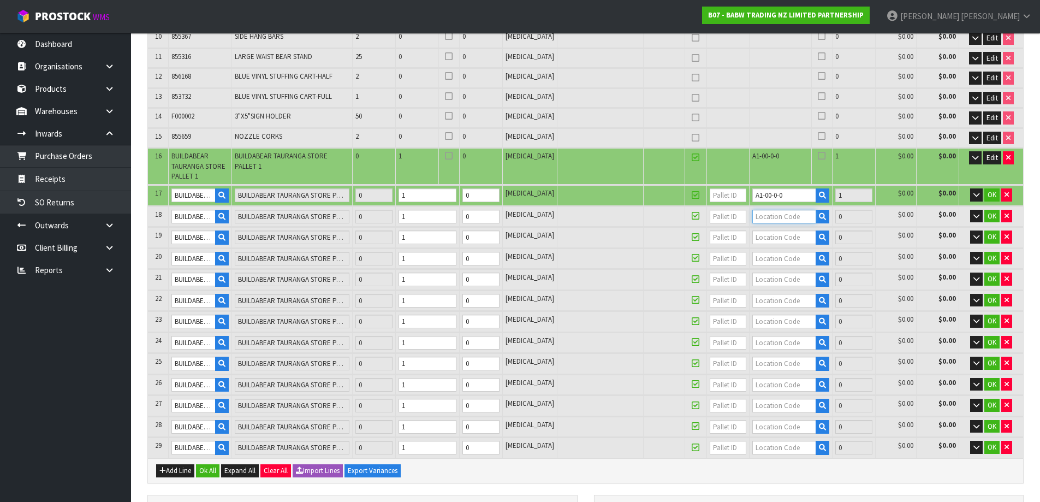
click at [765, 210] on input "text" at bounding box center [784, 217] width 64 height 14
paste input "A1-00-0-0"
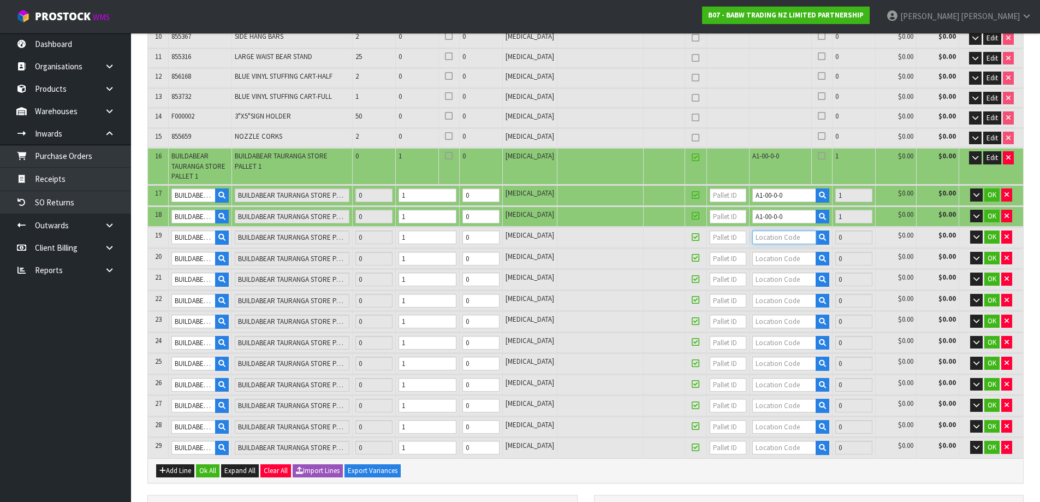
click at [770, 230] on input "text" at bounding box center [784, 237] width 64 height 14
paste input "A1-00-0-0"
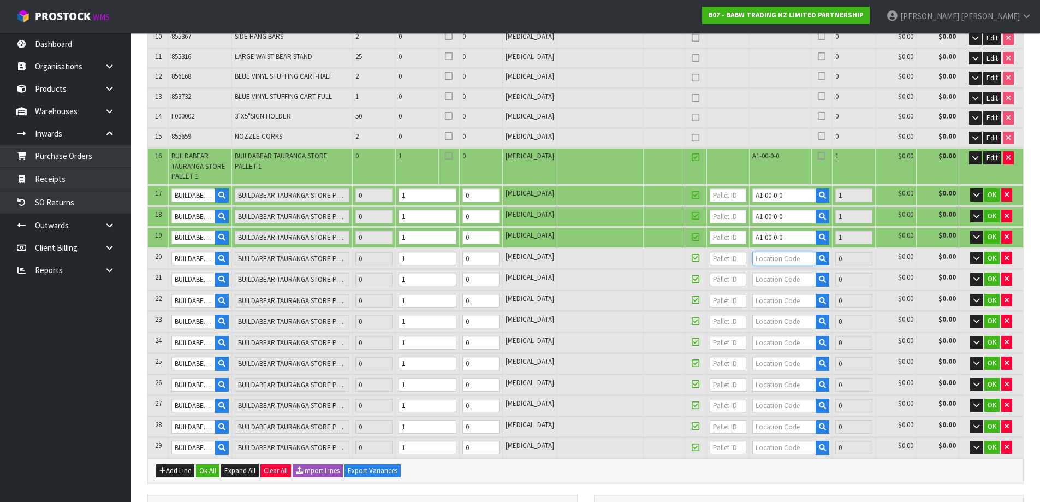
click at [770, 252] on input "text" at bounding box center [784, 259] width 64 height 14
paste input "A1-00-0-0"
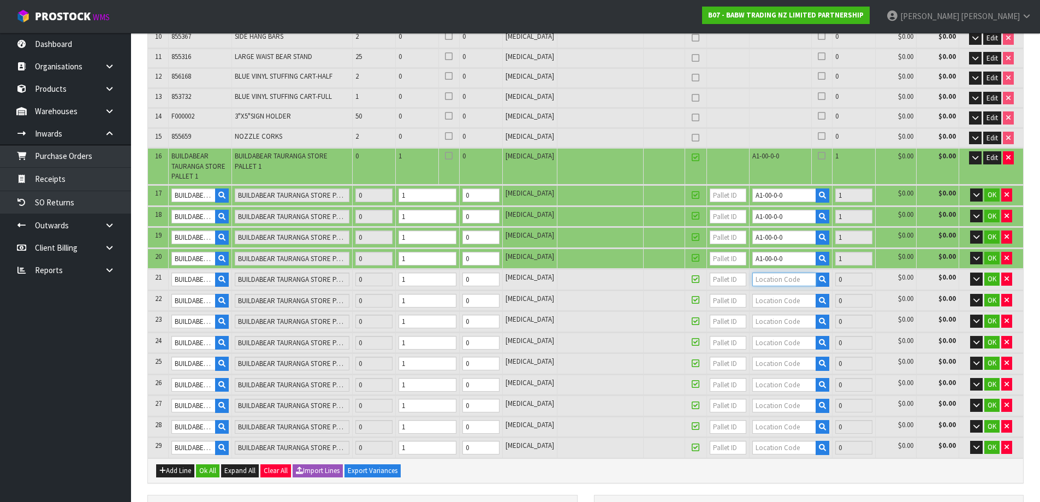
click at [767, 272] on input "text" at bounding box center [784, 279] width 64 height 14
paste input "A1-00-0-0"
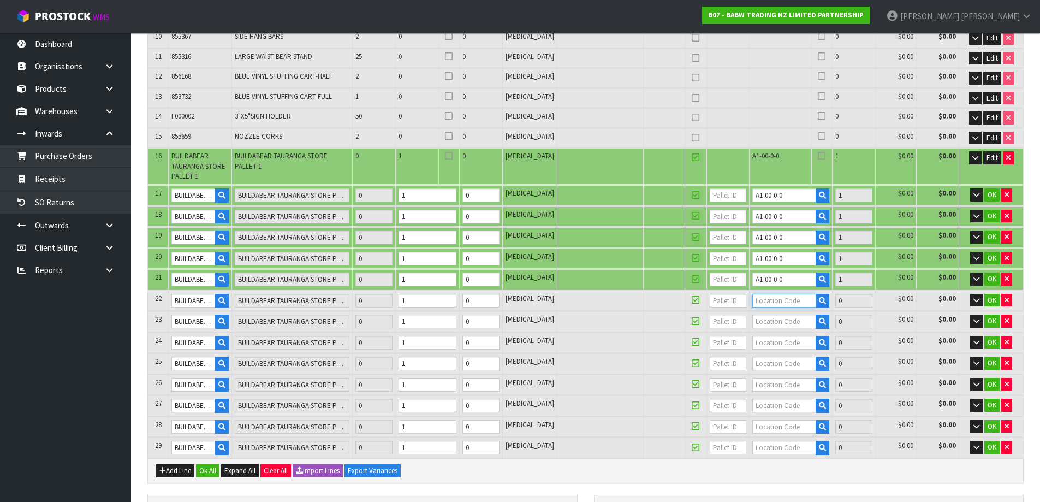
click at [767, 294] on input "text" at bounding box center [784, 301] width 64 height 14
paste input "A1-00-0-0"
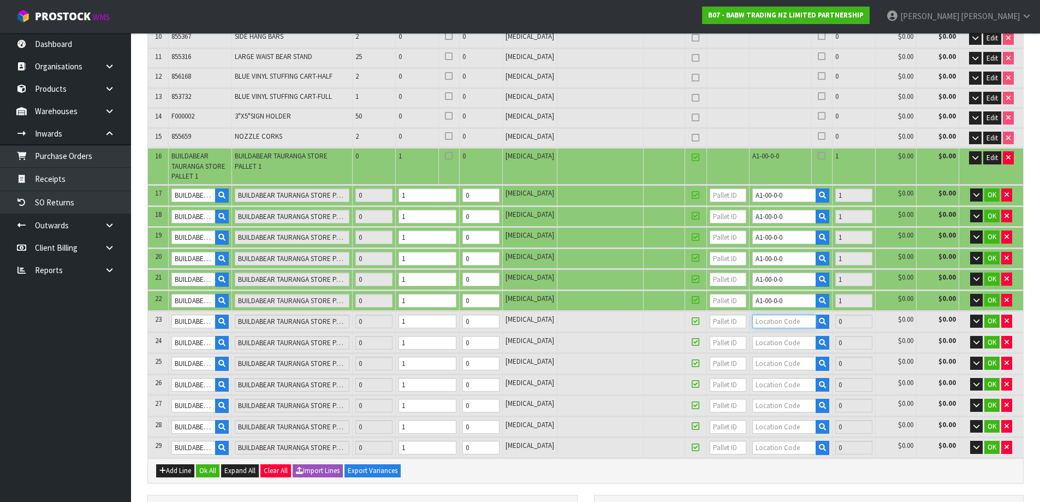
click at [770, 314] on input "text" at bounding box center [784, 321] width 64 height 14
paste input "A1-00-0-0"
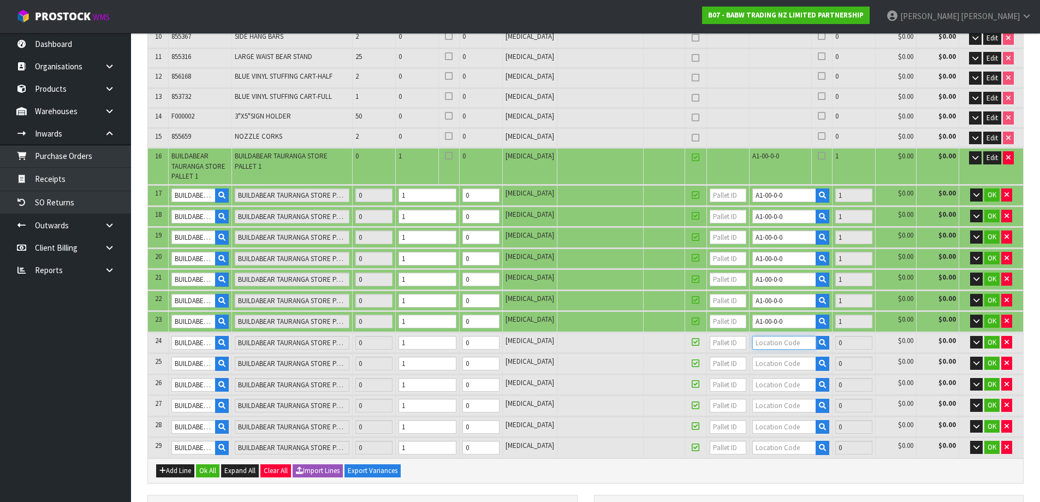
click at [771, 337] on input "text" at bounding box center [784, 343] width 64 height 14
paste input "A1-00-0-0"
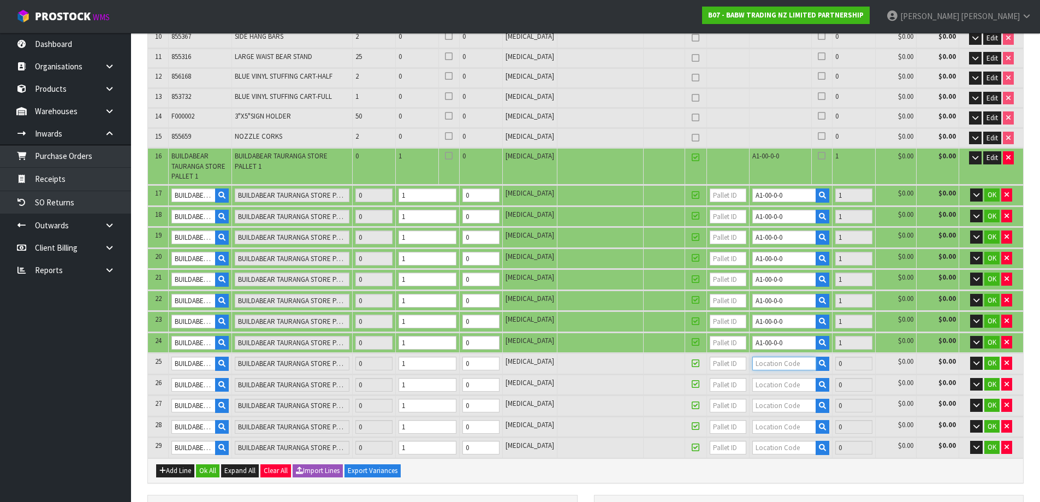
click at [771, 356] on input "text" at bounding box center [784, 363] width 64 height 14
paste input "A1-00-0-0"
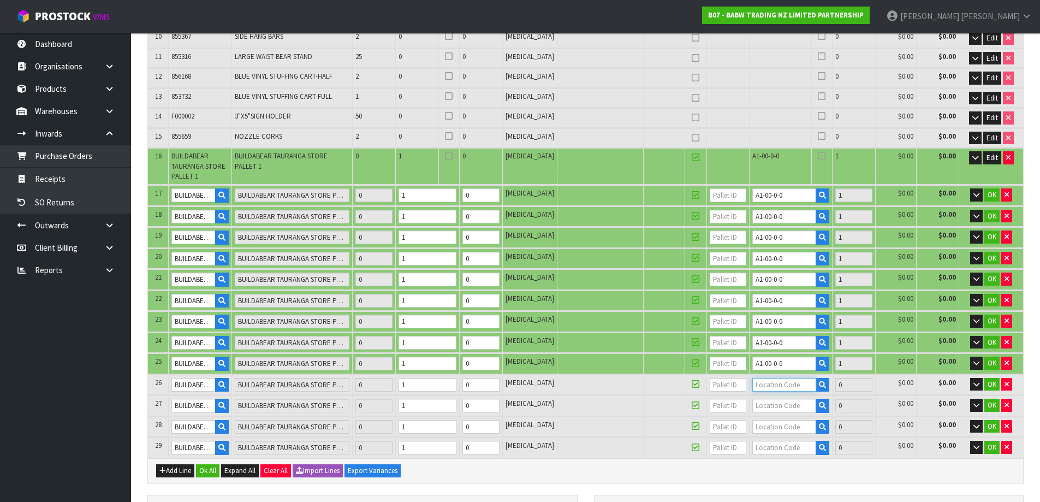
click at [771, 379] on input "text" at bounding box center [784, 385] width 64 height 14
paste input "A1-00-0-0"
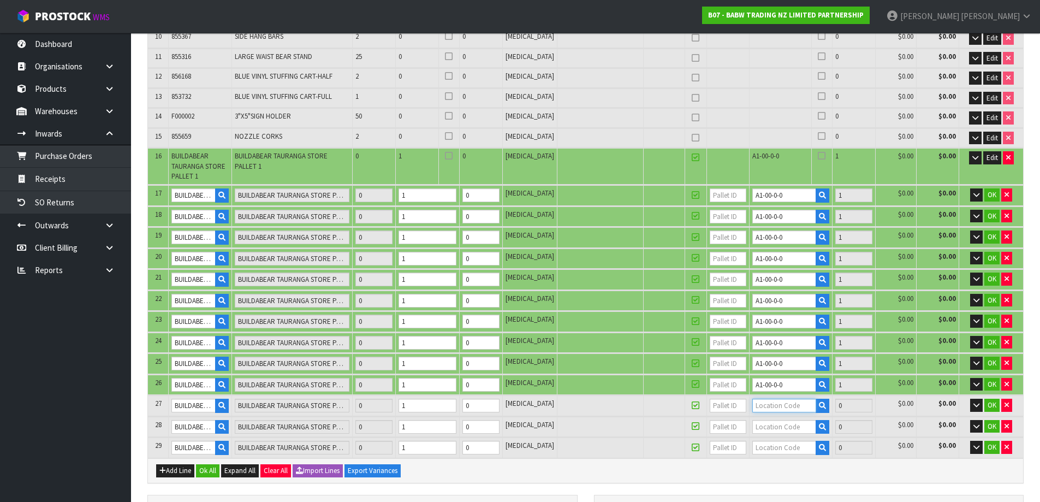
click at [771, 399] on input "text" at bounding box center [784, 405] width 64 height 14
paste input "A1-00-0-0"
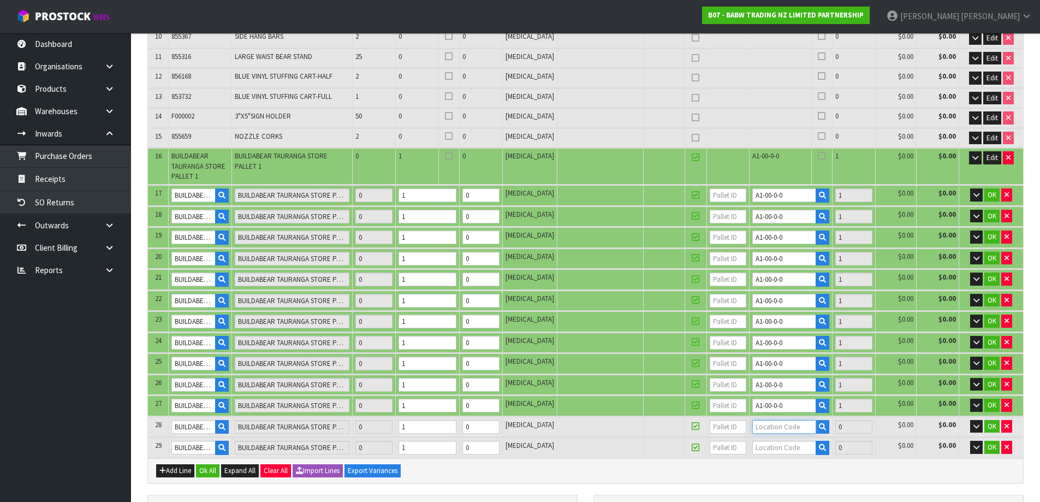
click at [775, 421] on input "text" at bounding box center [784, 427] width 64 height 14
paste input "A1-00-0-0"
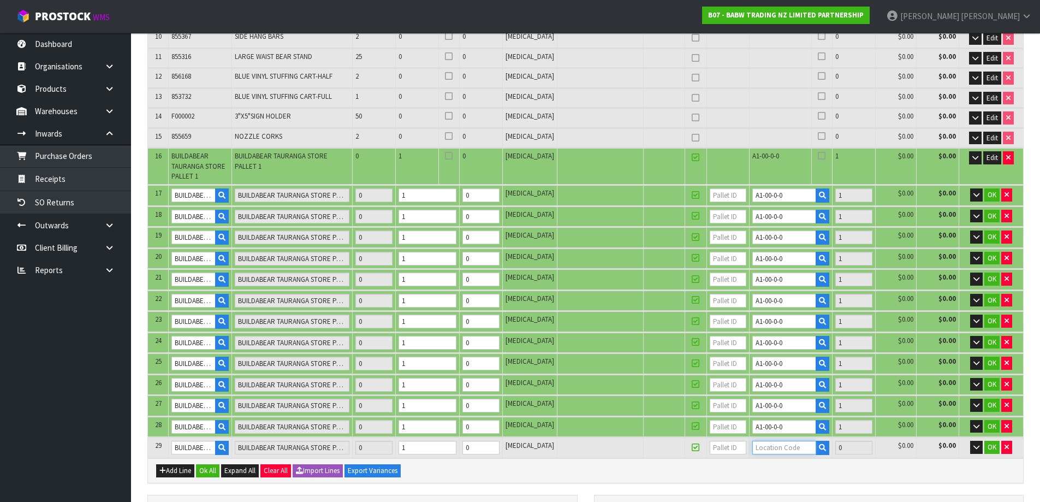
click at [774, 444] on input "text" at bounding box center [784, 447] width 64 height 14
paste input "A1-00-0-0"
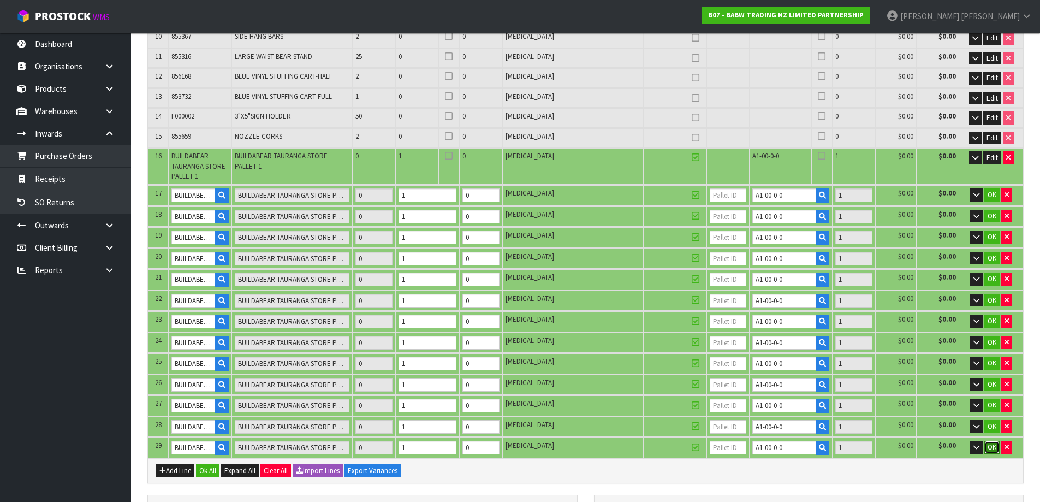
click at [992, 440] on button "OK" at bounding box center [991, 446] width 15 height 13
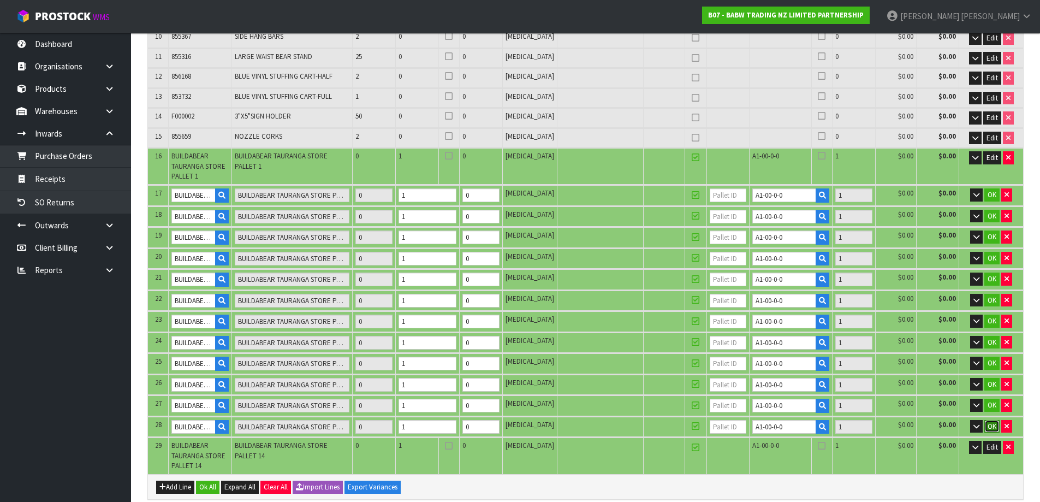
click at [992, 424] on button "OK" at bounding box center [991, 426] width 15 height 13
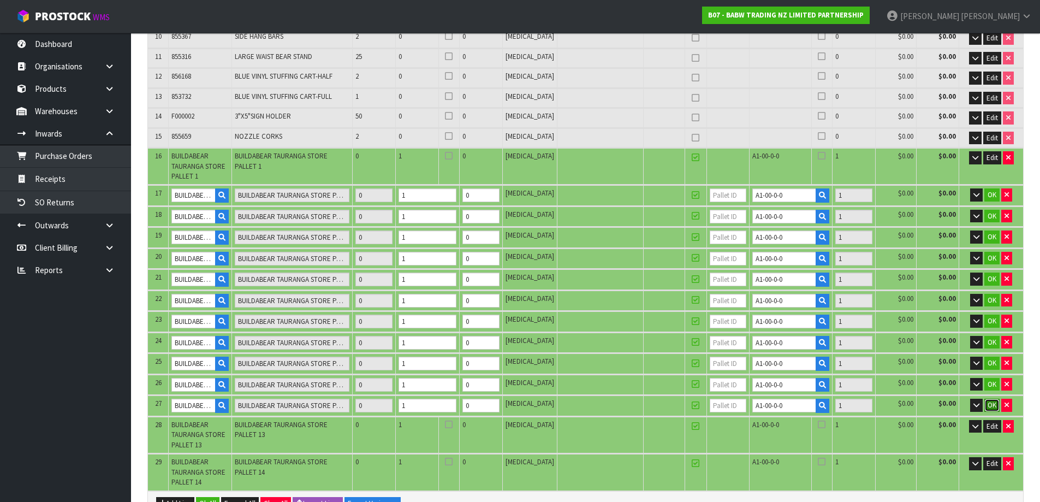
click at [991, 400] on span "OK" at bounding box center [991, 404] width 9 height 9
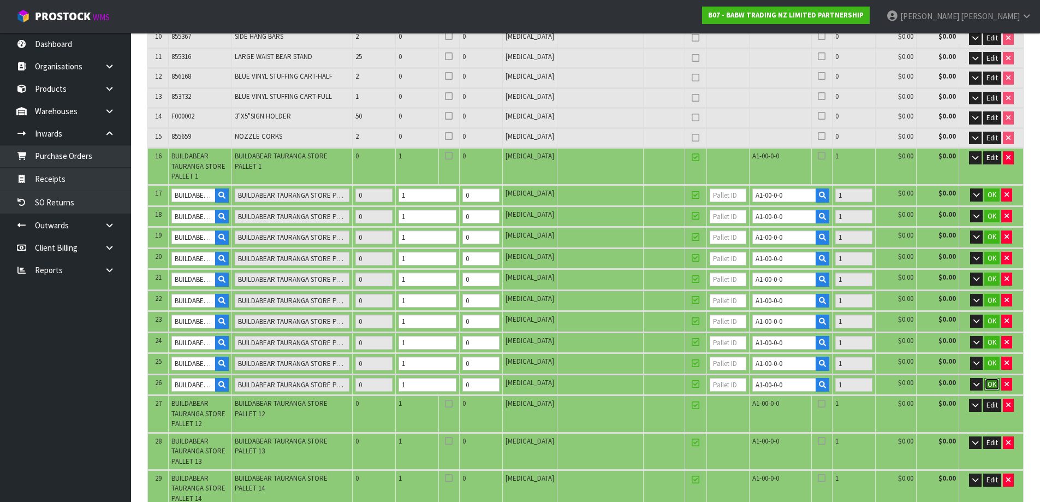
click at [988, 379] on span "OK" at bounding box center [991, 383] width 9 height 9
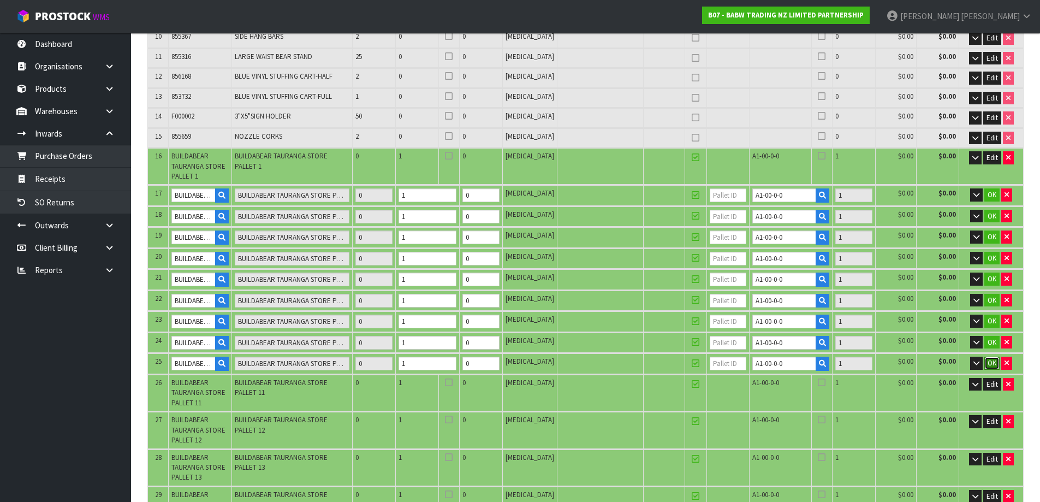
click at [995, 356] on button "OK" at bounding box center [991, 362] width 15 height 13
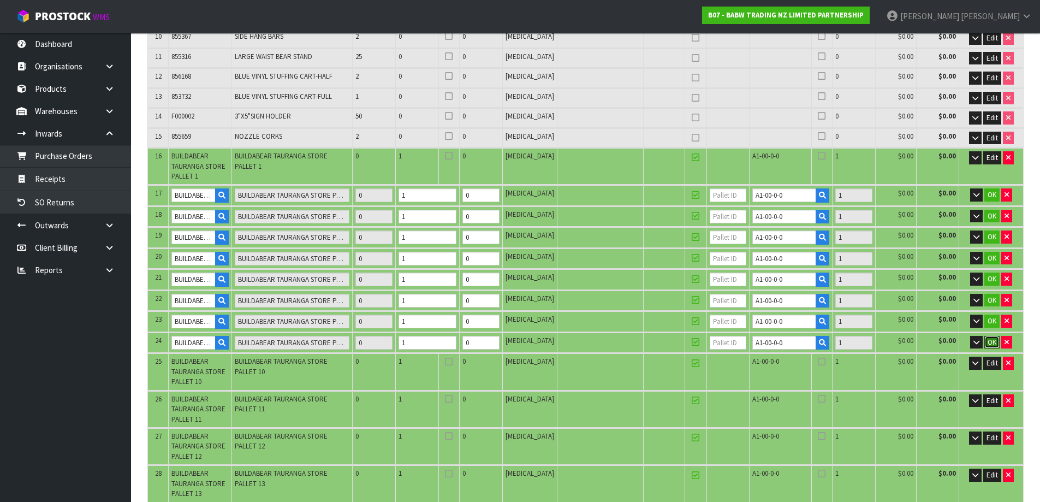
drag, startPoint x: 992, startPoint y: 336, endPoint x: 992, endPoint y: 321, distance: 15.3
click at [992, 337] on span "OK" at bounding box center [991, 341] width 9 height 9
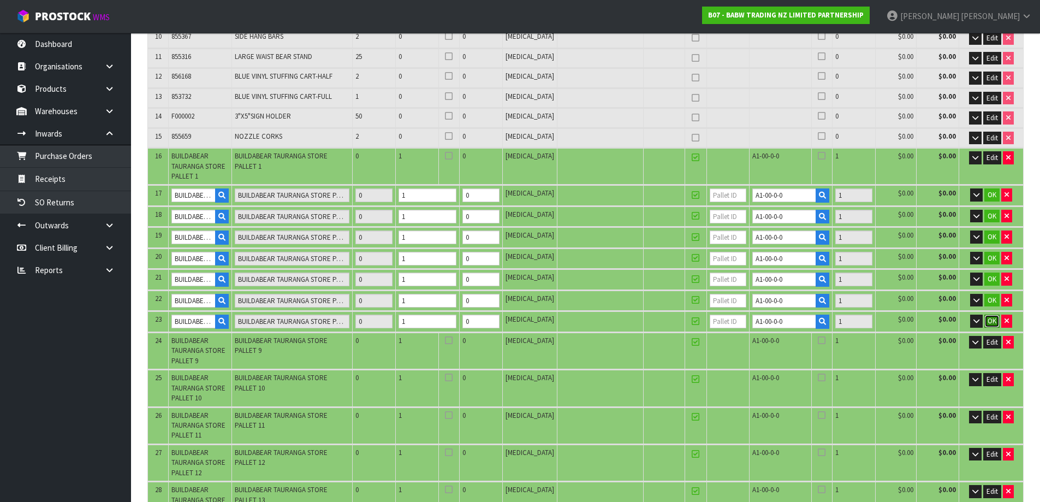
click at [993, 316] on span "OK" at bounding box center [991, 320] width 9 height 9
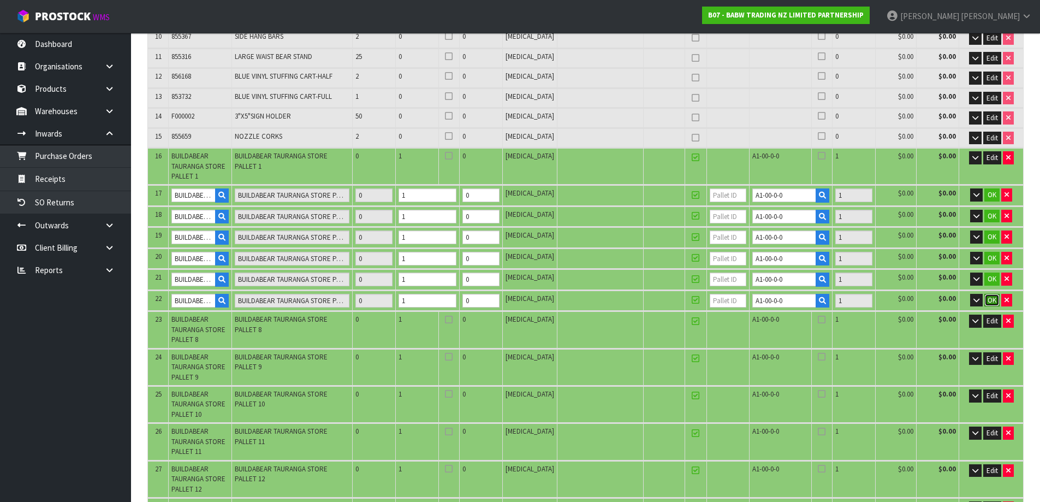
click at [992, 295] on span "OK" at bounding box center [991, 299] width 9 height 9
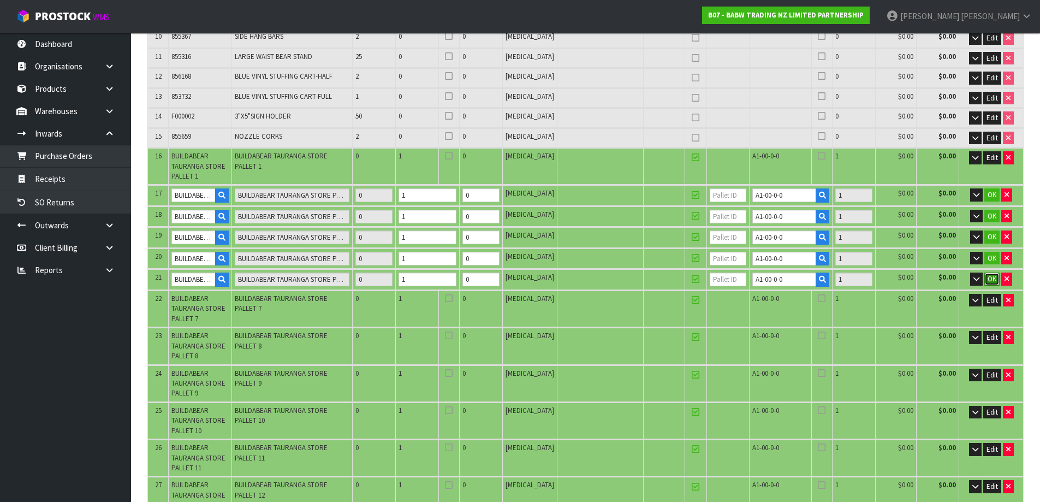
click at [993, 274] on span "OK" at bounding box center [991, 278] width 9 height 9
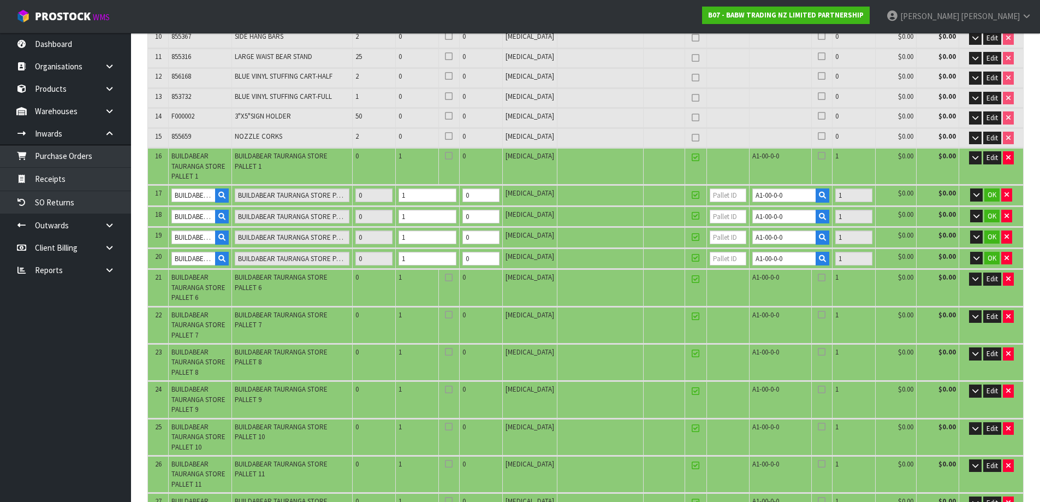
click at [990, 248] on td "OK" at bounding box center [991, 258] width 64 height 20
click at [990, 232] on span "OK" at bounding box center [991, 236] width 9 height 9
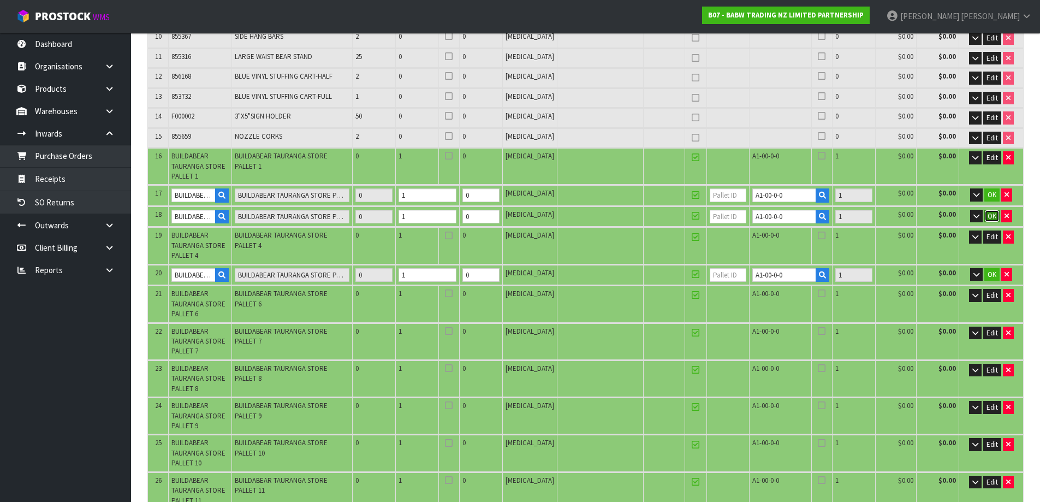
click at [989, 211] on span "OK" at bounding box center [991, 215] width 9 height 9
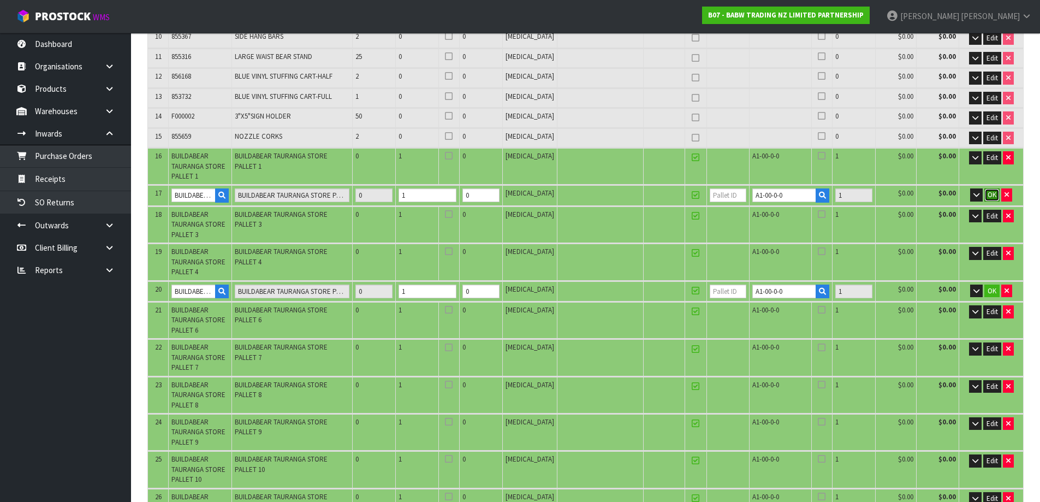
click at [989, 190] on span "OK" at bounding box center [991, 194] width 9 height 9
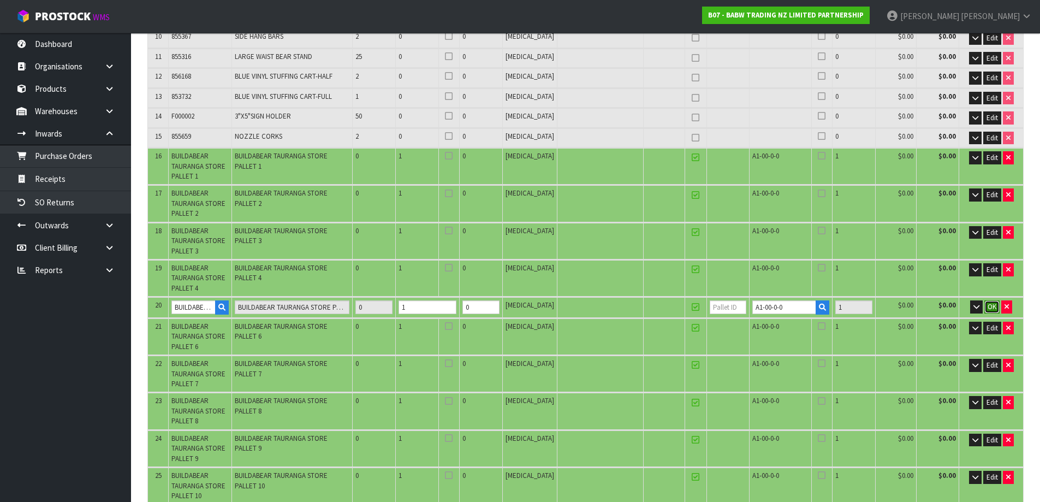
click at [992, 302] on span "OK" at bounding box center [991, 306] width 9 height 9
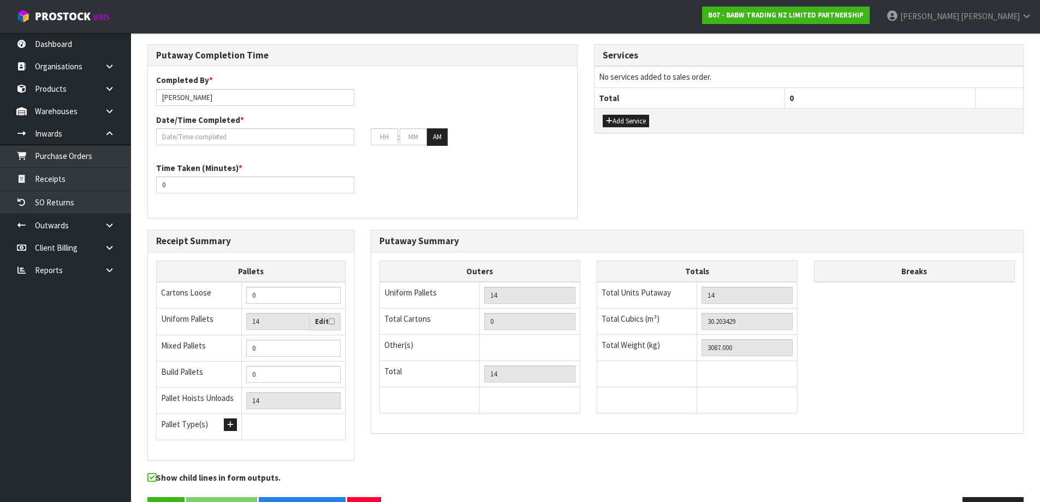
scroll to position [1072, 0]
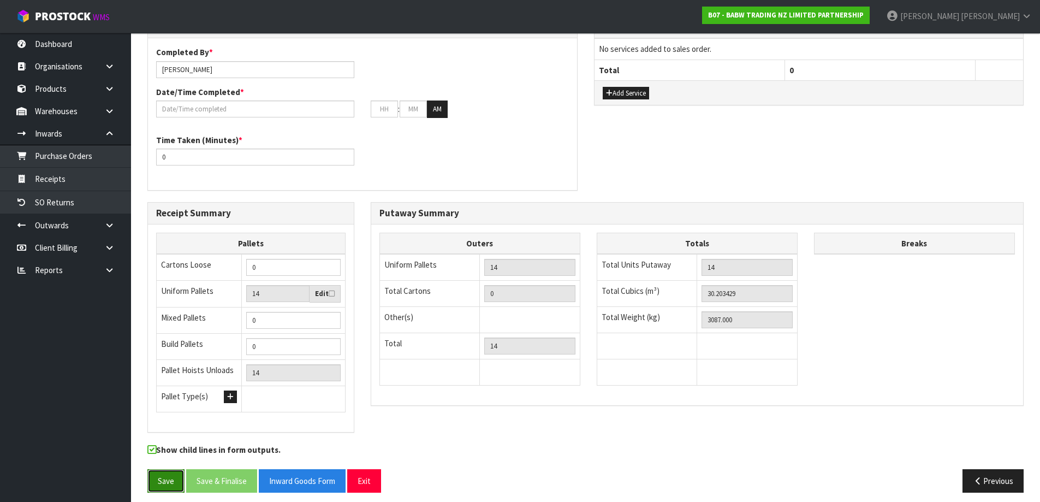
click at [173, 475] on button "Save" at bounding box center [165, 480] width 37 height 23
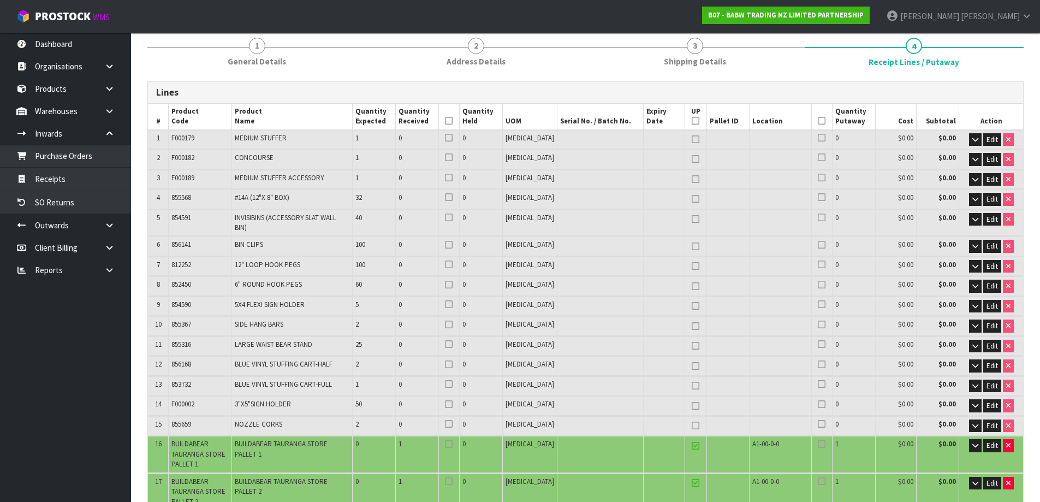
scroll to position [129, 0]
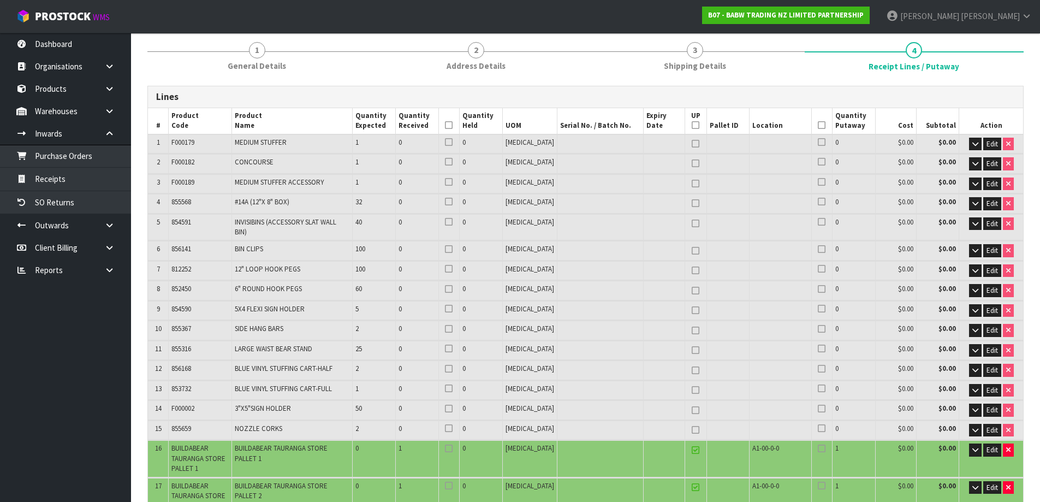
click at [818, 125] on icon at bounding box center [822, 125] width 8 height 1
click at [452, 125] on icon at bounding box center [449, 125] width 8 height 1
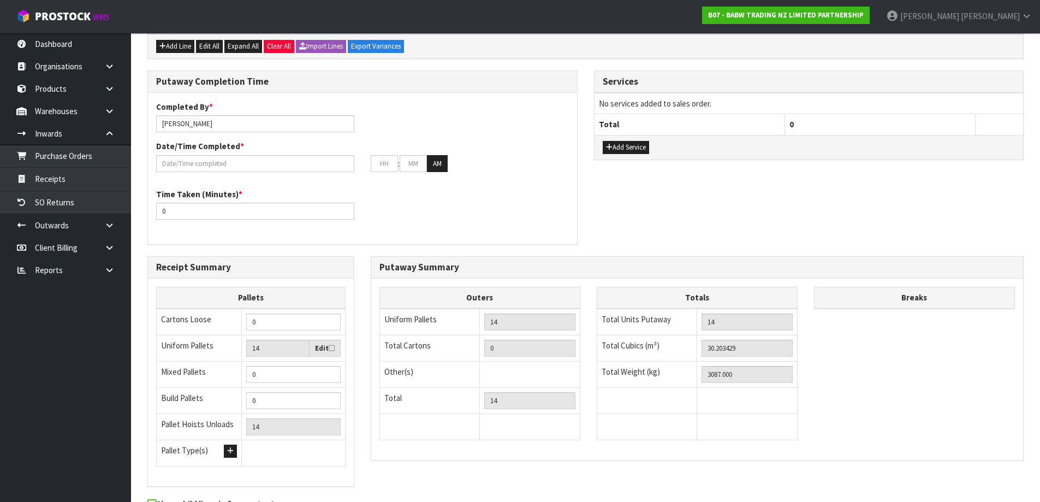
scroll to position [1112, 0]
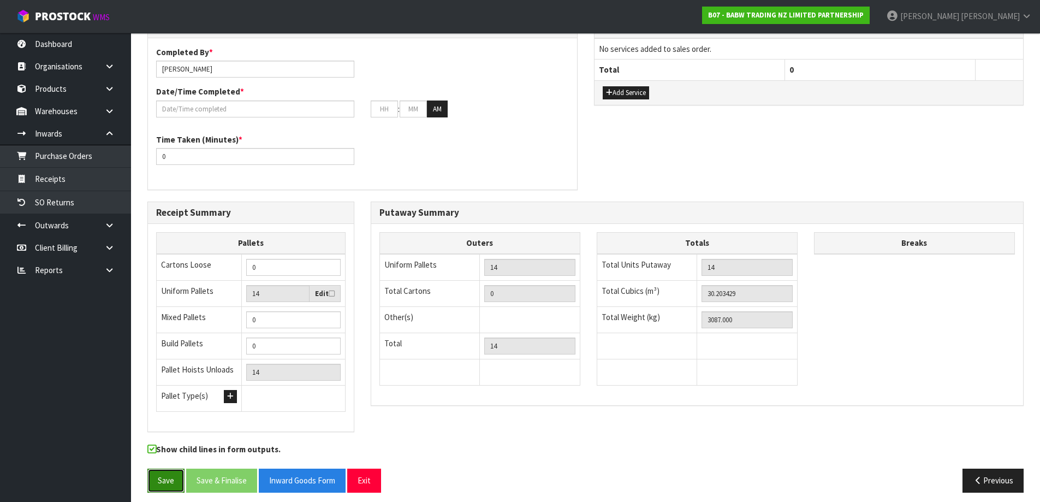
click at [178, 474] on button "Save" at bounding box center [165, 479] width 37 height 23
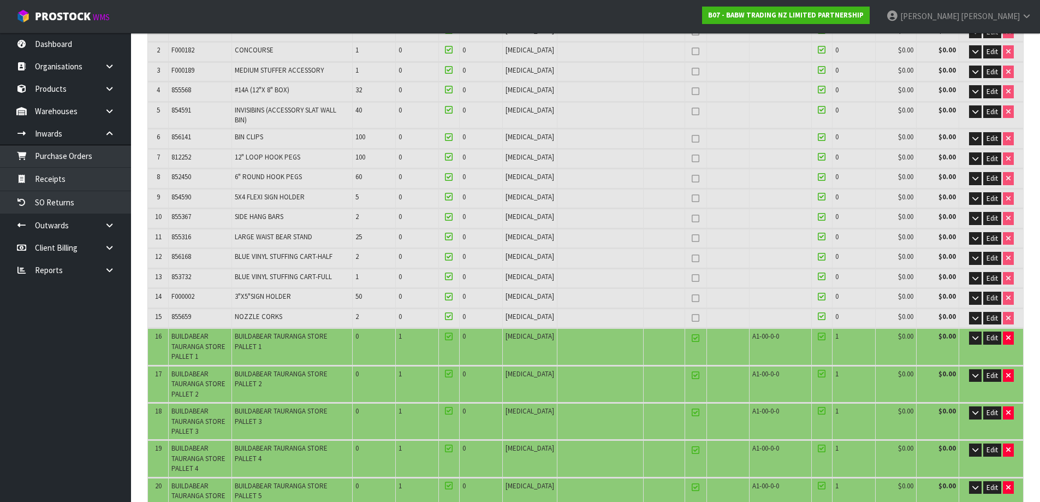
scroll to position [0, 0]
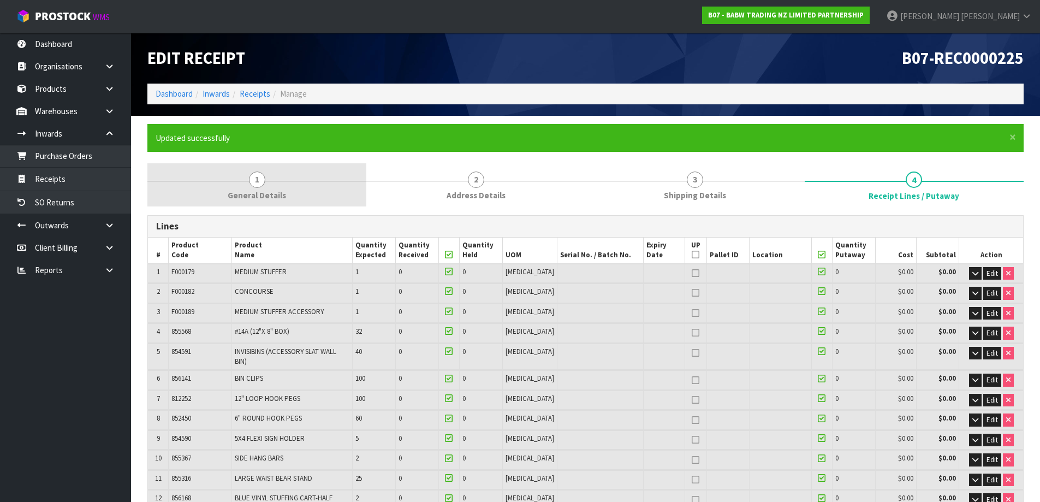
click at [231, 170] on link "1 General Details" at bounding box center [256, 184] width 219 height 43
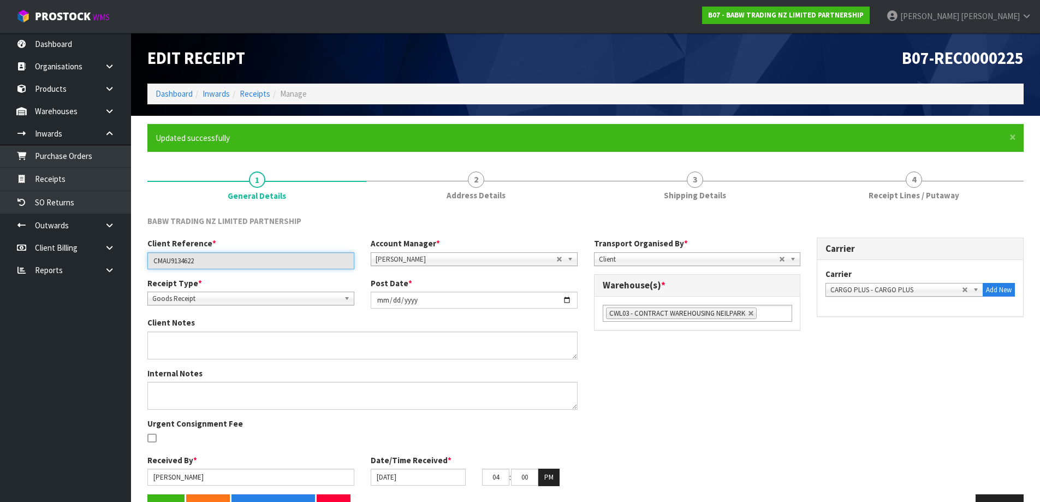
click at [190, 260] on input "CMAU9134622" at bounding box center [250, 260] width 207 height 17
click at [786, 347] on div "Client Reference * CMAU9134622 Account Manager * [PERSON_NAME] [PERSON_NAME] [P…" at bounding box center [585, 365] width 892 height 256
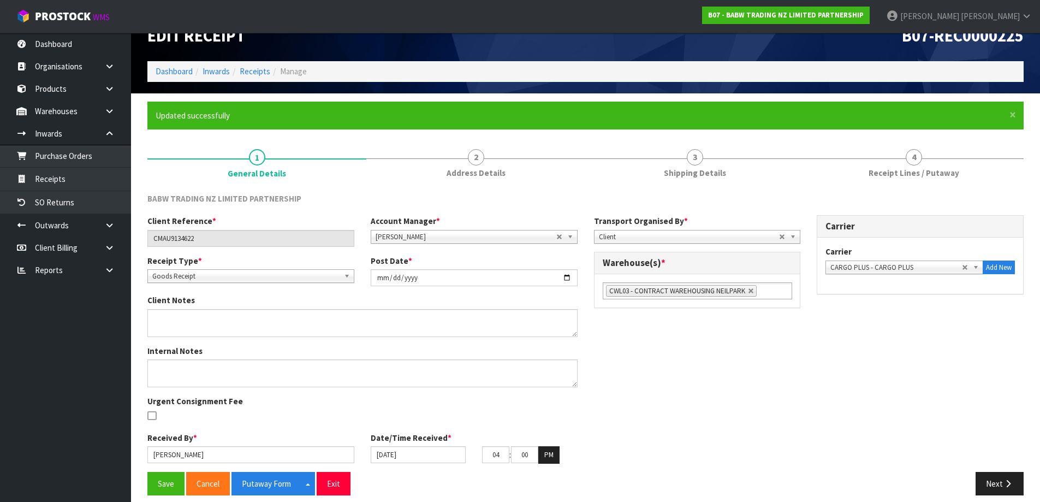
scroll to position [32, 0]
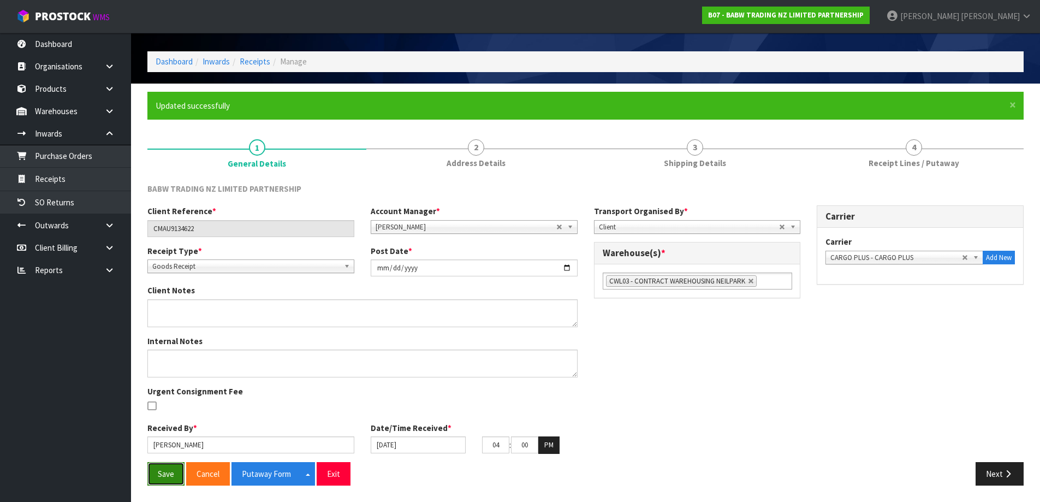
click at [162, 467] on button "Save" at bounding box center [165, 473] width 37 height 23
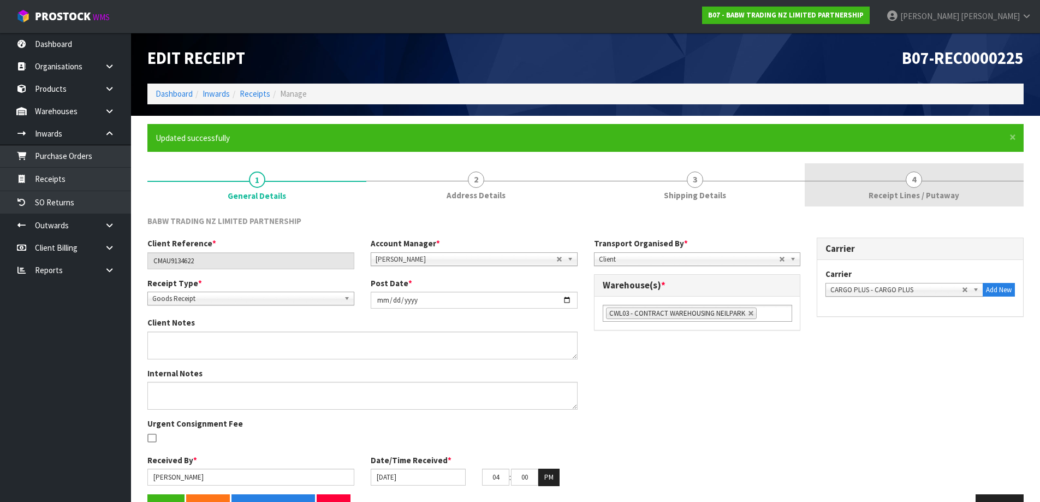
click at [934, 174] on link "4 Receipt Lines / Putaway" at bounding box center [913, 184] width 219 height 43
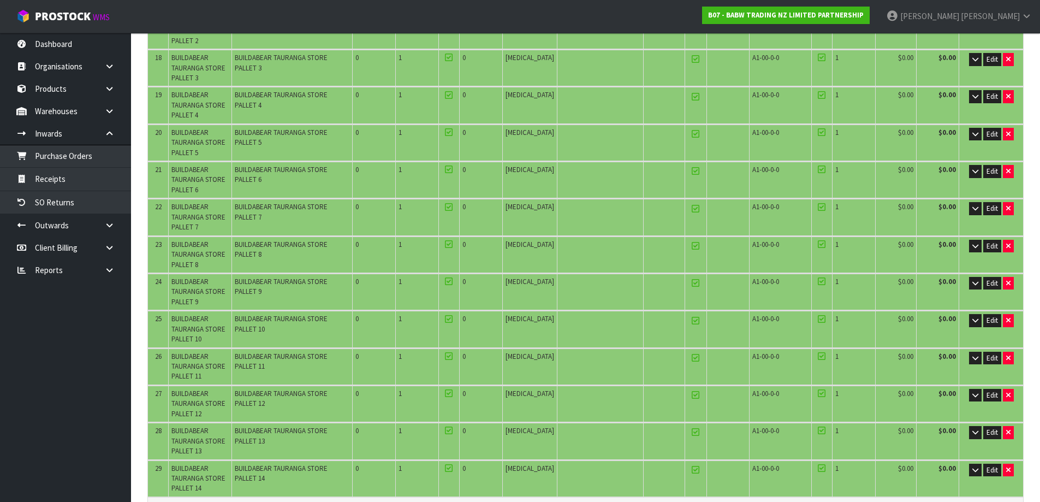
scroll to position [819, 0]
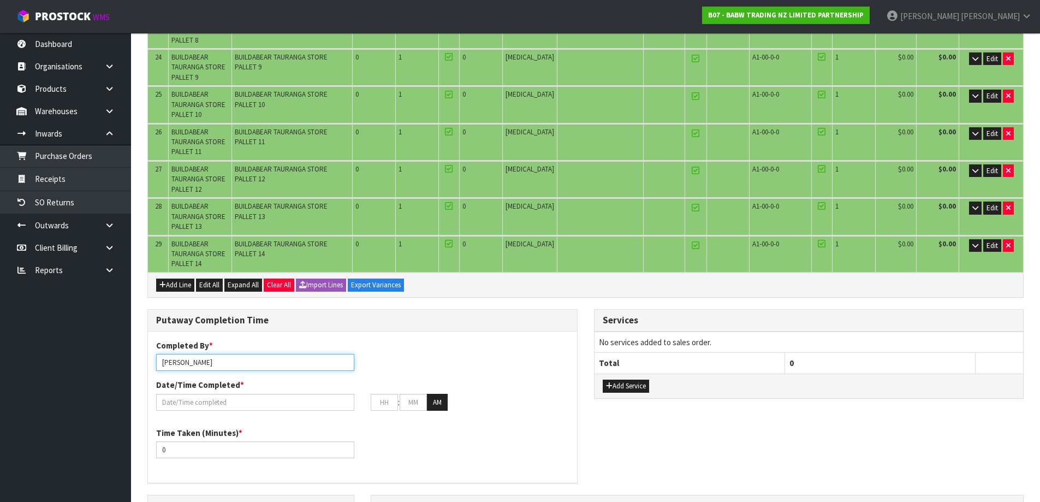
click at [244, 354] on input "[PERSON_NAME]" at bounding box center [255, 362] width 198 height 17
click at [253, 393] on input "text" at bounding box center [255, 401] width 198 height 17
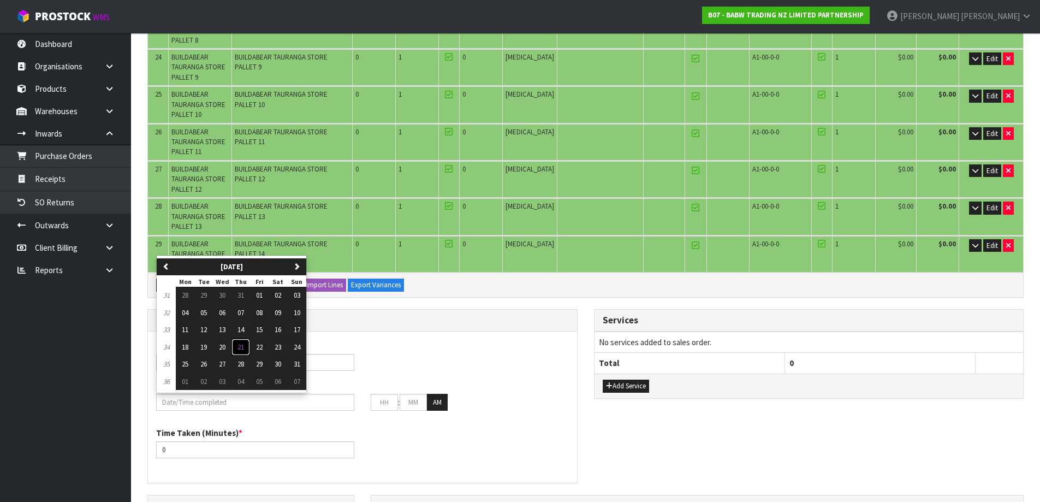
click at [240, 342] on span "21" at bounding box center [240, 346] width 7 height 9
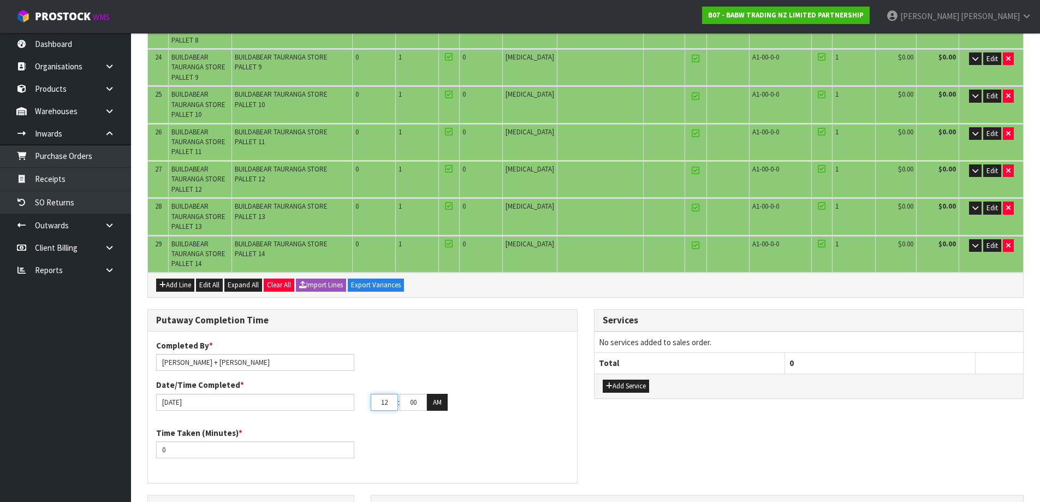
drag, startPoint x: 390, startPoint y: 395, endPoint x: 347, endPoint y: 401, distance: 43.6
click at [347, 401] on div "[DATE] 12 : 00 : 00 AM" at bounding box center [362, 401] width 429 height 17
click at [438, 400] on button "AM" at bounding box center [437, 401] width 21 height 17
drag, startPoint x: 218, startPoint y: 441, endPoint x: 116, endPoint y: 449, distance: 102.4
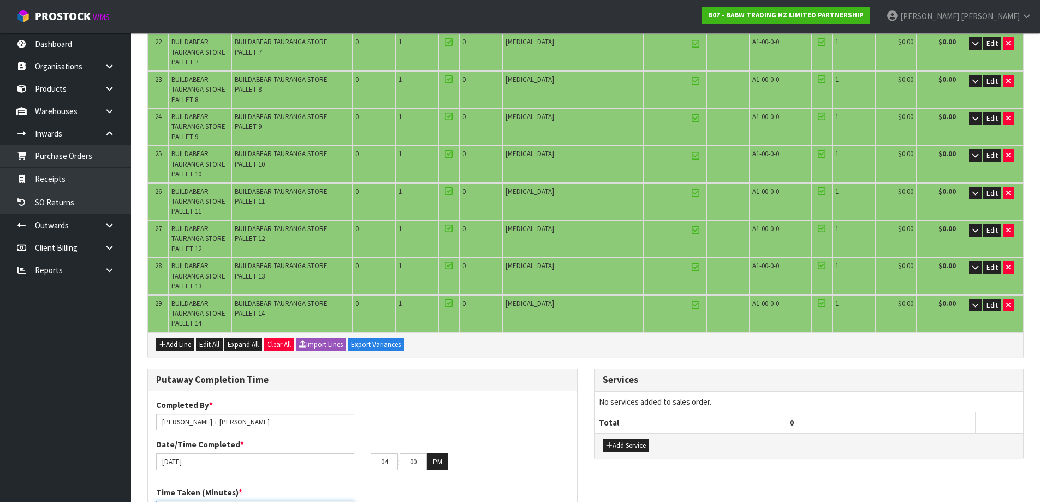
scroll to position [784, 0]
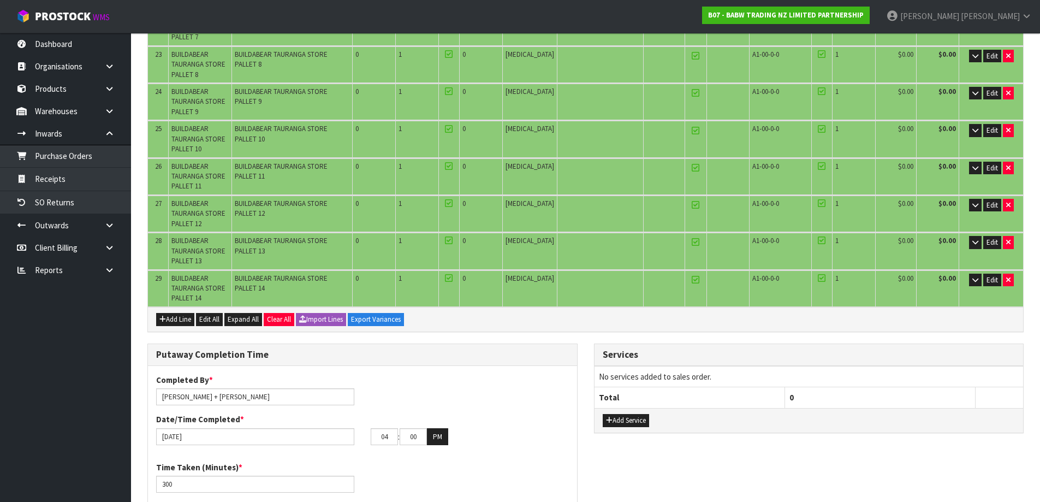
click at [691, 242] on icon at bounding box center [695, 242] width 8 height 1
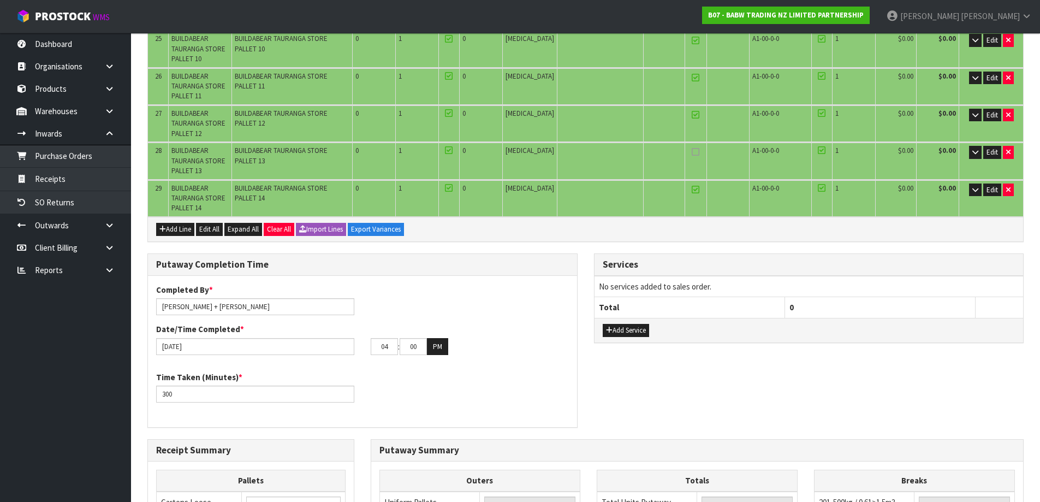
scroll to position [1112, 0]
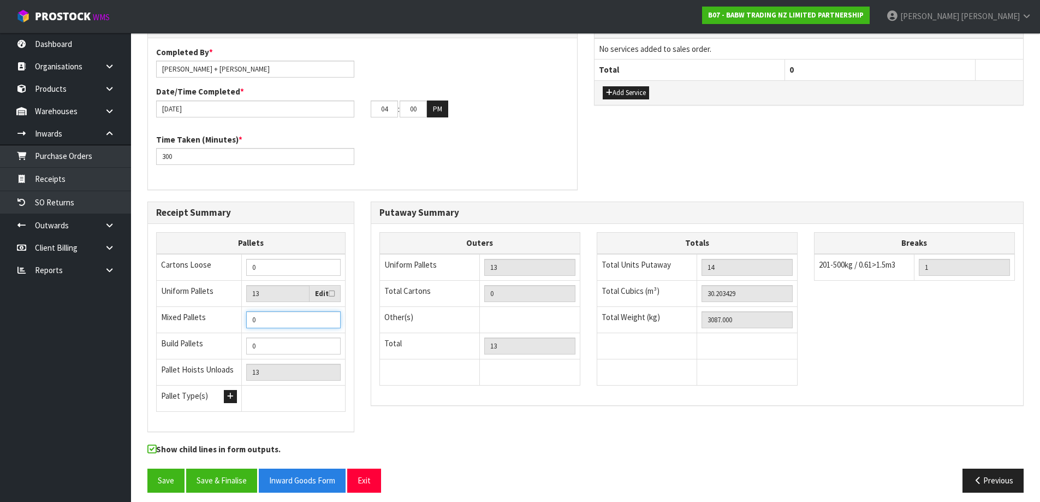
click at [297, 314] on input "0" at bounding box center [293, 319] width 94 height 17
click at [174, 475] on button "Save" at bounding box center [165, 479] width 37 height 23
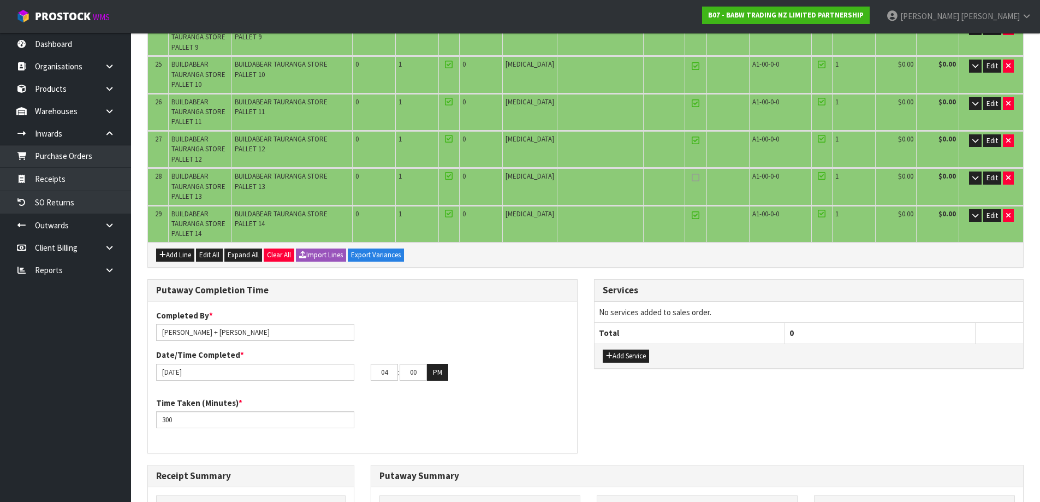
scroll to position [1037, 0]
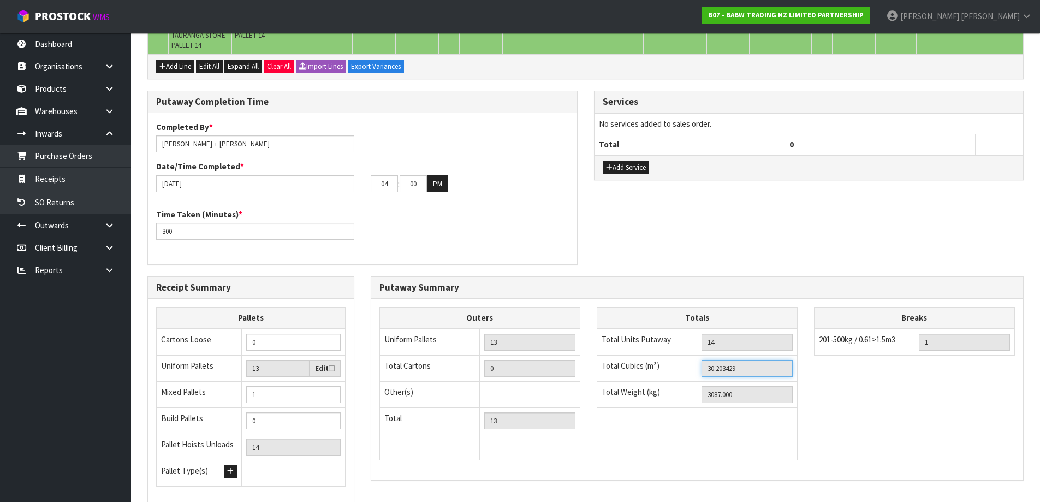
click at [720, 363] on input "30.203429" at bounding box center [746, 368] width 91 height 17
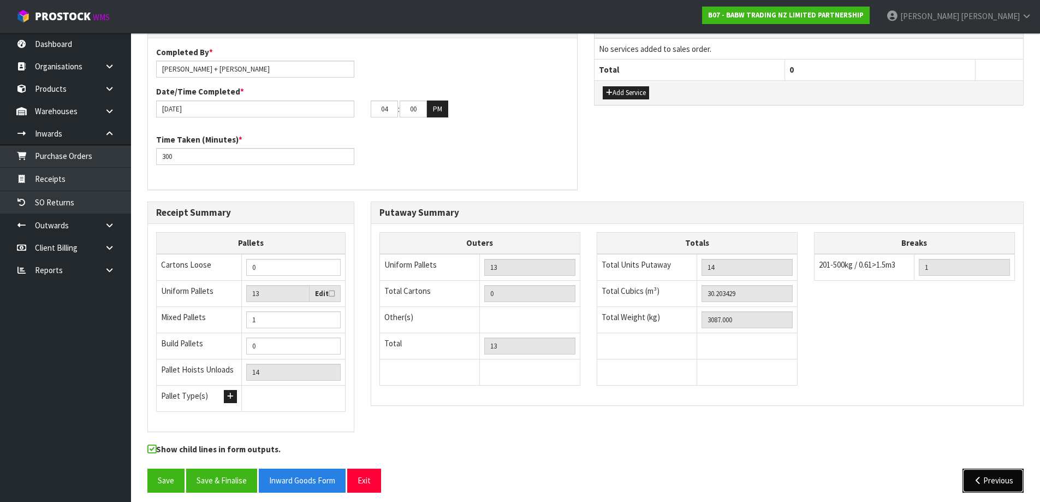
click at [992, 476] on button "Previous" at bounding box center [992, 479] width 61 height 23
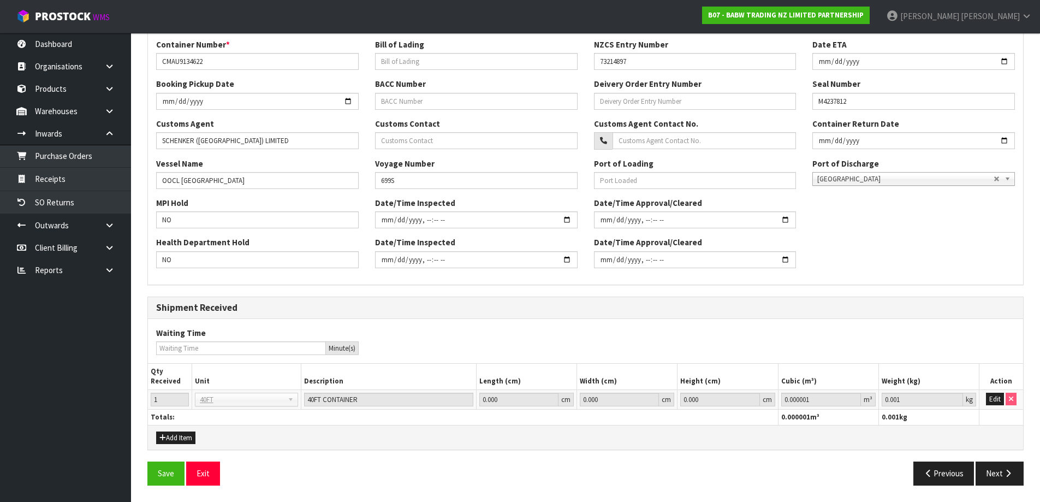
scroll to position [297, 0]
click at [988, 398] on button "Edit" at bounding box center [995, 398] width 18 height 13
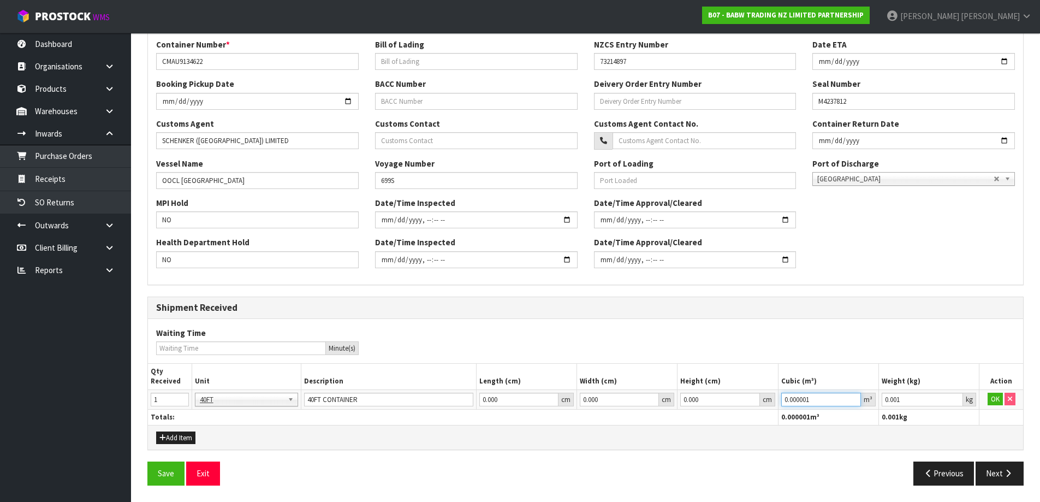
drag, startPoint x: 816, startPoint y: 396, endPoint x: 725, endPoint y: 404, distance: 91.5
click at [725, 404] on tr "1 40FT 40FT 40FT CONTAINER 0.000 cm 0.000 cm 0.000 cm 0.000001 m³ 0.001 kg OK" at bounding box center [585, 399] width 875 height 20
paste input "30.203429"
click at [990, 397] on button "OK" at bounding box center [994, 398] width 15 height 13
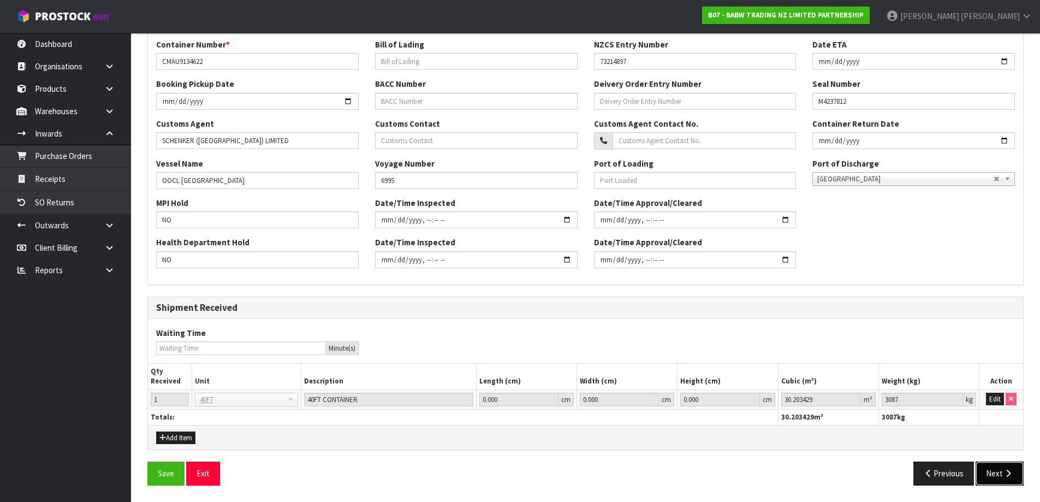
click at [1004, 476] on icon "button" at bounding box center [1008, 473] width 10 height 8
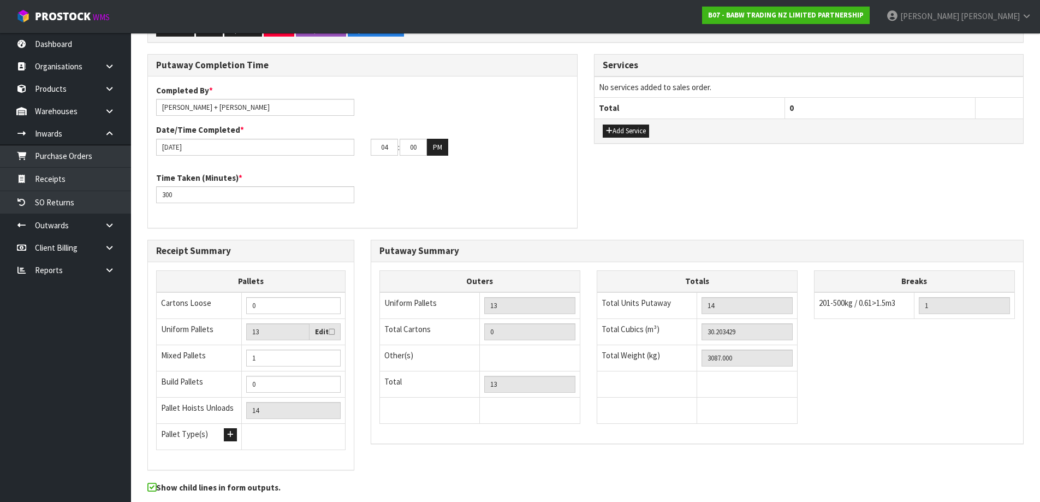
scroll to position [1112, 0]
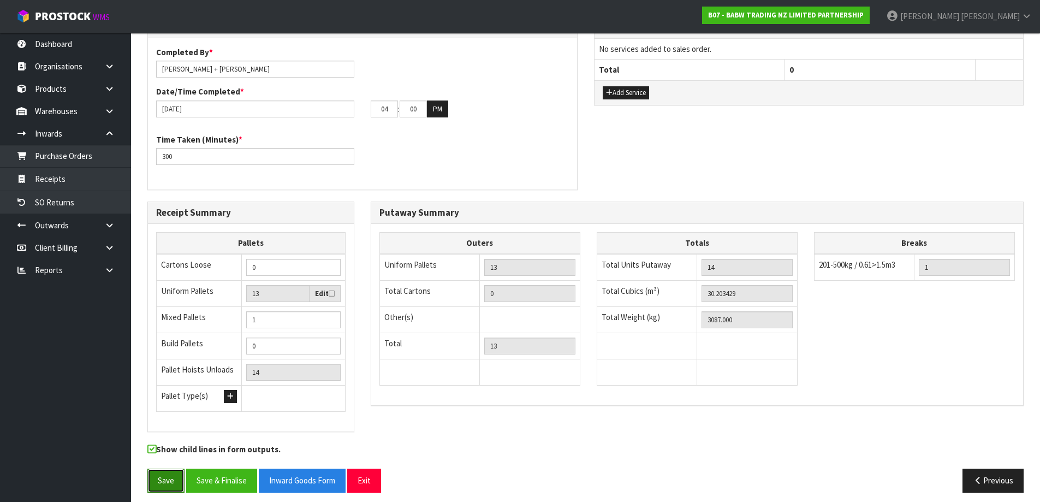
click at [162, 472] on button "Save" at bounding box center [165, 479] width 37 height 23
click at [236, 471] on button "Save & Finalise" at bounding box center [221, 479] width 71 height 23
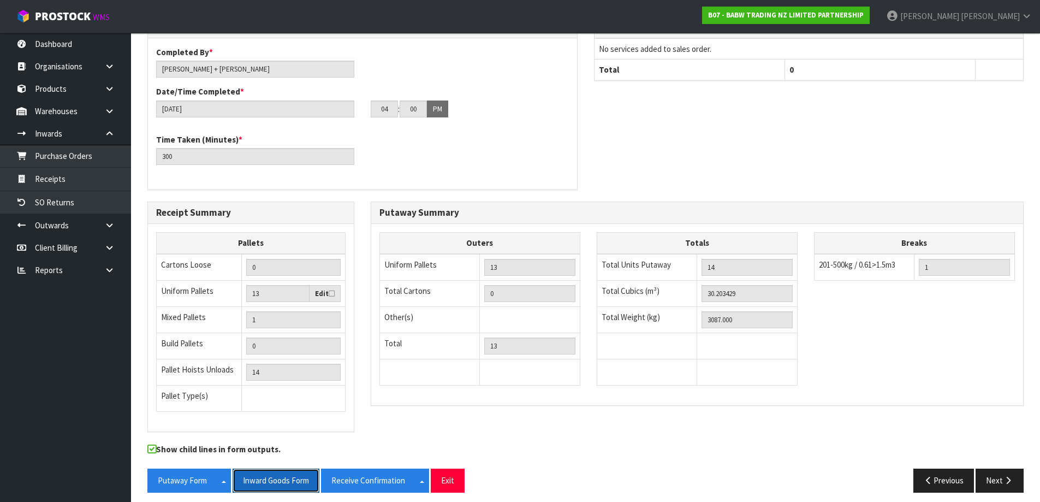
drag, startPoint x: 275, startPoint y: 471, endPoint x: 410, endPoint y: 414, distance: 146.3
click at [275, 471] on button "Inward Goods Form" at bounding box center [275, 479] width 87 height 23
click at [99, 336] on ul "Dashboard Organisations Clients Consignees Carriers Products Categories Serial …" at bounding box center [65, 267] width 131 height 469
click at [111, 118] on link at bounding box center [113, 111] width 35 height 22
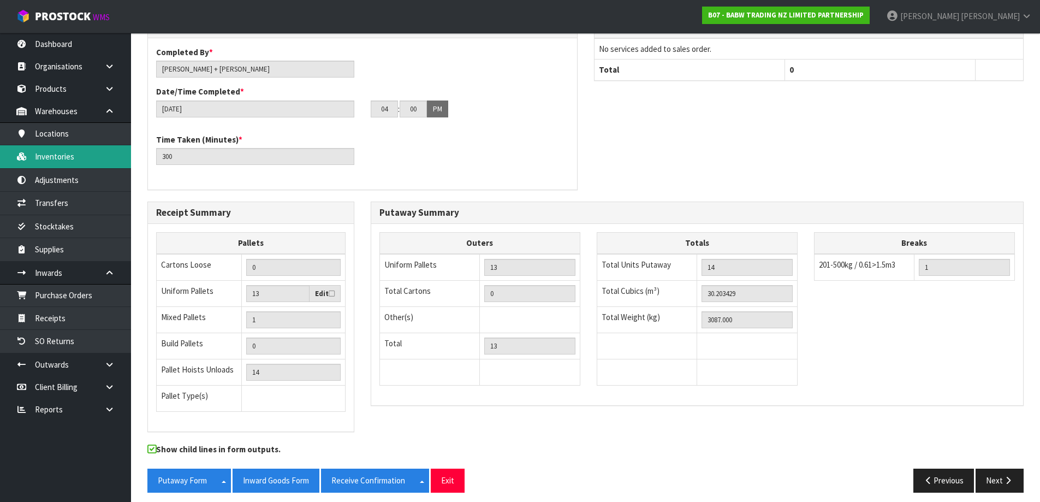
click at [93, 152] on link "Inventories" at bounding box center [65, 156] width 131 height 22
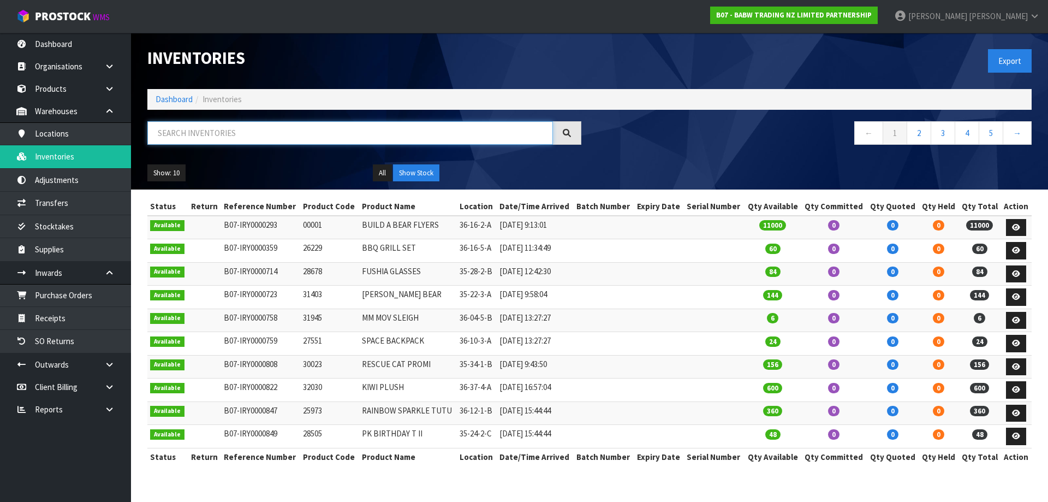
click at [225, 135] on input "text" at bounding box center [349, 132] width 405 height 23
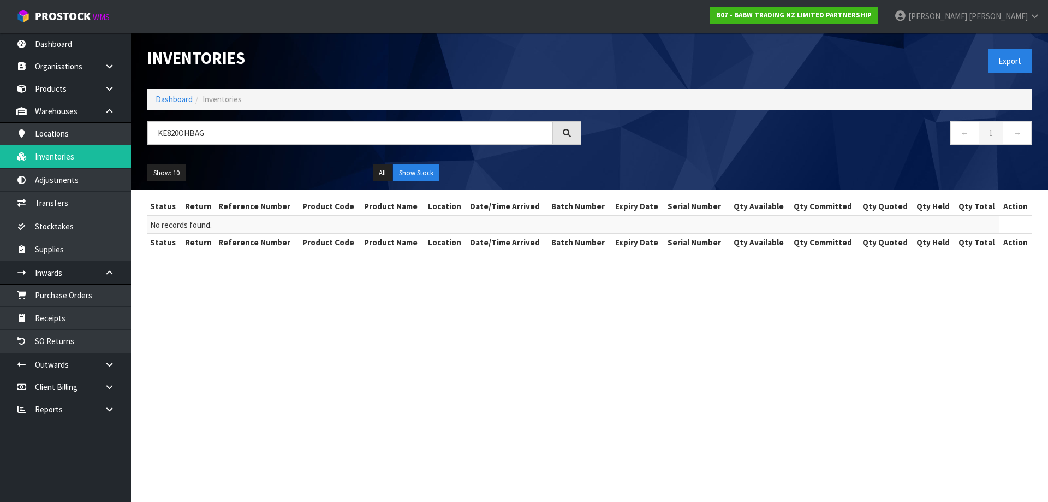
click at [487, 163] on div "Show: 10 5 10 25 50 All Show Stock" at bounding box center [589, 173] width 901 height 34
click at [344, 137] on input "KE820OHBAG" at bounding box center [349, 132] width 405 height 23
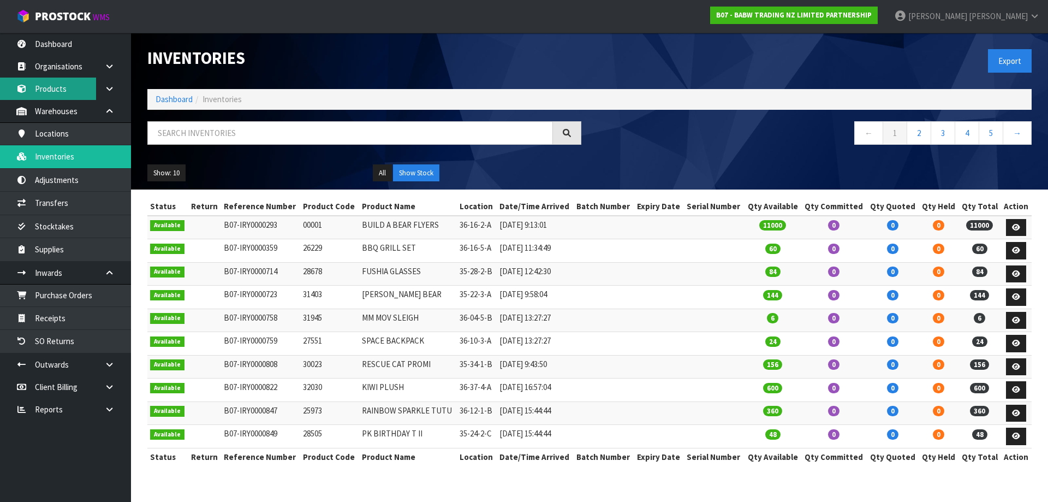
click at [51, 84] on link "Products" at bounding box center [65, 88] width 131 height 22
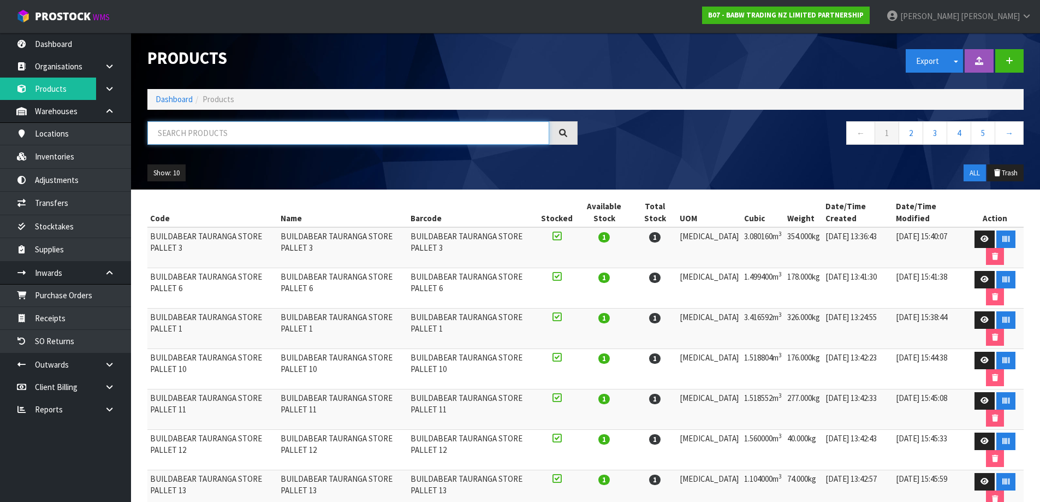
click at [190, 136] on input "text" at bounding box center [348, 132] width 402 height 23
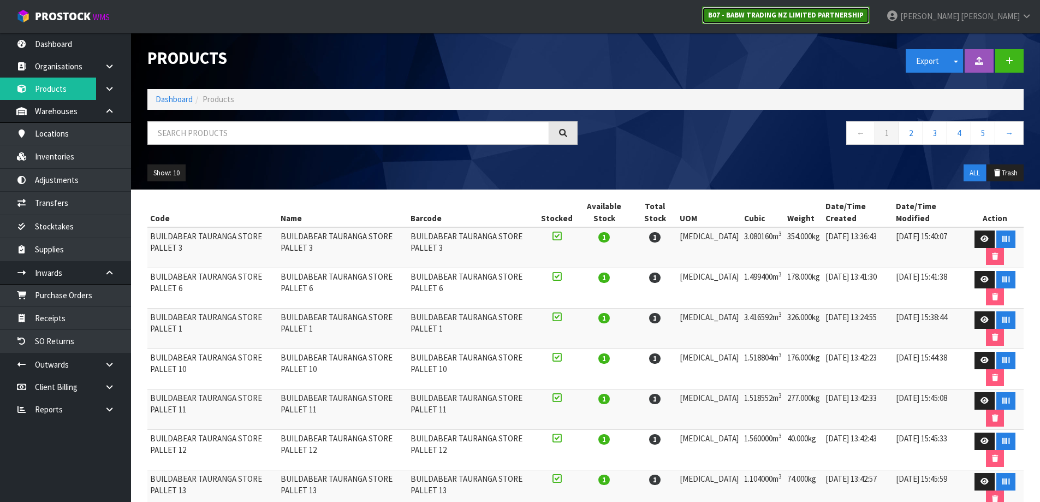
click at [851, 11] on strong "B07 - BABW TRADING NZ LIMITED PARTNERSHIP" at bounding box center [786, 14] width 156 height 9
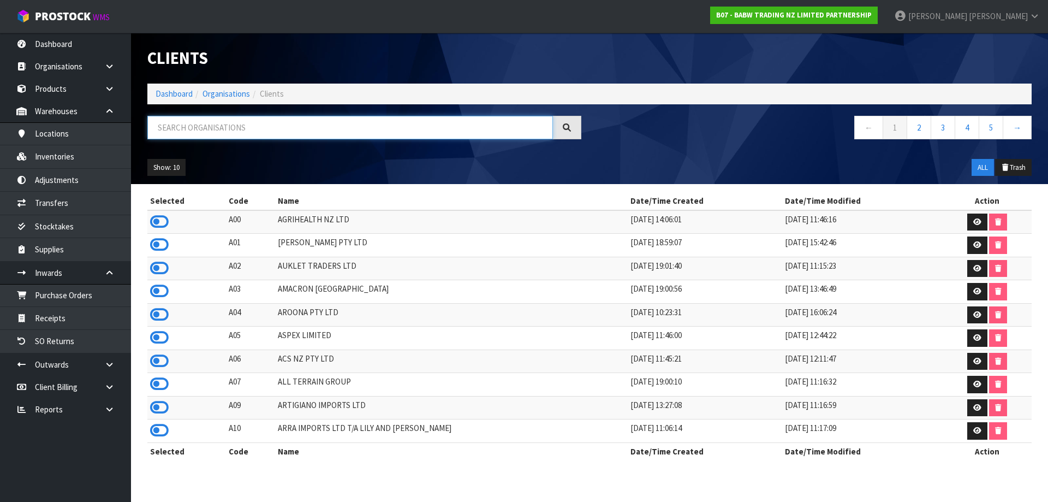
click at [274, 126] on input "text" at bounding box center [349, 127] width 405 height 23
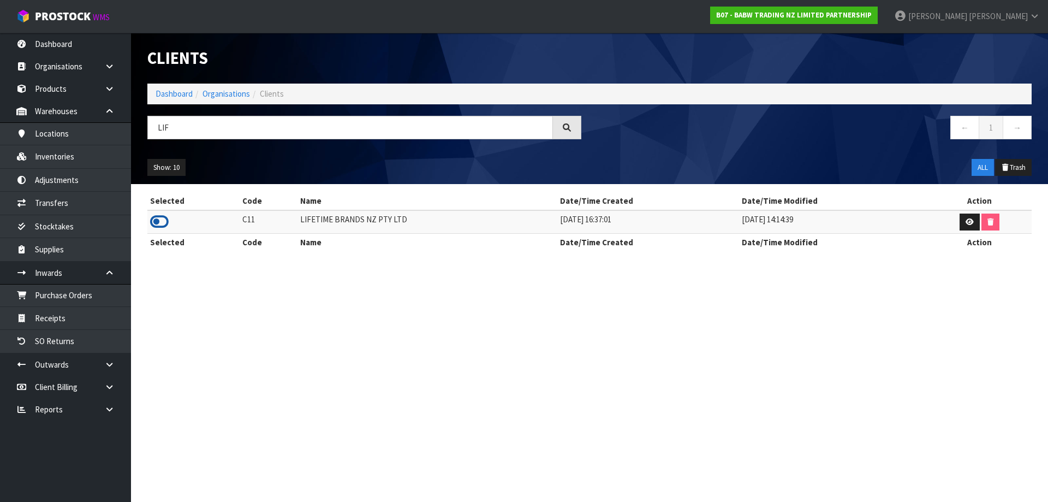
click at [156, 220] on icon at bounding box center [159, 221] width 19 height 16
click at [97, 154] on link "Inventories" at bounding box center [65, 156] width 131 height 22
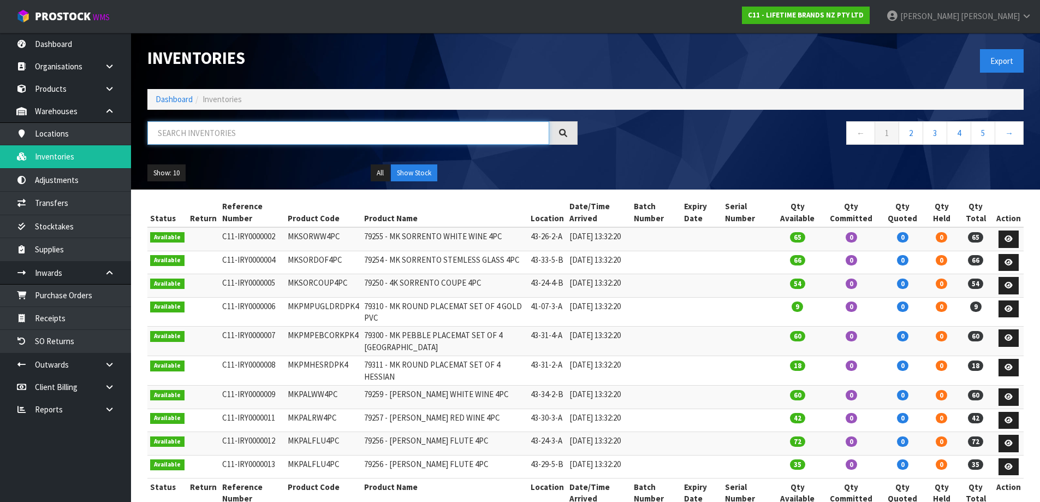
click at [258, 134] on input "text" at bounding box center [348, 132] width 402 height 23
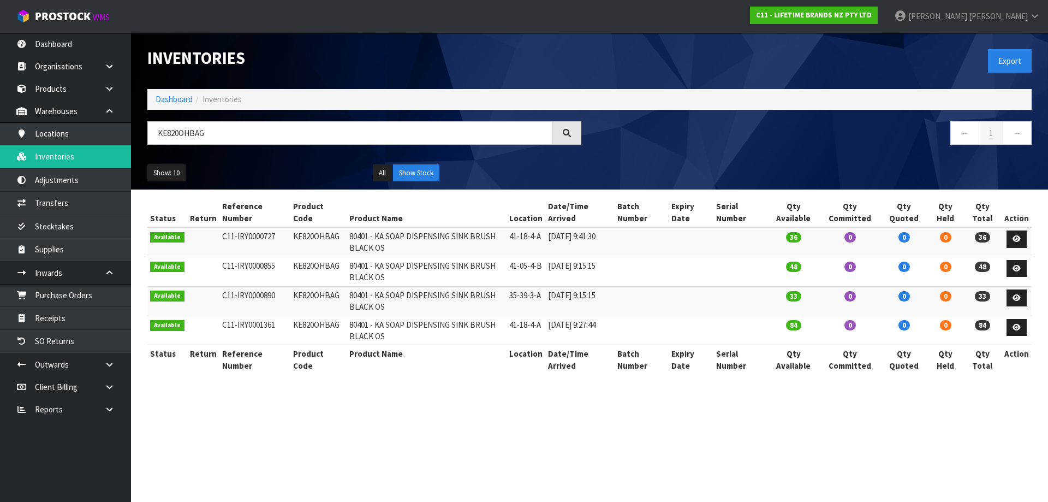
click at [687, 155] on div "← 1 →" at bounding box center [814, 138] width 450 height 35
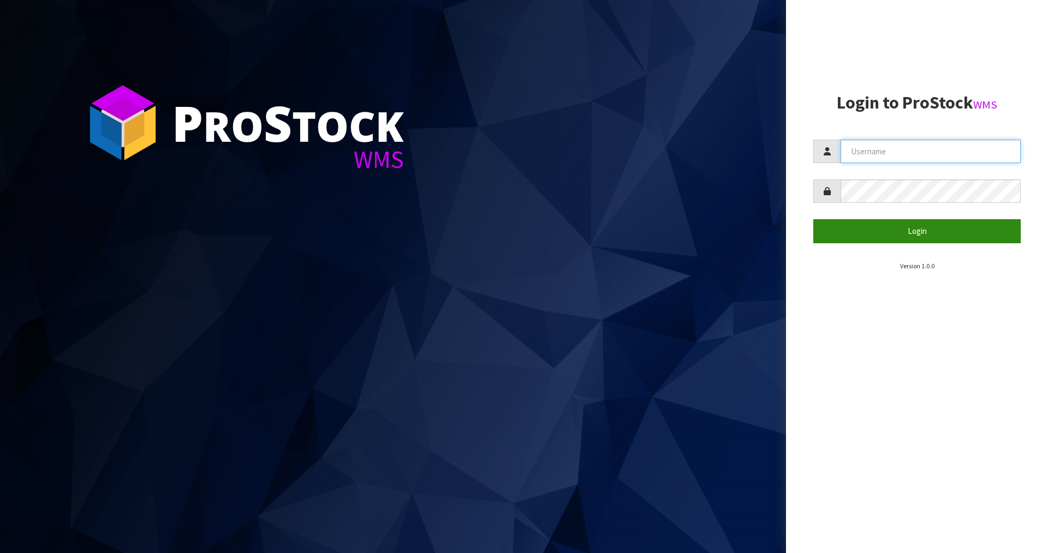
type input "[PERSON_NAME]"
click at [896, 232] on button "Login" at bounding box center [916, 230] width 207 height 23
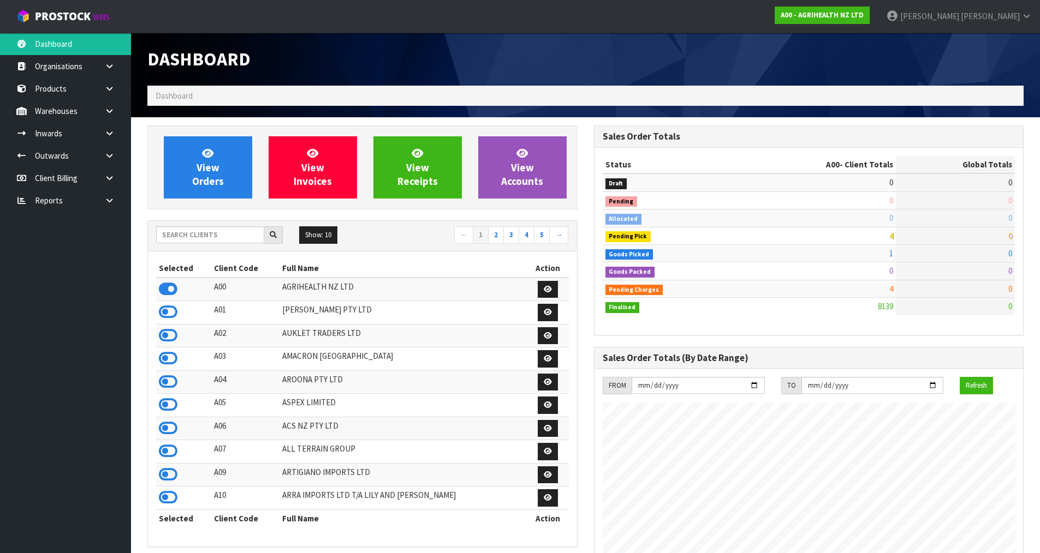
scroll to position [827, 446]
click at [105, 92] on icon at bounding box center [109, 89] width 10 height 8
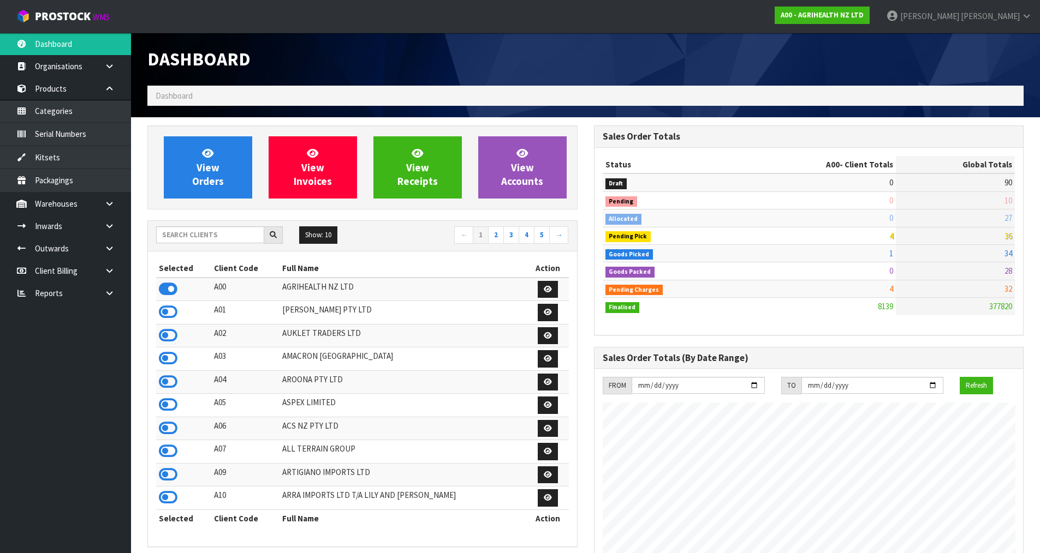
click at [210, 96] on ol "Dashboard" at bounding box center [585, 96] width 876 height 20
click at [229, 234] on input "text" at bounding box center [210, 234] width 108 height 17
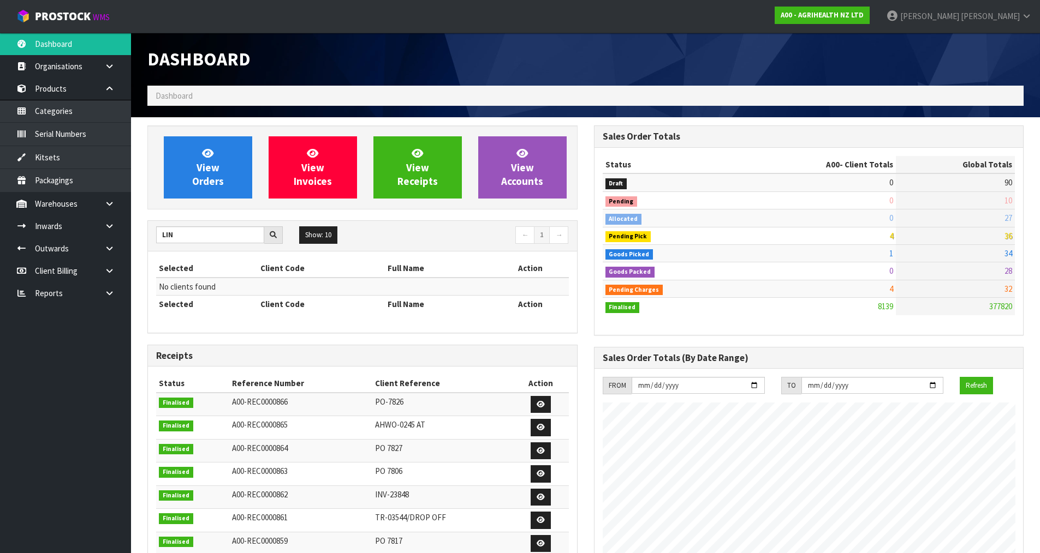
click at [396, 229] on nav "← 1 →" at bounding box center [470, 235] width 198 height 19
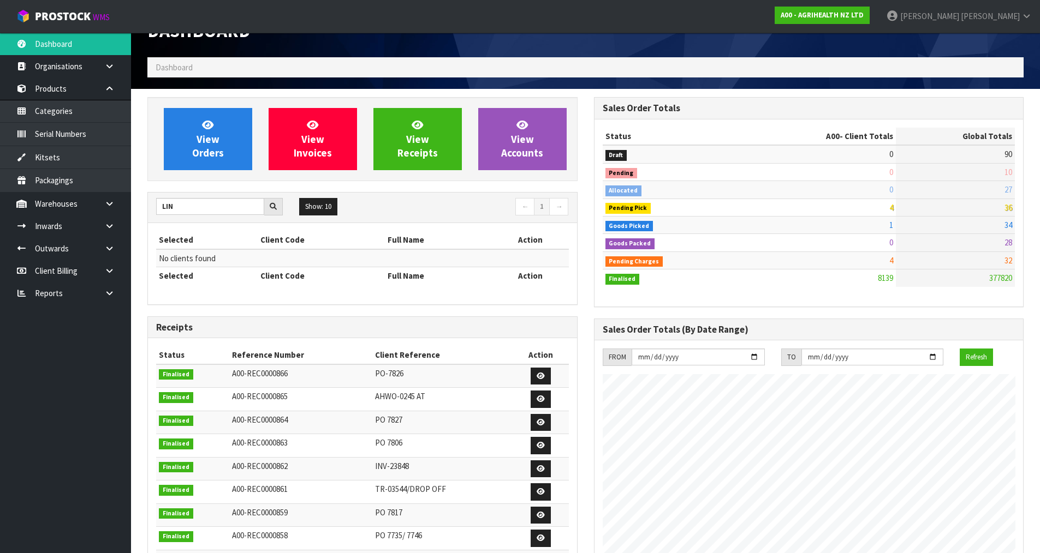
scroll to position [55, 0]
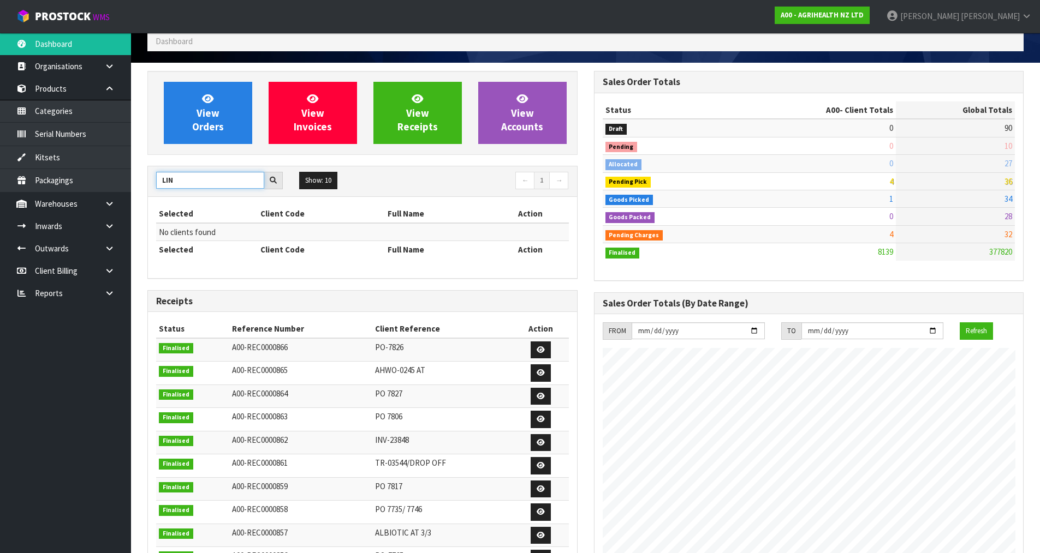
click at [196, 175] on input "LIN" at bounding box center [210, 180] width 108 height 17
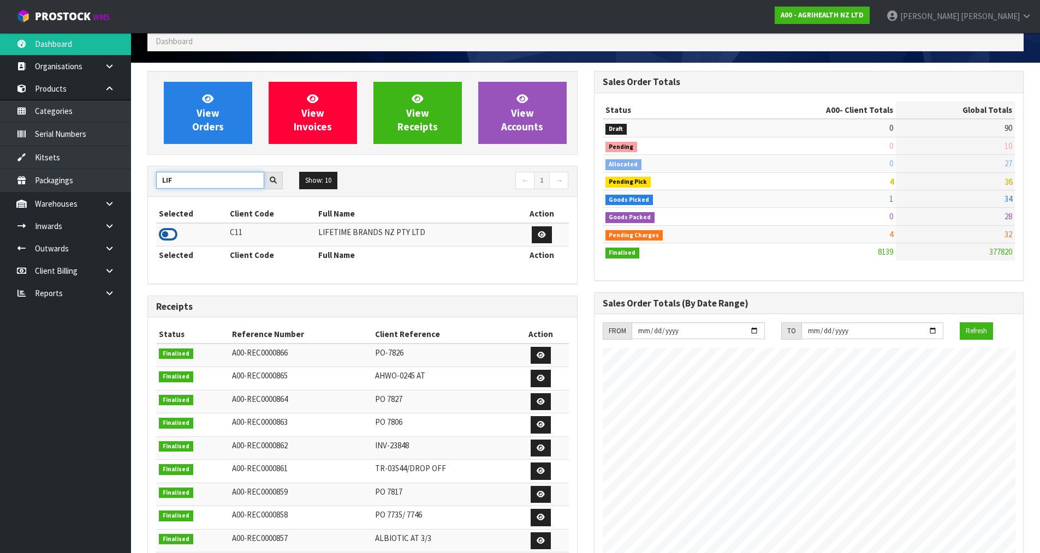
type input "LIF"
click at [165, 232] on icon at bounding box center [168, 234] width 19 height 16
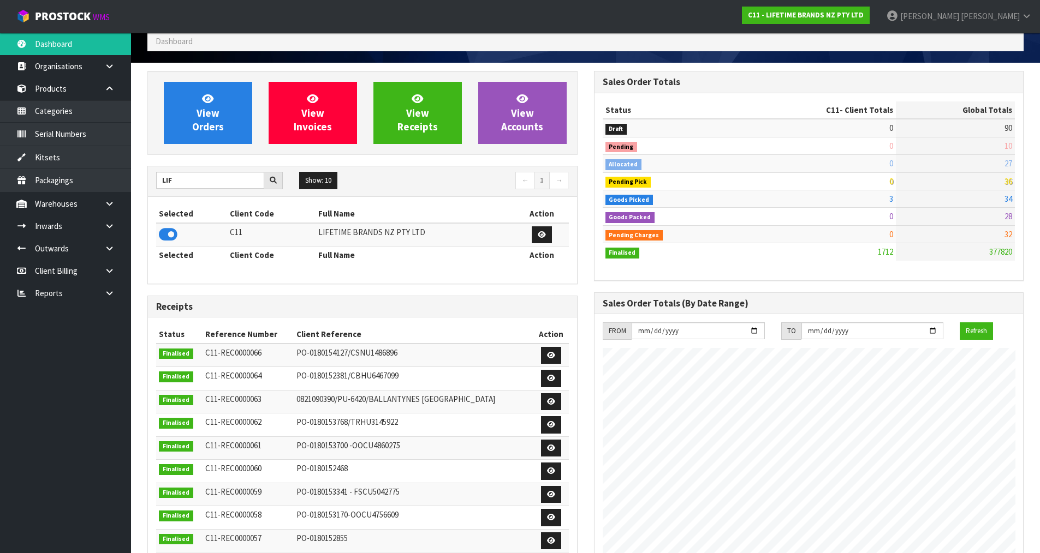
scroll to position [827, 446]
click at [116, 207] on link at bounding box center [113, 204] width 35 height 22
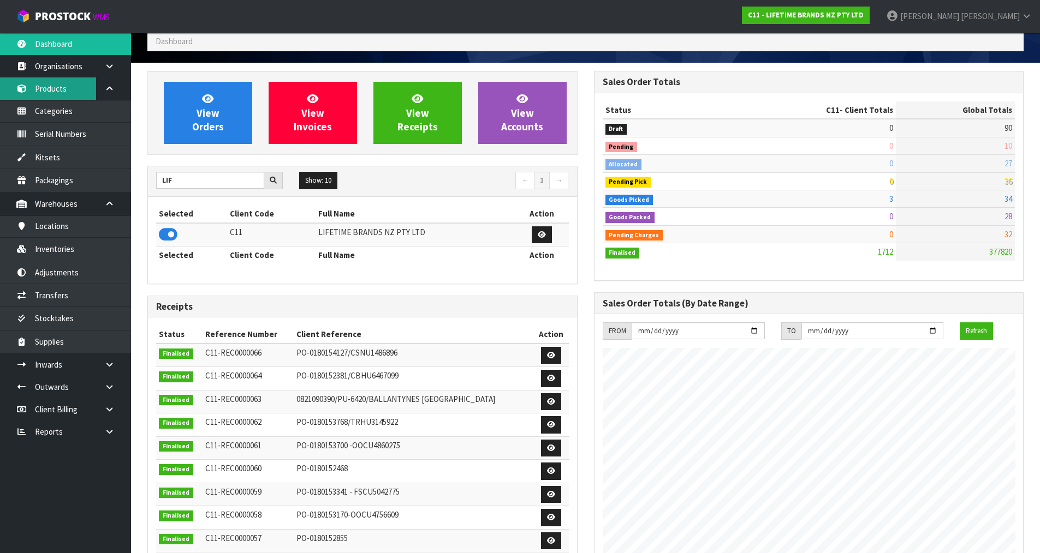
click at [81, 92] on link "Products" at bounding box center [65, 88] width 131 height 22
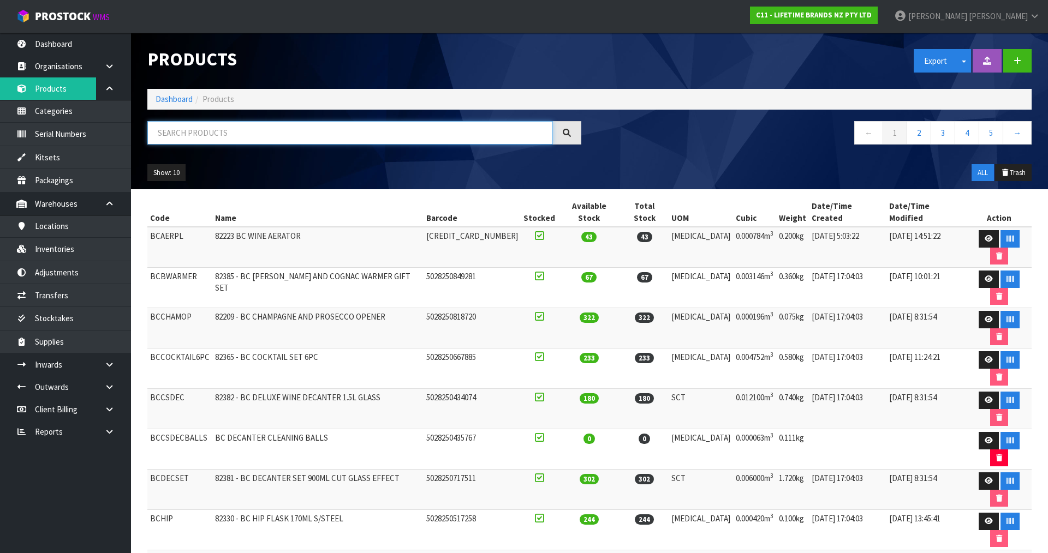
click at [249, 137] on input "text" at bounding box center [349, 132] width 405 height 23
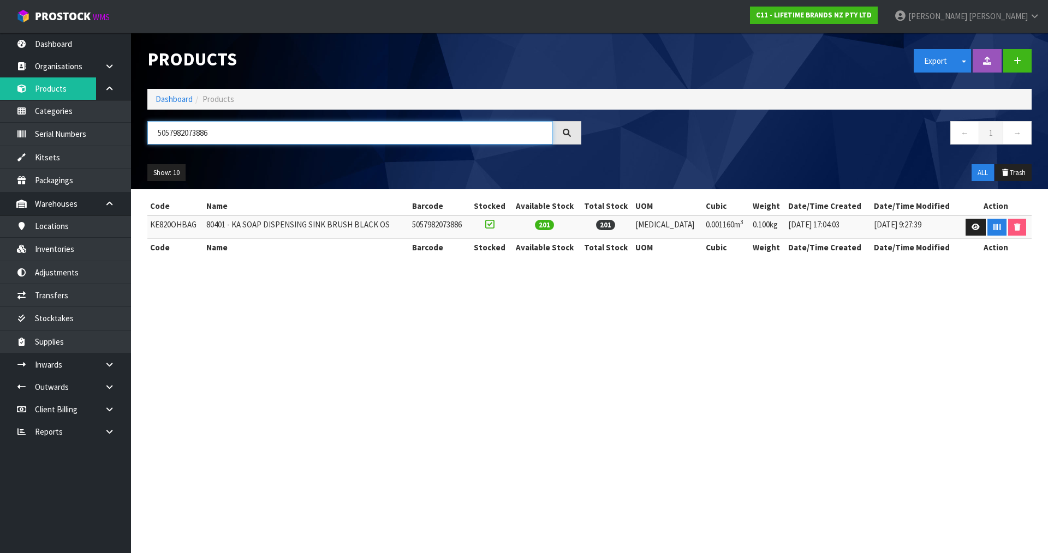
type input "5057982073886"
click at [727, 314] on section "Products Export Split button! SOH Summary Measurements Dangerous Goods Import P…" at bounding box center [524, 276] width 1048 height 553
drag, startPoint x: 211, startPoint y: 135, endPoint x: 150, endPoint y: 134, distance: 61.1
click at [150, 134] on input "5057982073886" at bounding box center [349, 132] width 405 height 23
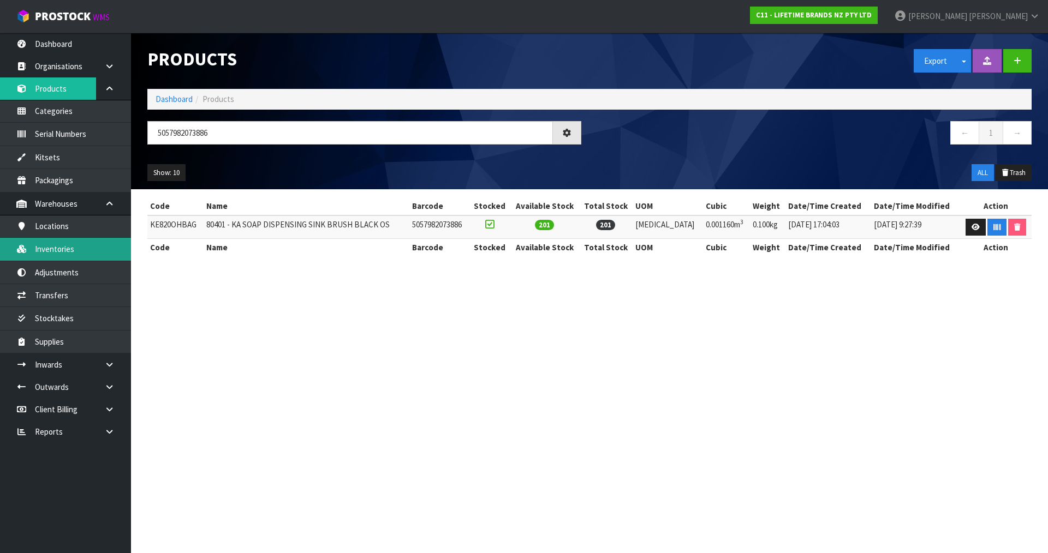
click at [78, 243] on link "Inventories" at bounding box center [65, 249] width 131 height 22
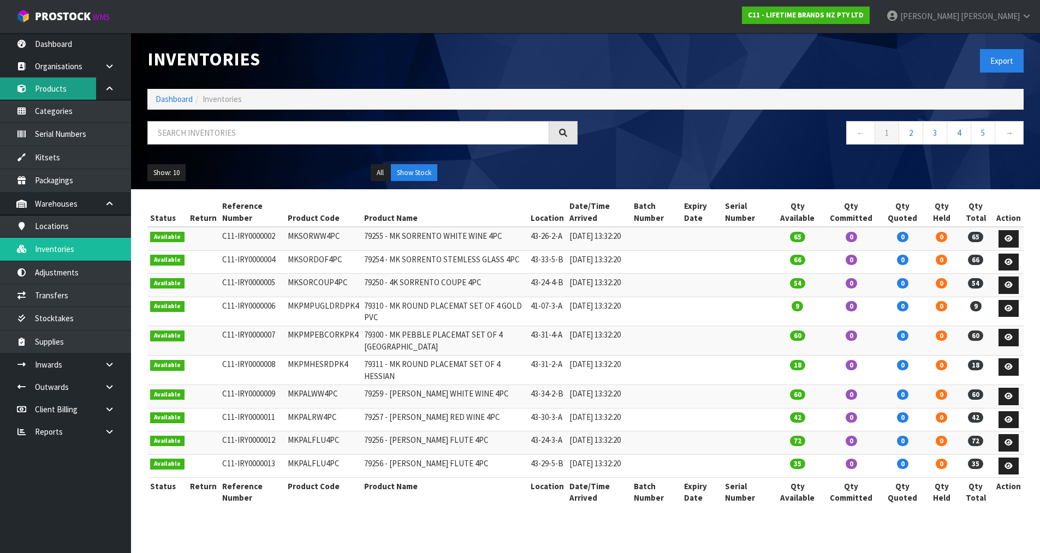
click at [73, 89] on link "Products" at bounding box center [65, 88] width 131 height 22
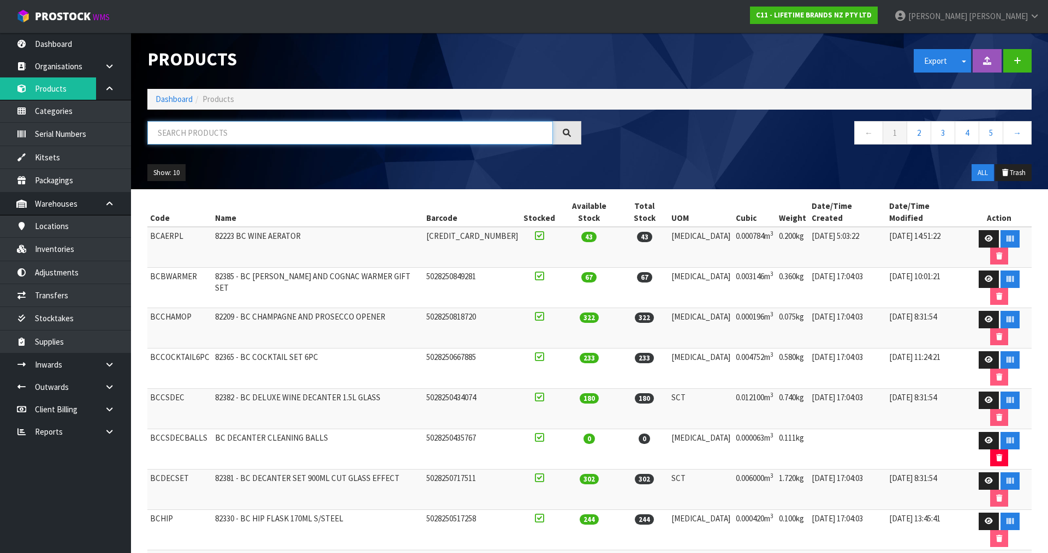
click at [196, 135] on input "text" at bounding box center [349, 132] width 405 height 23
paste input "5057982073886"
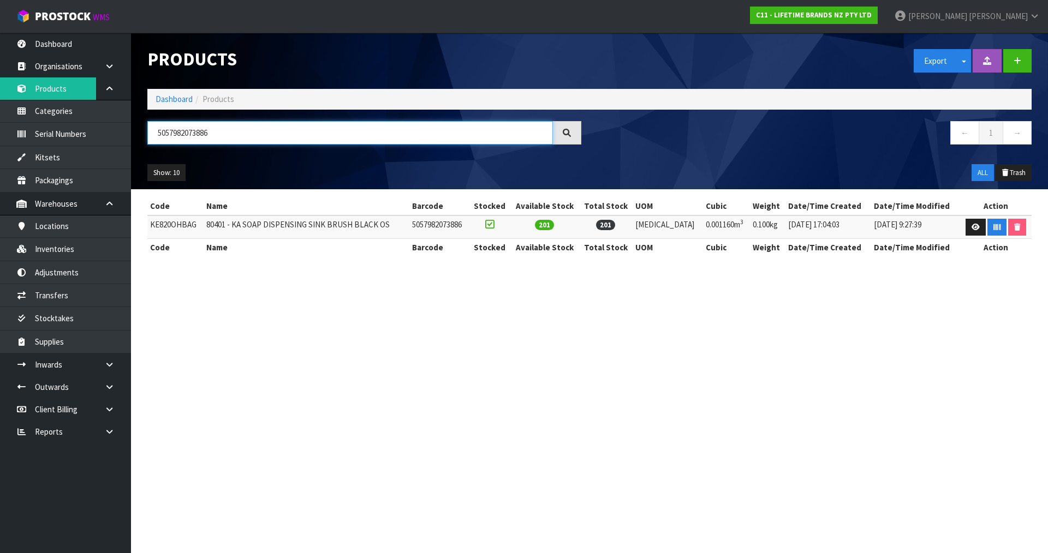
type input "5057982073886"
drag, startPoint x: 196, startPoint y: 224, endPoint x: 150, endPoint y: 225, distance: 45.9
click at [150, 225] on td "KE820OHBAG" at bounding box center [175, 227] width 56 height 23
copy td "KE820OHBAG"
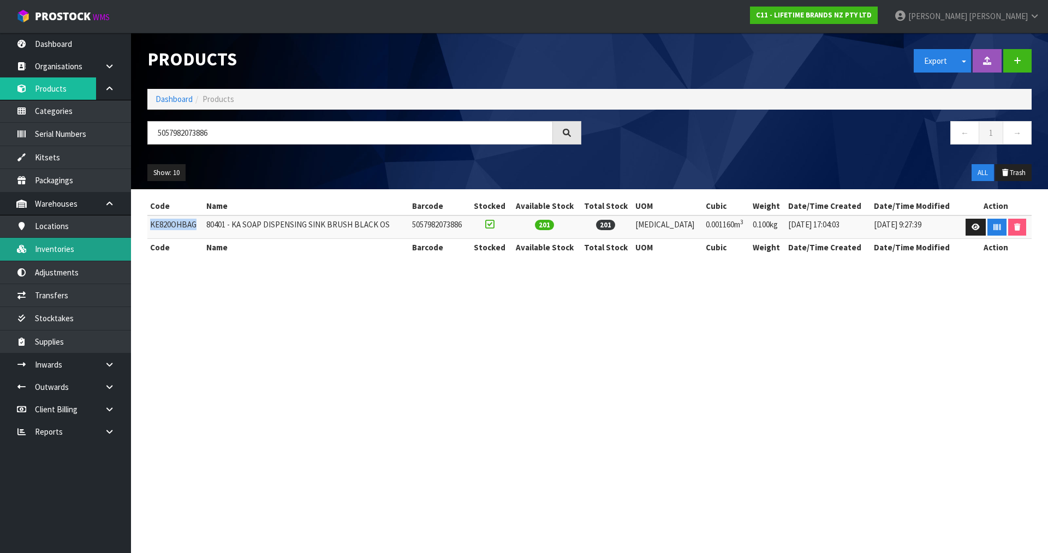
click at [73, 243] on link "Inventories" at bounding box center [65, 249] width 131 height 22
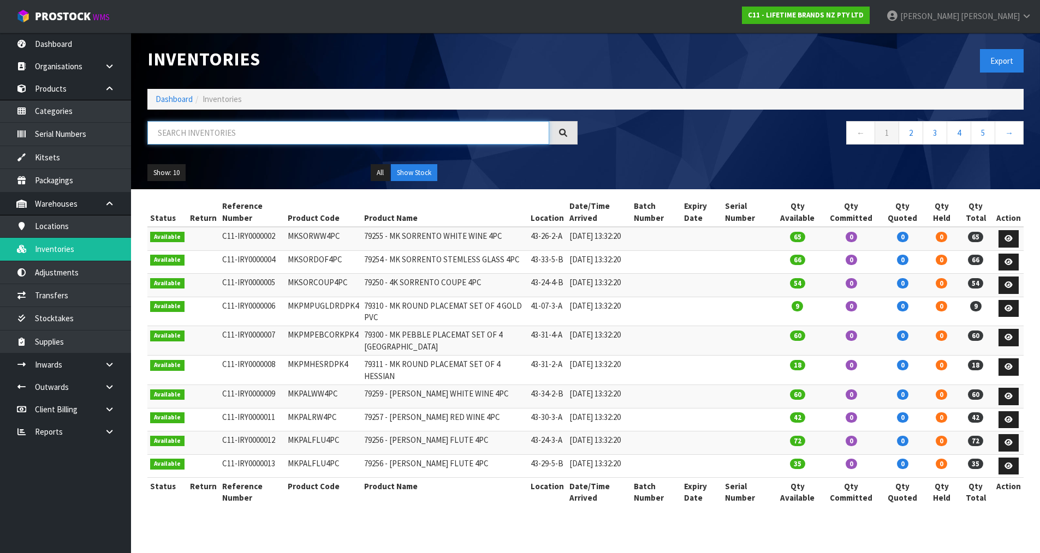
click at [231, 139] on input "text" at bounding box center [348, 132] width 402 height 23
paste input "KE820OHBAG"
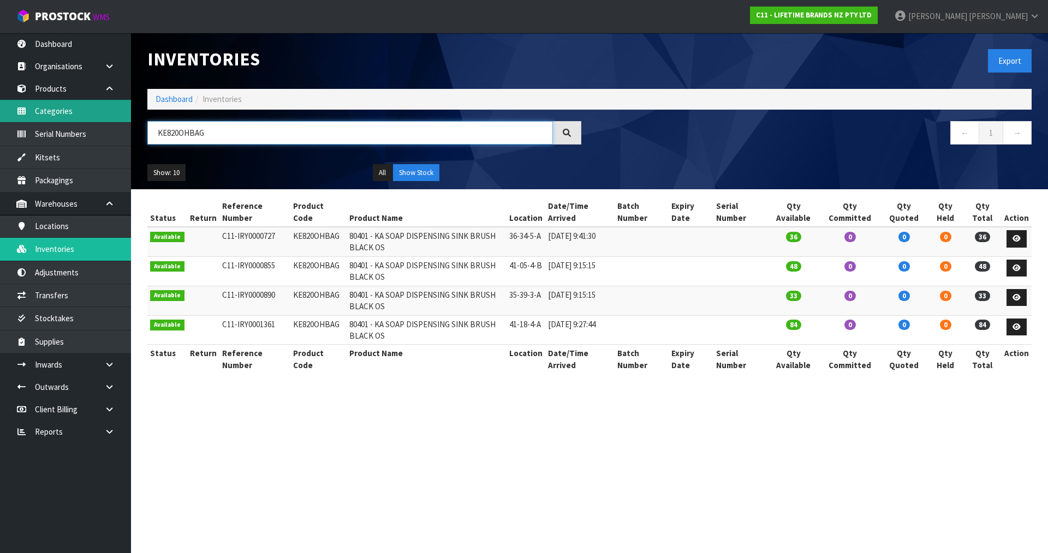
type input "KE820OHBAG"
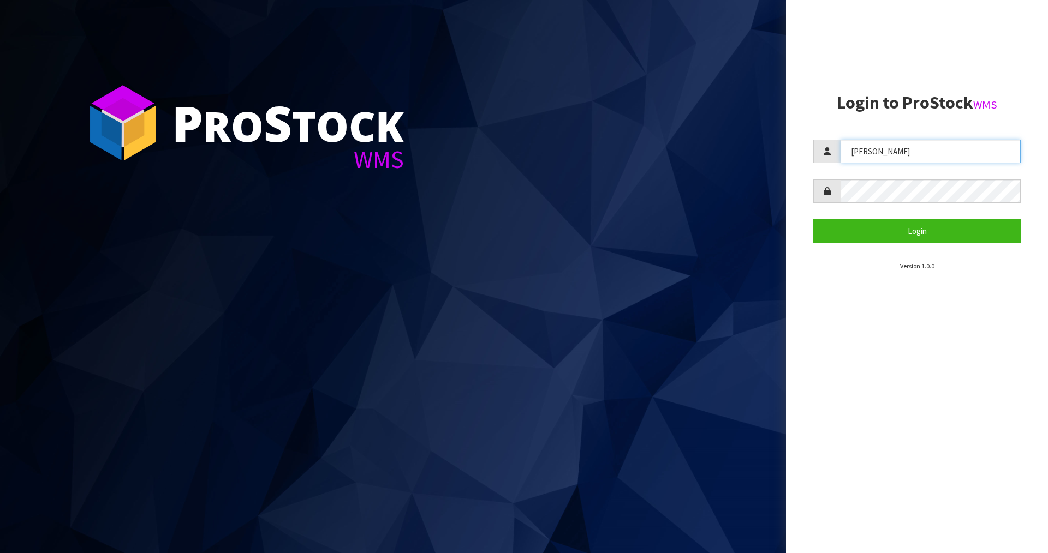
click at [857, 149] on input "[PERSON_NAME]" at bounding box center [930, 151] width 180 height 23
type input "[PERSON_NAME]"
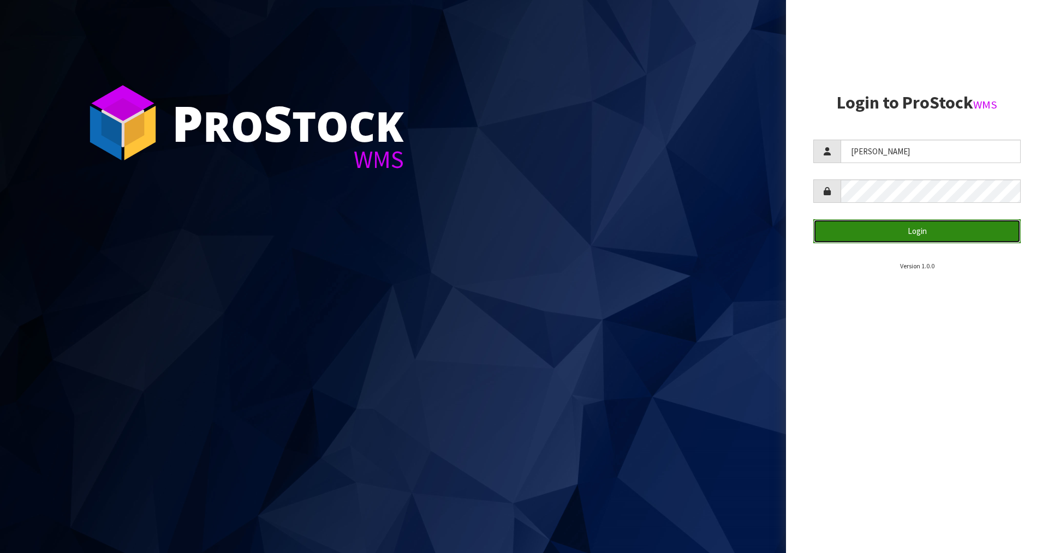
click at [876, 221] on button "Login" at bounding box center [916, 230] width 207 height 23
